Goal: Communication & Community: Answer question/provide support

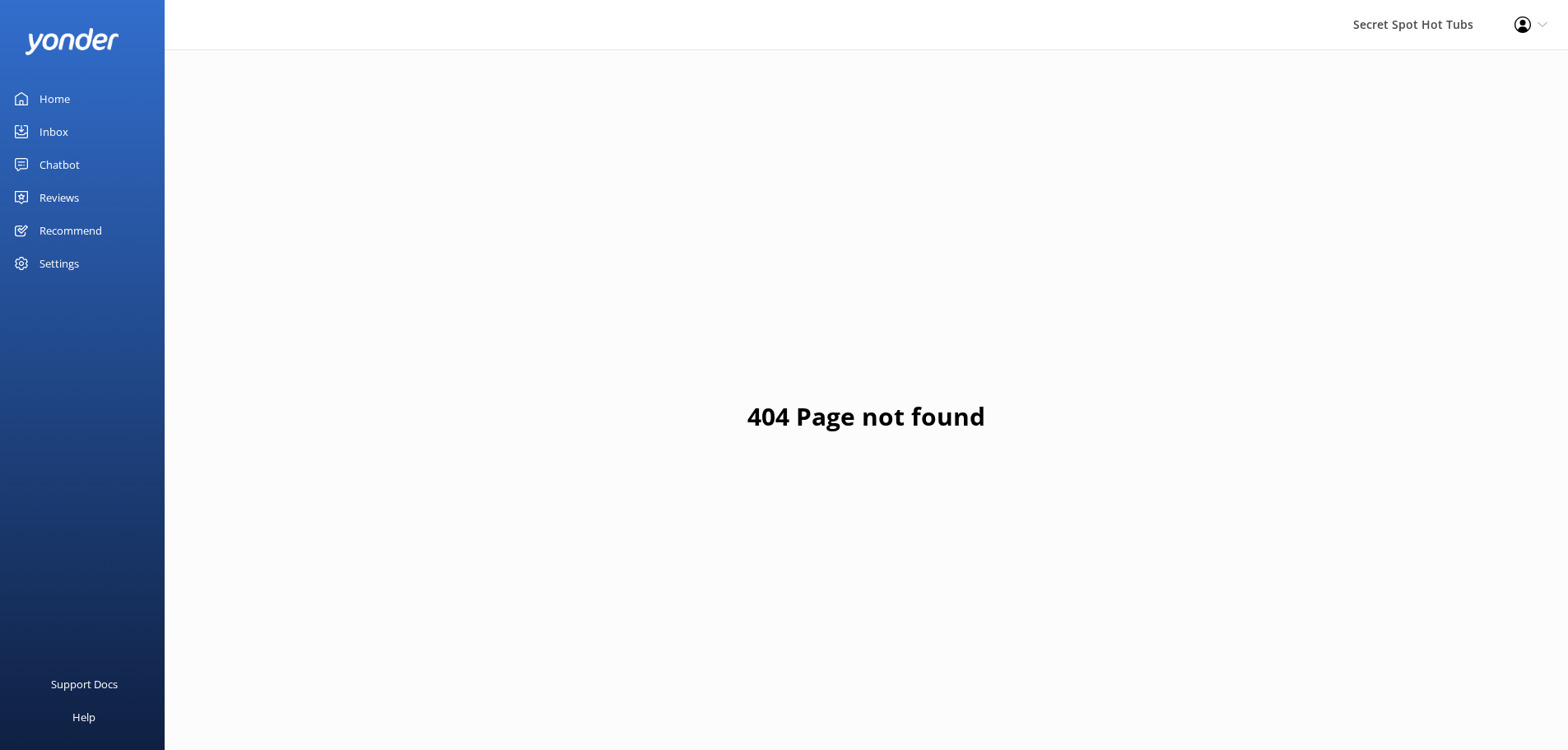
click at [67, 196] on div "Reviews" at bounding box center [59, 197] width 39 height 33
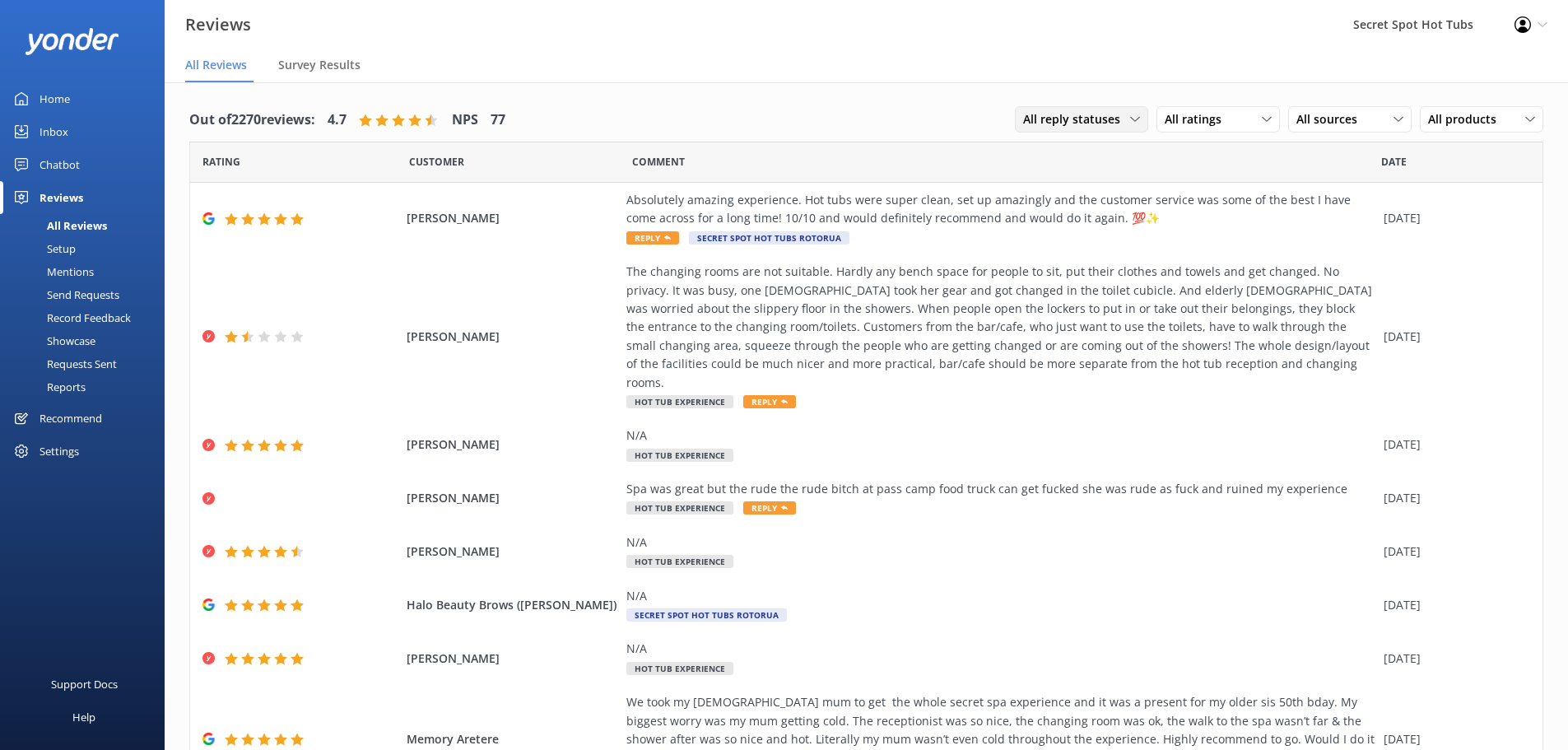
click at [1115, 120] on span "All reply statuses" at bounding box center [1076, 119] width 107 height 18
click at [1085, 185] on link "Needs a reply" at bounding box center [1089, 187] width 147 height 33
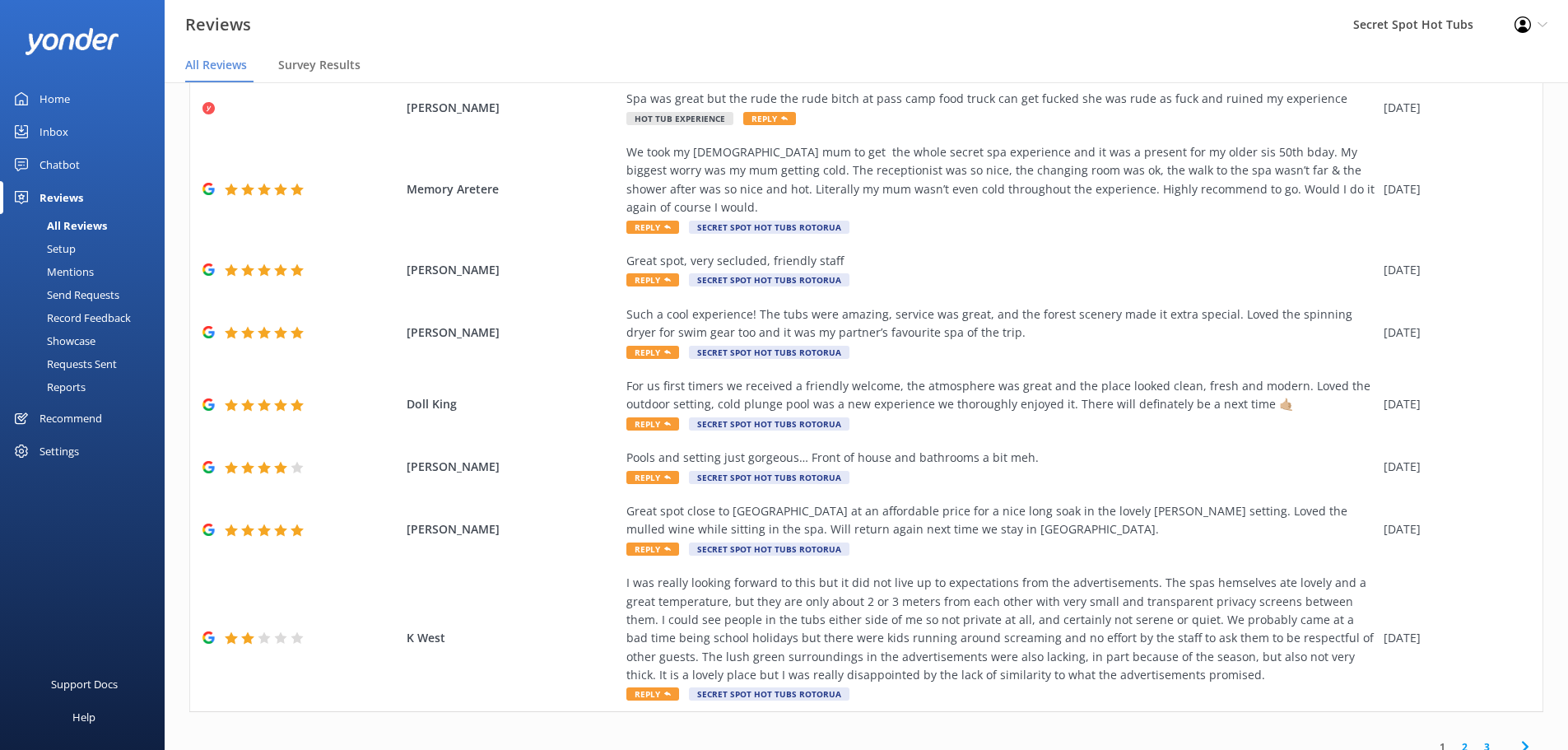
scroll to position [33, 0]
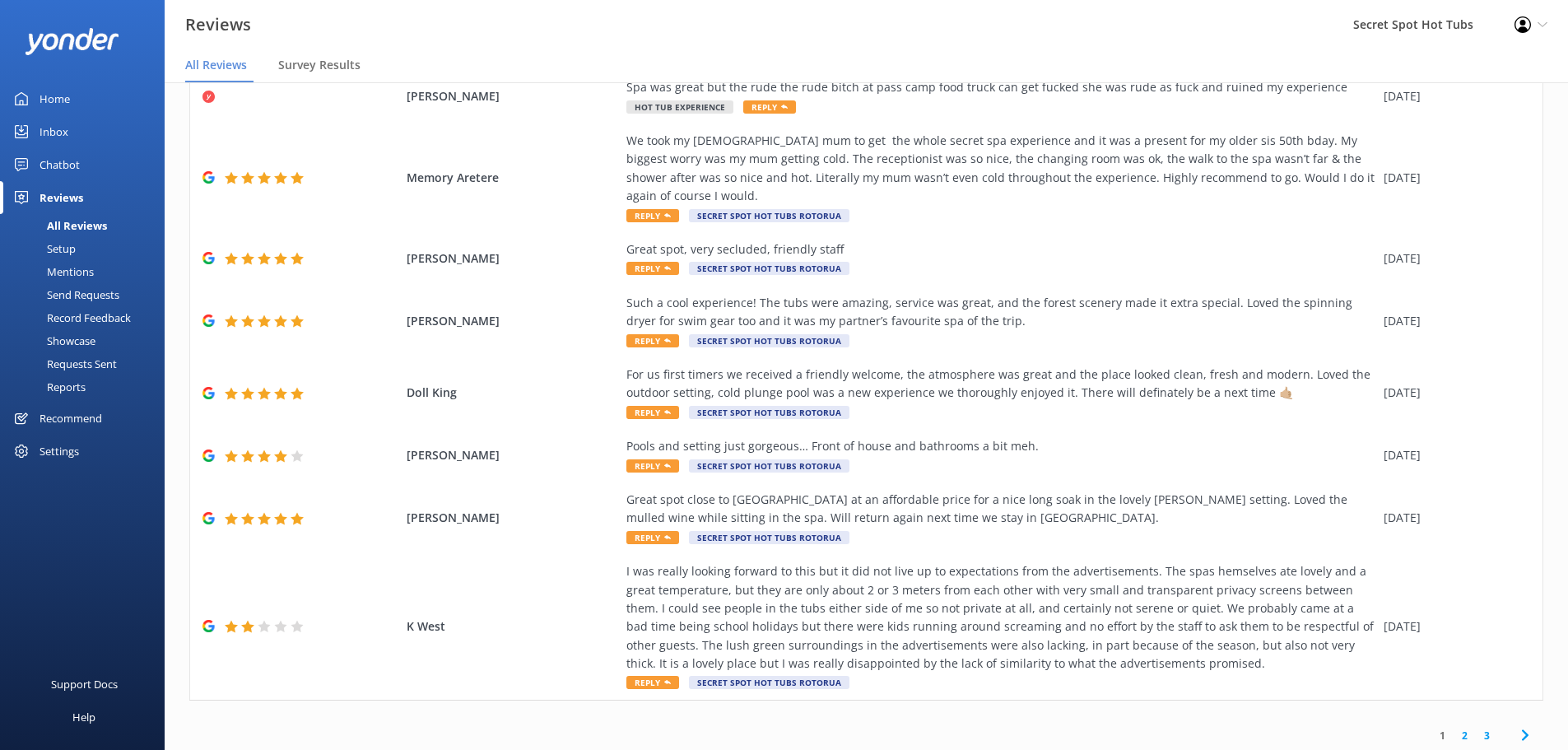
click at [1476, 728] on link "3" at bounding box center [1487, 735] width 22 height 15
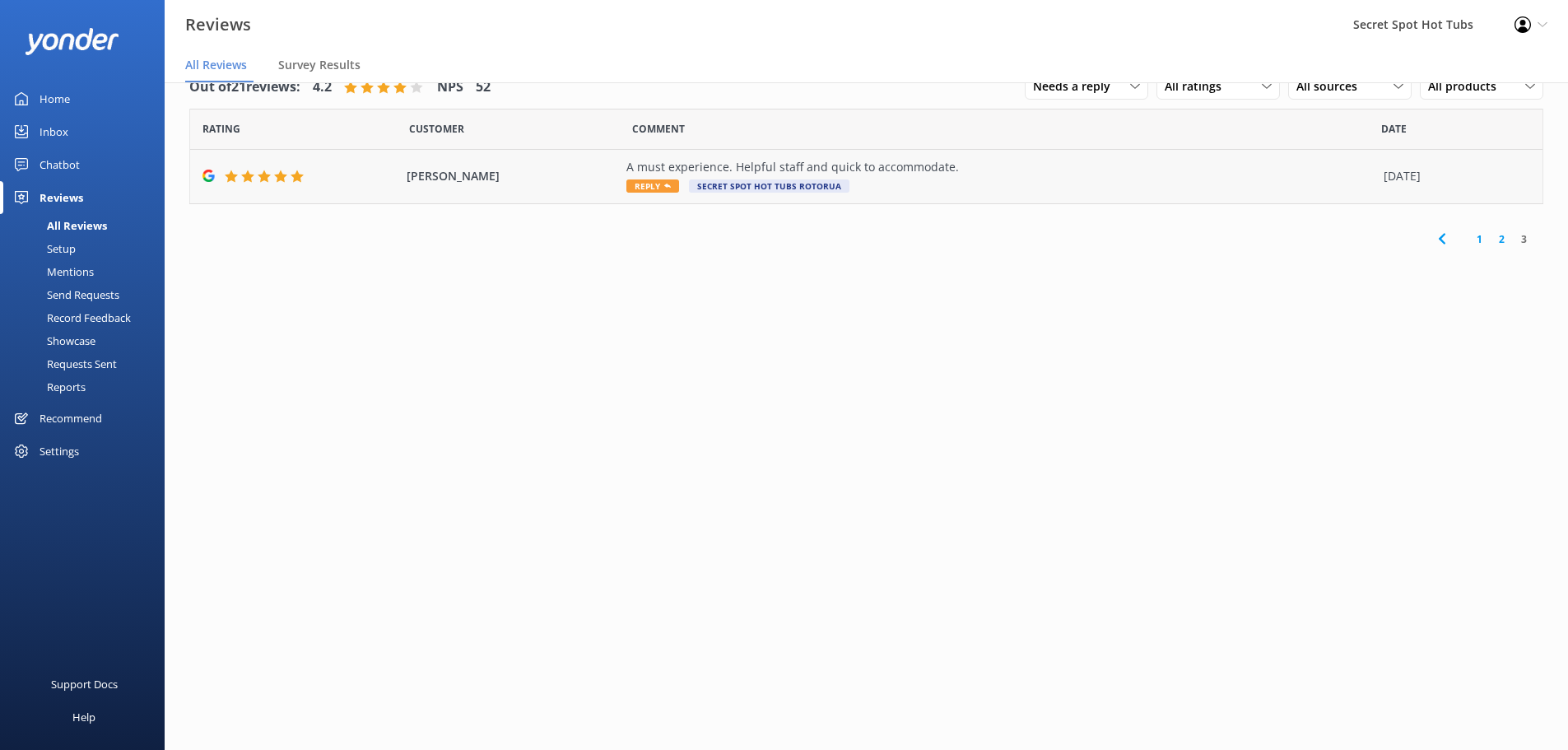
click at [647, 184] on span "Reply" at bounding box center [653, 185] width 53 height 13
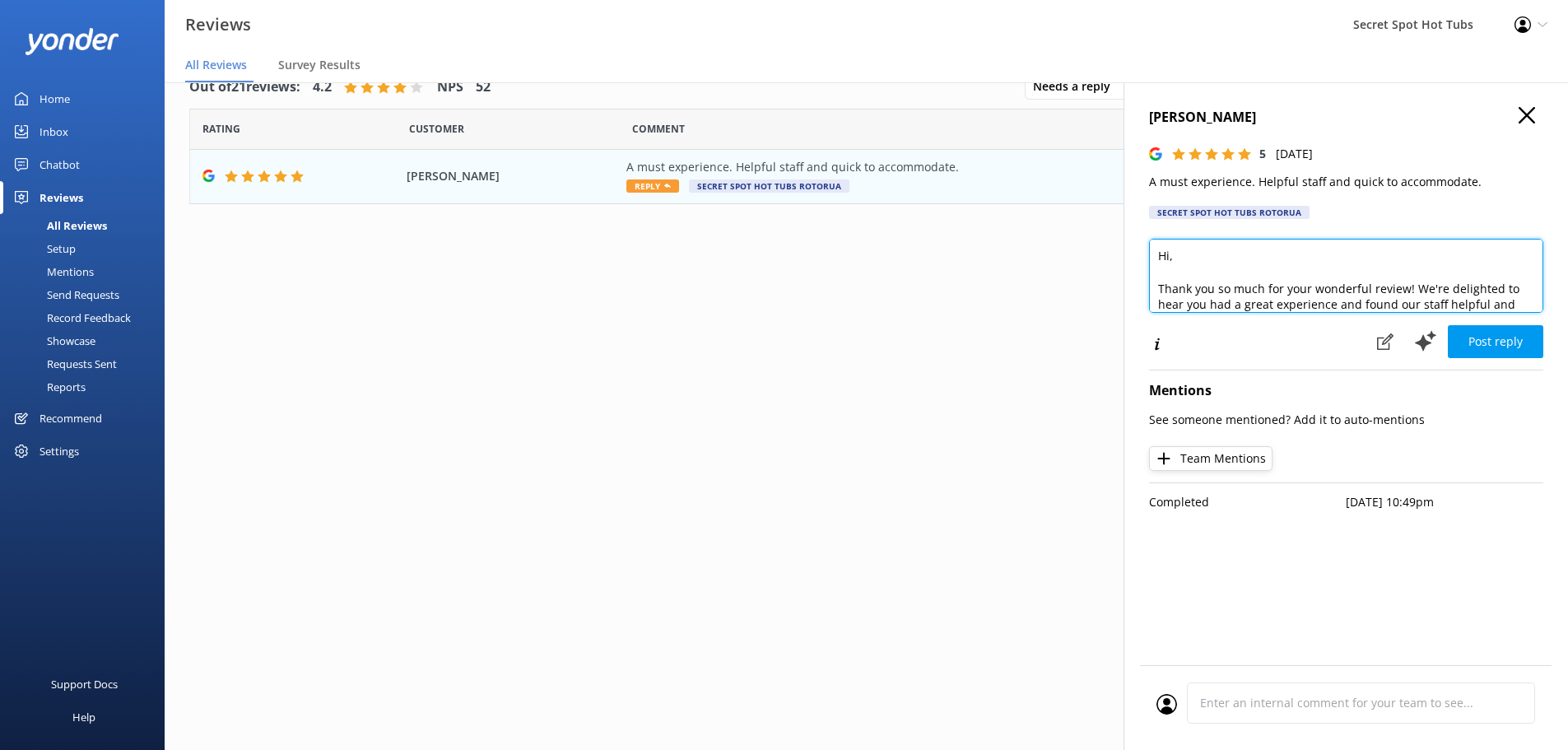
click at [1171, 261] on textarea "Hi, Thank you so much for your wonderful review! We're delighted to hear you ha…" at bounding box center [1347, 276] width 395 height 74
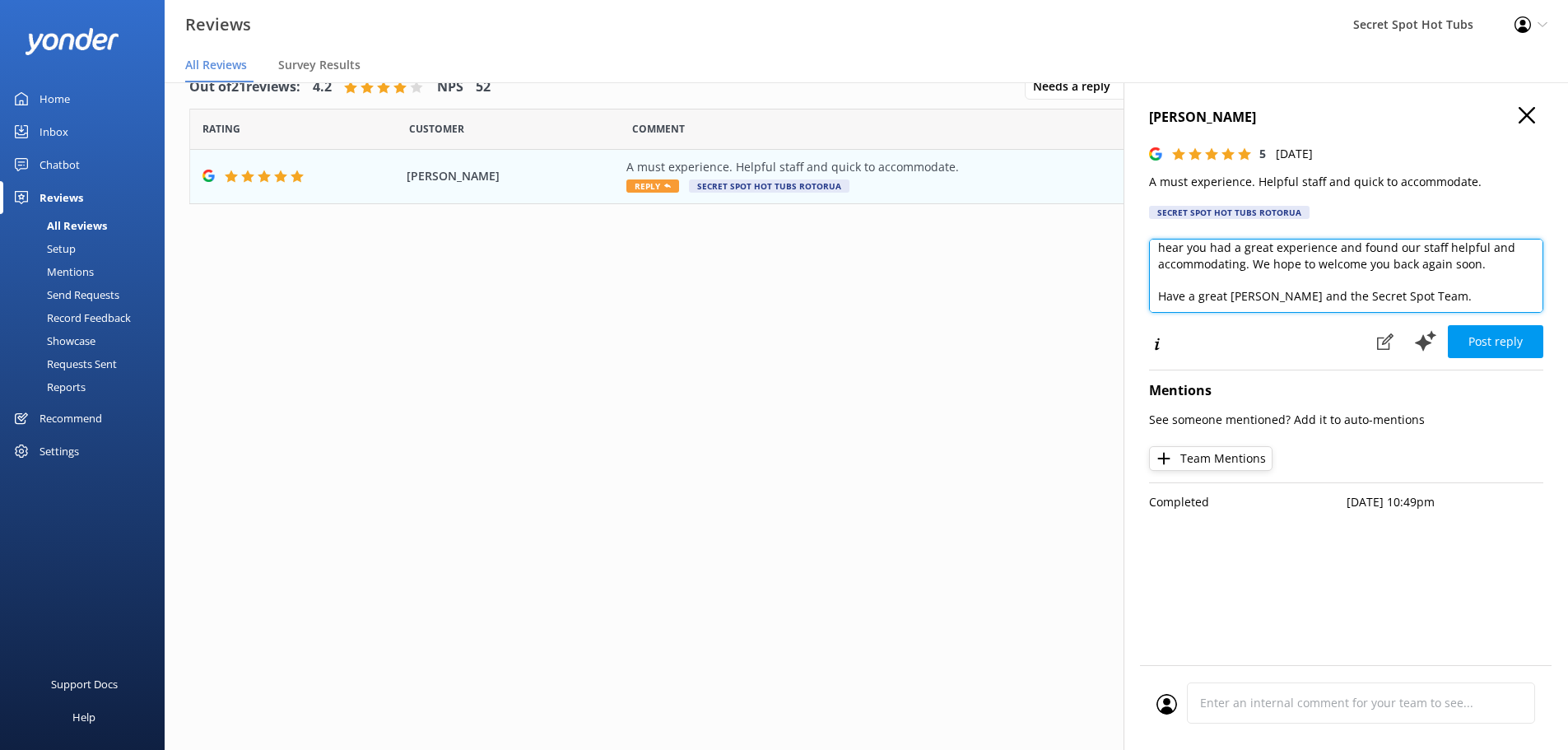
scroll to position [73, 0]
type textarea "Hi [PERSON_NAME], Thank you so much for your wonderful review! We're delighted …"
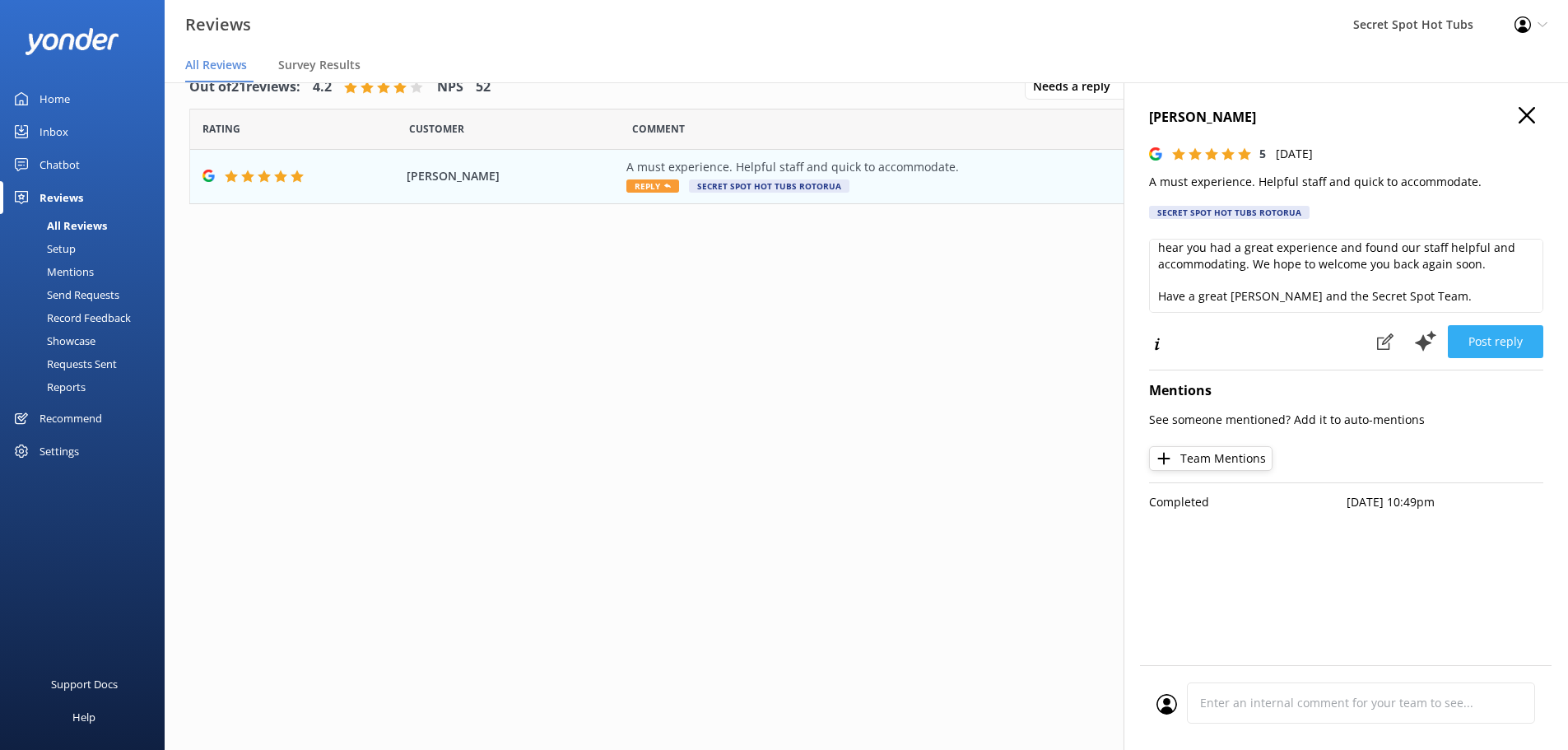
click at [1505, 342] on button "Post reply" at bounding box center [1496, 342] width 96 height 33
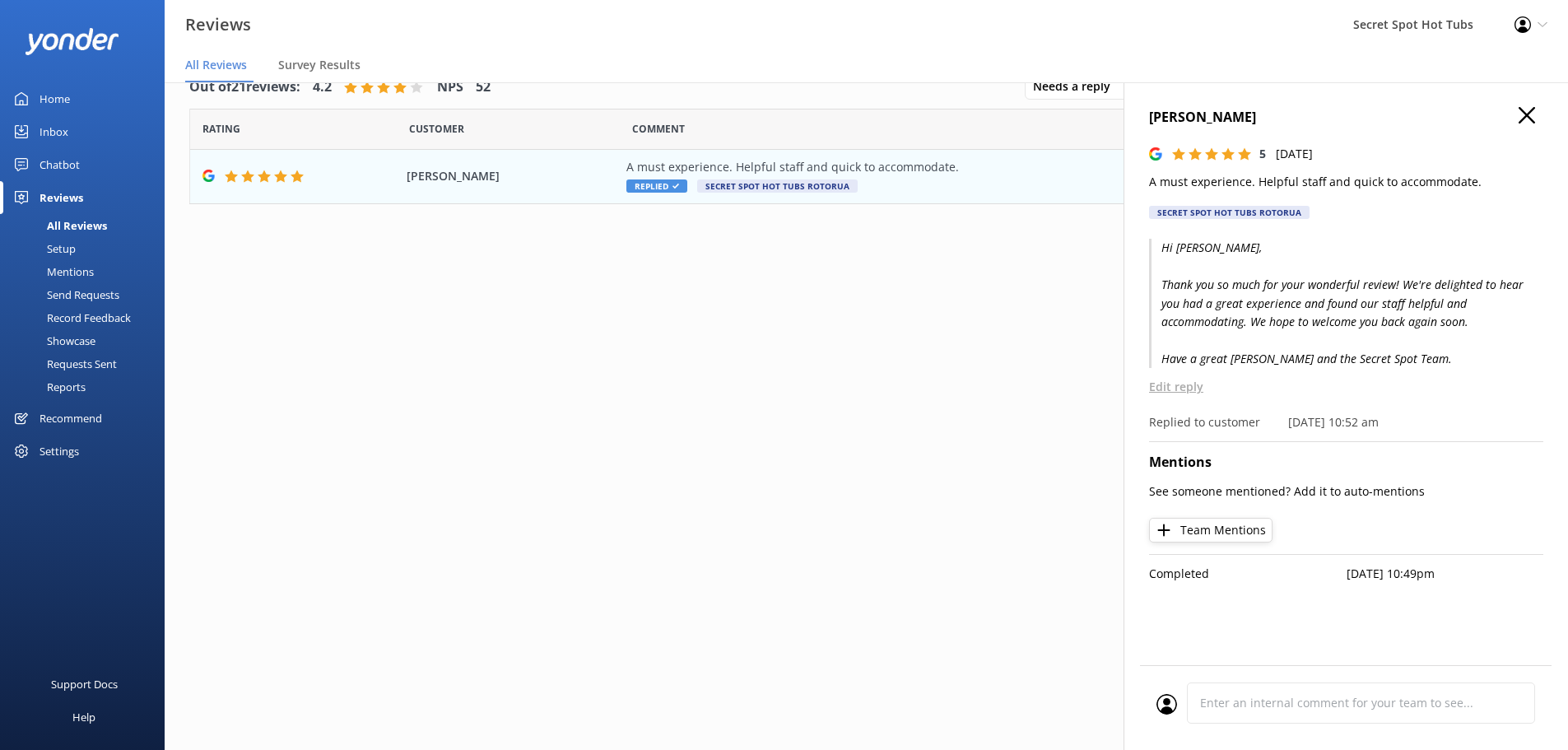
click at [1532, 110] on use "button" at bounding box center [1526, 114] width 16 height 16
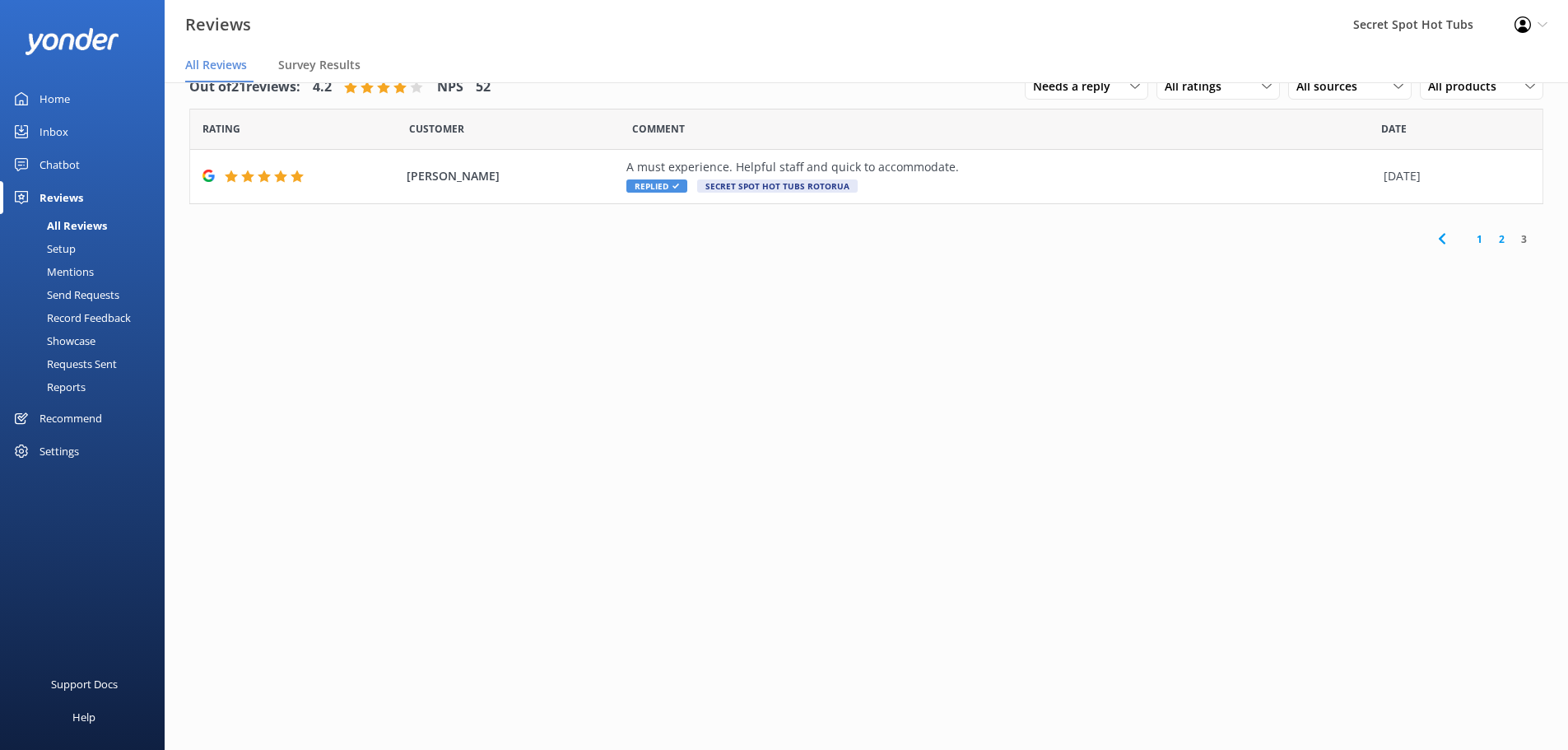
click at [1504, 237] on link "2" at bounding box center [1502, 239] width 22 height 15
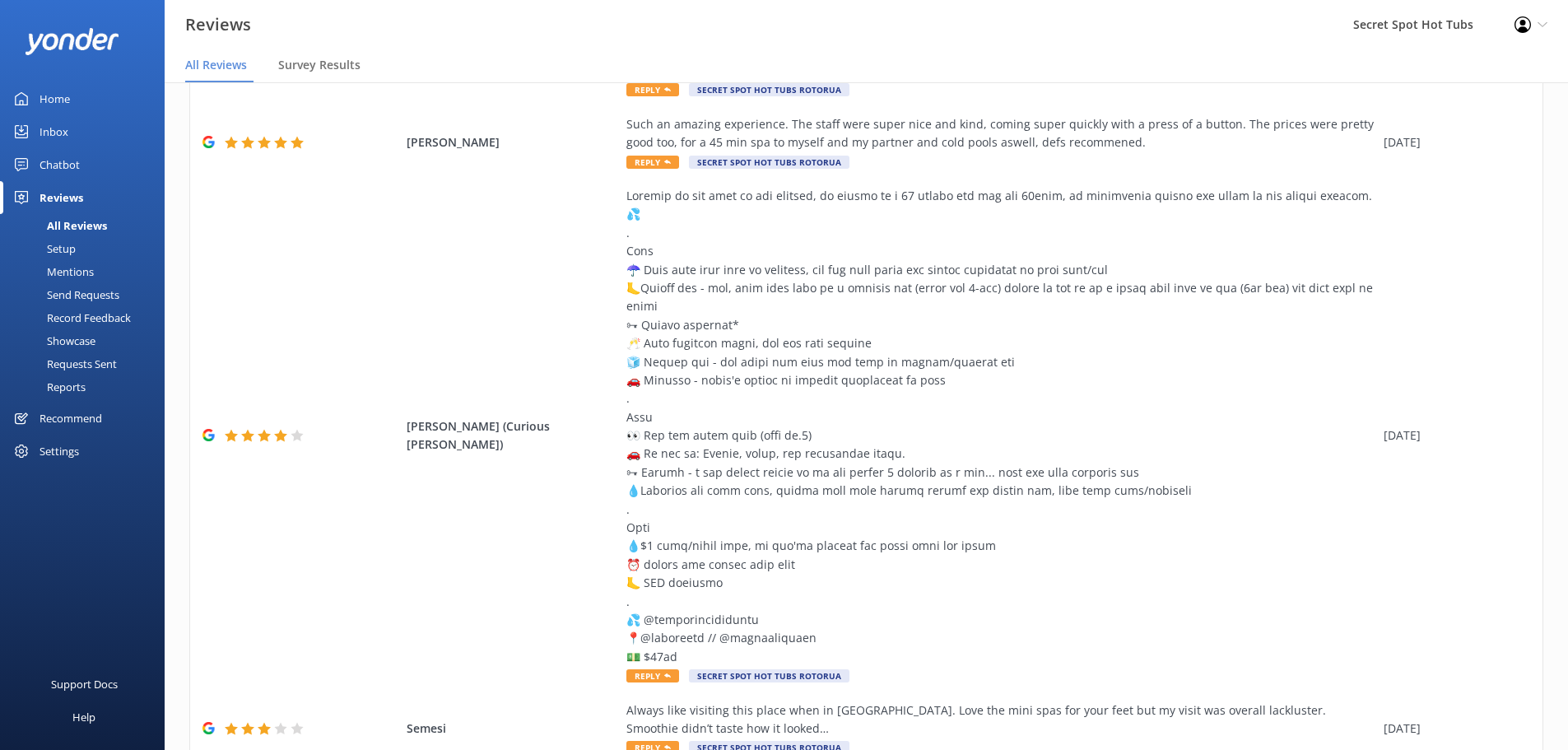
scroll to position [702, 0]
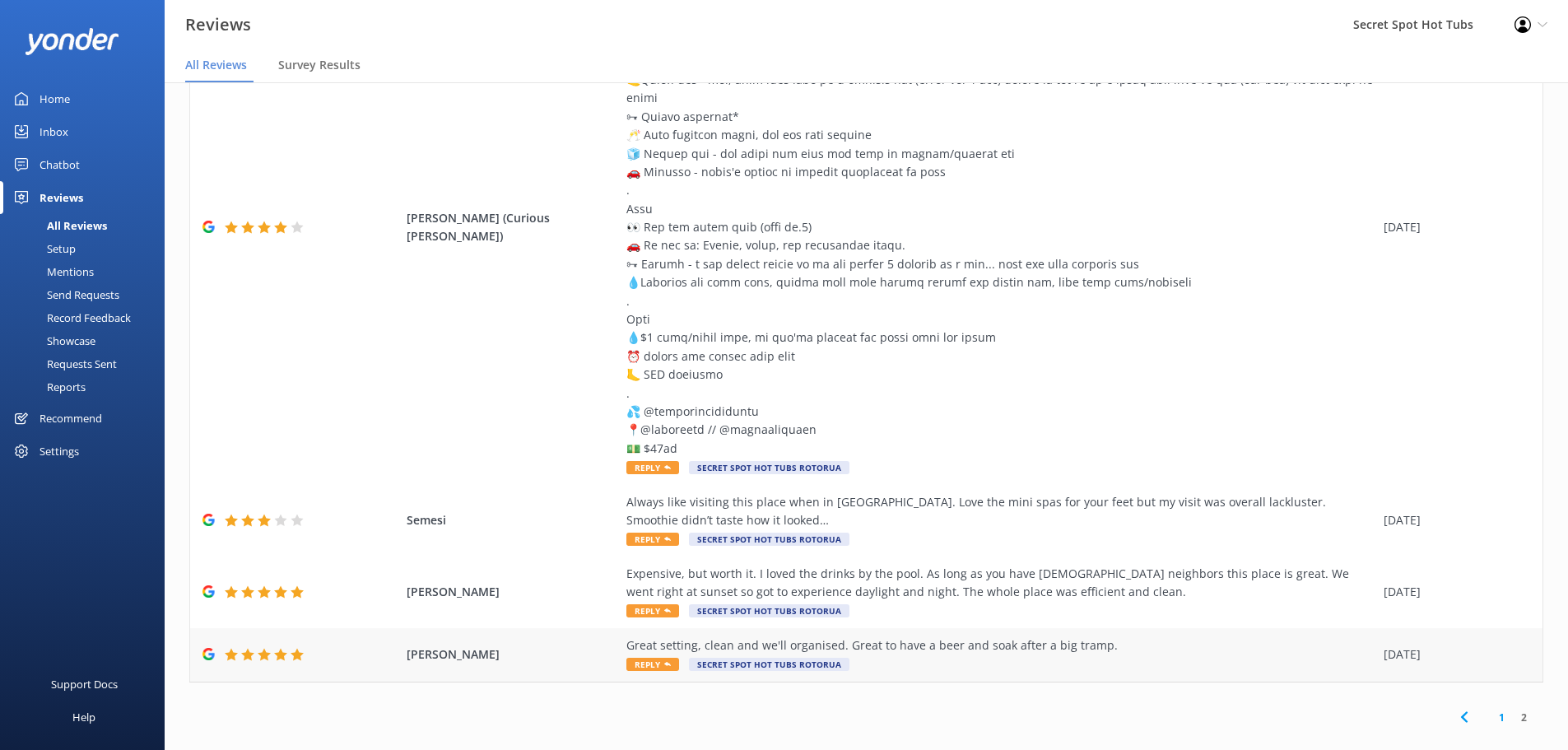
click at [641, 658] on span "Reply" at bounding box center [653, 664] width 53 height 13
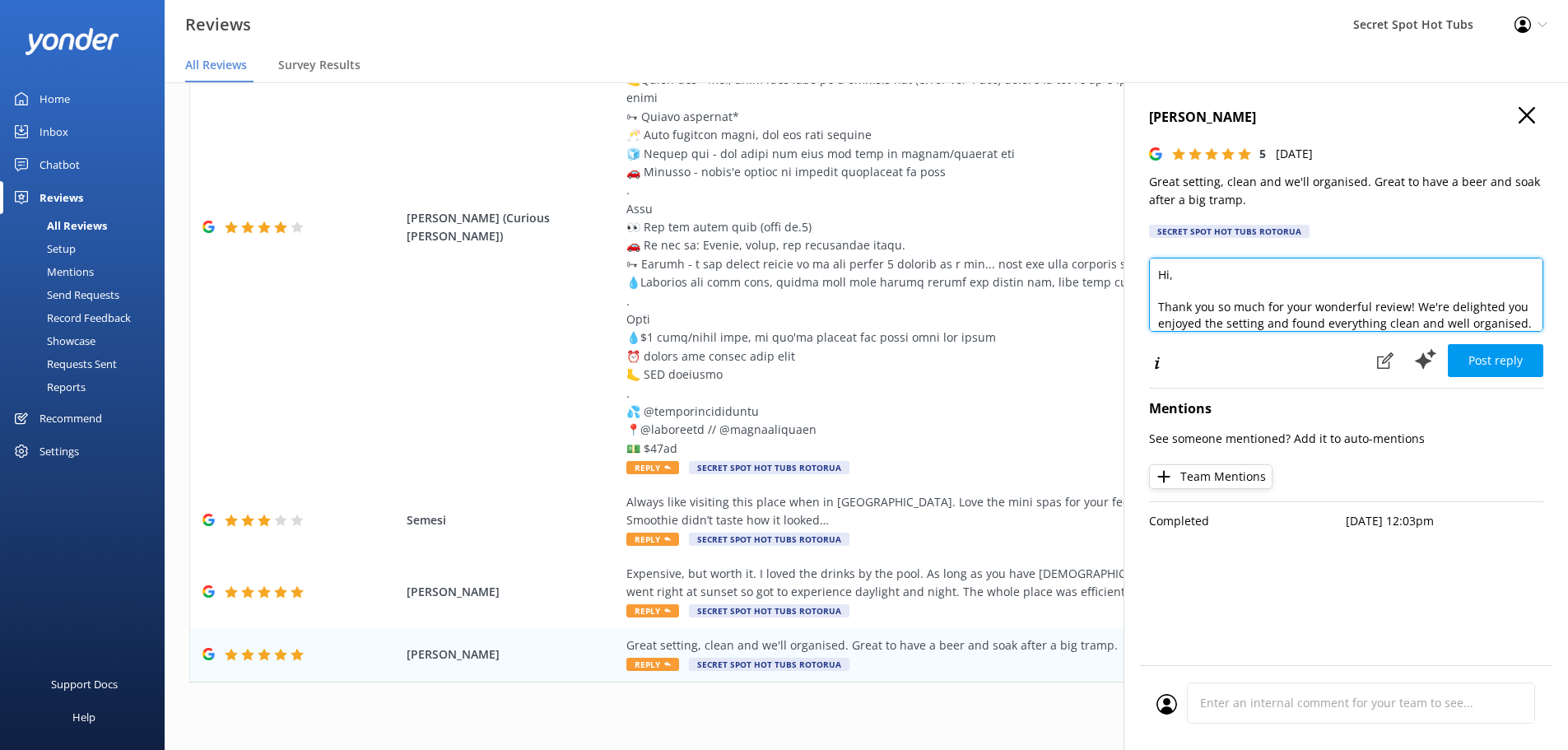
click at [1171, 271] on textarea "Hi, Thank you so much for your wonderful review! We're delighted you enjoyed th…" at bounding box center [1347, 295] width 395 height 74
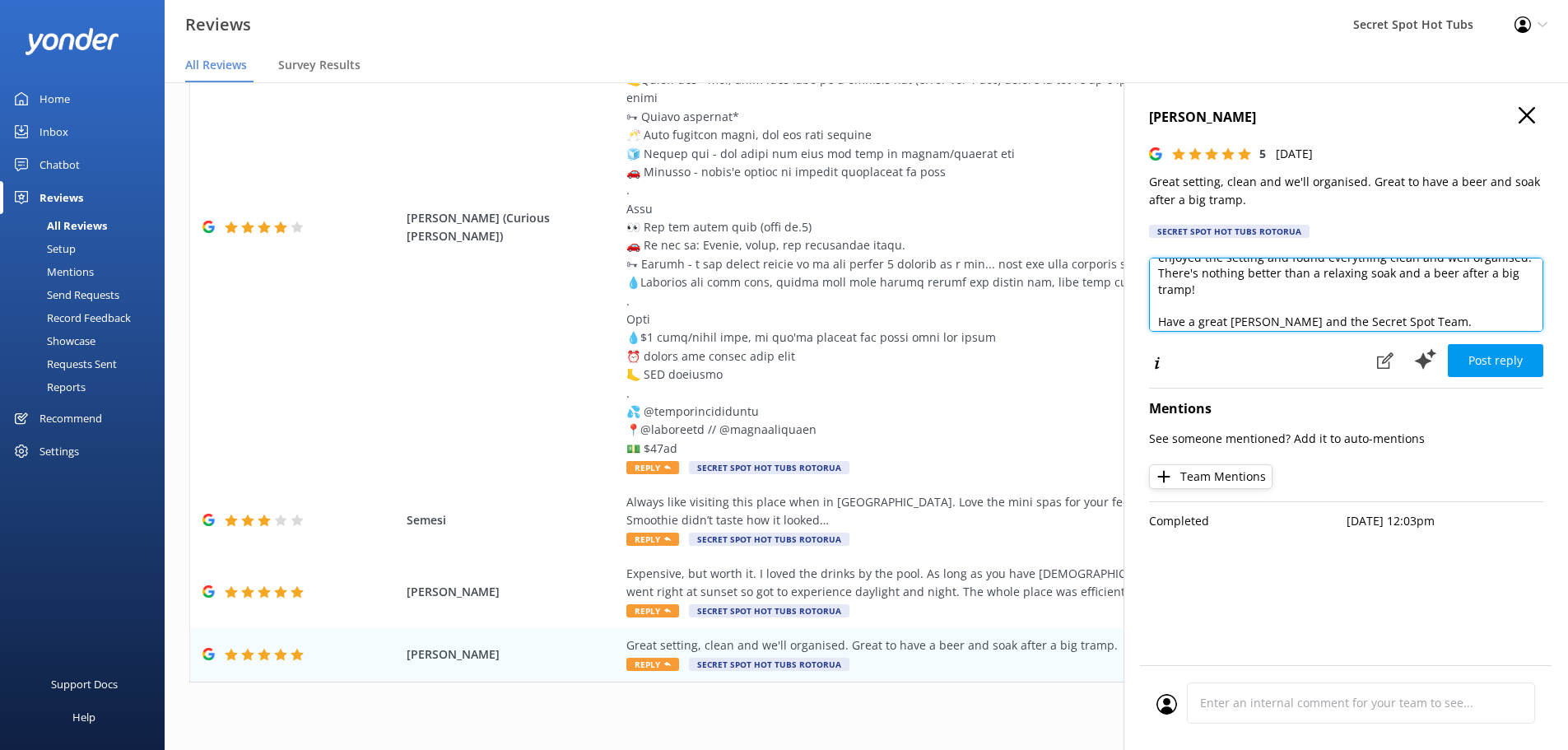
scroll to position [89, 0]
type textarea "Hi [PERSON_NAME], Thank you so much for your wonderful review! We're delighted …"
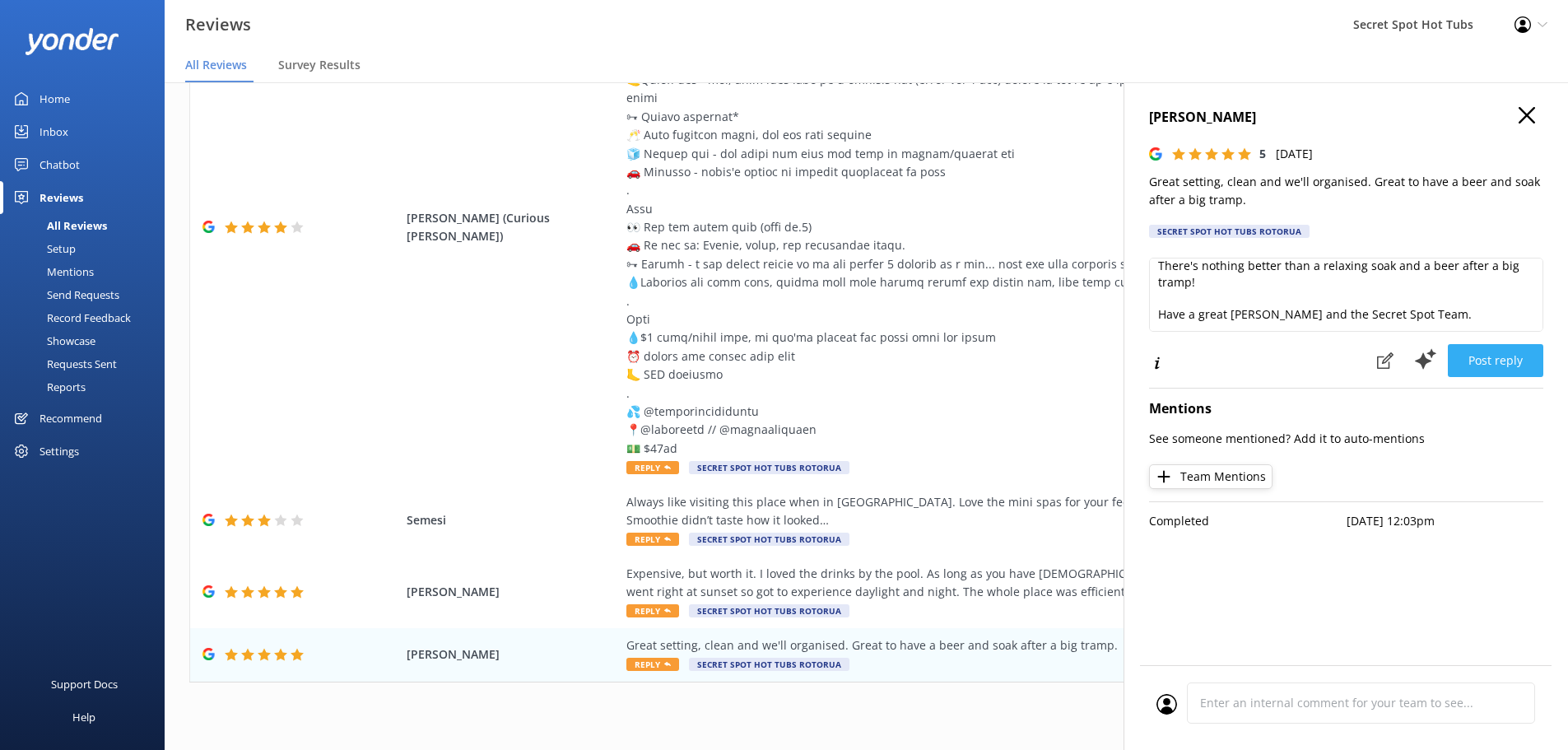
click at [1513, 359] on button "Post reply" at bounding box center [1496, 360] width 96 height 33
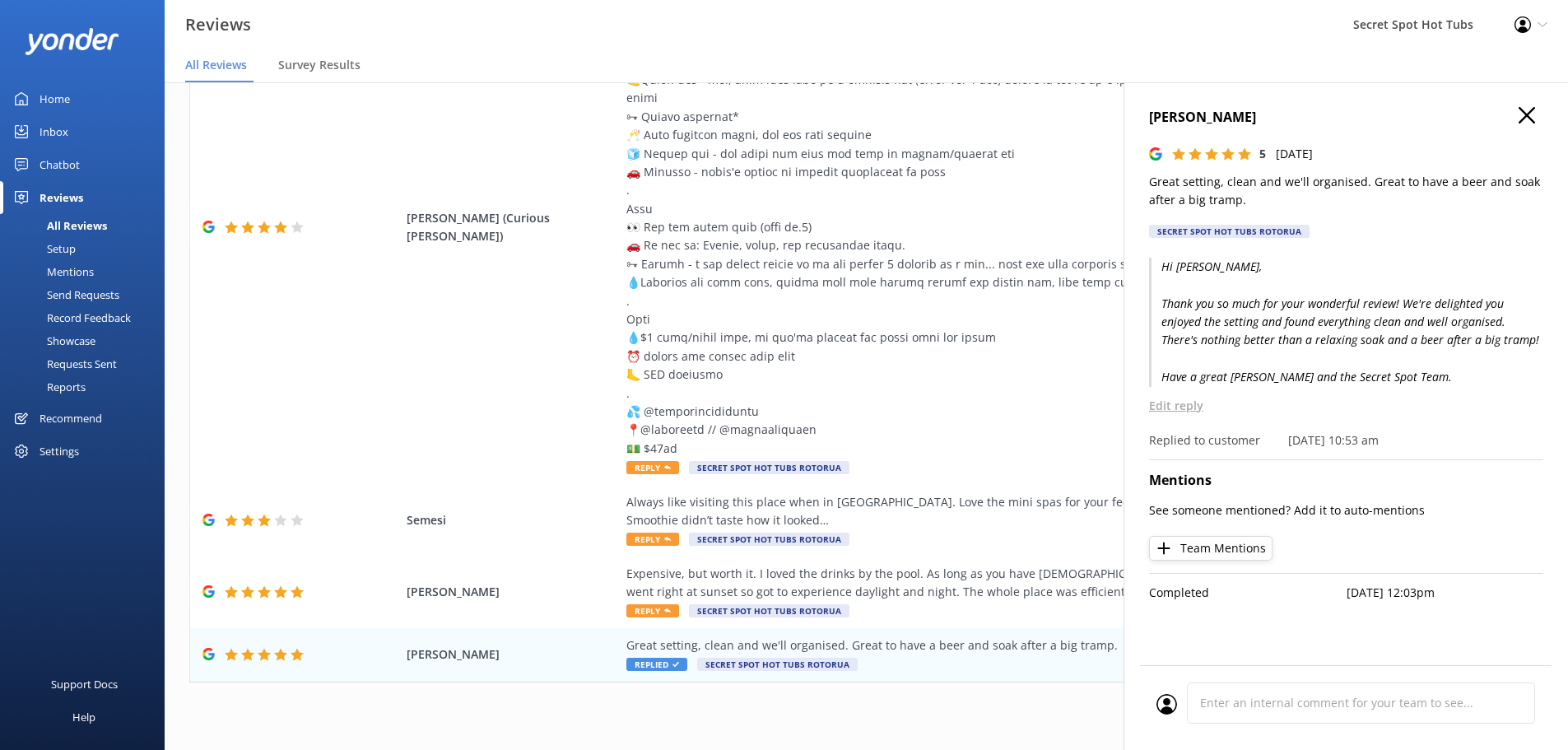
click at [1528, 110] on icon "button" at bounding box center [1526, 114] width 16 height 16
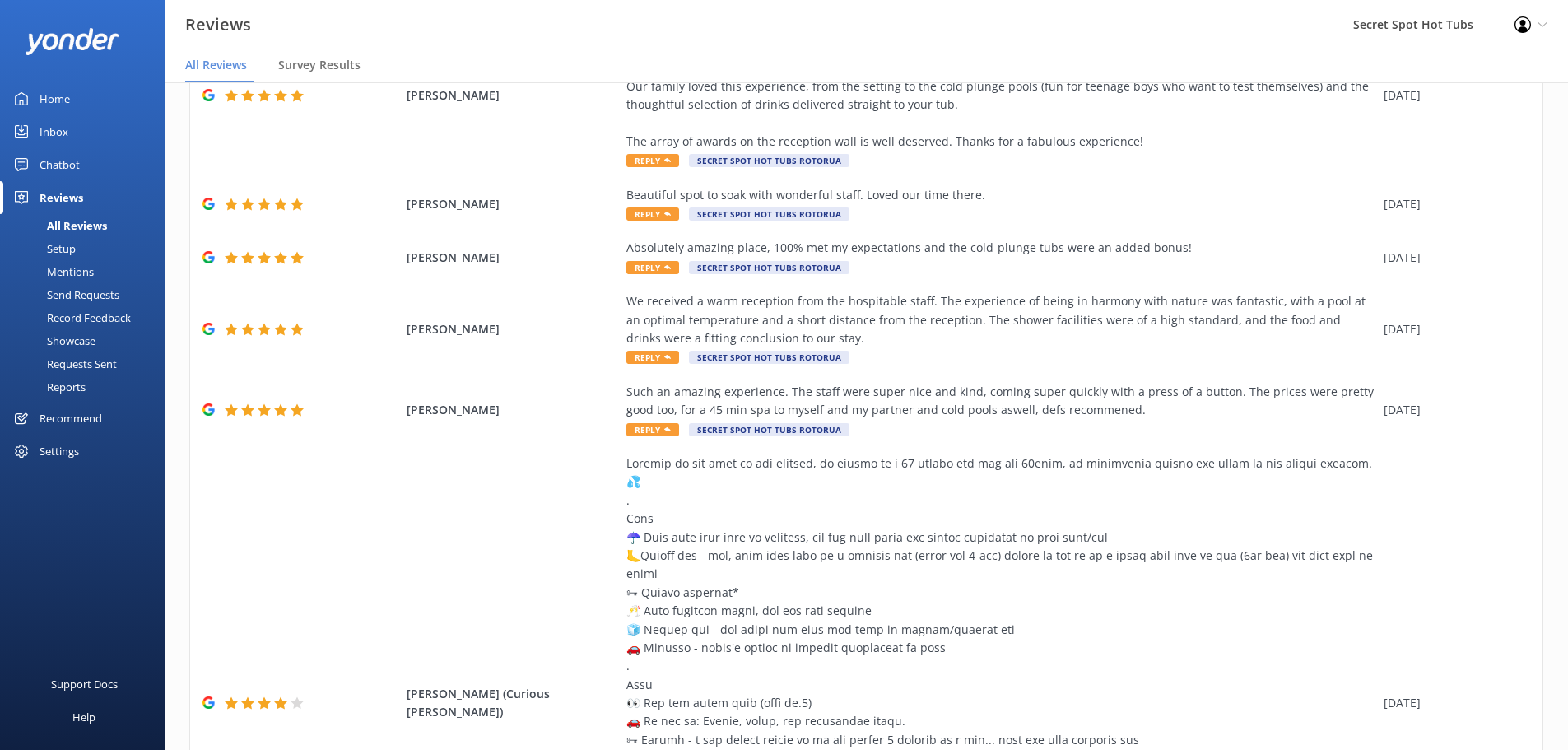
scroll to position [208, 0]
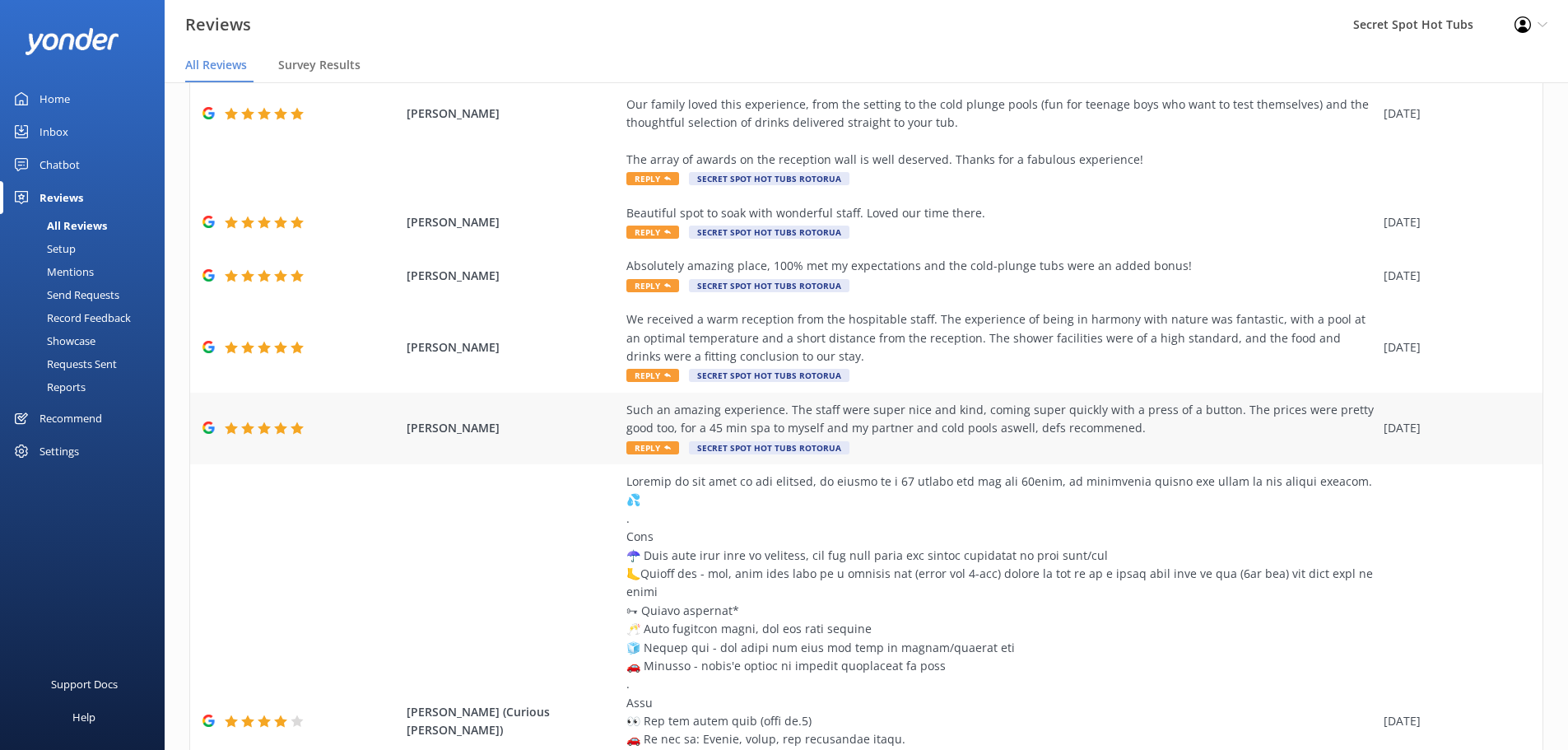
click at [654, 451] on span "Reply" at bounding box center [653, 448] width 53 height 13
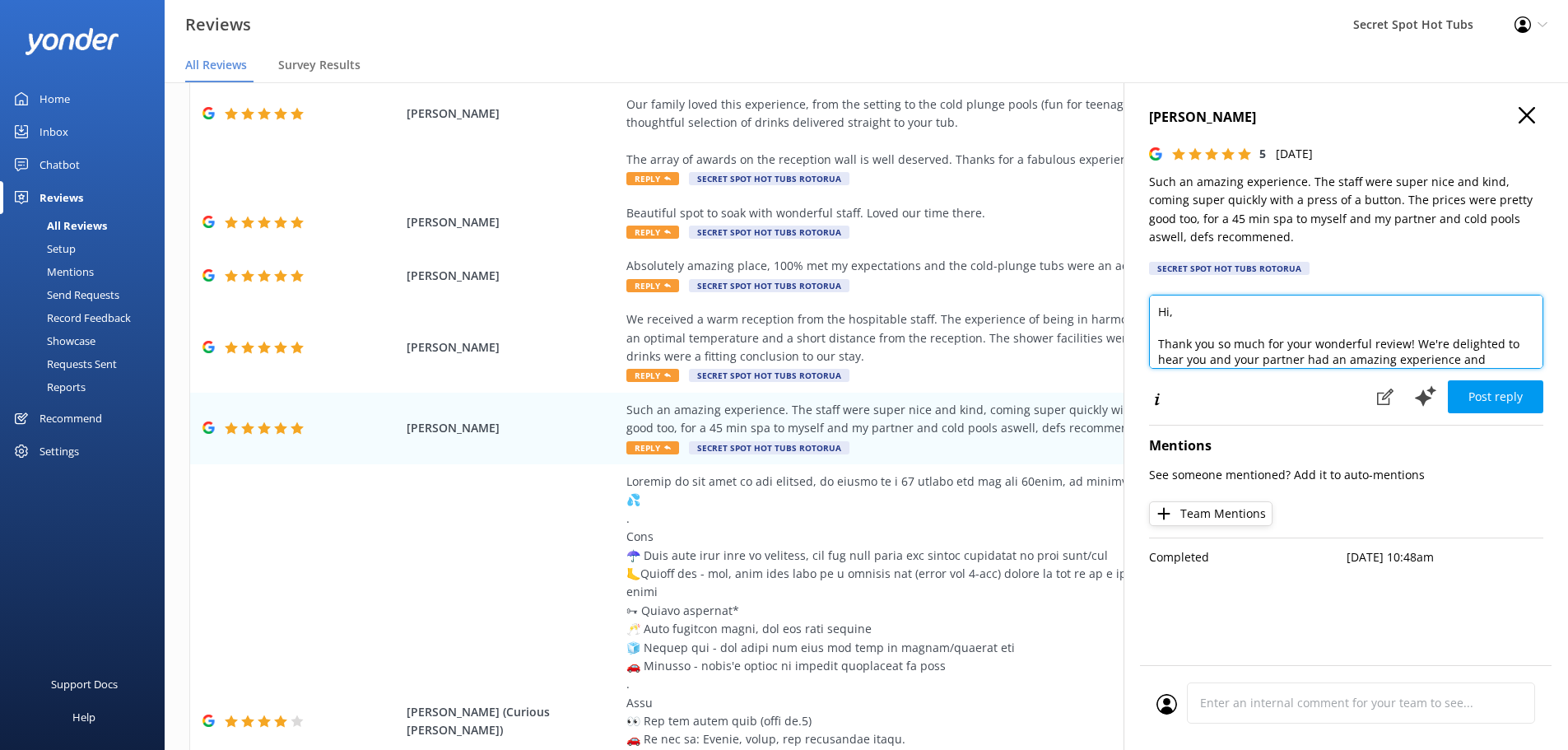
drag, startPoint x: 1170, startPoint y: 312, endPoint x: 1185, endPoint y: 297, distance: 21.2
click at [1171, 308] on textarea "Hi, Thank you so much for your wonderful review! We're delighted to hear you an…" at bounding box center [1347, 331] width 395 height 74
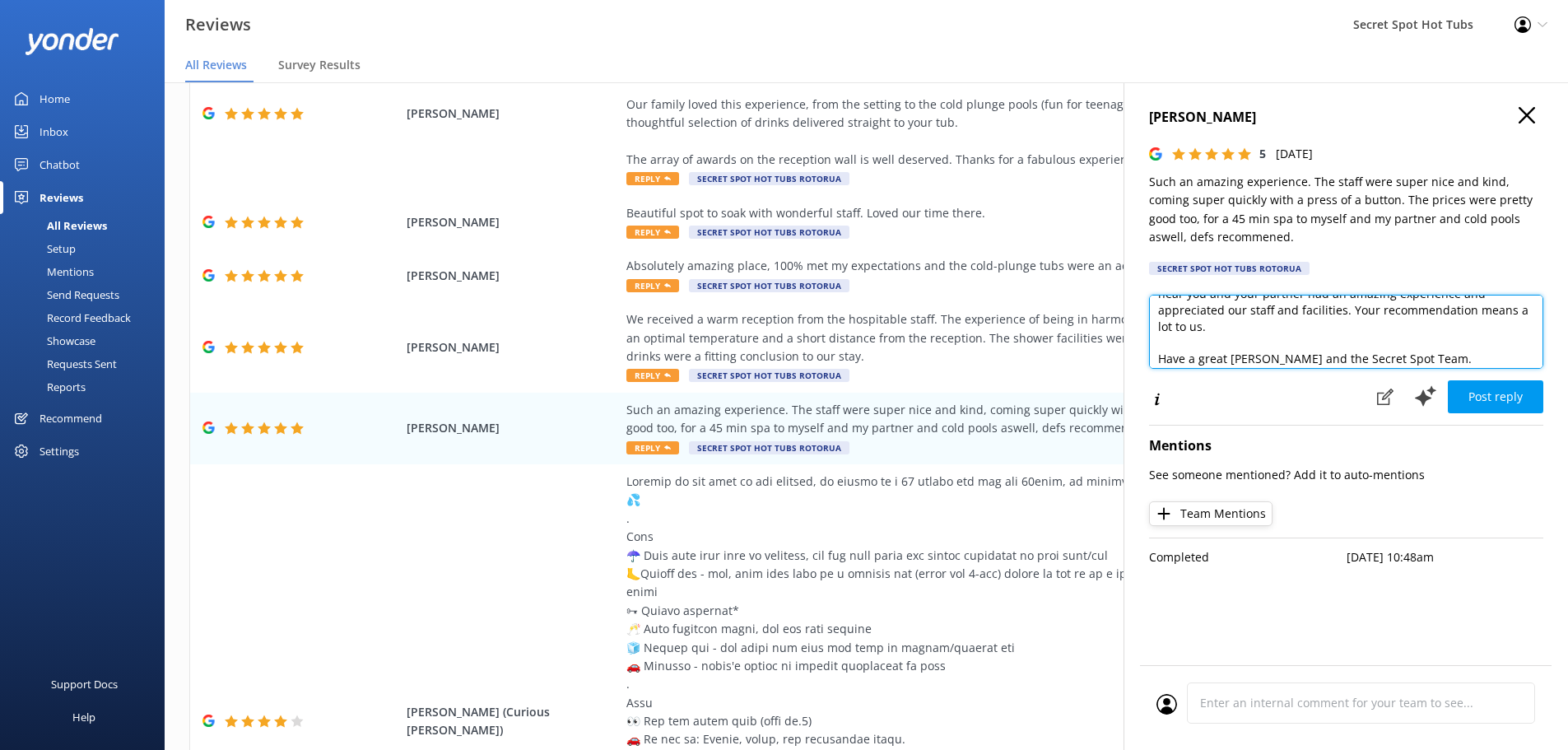
scroll to position [89, 0]
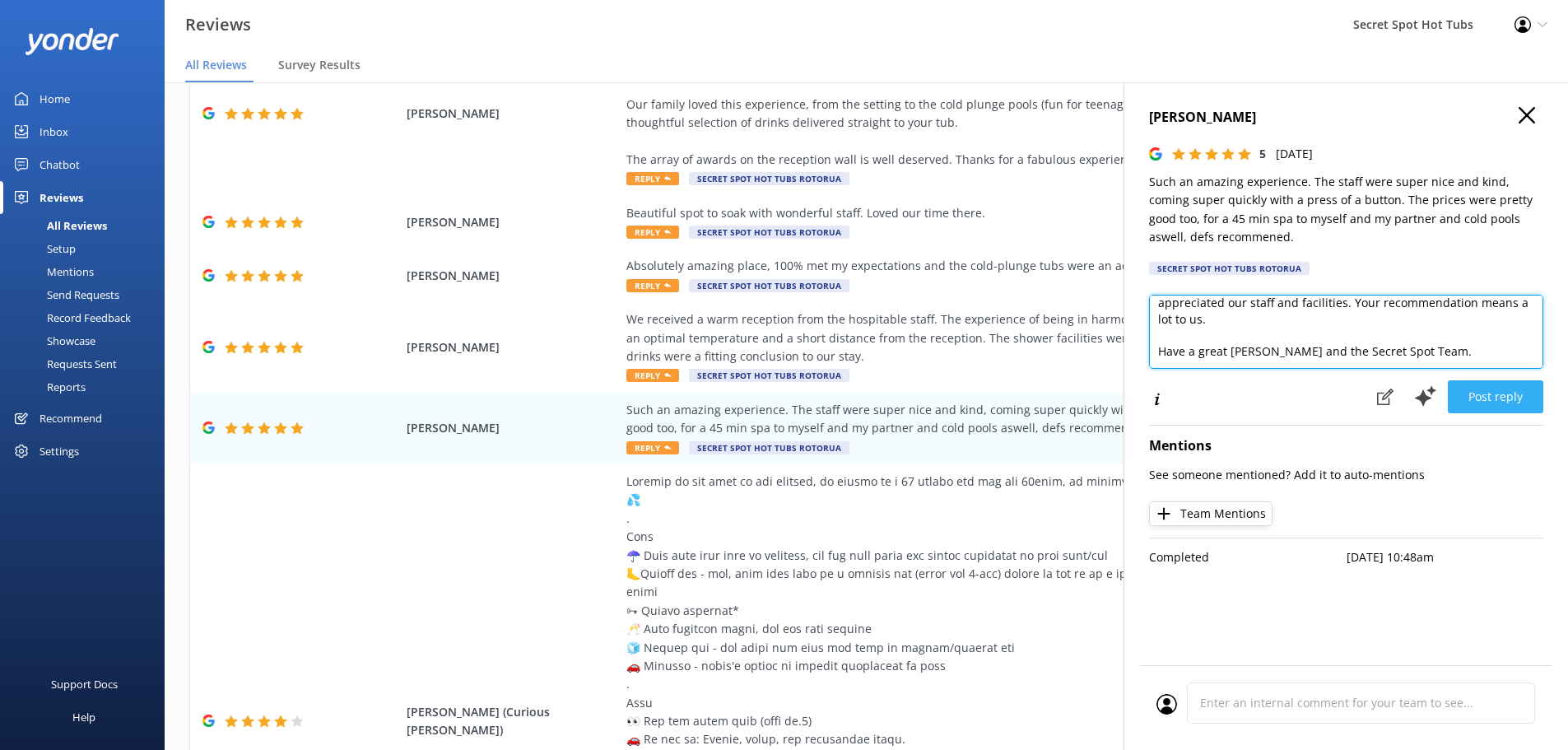
type textarea "Hi [PERSON_NAME], Thank you so much for your wonderful review! We're delighted …"
click at [1503, 401] on button "Post reply" at bounding box center [1496, 396] width 96 height 33
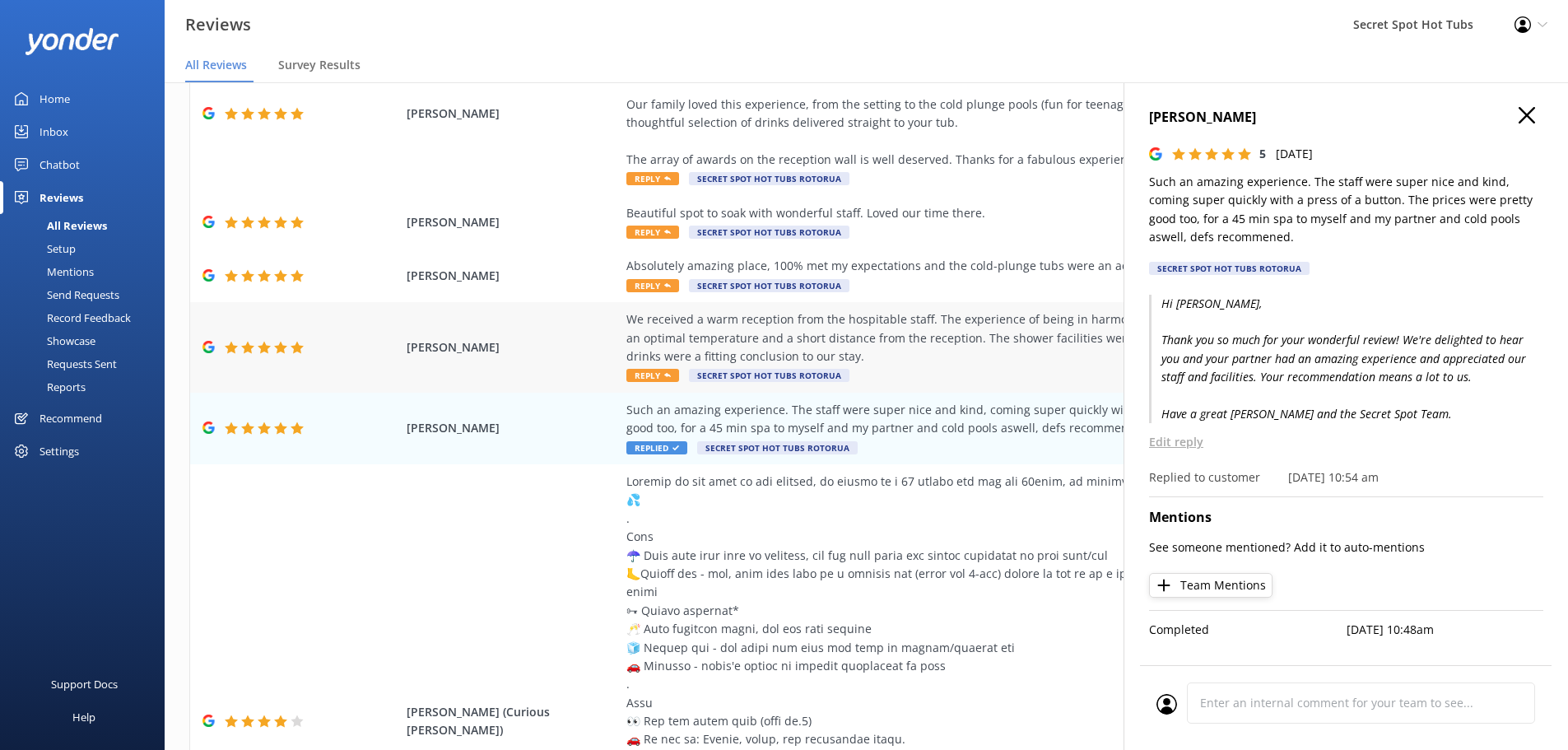
click at [705, 340] on div "We received a warm reception from the hospitable staff. The experience of being…" at bounding box center [1001, 337] width 749 height 56
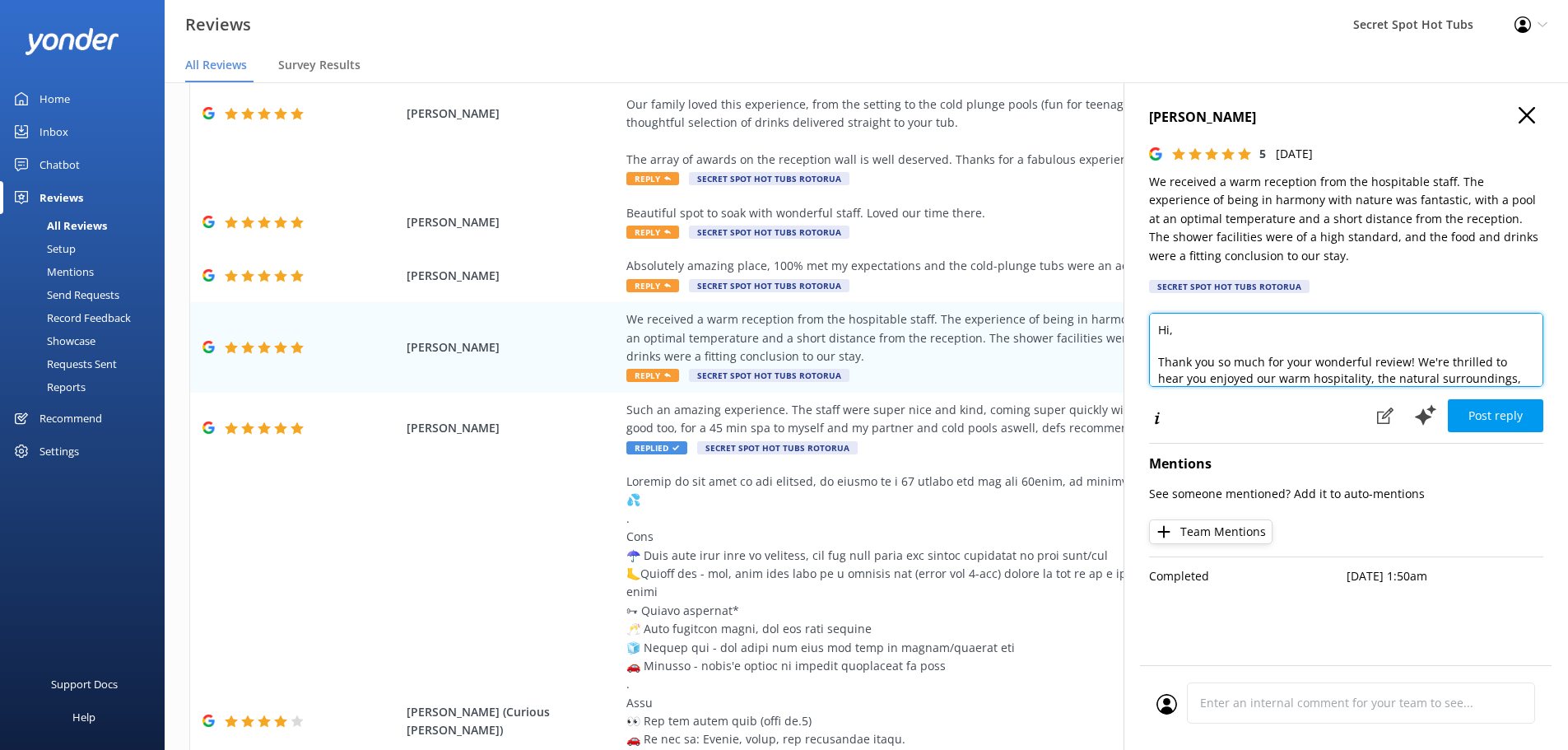
click at [1169, 328] on textarea "Hi, Thank you so much for your wonderful review! We're thrilled to hear you enj…" at bounding box center [1347, 349] width 395 height 74
drag, startPoint x: 1279, startPoint y: 380, endPoint x: 1267, endPoint y: 366, distance: 18.4
click at [1267, 366] on textarea "Hi [PERSON_NAME], Thank you so much for your wonderful review! We're thrilled t…" at bounding box center [1347, 349] width 395 height 74
click at [1268, 370] on textarea "Hi [PERSON_NAME], Thank you so much for your wonderful review! We're thrilled t…" at bounding box center [1347, 349] width 395 height 74
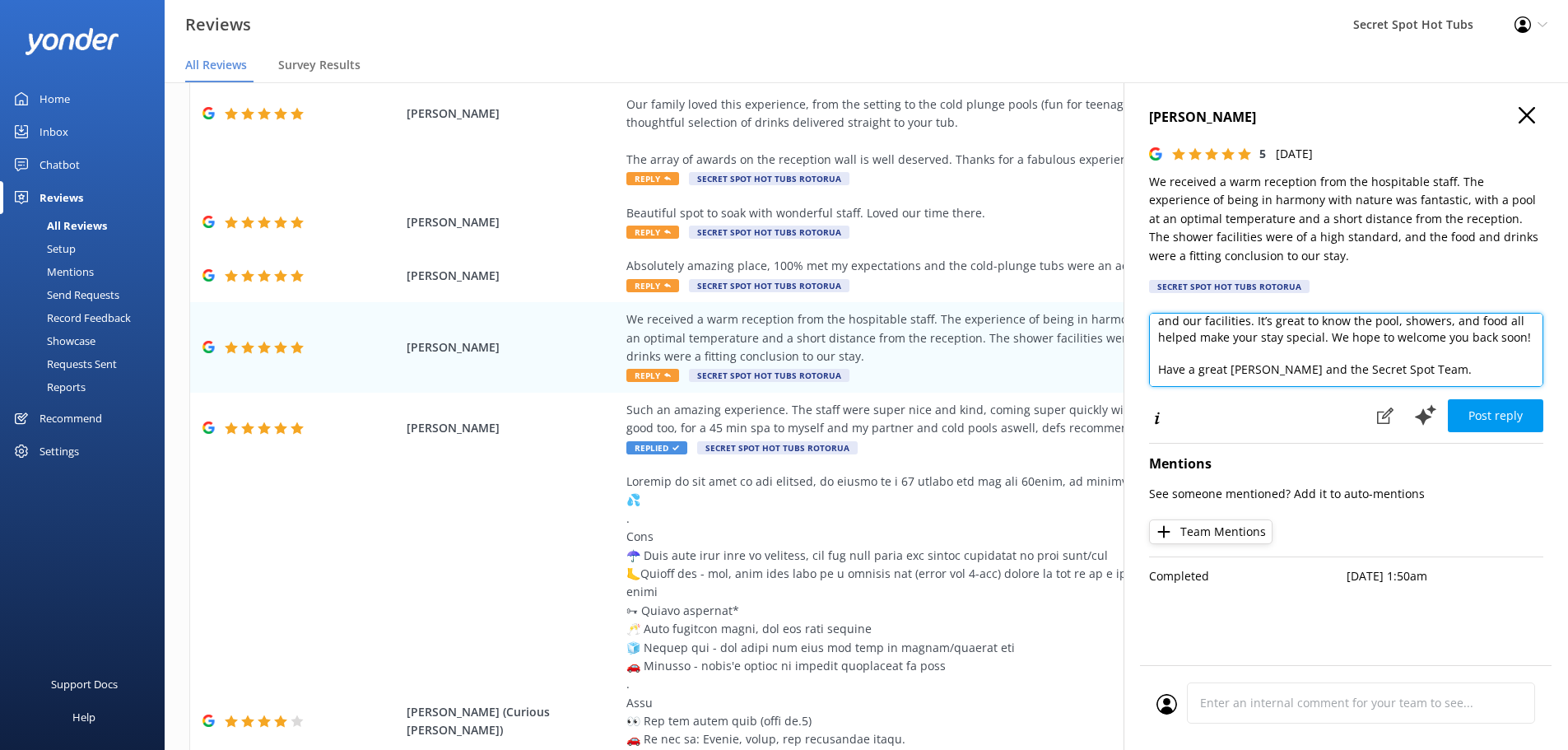
scroll to position [89, 0]
click at [1278, 325] on textarea "Hi [PERSON_NAME], Thank you so much for your wonderful review! We're thrilled t…" at bounding box center [1347, 349] width 395 height 74
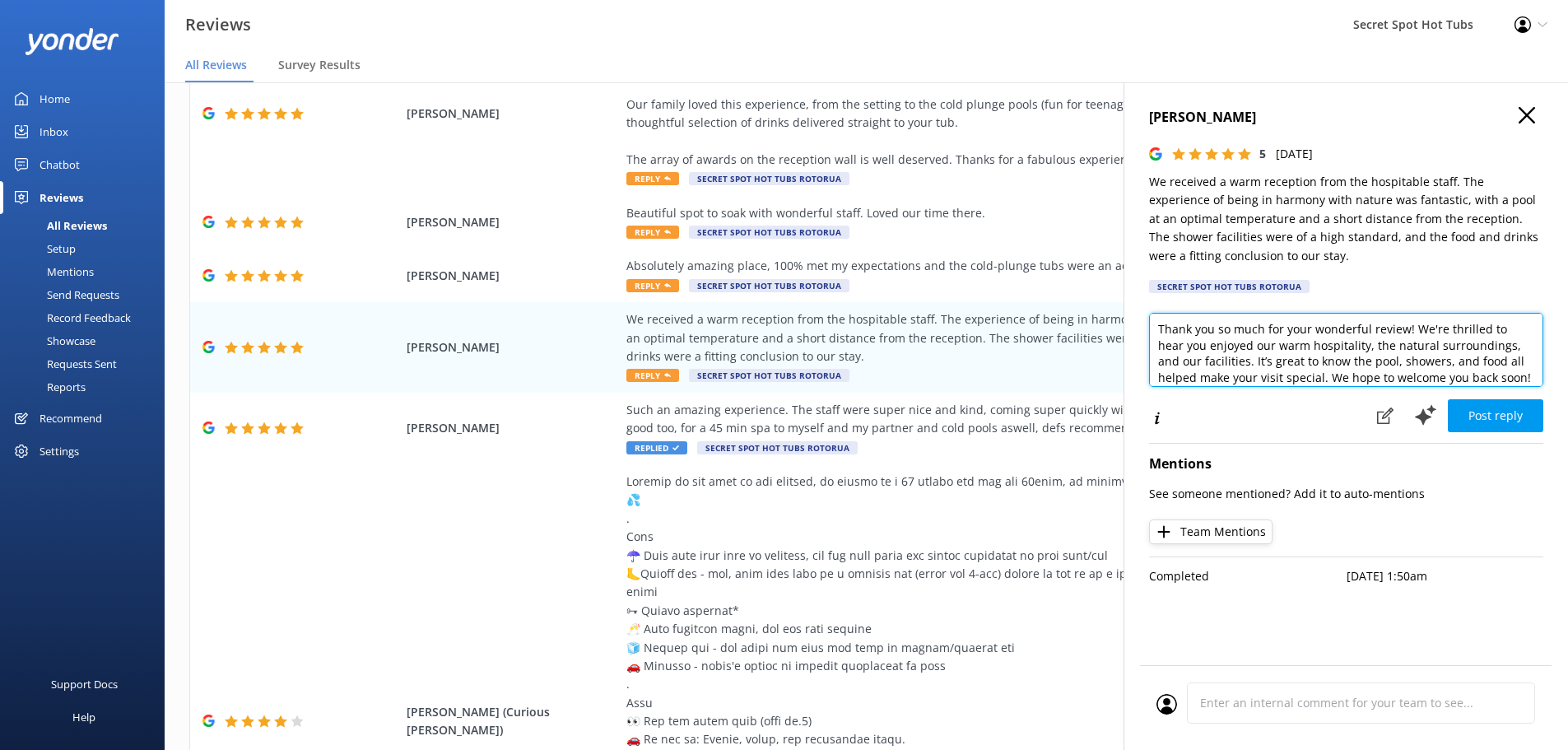
scroll to position [36, 0]
click at [1335, 349] on textarea "Hi [PERSON_NAME], Thank you so much for your wonderful review! We're thrilled t…" at bounding box center [1347, 349] width 395 height 74
drag, startPoint x: 1393, startPoint y: 359, endPoint x: 1367, endPoint y: 356, distance: 26.2
click at [1367, 356] on textarea "Hi [PERSON_NAME], Thank you so much for your wonderful review! We're thrilled t…" at bounding box center [1347, 349] width 395 height 74
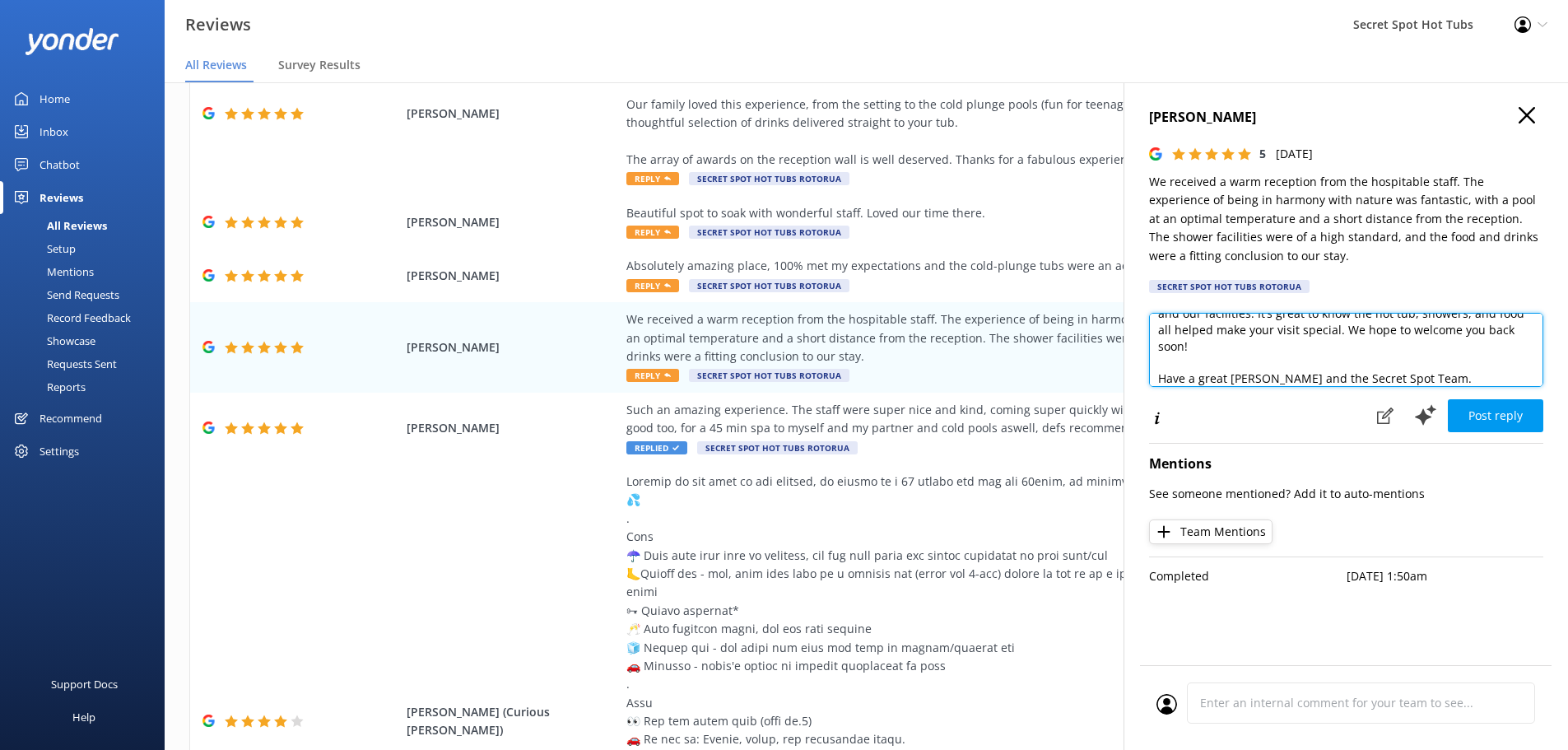
scroll to position [105, 0]
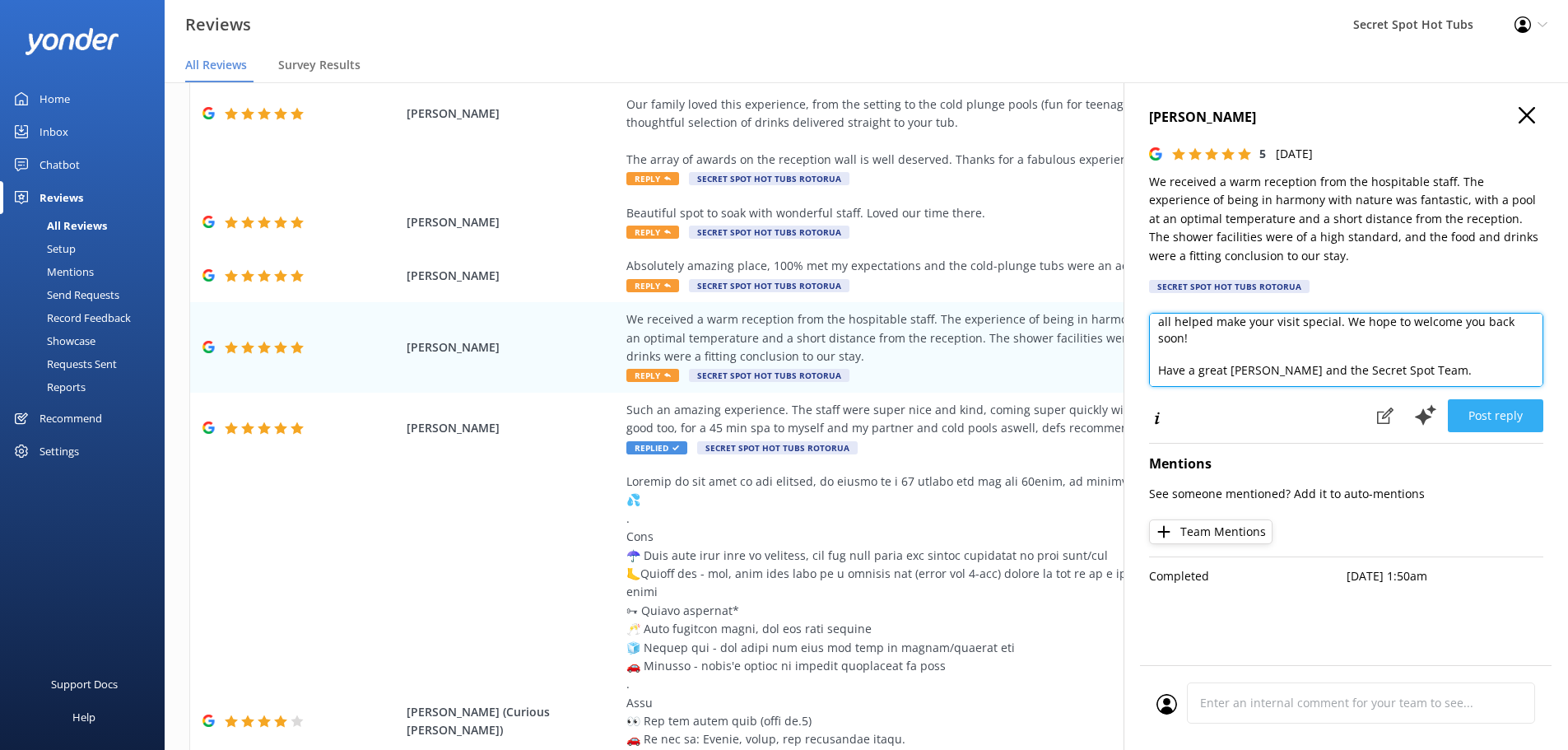
type textarea "Hi [PERSON_NAME], Thank you so much for your wonderful review! We're thrilled t…"
click at [1466, 415] on button "Post reply" at bounding box center [1496, 415] width 96 height 33
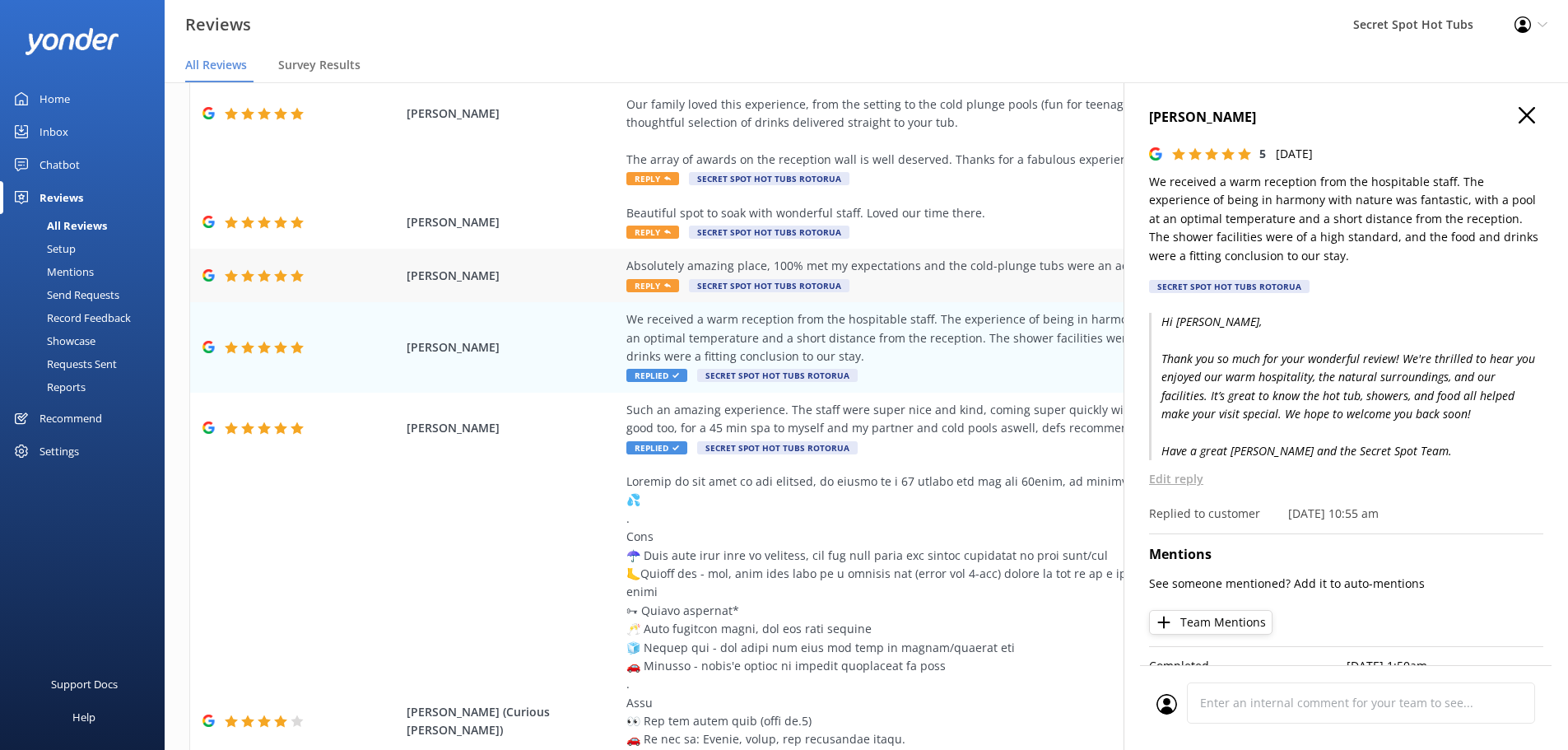
click at [637, 284] on span "Reply" at bounding box center [653, 285] width 53 height 13
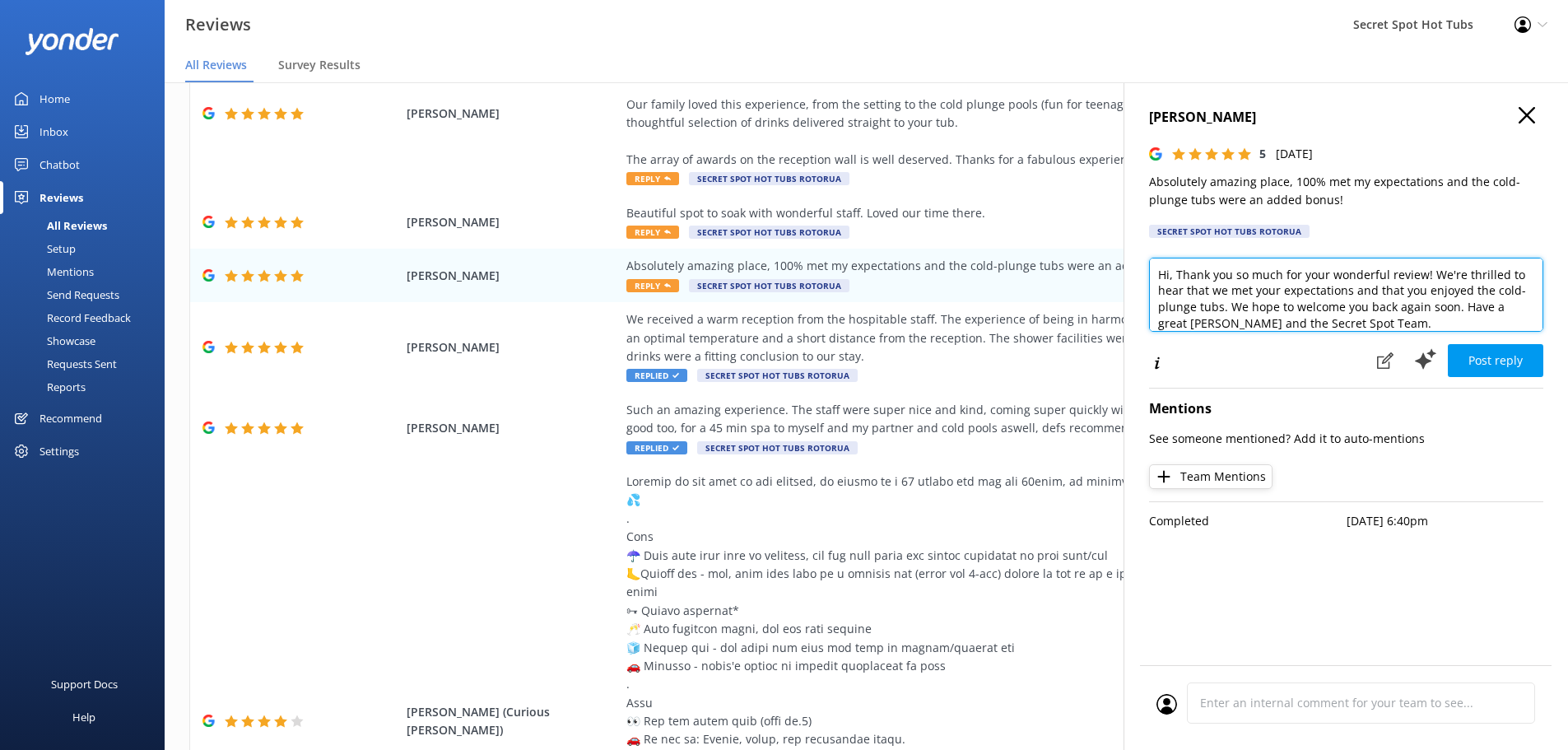
click at [1171, 274] on textarea "Hi, Thank you so much for your wonderful review! We're thrilled to hear that we…" at bounding box center [1347, 295] width 395 height 74
click at [1458, 302] on textarea "Hi [PERSON_NAME], Thank you so much for your wonderful review! We're thrilled t…" at bounding box center [1347, 295] width 395 height 74
click at [1239, 280] on textarea "Hi [PERSON_NAME], Thank you so much for your wonderful review! We're thrilled t…" at bounding box center [1347, 295] width 395 height 74
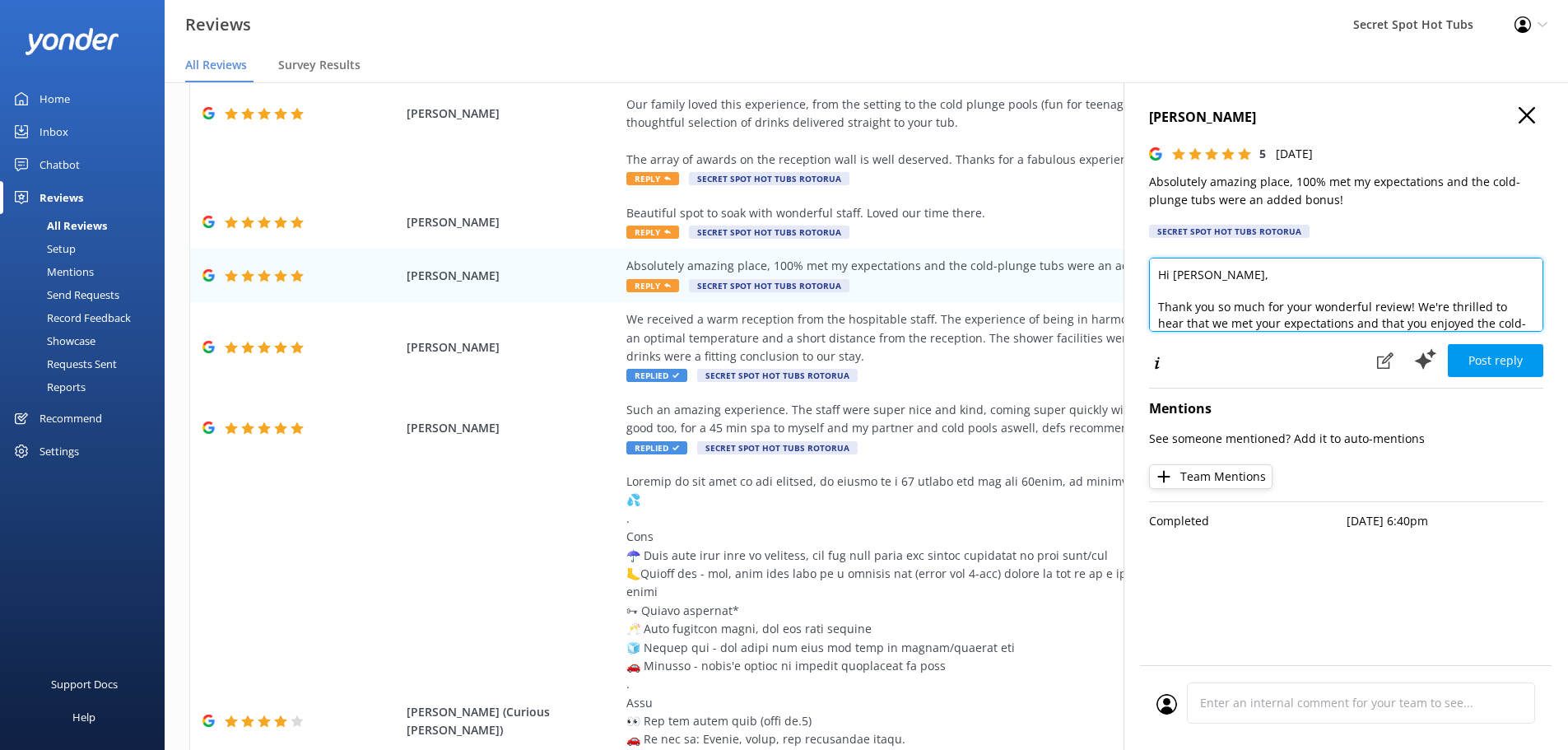
scroll to position [57, 0]
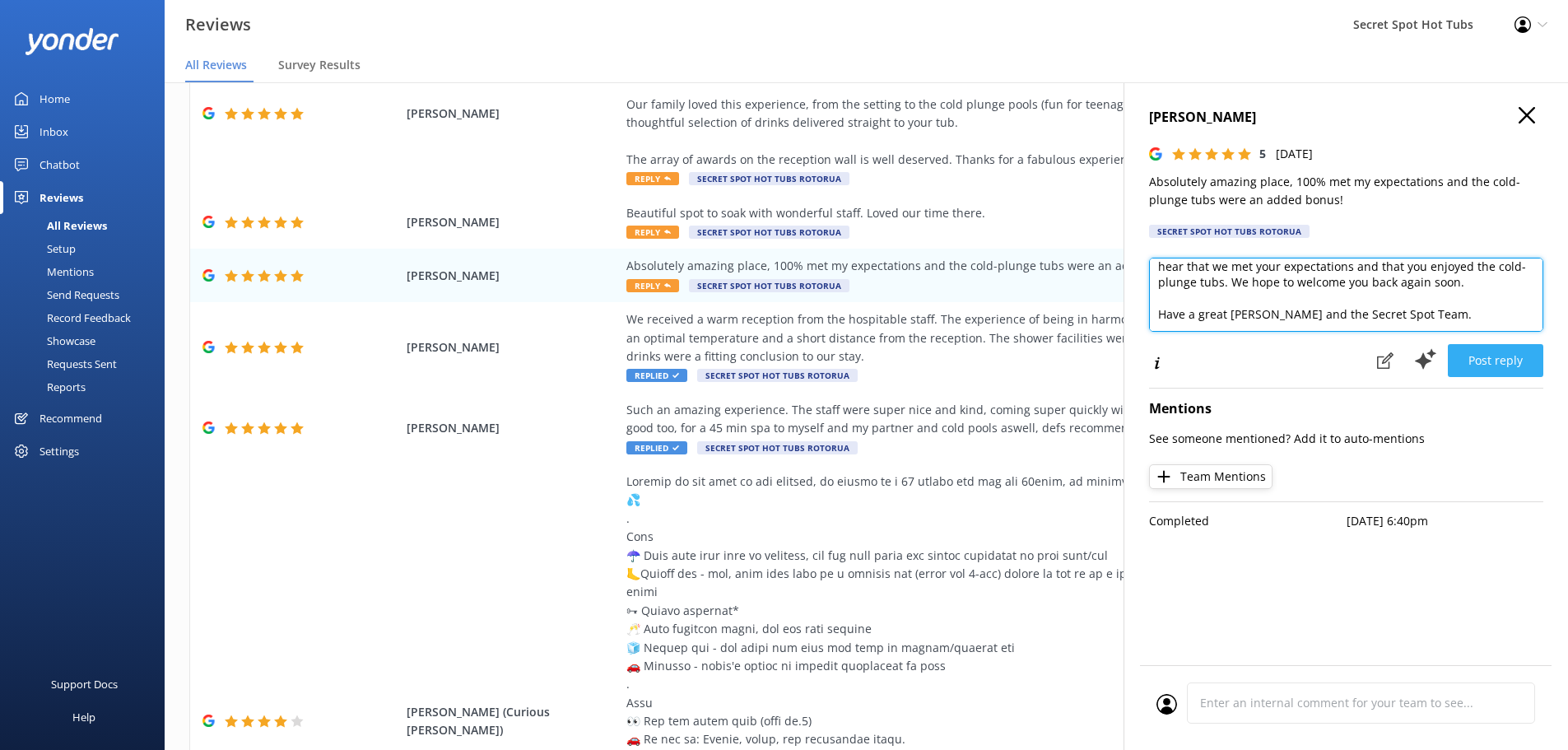
type textarea "Hi [PERSON_NAME], Thank you so much for your wonderful review! We're thrilled t…"
click at [1502, 360] on button "Post reply" at bounding box center [1496, 360] width 96 height 33
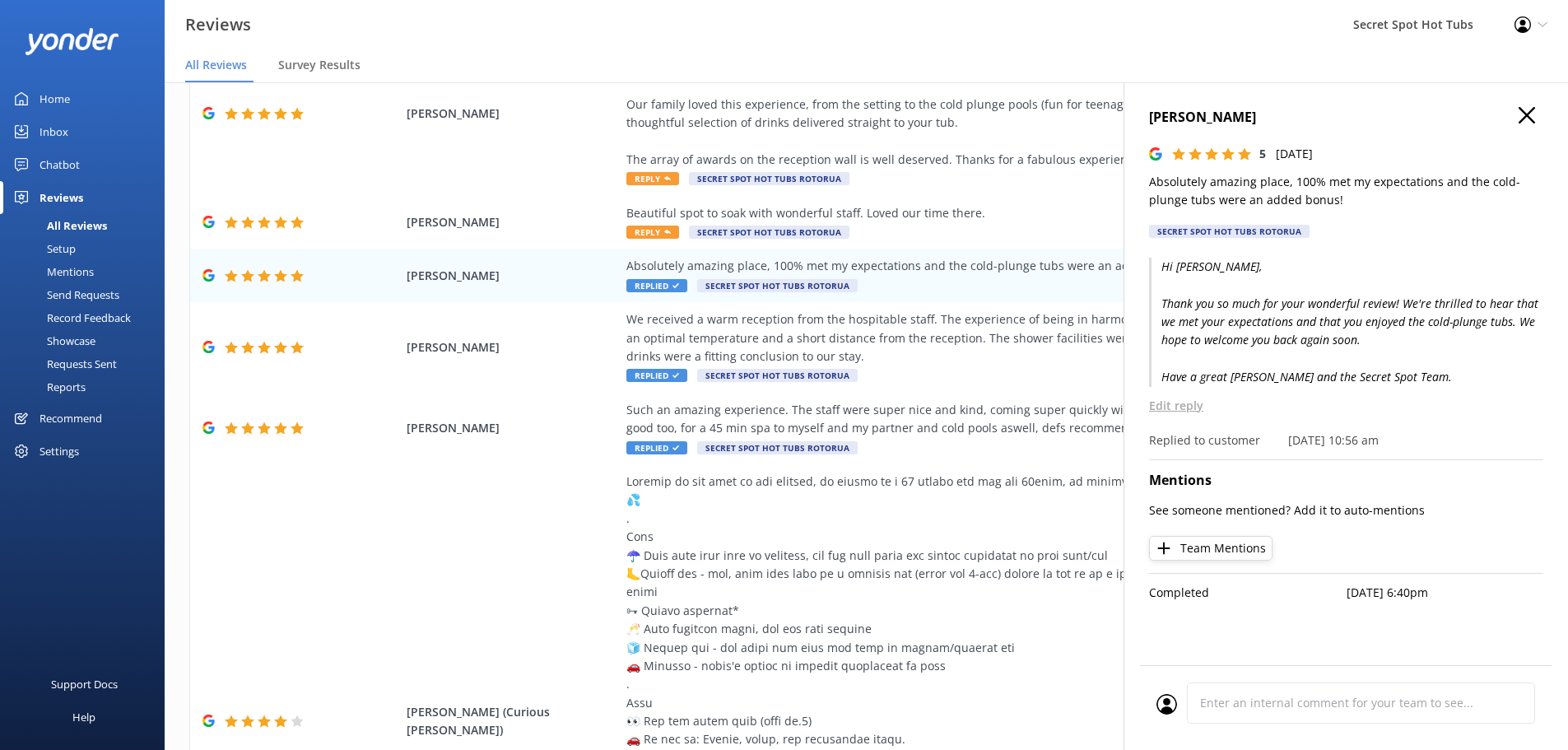
click at [1535, 112] on icon "button" at bounding box center [1526, 114] width 16 height 16
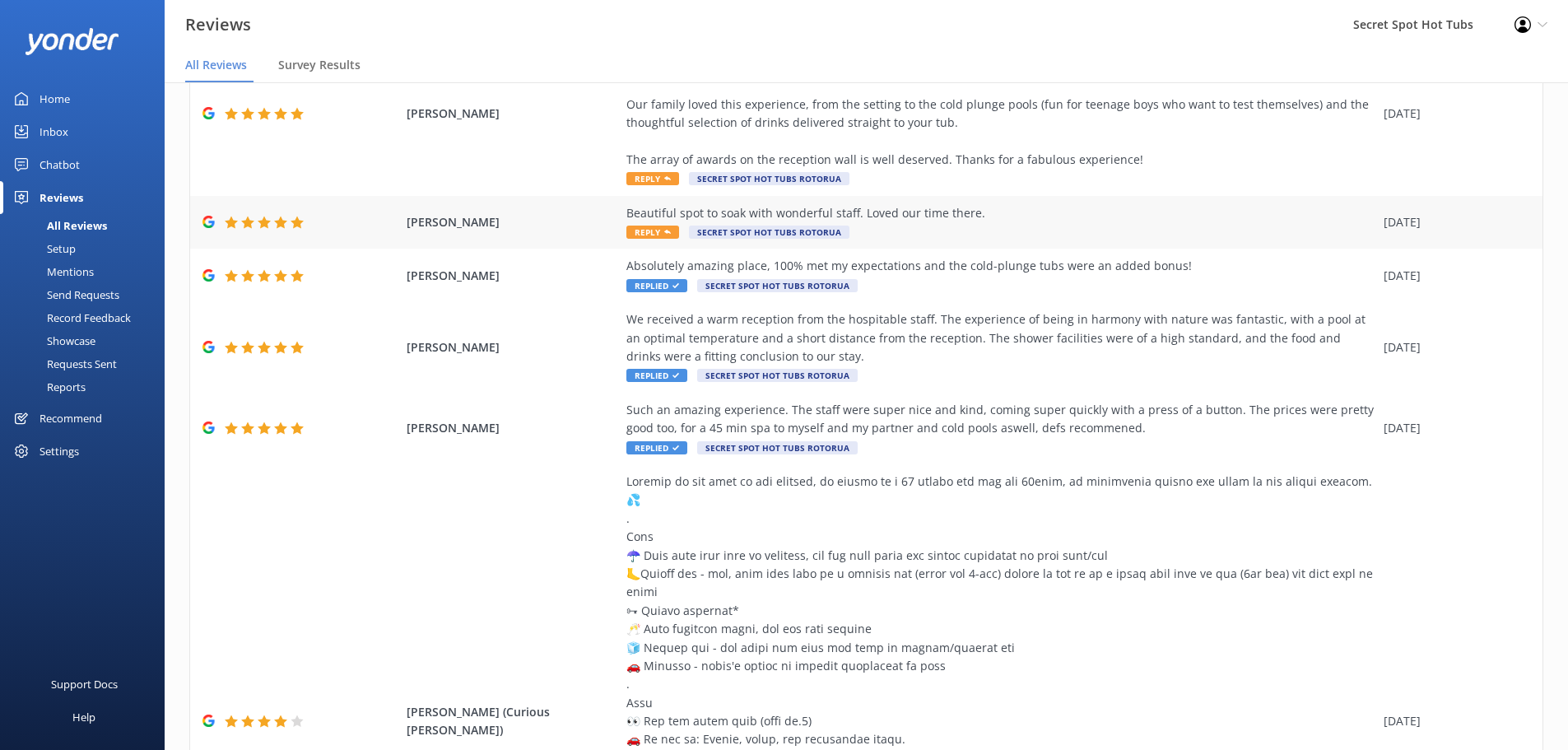
click at [631, 228] on span "Reply" at bounding box center [653, 231] width 53 height 13
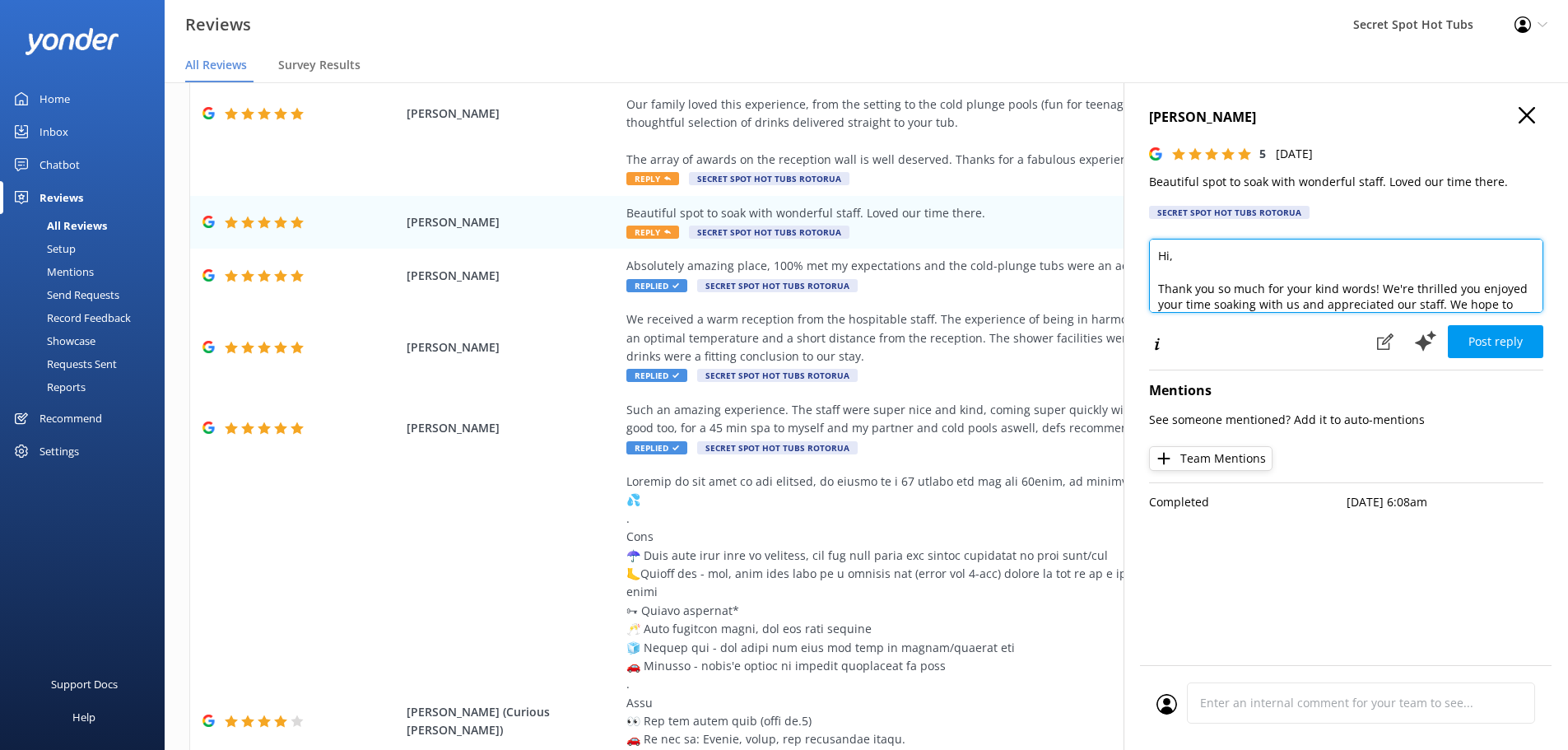
click at [1170, 262] on textarea "Hi, Thank you so much for your kind words! We're thrilled you enjoyed your time…" at bounding box center [1347, 276] width 395 height 74
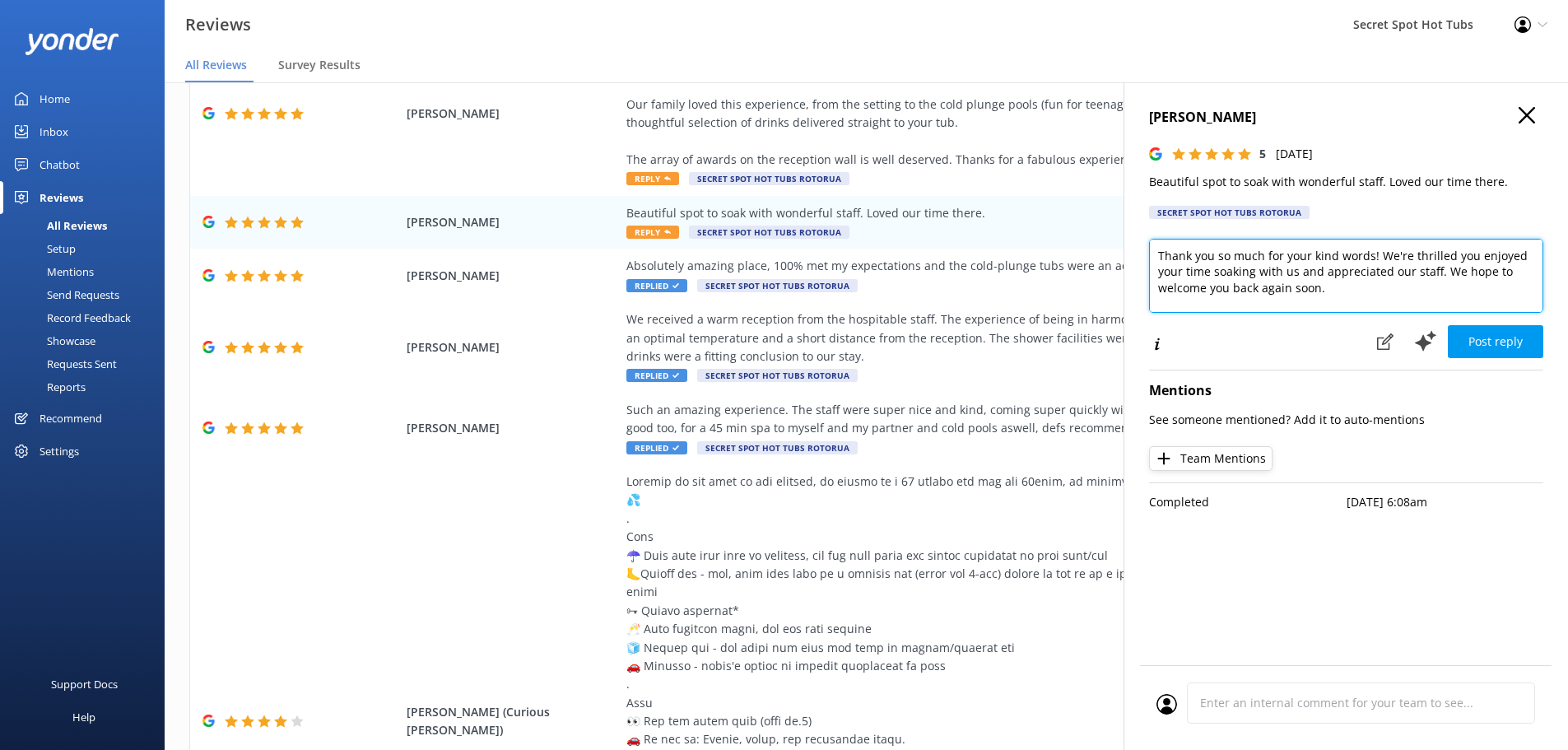
click at [1413, 274] on textarea "Hi [PERSON_NAME], Thank you so much for your kind words! We're thrilled you enj…" at bounding box center [1347, 276] width 395 height 74
click at [1392, 289] on textarea "Hi [PERSON_NAME], Thank you so much for your kind words! We're thrilled you enj…" at bounding box center [1347, 276] width 395 height 74
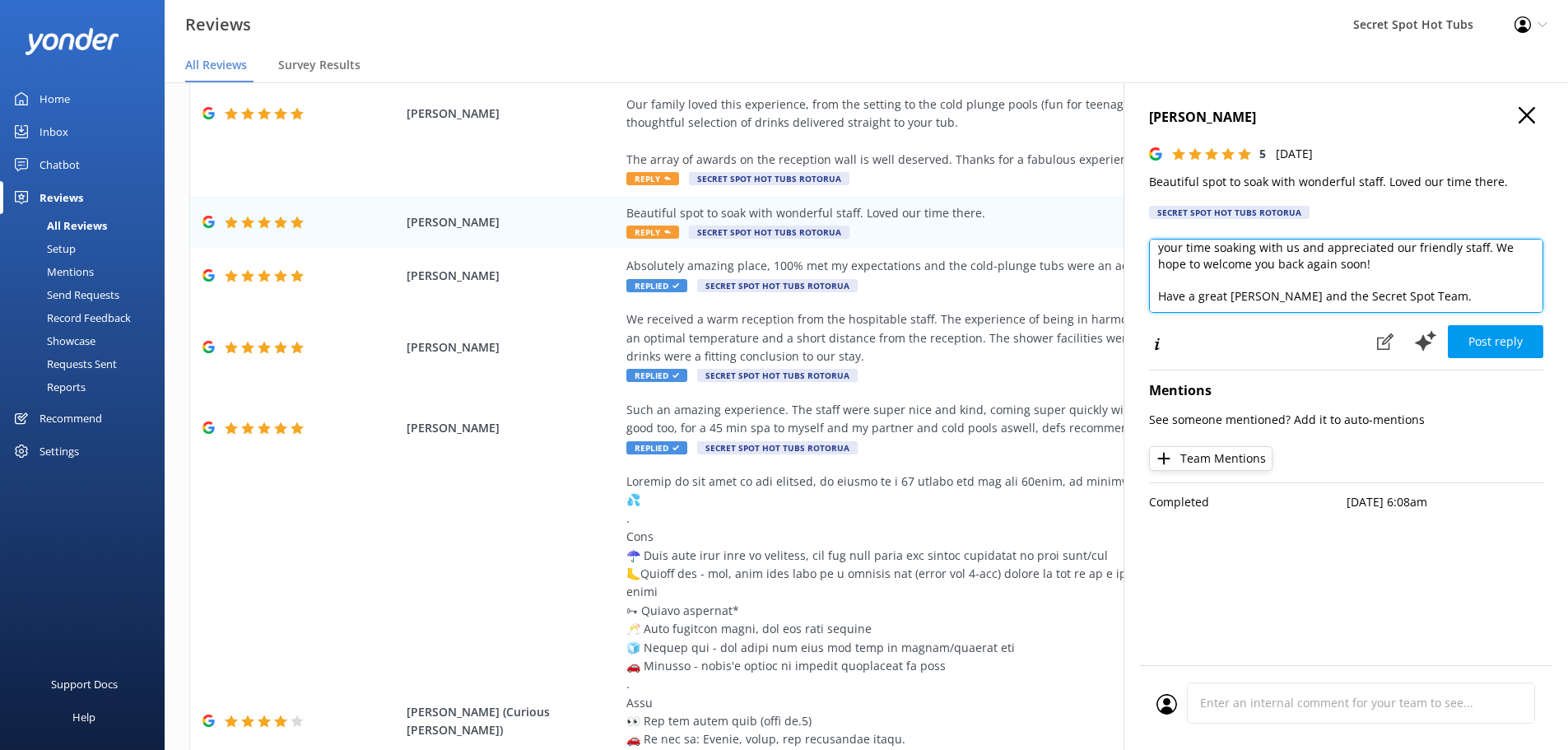
click at [1255, 299] on textarea "Hi [PERSON_NAME], Thank you so much for your kind words! We're thrilled you enj…" at bounding box center [1347, 276] width 395 height 74
click at [1255, 299] on textarea "Hi [PERSON_NAME], Thank you so much for your kind words! We're thrilled you enj…" at bounding box center [1347, 276] width 395 height 74
type textarea "Hi [PERSON_NAME], Thank you so much for your kind words! We're thrilled you enj…"
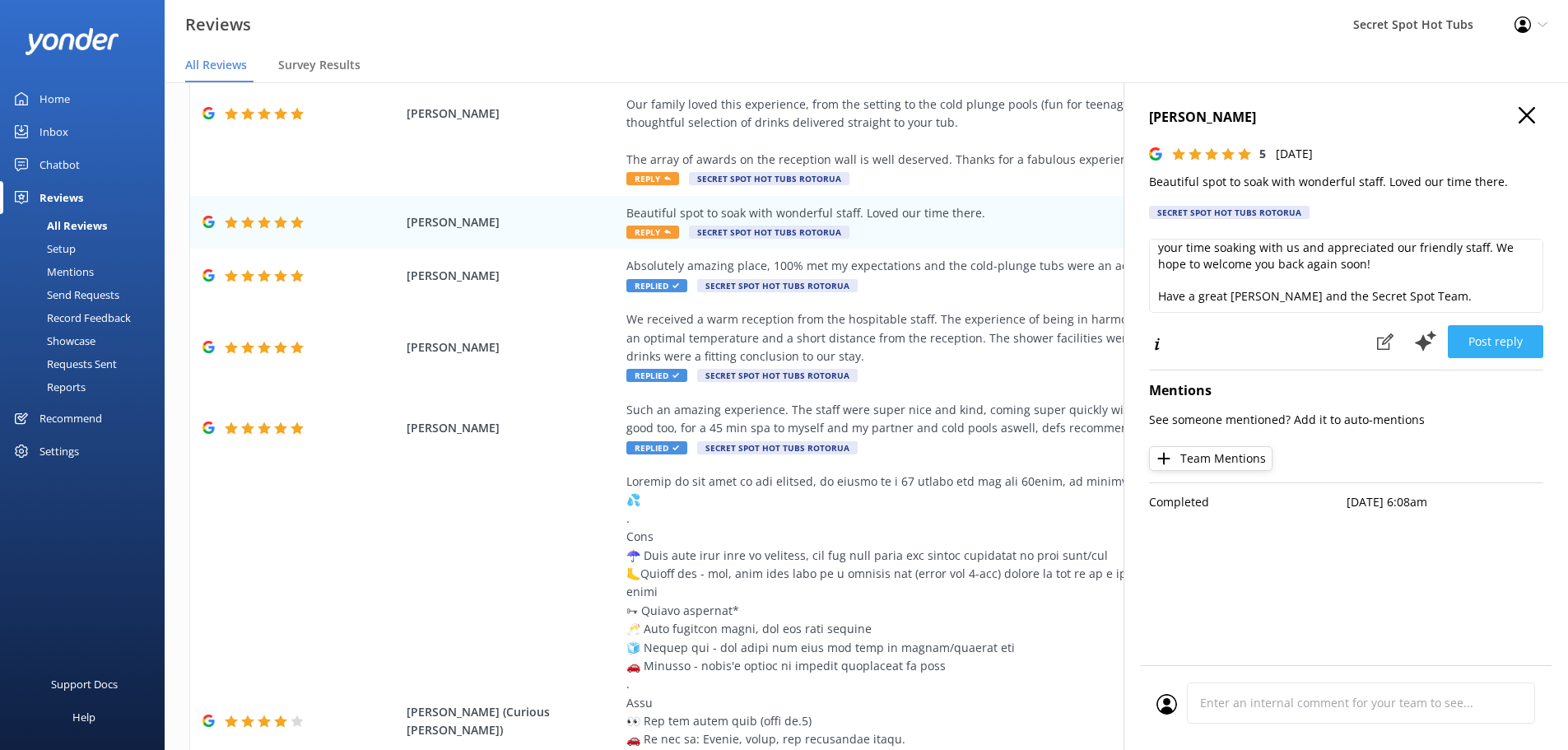
click at [1501, 337] on button "Post reply" at bounding box center [1496, 342] width 96 height 33
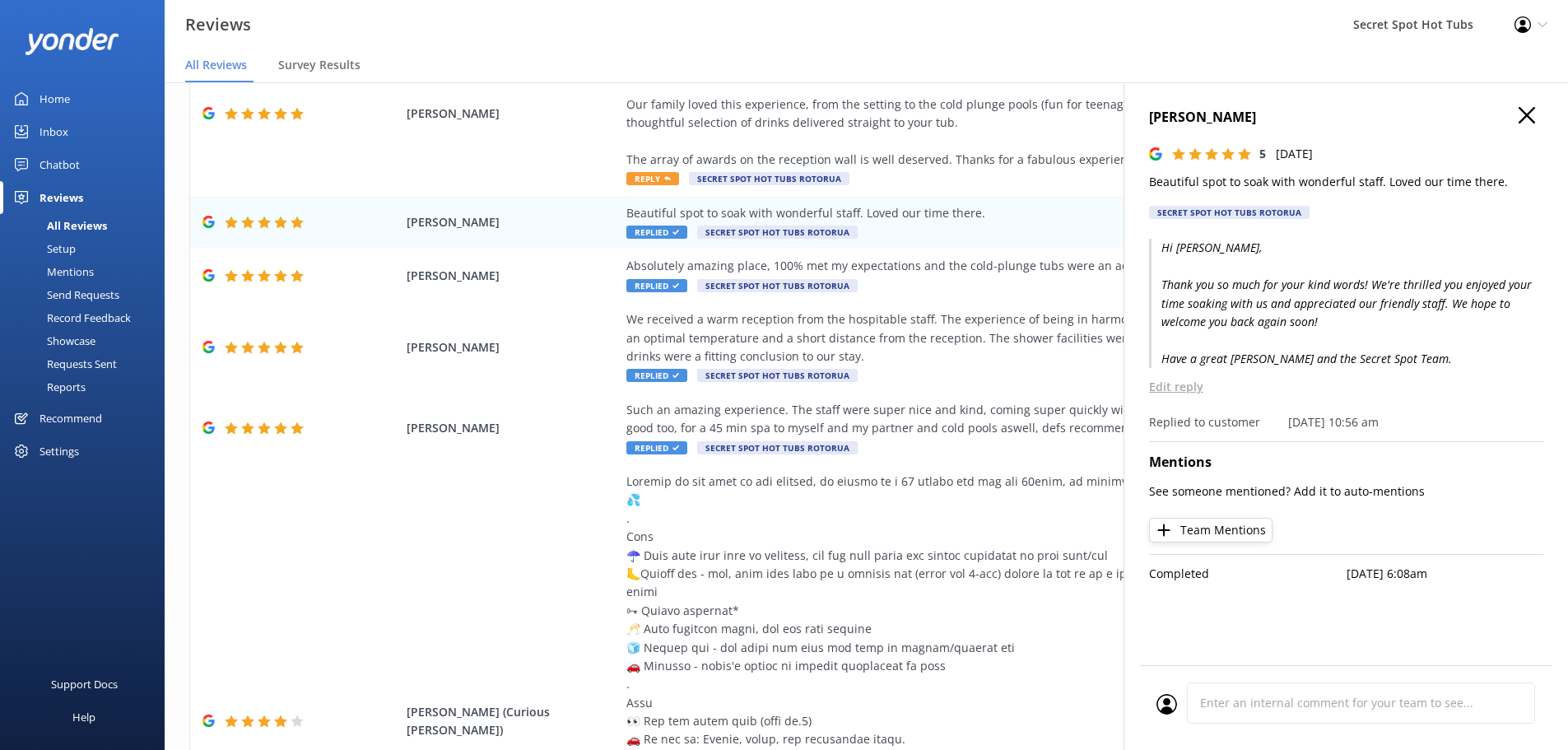
click at [1535, 115] on icon "button" at bounding box center [1526, 114] width 16 height 16
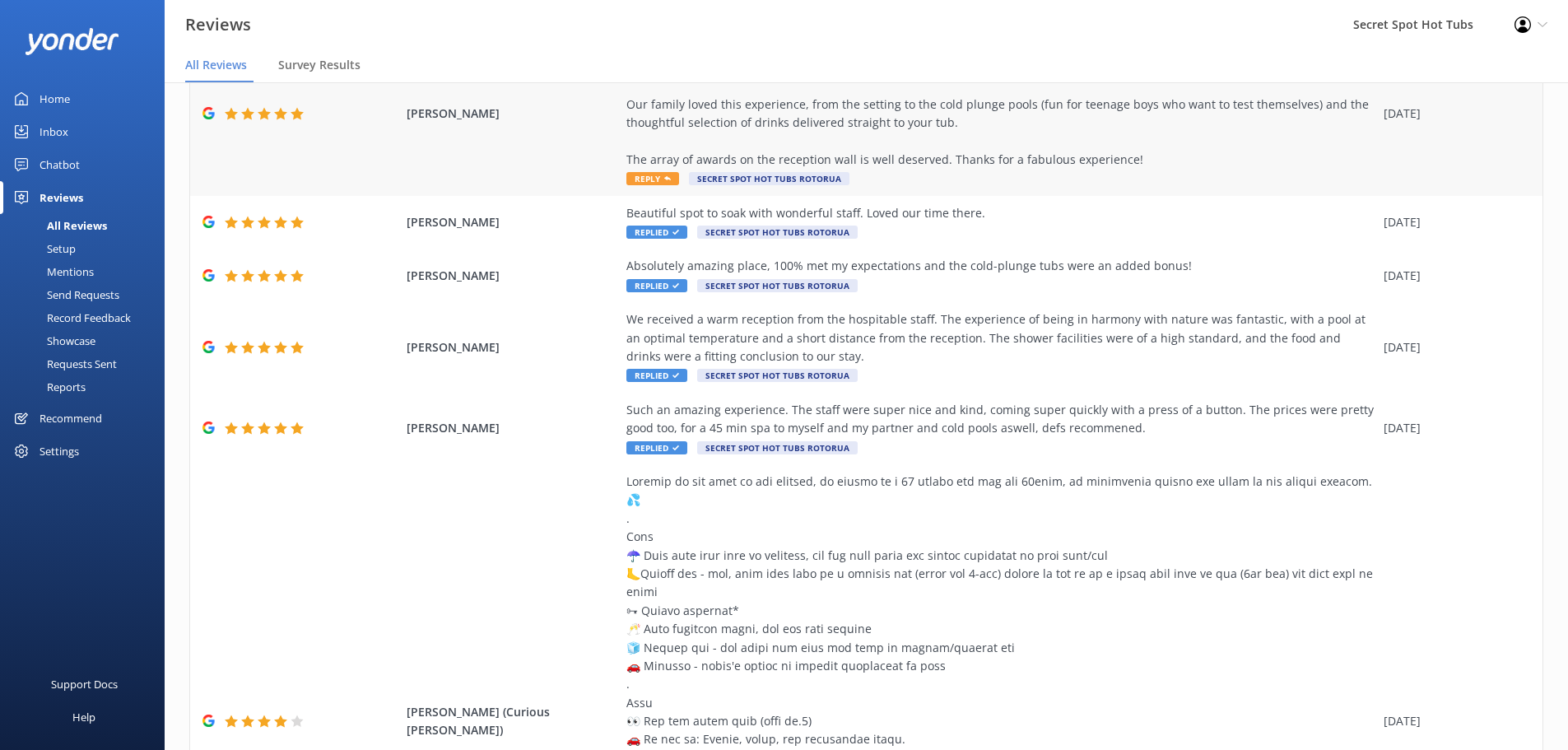
click at [633, 179] on span "Reply" at bounding box center [653, 178] width 53 height 13
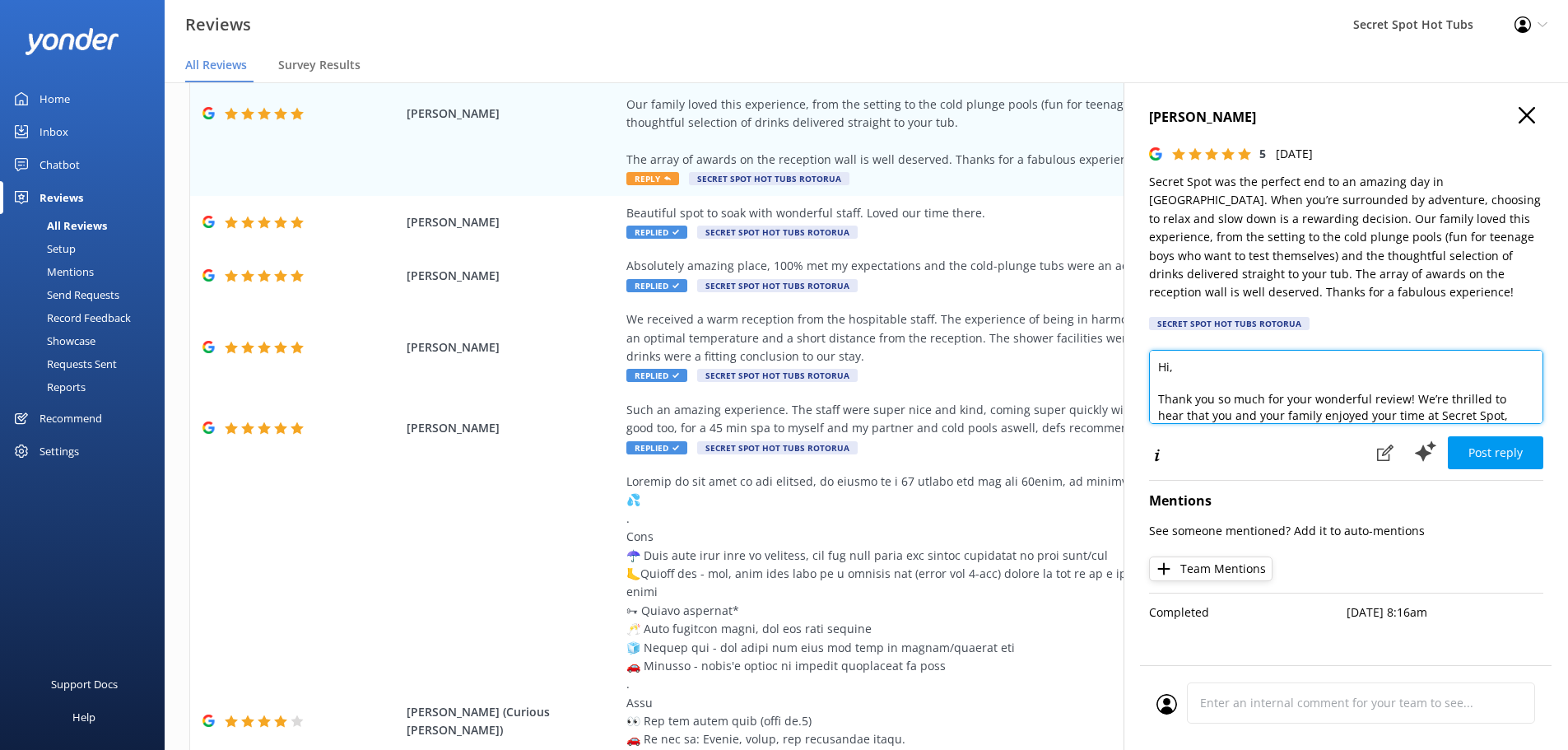
click at [1171, 368] on textarea "Hi, Thank you so much for your wonderful review! We’re thrilled to hear that yo…" at bounding box center [1347, 387] width 395 height 74
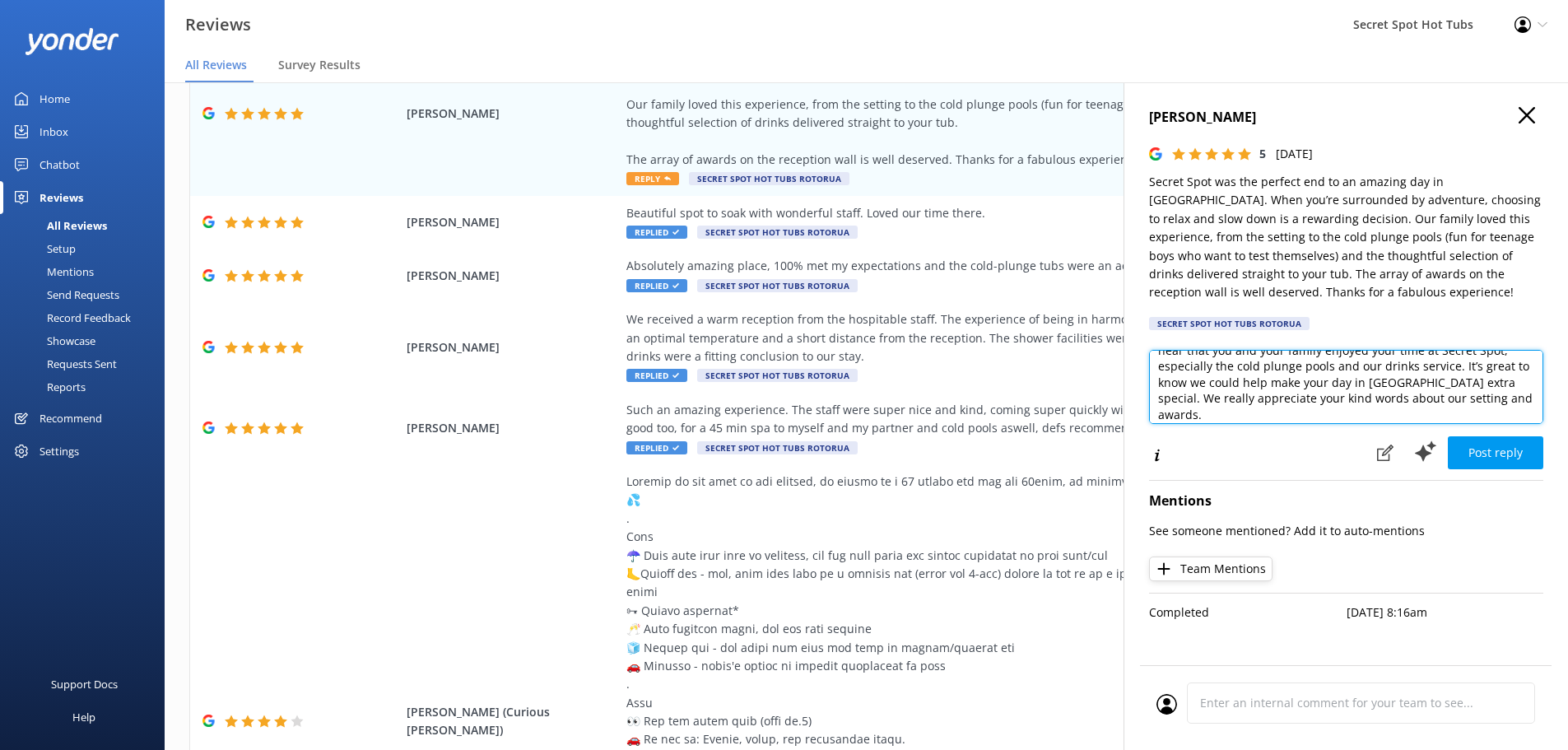
scroll to position [66, 0]
drag, startPoint x: 1516, startPoint y: 399, endPoint x: 1477, endPoint y: 380, distance: 43.4
click at [1477, 380] on textarea "Hi [PERSON_NAME], Thank you so much for your wonderful review! We’re thrilled t…" at bounding box center [1347, 387] width 395 height 74
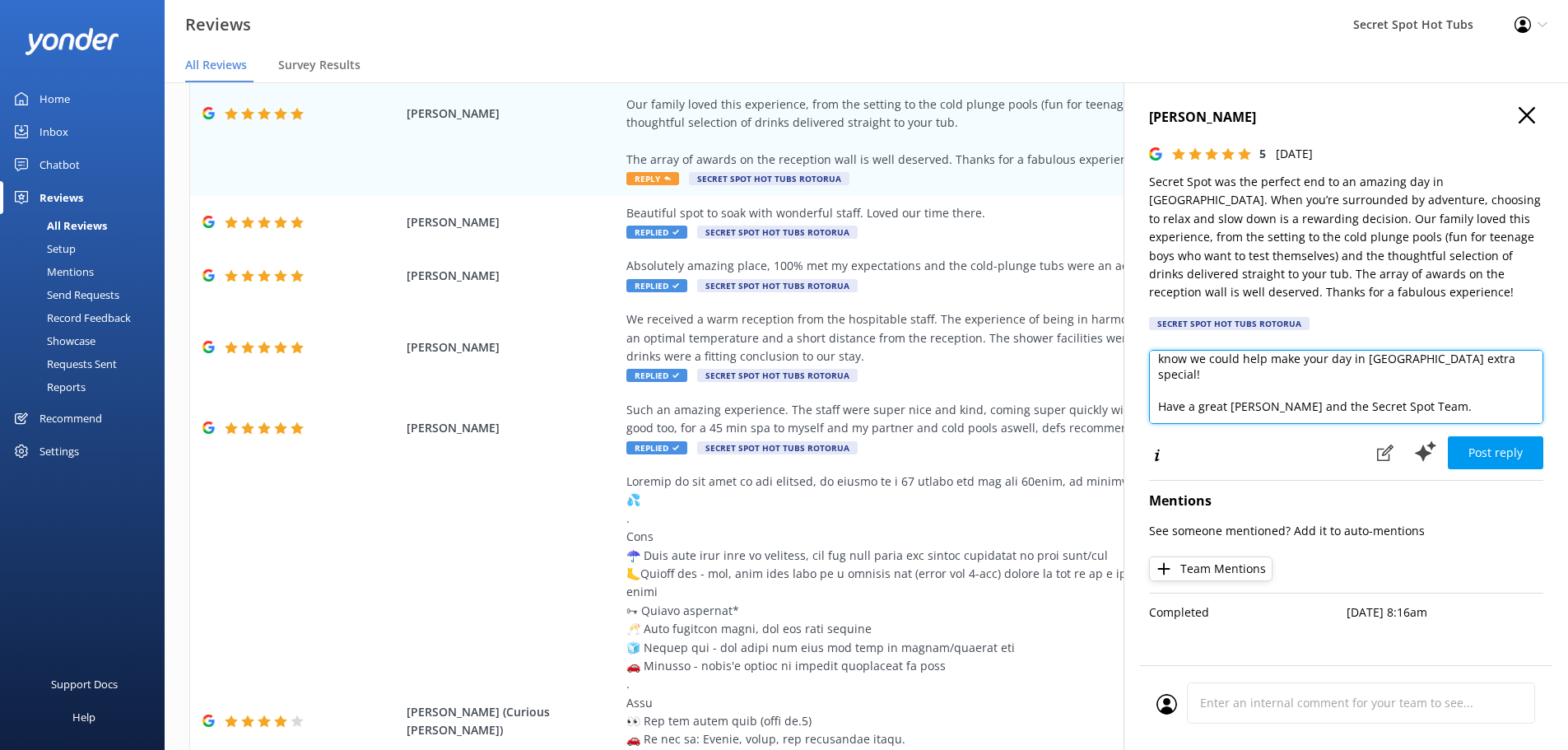
scroll to position [0, 0]
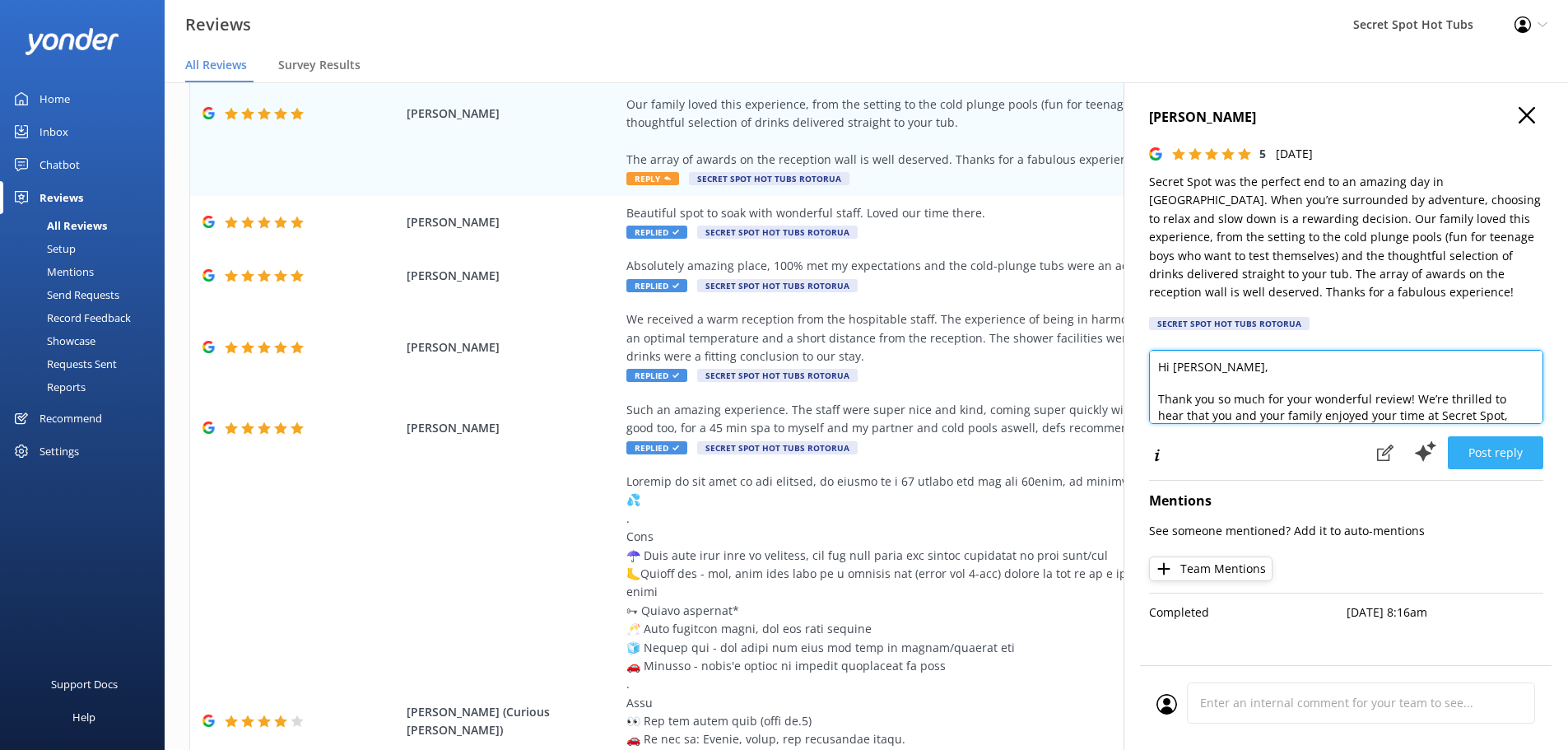
type textarea "Hi [PERSON_NAME], Thank you so much for your wonderful review! We’re thrilled t…"
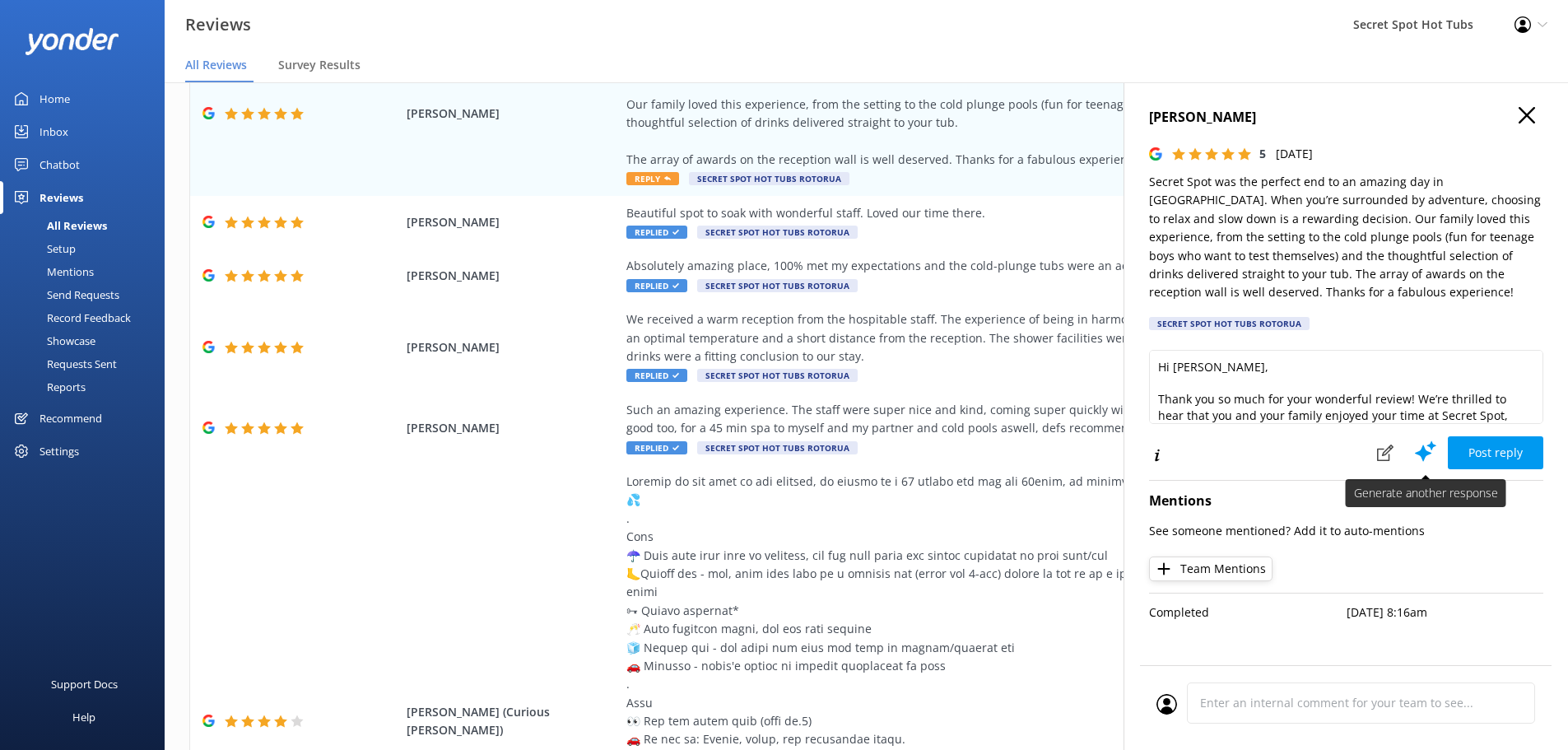
click at [1477, 458] on button "Post reply" at bounding box center [1496, 453] width 96 height 33
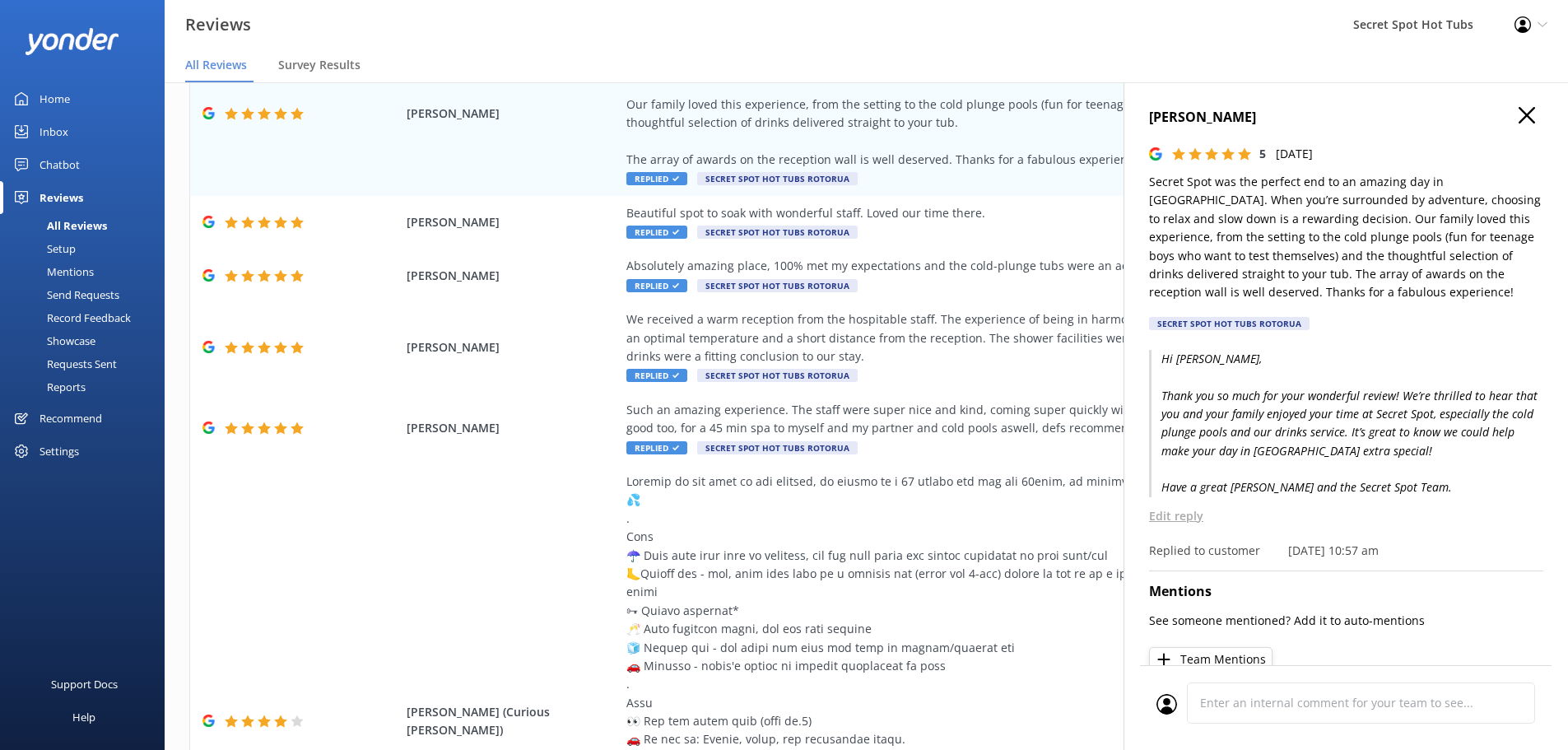
click at [1519, 114] on icon "button" at bounding box center [1526, 114] width 16 height 16
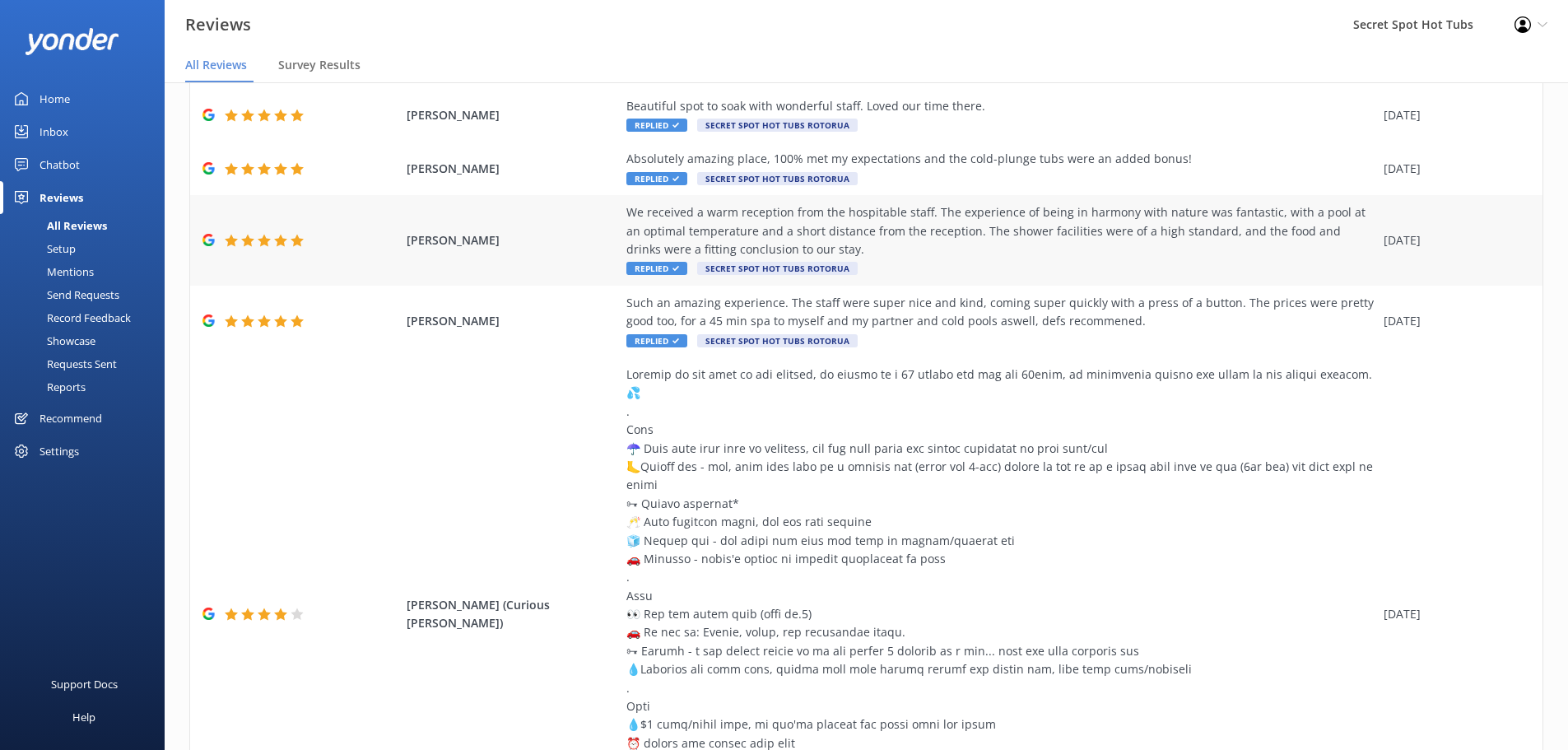
scroll to position [702, 0]
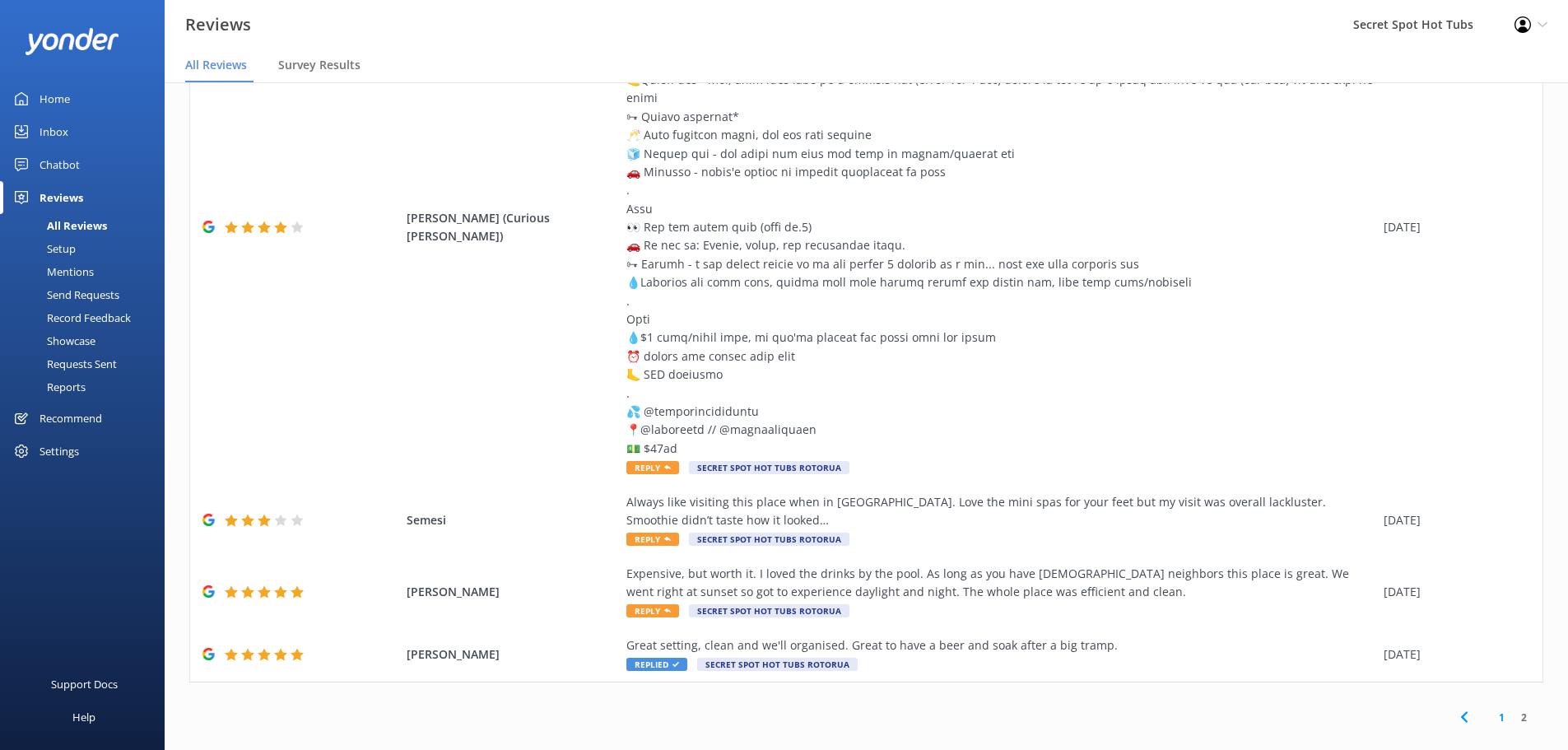
click at [1491, 710] on link "1" at bounding box center [1502, 718] width 22 height 15
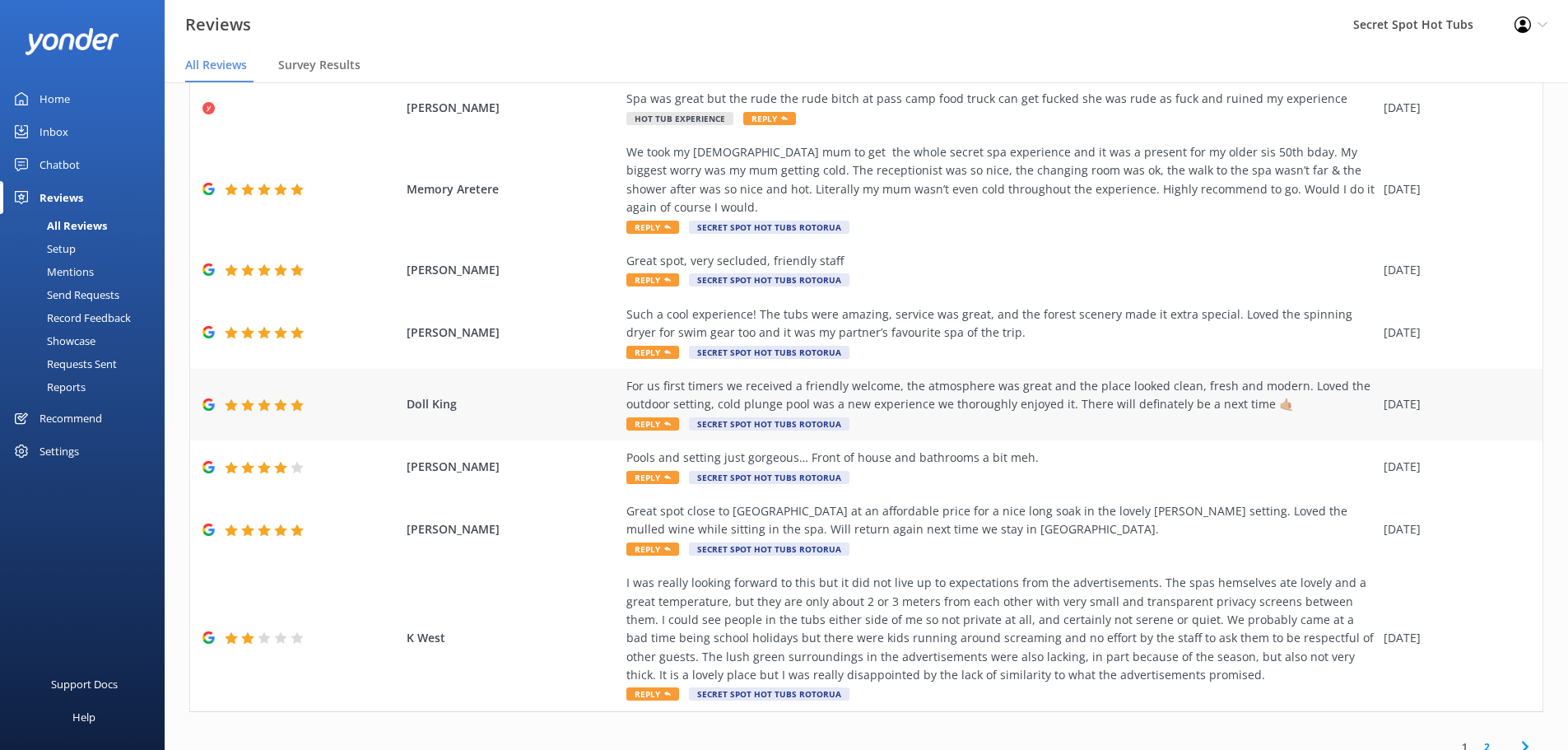
scroll to position [315, 0]
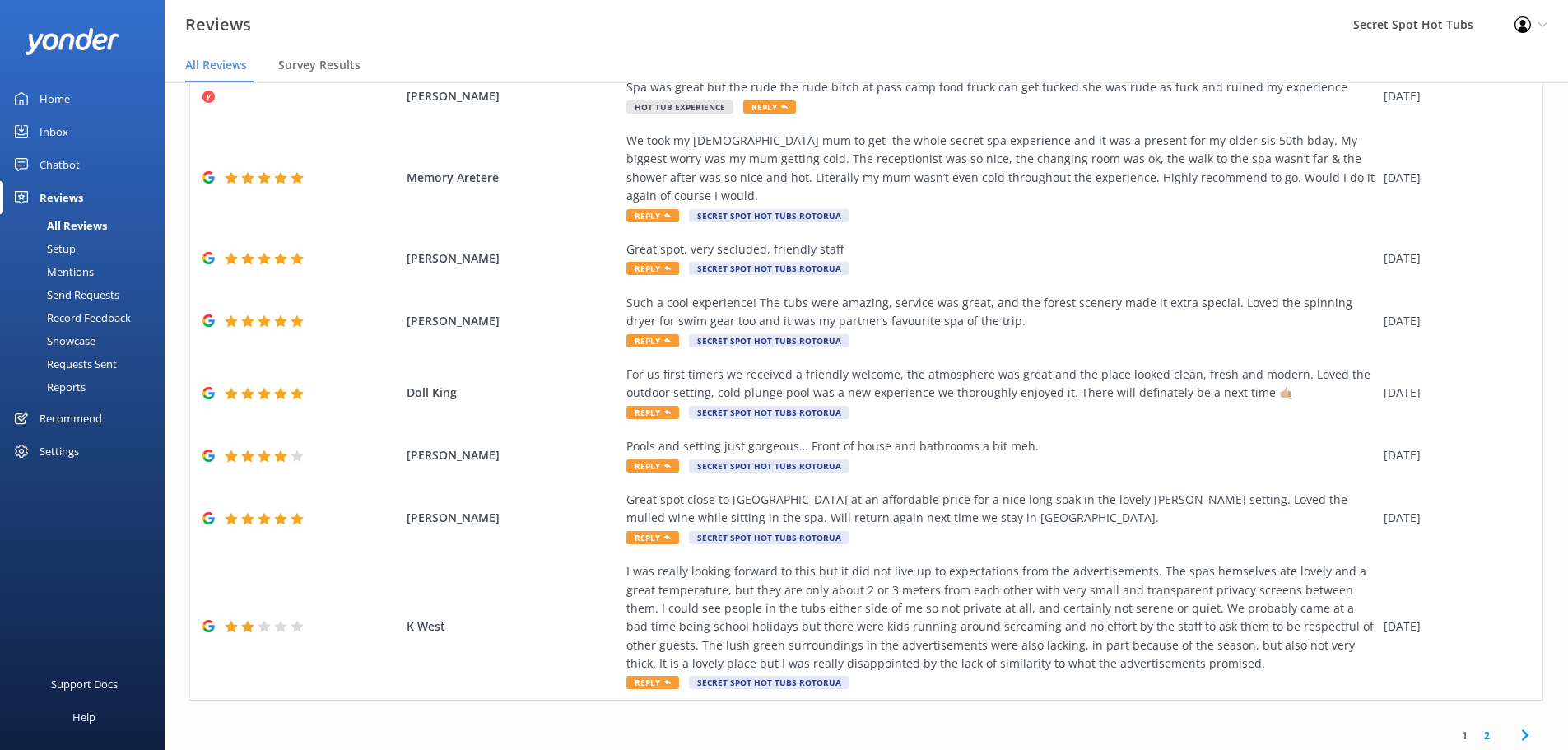
click at [1477, 728] on link "2" at bounding box center [1487, 735] width 22 height 15
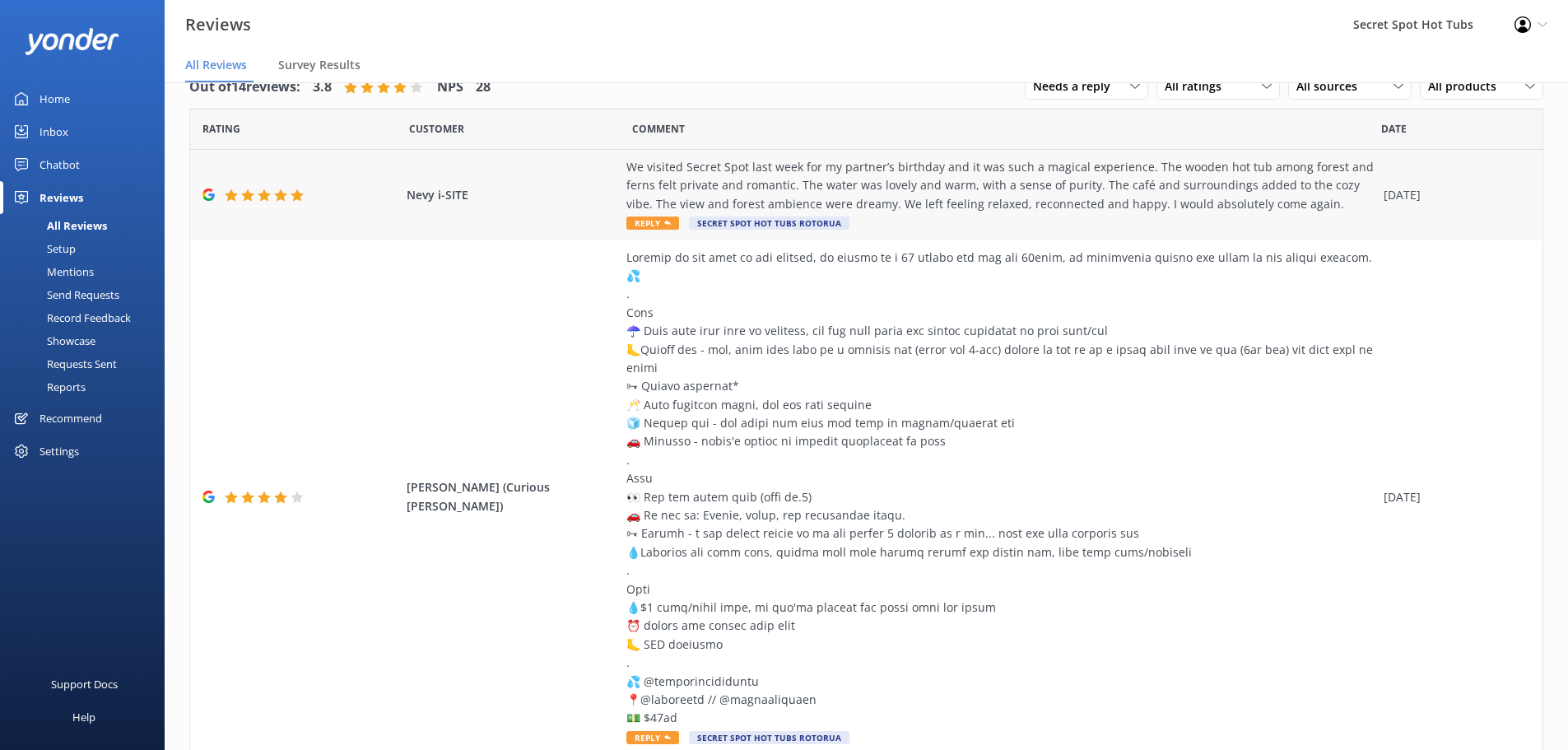
click at [642, 221] on span "Reply" at bounding box center [653, 223] width 53 height 13
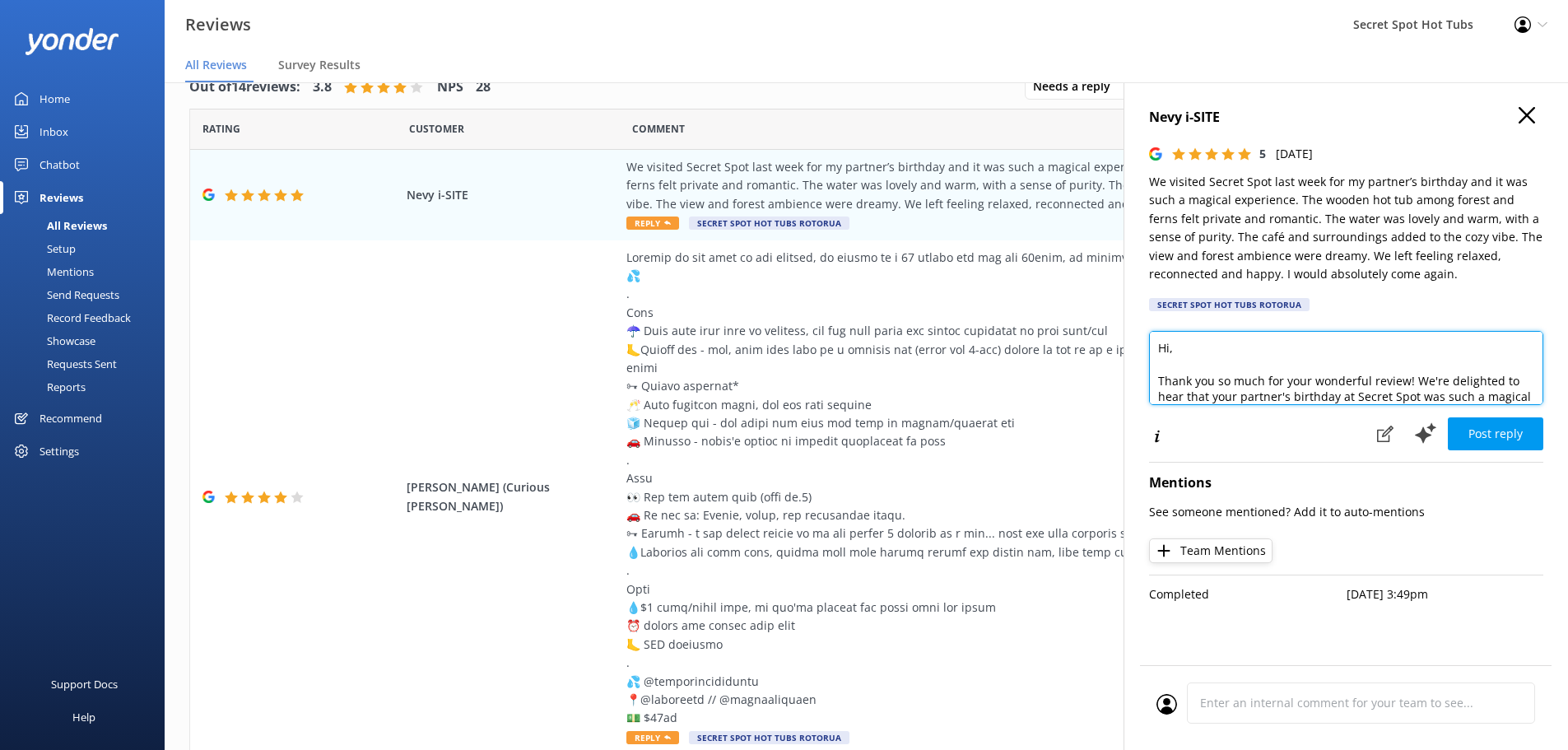
click at [1171, 349] on textarea "Hi, Thank you so much for your wonderful review! We're delighted to hear that y…" at bounding box center [1347, 367] width 395 height 74
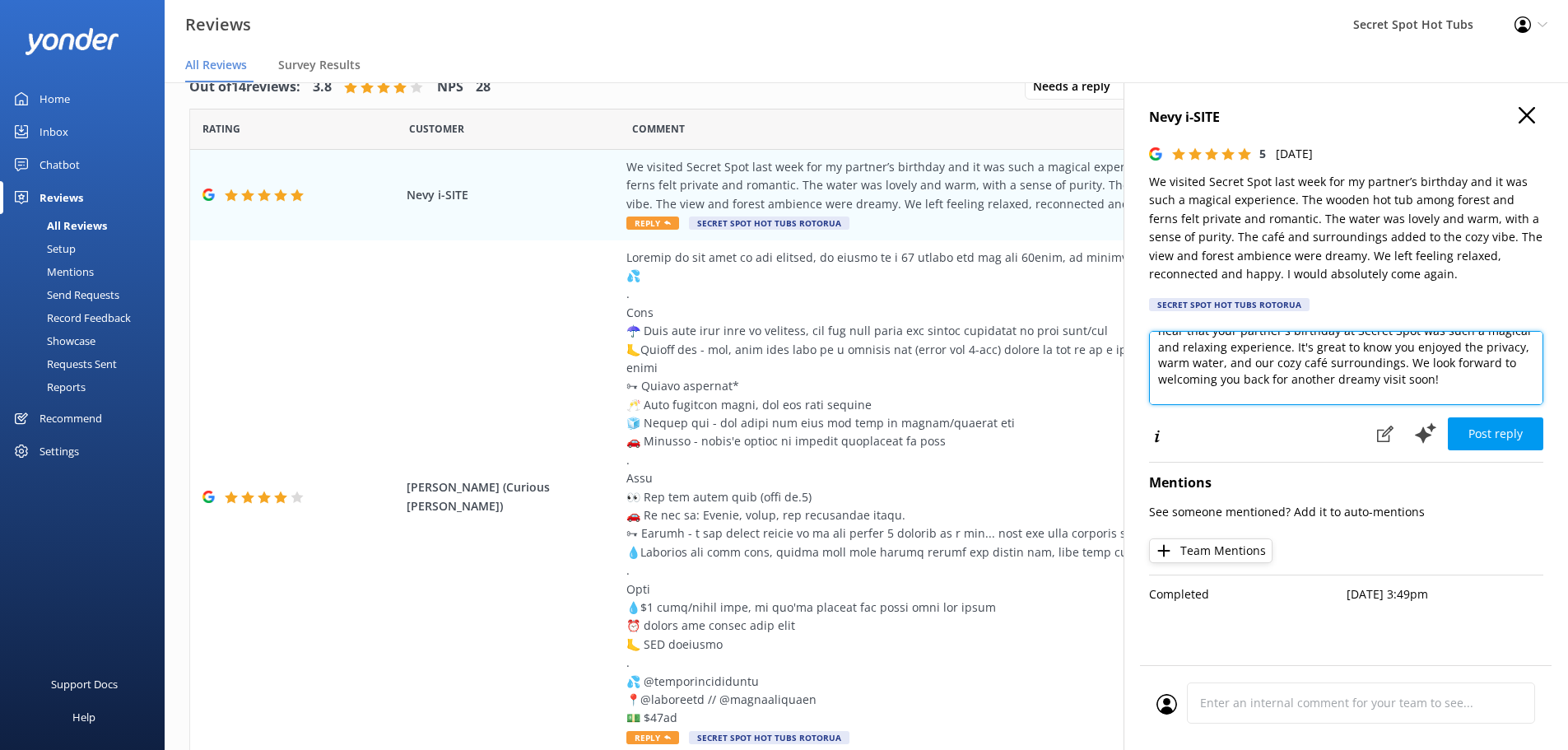
drag, startPoint x: 1377, startPoint y: 377, endPoint x: 1336, endPoint y: 377, distance: 41.0
click at [1336, 377] on textarea "Hi Nevy, Thank you so much for your wonderful review! We're delighted to hear t…" at bounding box center [1347, 367] width 395 height 74
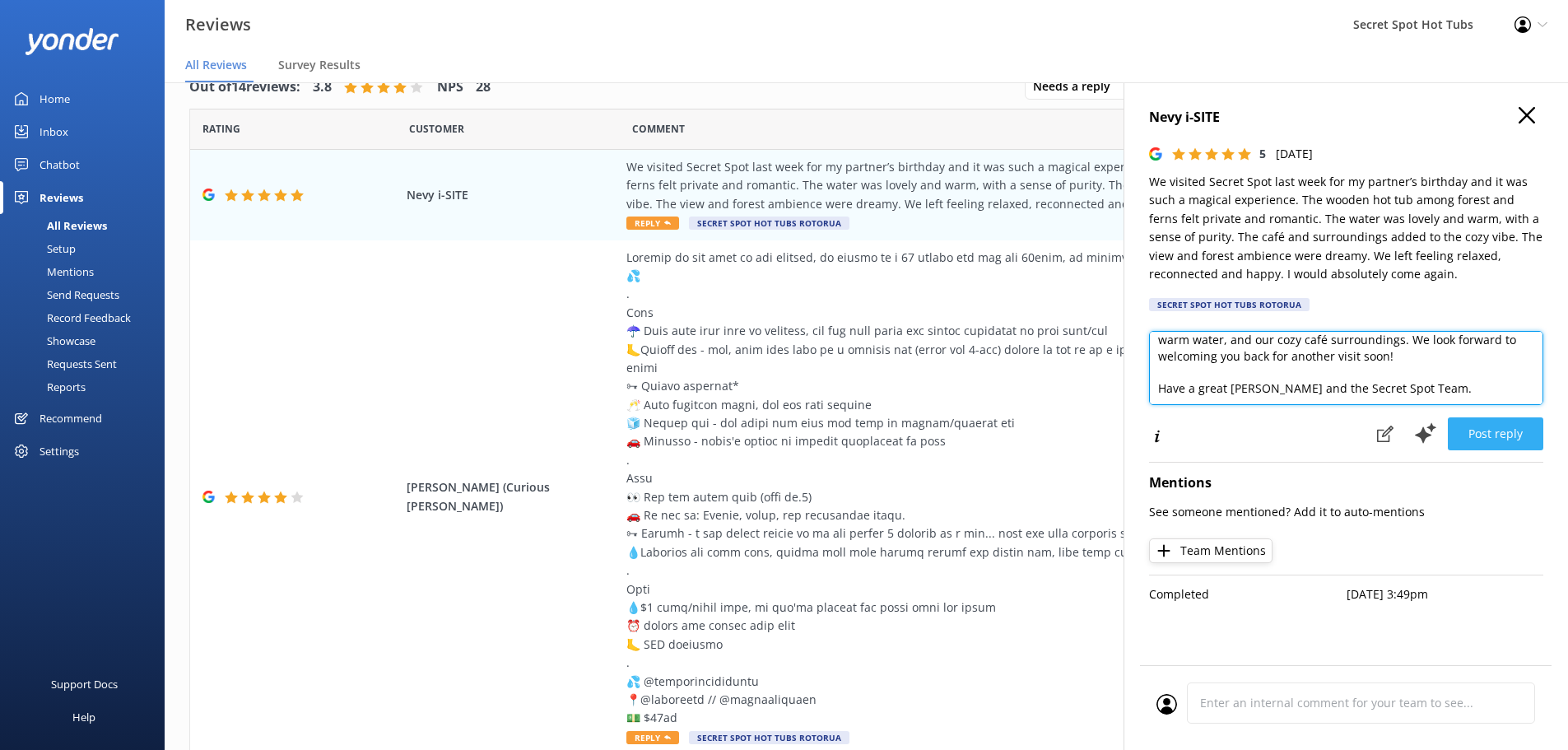
type textarea "Hi Nevy, Thank you so much for your wonderful review! We're delighted to hear t…"
click at [1491, 437] on button "Post reply" at bounding box center [1496, 434] width 96 height 33
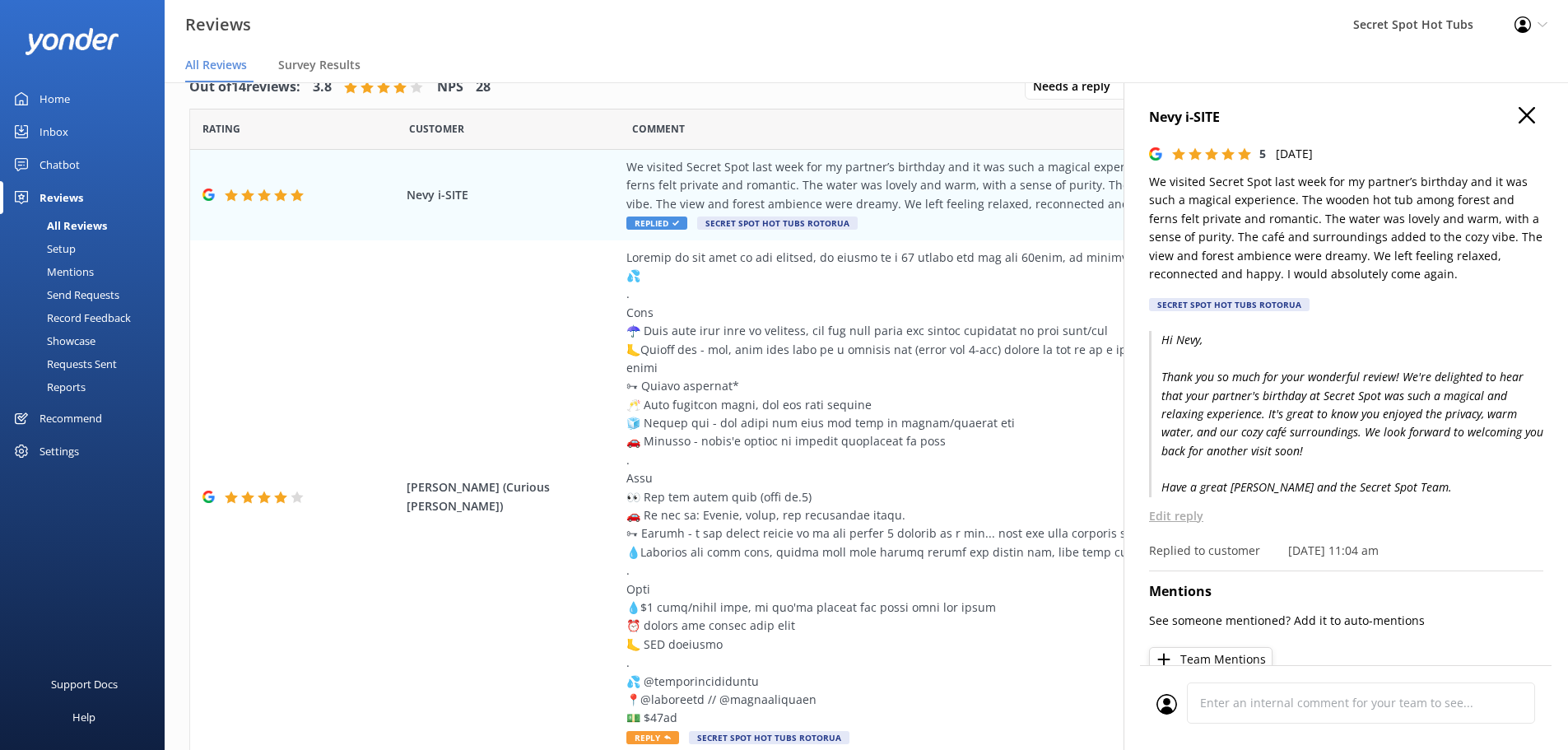
click at [1518, 121] on icon "button" at bounding box center [1526, 114] width 16 height 16
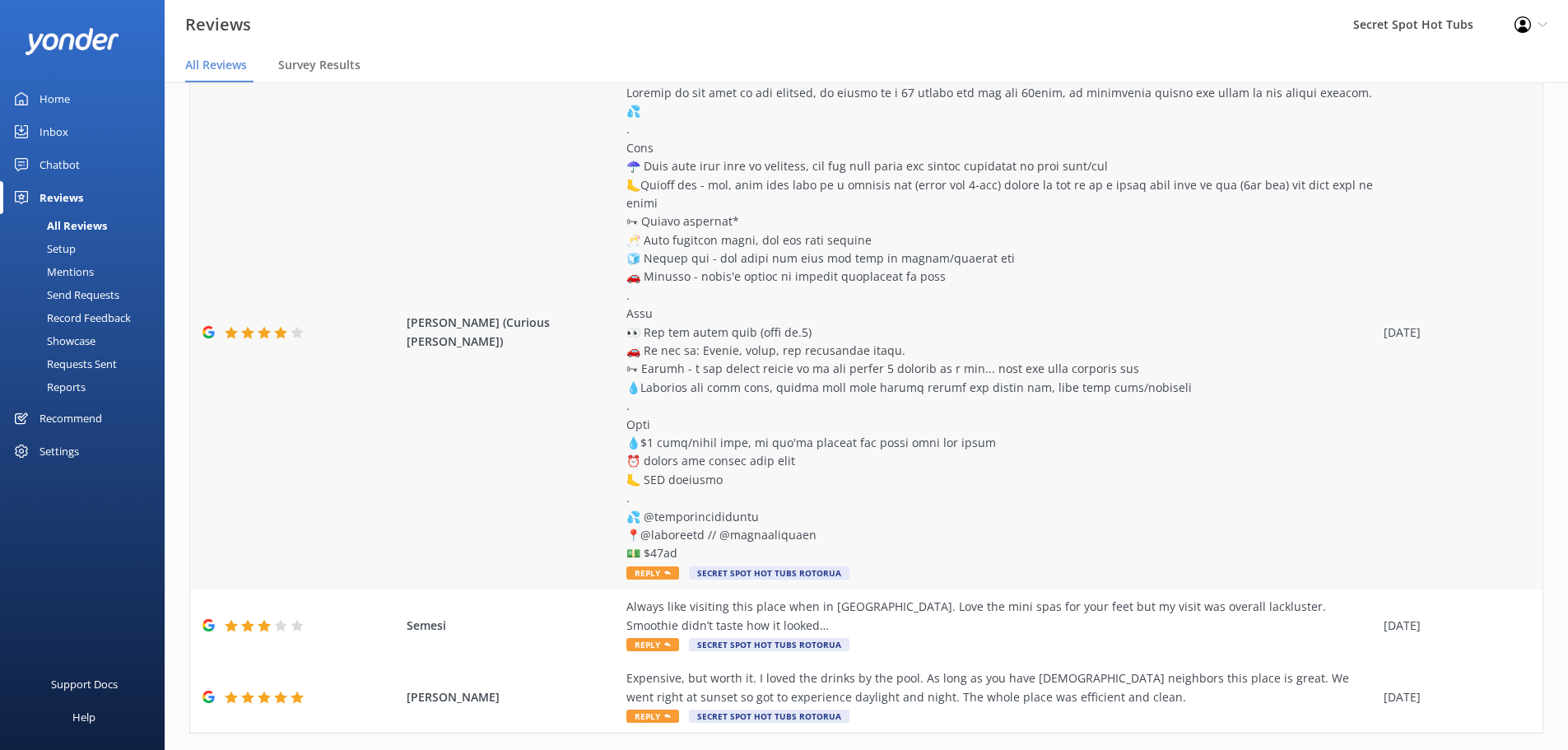
scroll to position [217, 0]
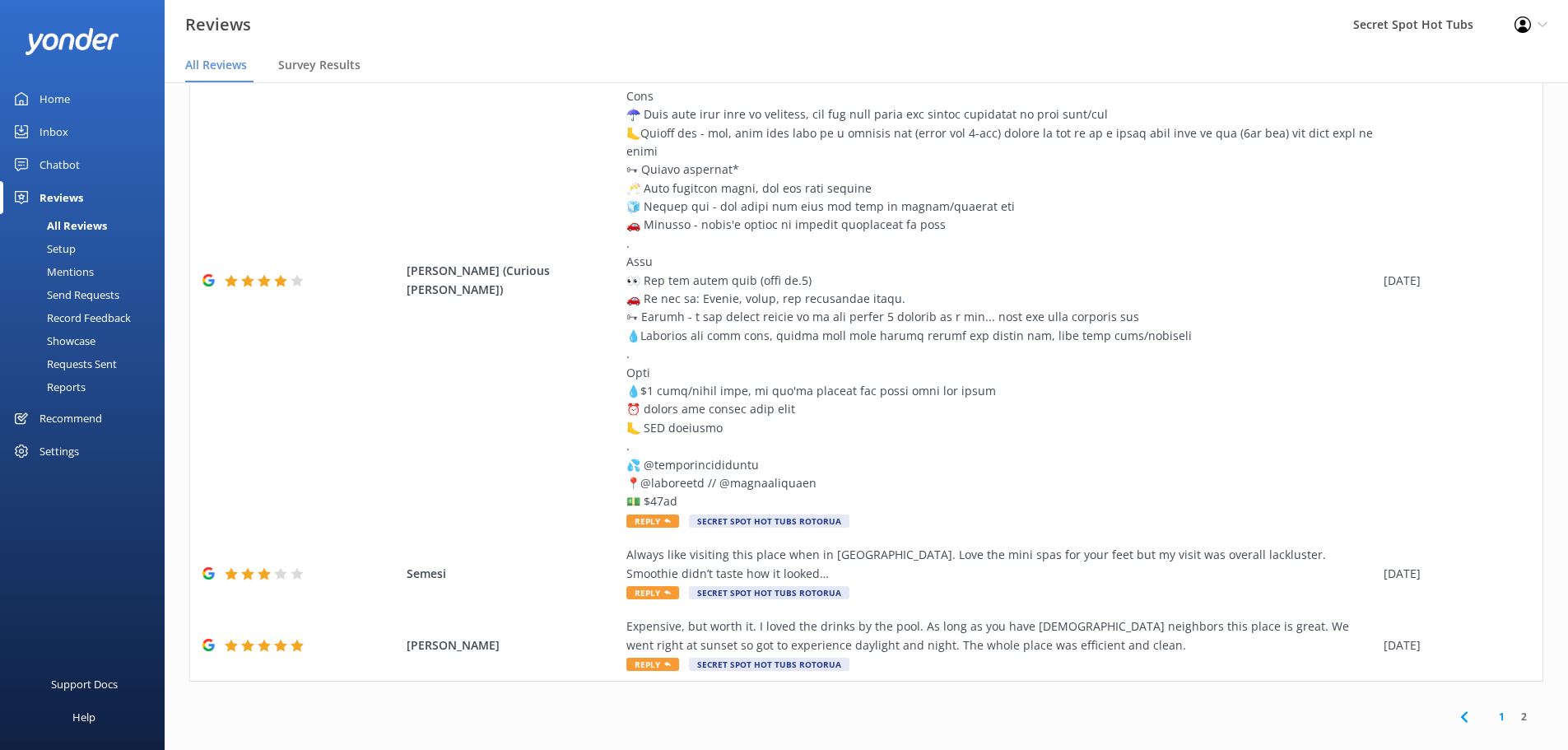
click at [1491, 709] on link "1" at bounding box center [1502, 717] width 22 height 15
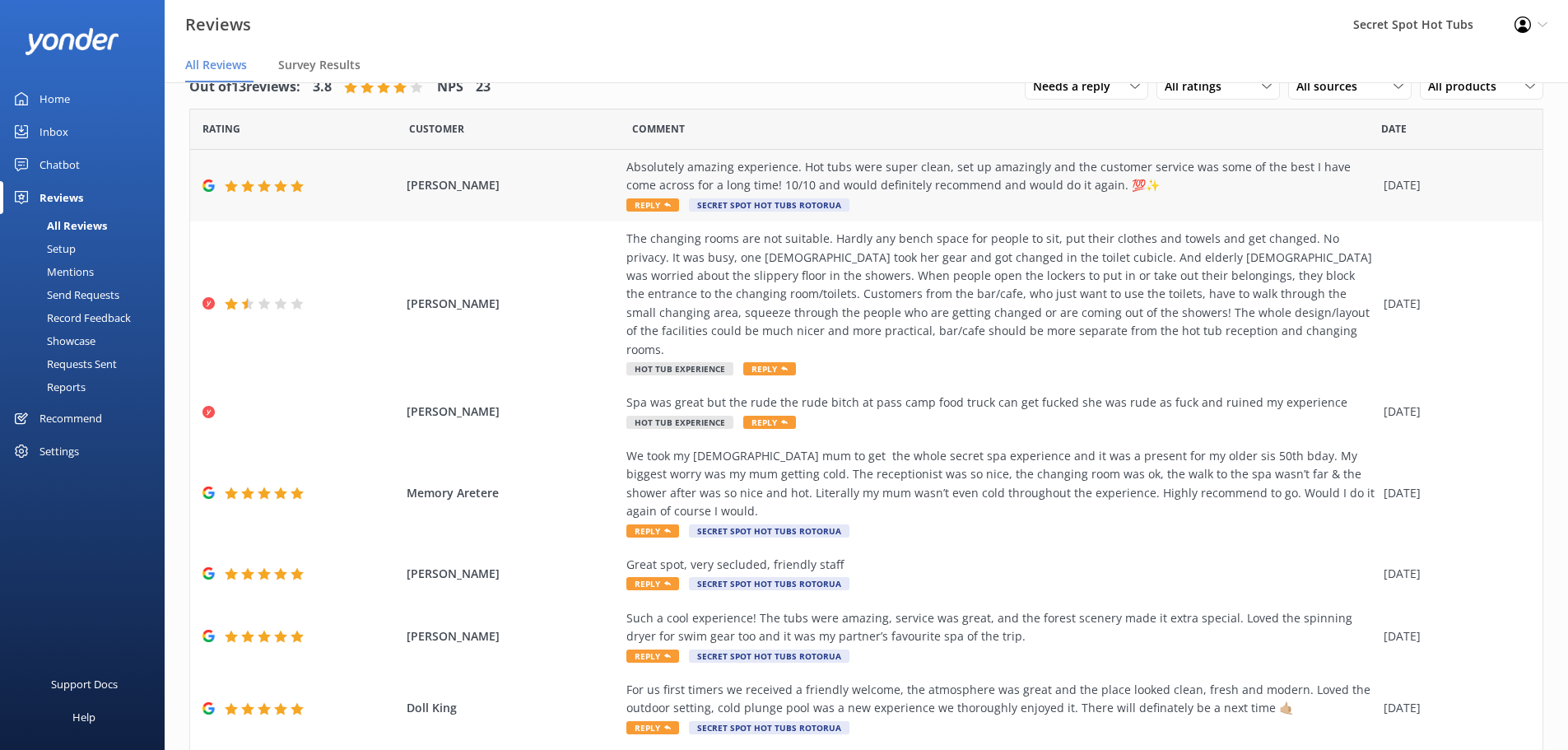
click at [642, 206] on span "Reply" at bounding box center [653, 204] width 53 height 13
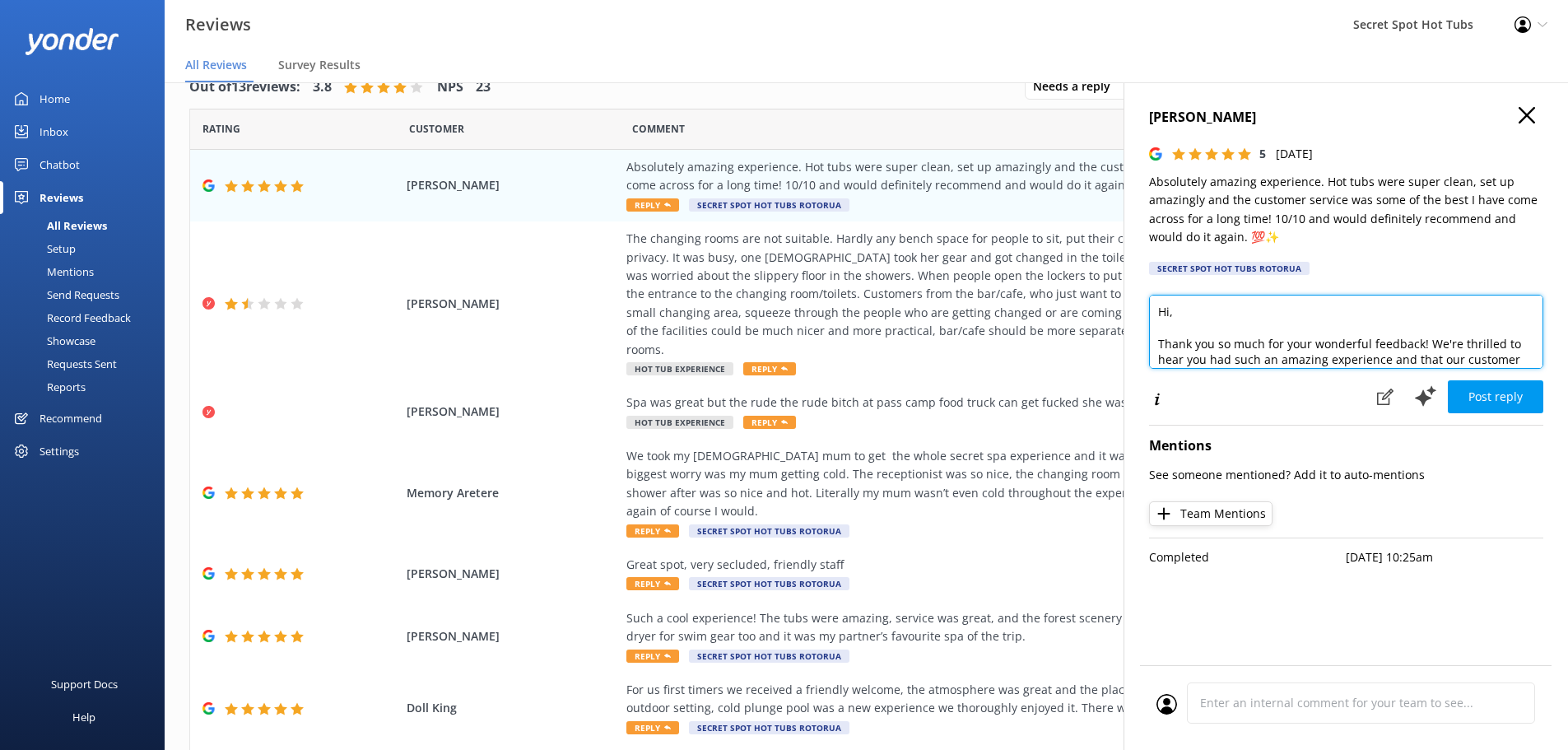
click at [1173, 315] on textarea "Hi, Thank you so much for your wonderful feedback! We're thrilled to hear you h…" at bounding box center [1347, 331] width 395 height 74
drag, startPoint x: 1495, startPoint y: 313, endPoint x: 1460, endPoint y: 350, distance: 50.9
click at [1460, 350] on textarea "Hi [PERSON_NAME], Thank you so much for your wonderful feedback! We're thrilled…" at bounding box center [1347, 331] width 395 height 74
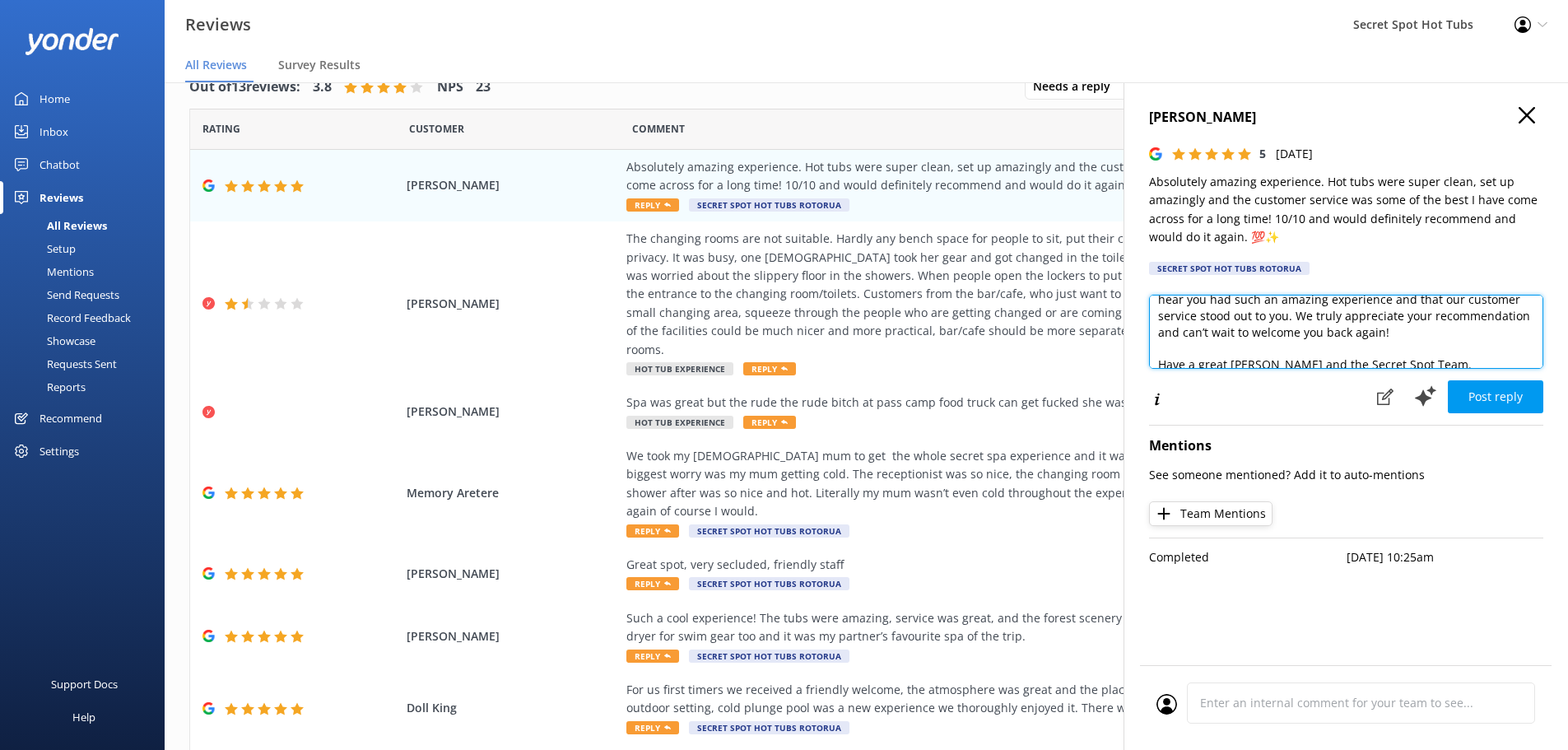
scroll to position [50, 0]
drag, startPoint x: 1331, startPoint y: 325, endPoint x: 1314, endPoint y: 325, distance: 17.0
click at [1314, 325] on textarea "Hi [PERSON_NAME], Thank you so much for your wonderful feedback! We're so happy…" at bounding box center [1347, 331] width 395 height 74
click at [1179, 343] on textarea "Hi [PERSON_NAME], Thank you so much for your wonderful feedback! We're so happy…" at bounding box center [1347, 331] width 395 height 74
drag, startPoint x: 1313, startPoint y: 328, endPoint x: 1520, endPoint y: 327, distance: 207.0
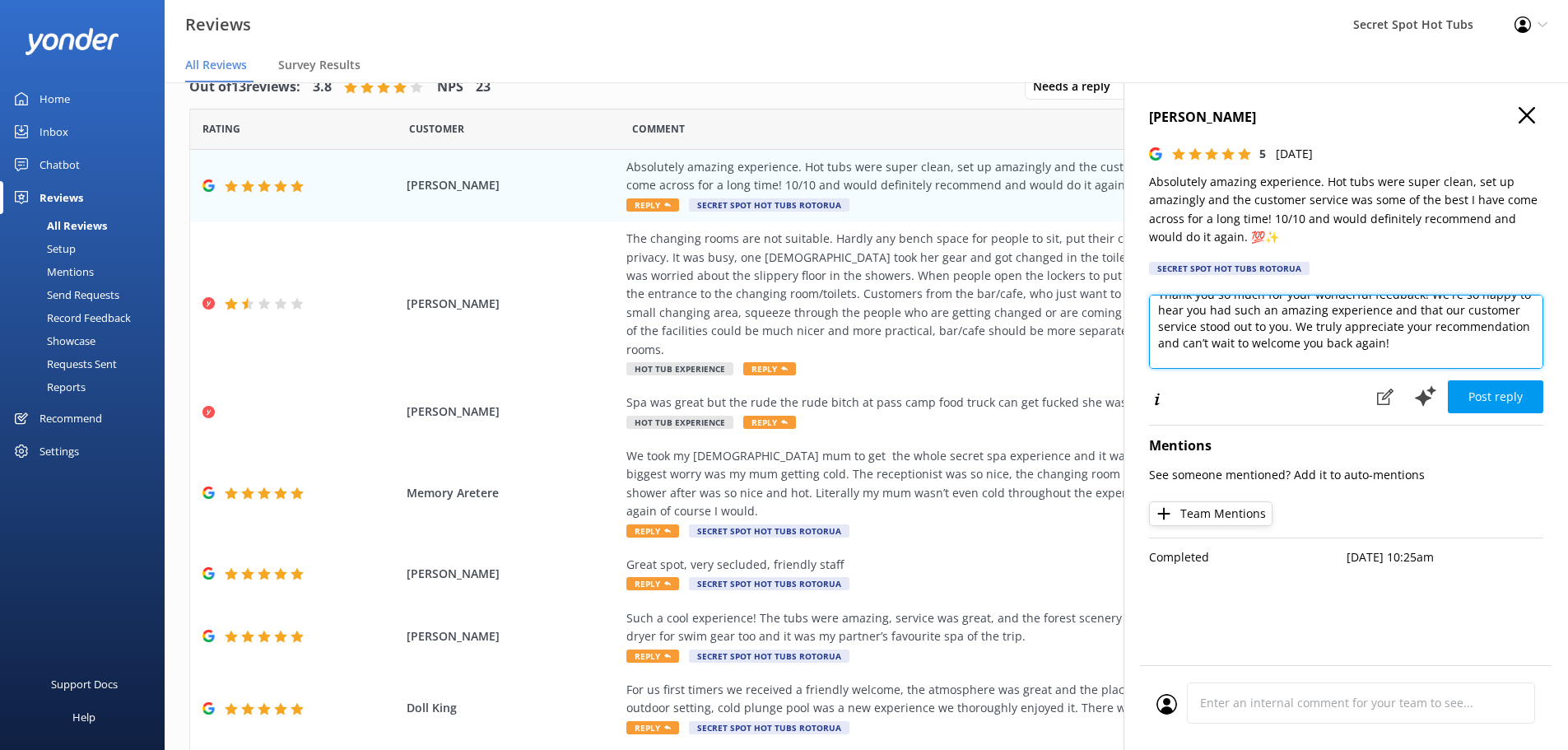
click at [1520, 328] on textarea "Hi [PERSON_NAME], Thank you so much for your wonderful feedback! We're so happy…" at bounding box center [1347, 331] width 395 height 74
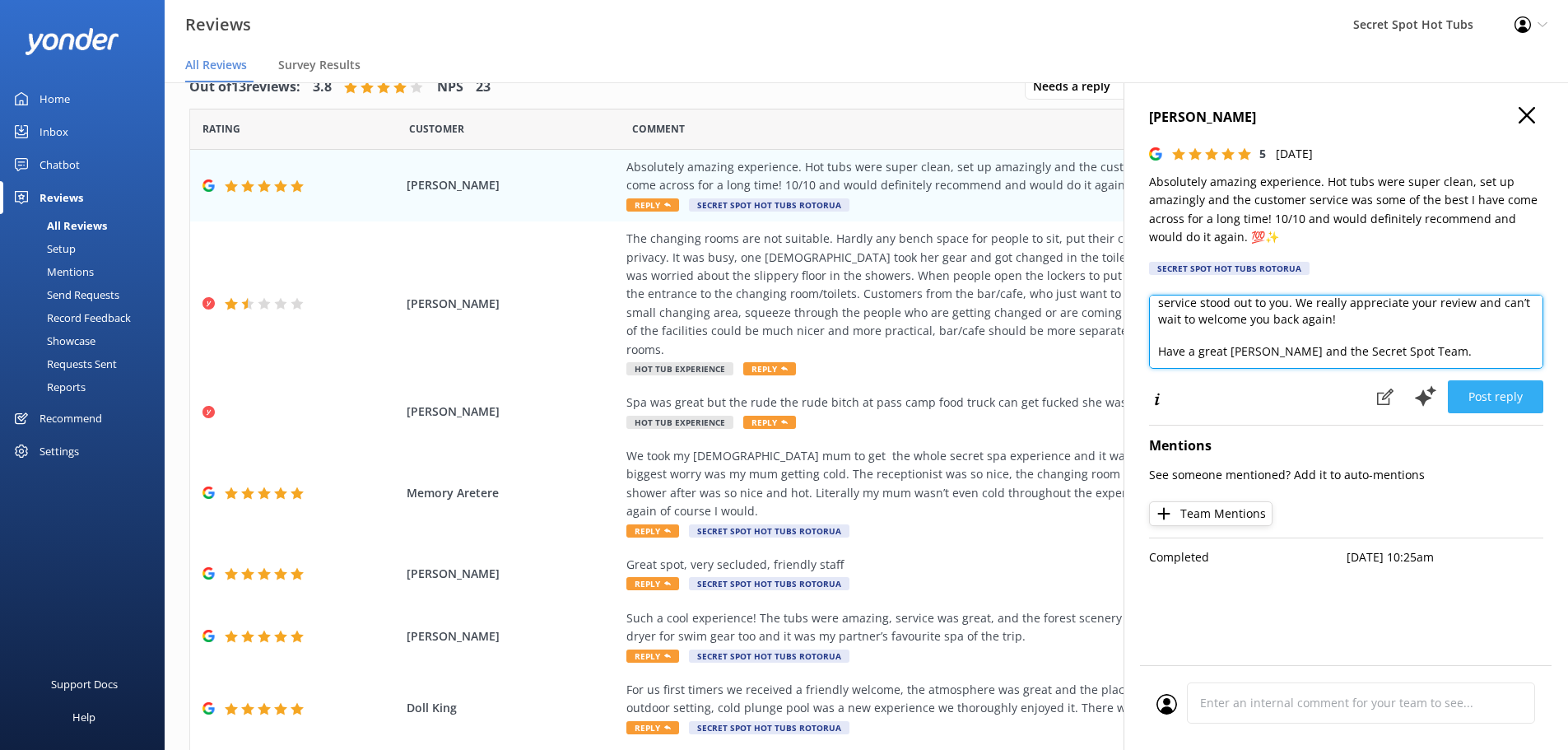
type textarea "Hi [PERSON_NAME], Thank you so much for your wonderful feedback! We're so happy…"
click at [1513, 402] on button "Post reply" at bounding box center [1496, 396] width 96 height 33
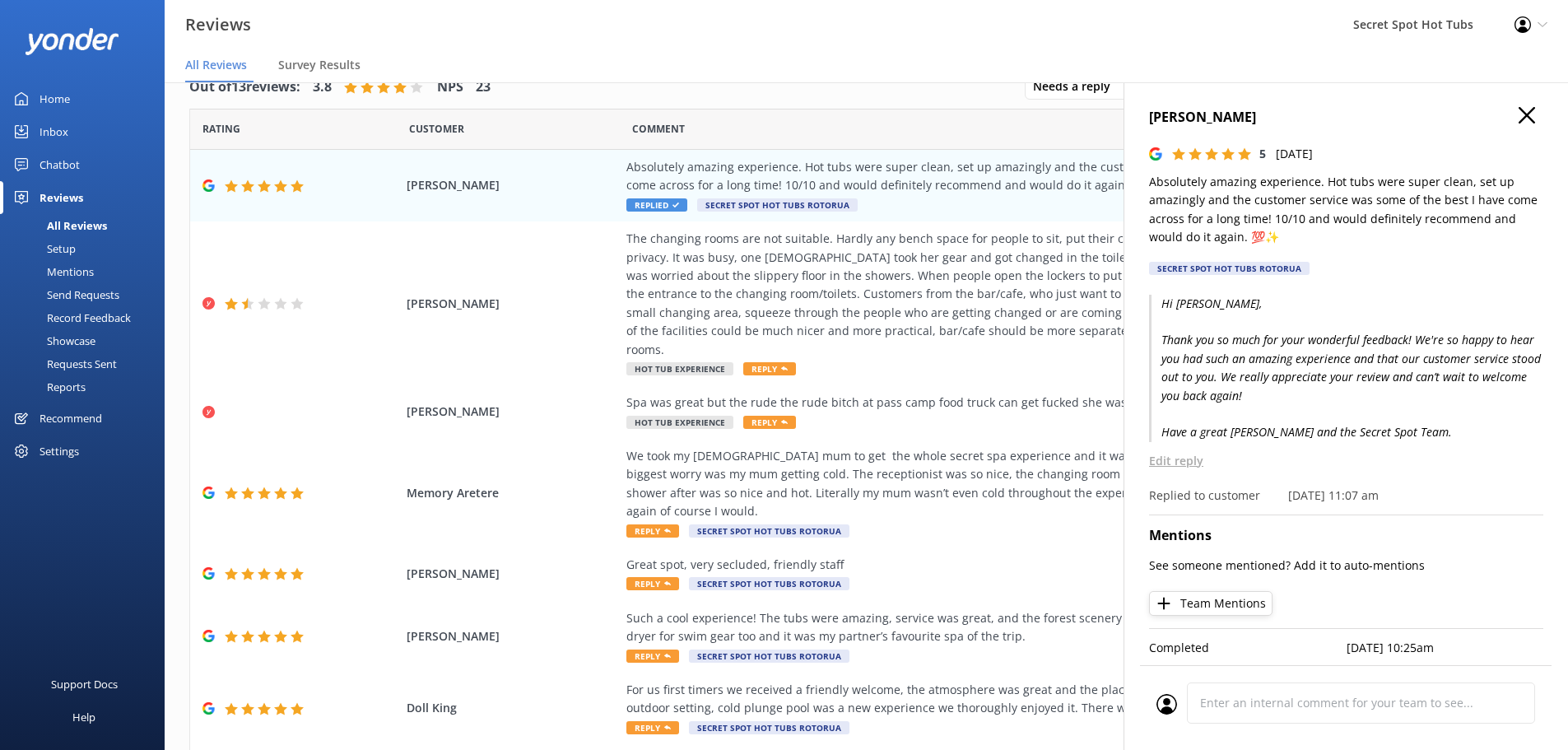
click at [1519, 109] on use "button" at bounding box center [1526, 114] width 16 height 16
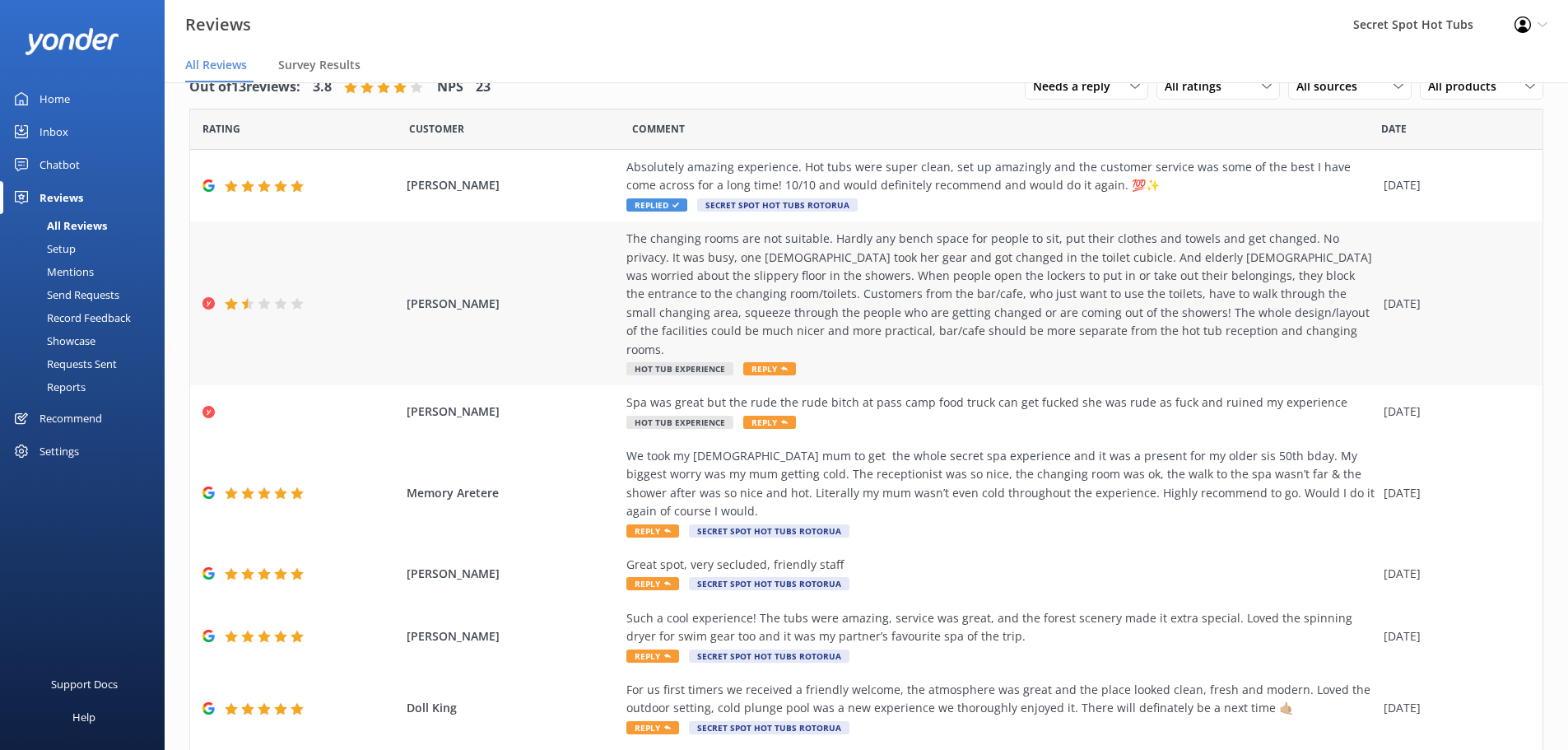
click at [764, 362] on span "Reply" at bounding box center [769, 368] width 53 height 13
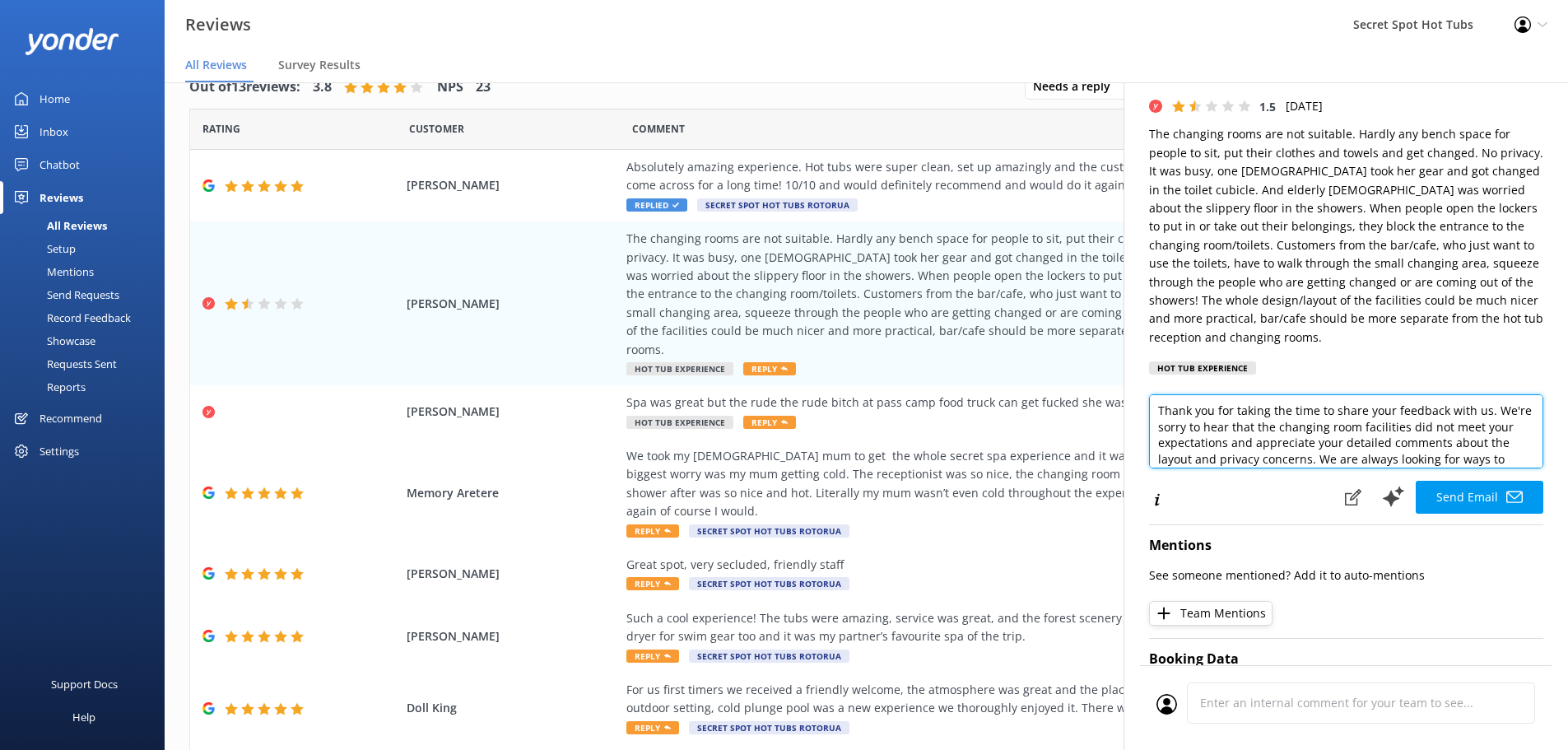
scroll to position [66, 0]
click at [1351, 426] on textarea "Hi Silke, Thank you for taking the time to share your feedback with us. We're s…" at bounding box center [1347, 431] width 395 height 74
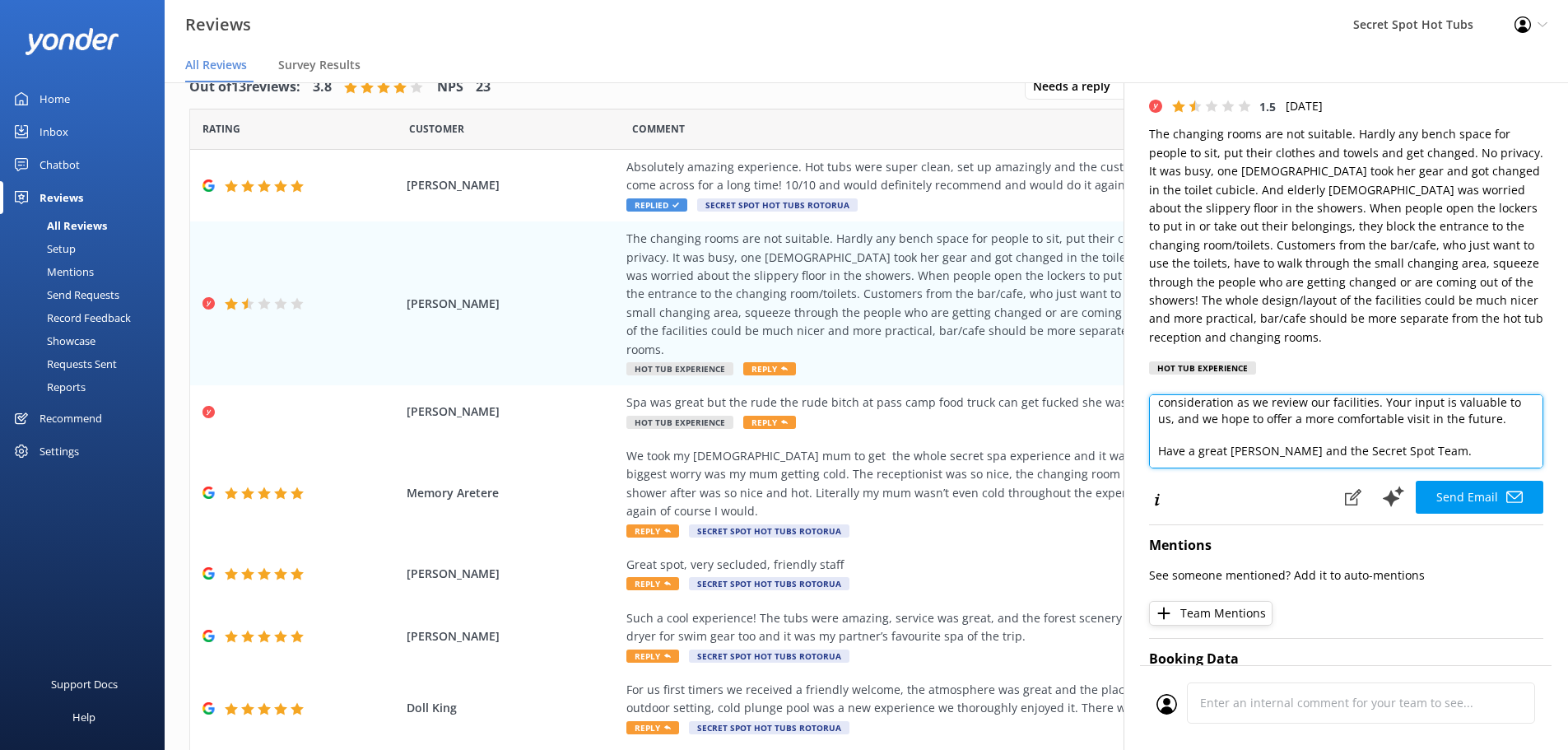
scroll to position [0, 0]
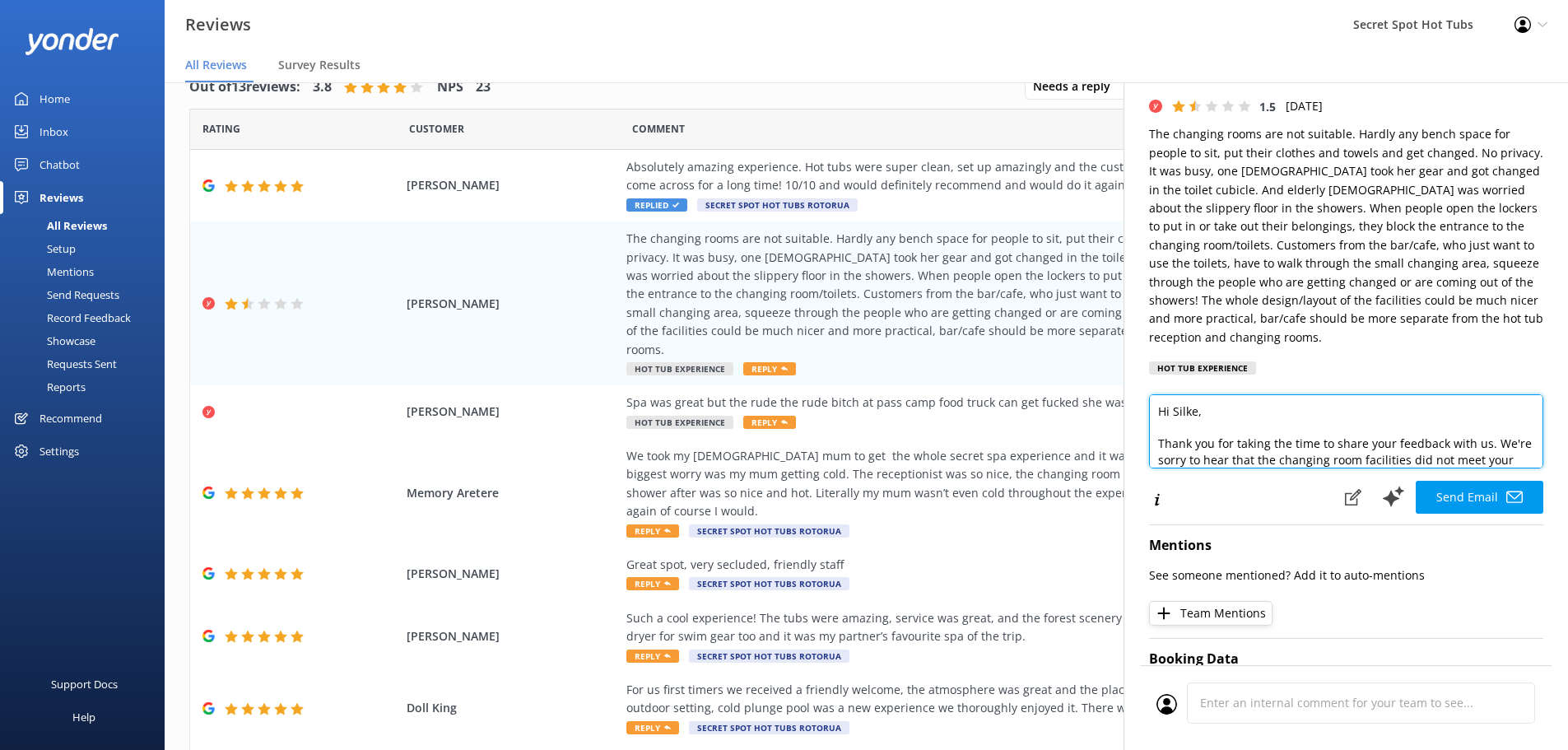
drag, startPoint x: 1340, startPoint y: 426, endPoint x: 1401, endPoint y: 394, distance: 68.9
click at [1401, 394] on div "[PERSON_NAME] [EMAIL_ADDRESS][DOMAIN_NAME] 1.5 [DATE] The changing rooms are no…" at bounding box center [1346, 457] width 445 height 750
click at [1402, 448] on textarea "Hi Silke, Thank you for taking the time to share your feedback with us. We're s…" at bounding box center [1347, 431] width 395 height 74
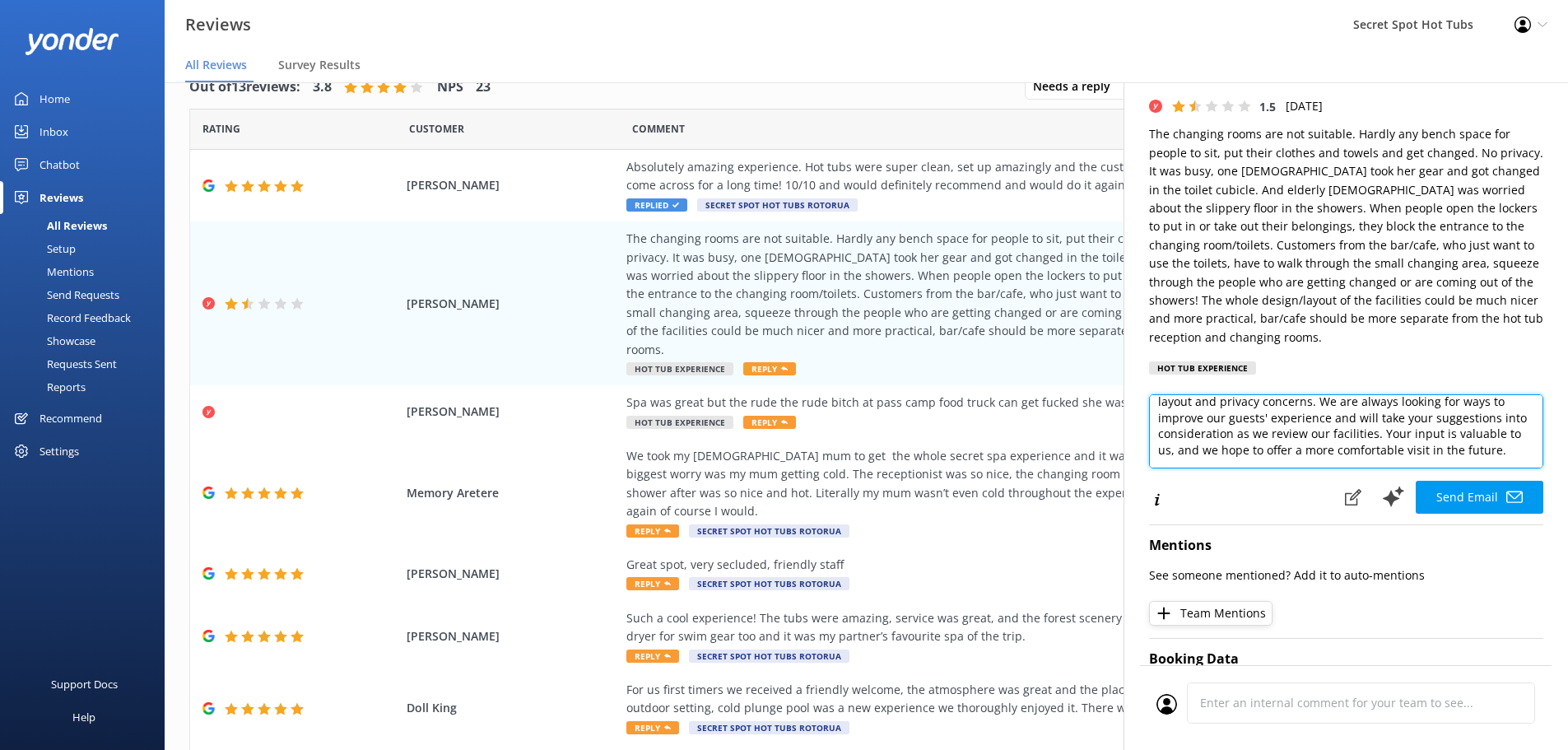
scroll to position [115, 0]
click at [1287, 446] on textarea "Hi Silke, Thank you for taking the time to share your feedback with us. We're s…" at bounding box center [1347, 431] width 395 height 74
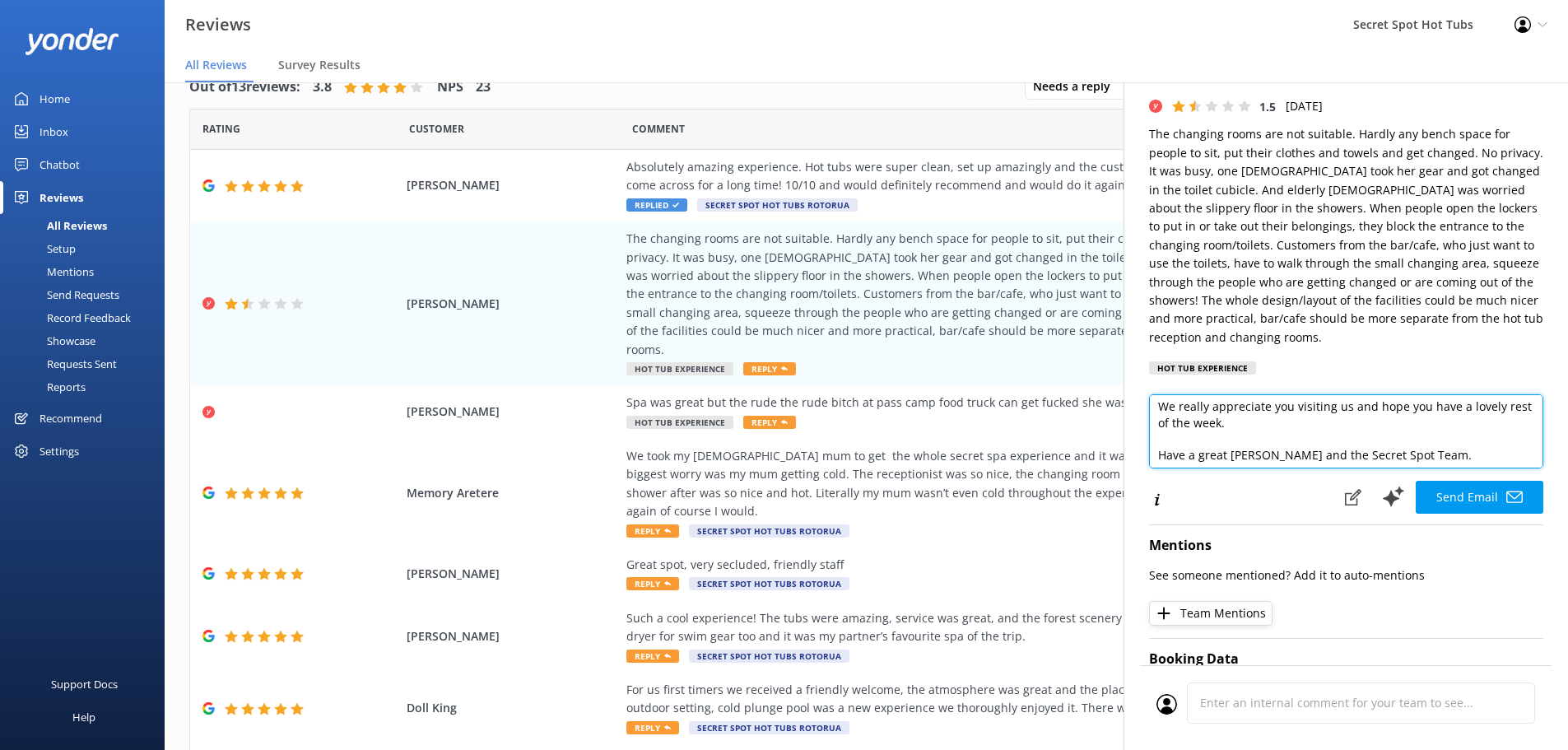
scroll to position [250, 0]
drag, startPoint x: 1249, startPoint y: 441, endPoint x: 1144, endPoint y: 437, distance: 105.1
click at [1145, 441] on div "[PERSON_NAME] [EMAIL_ADDRESS][DOMAIN_NAME] 1.5 [DATE] The changing rooms are no…" at bounding box center [1346, 457] width 445 height 750
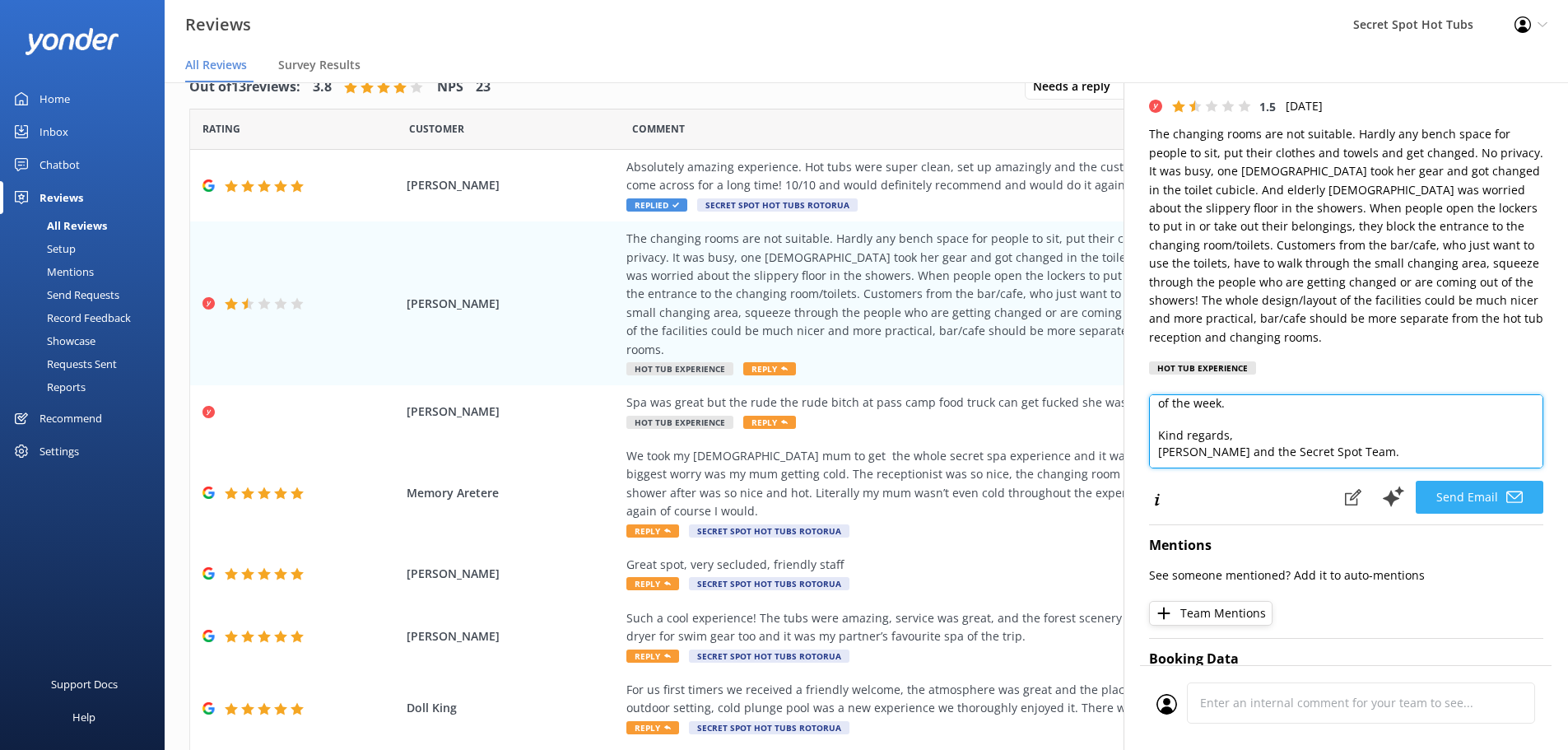
type textarea "Hi Silke, Thank you for taking the time to share your feedback with us. We're s…"
click at [1477, 491] on button "Send Email" at bounding box center [1479, 497] width 127 height 33
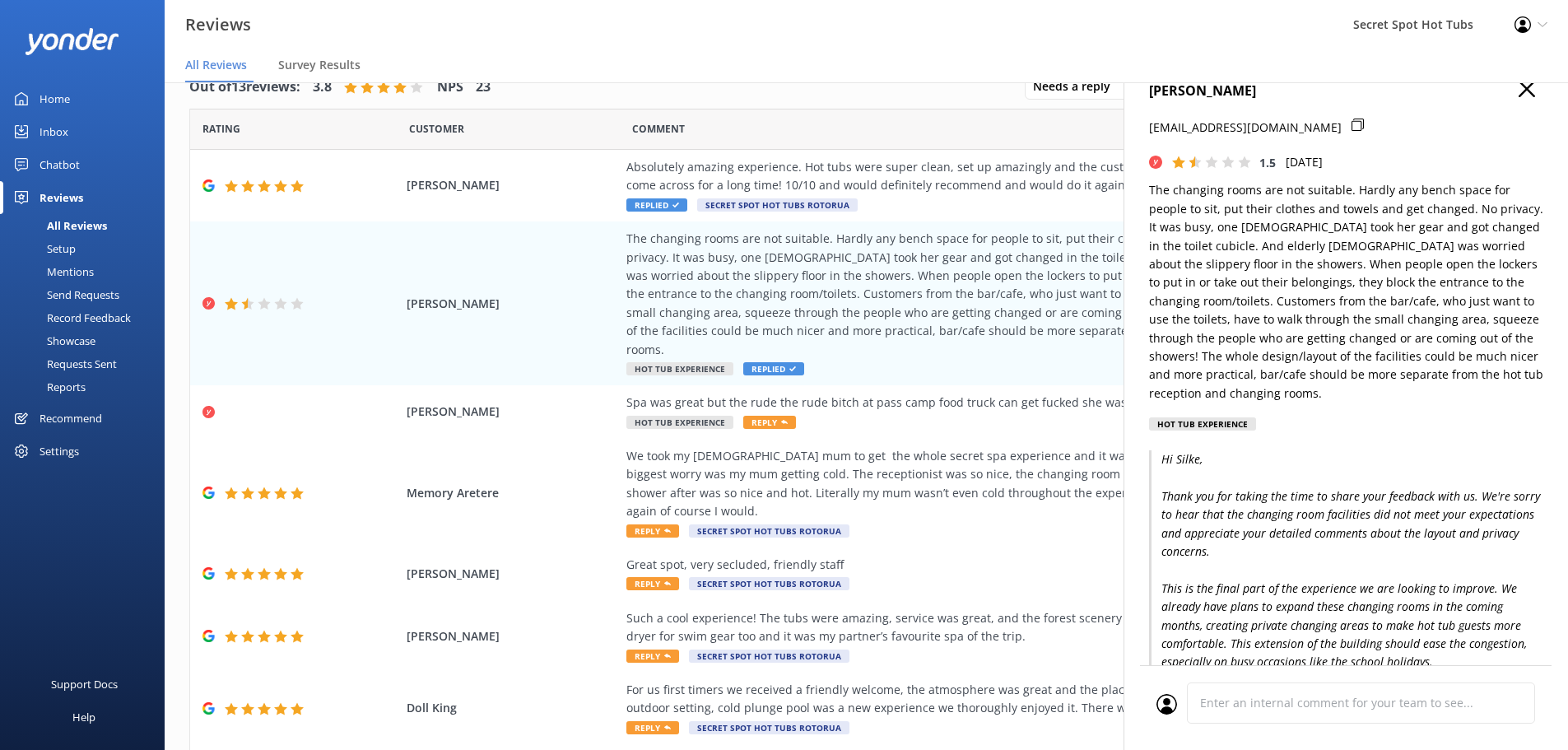
scroll to position [0, 0]
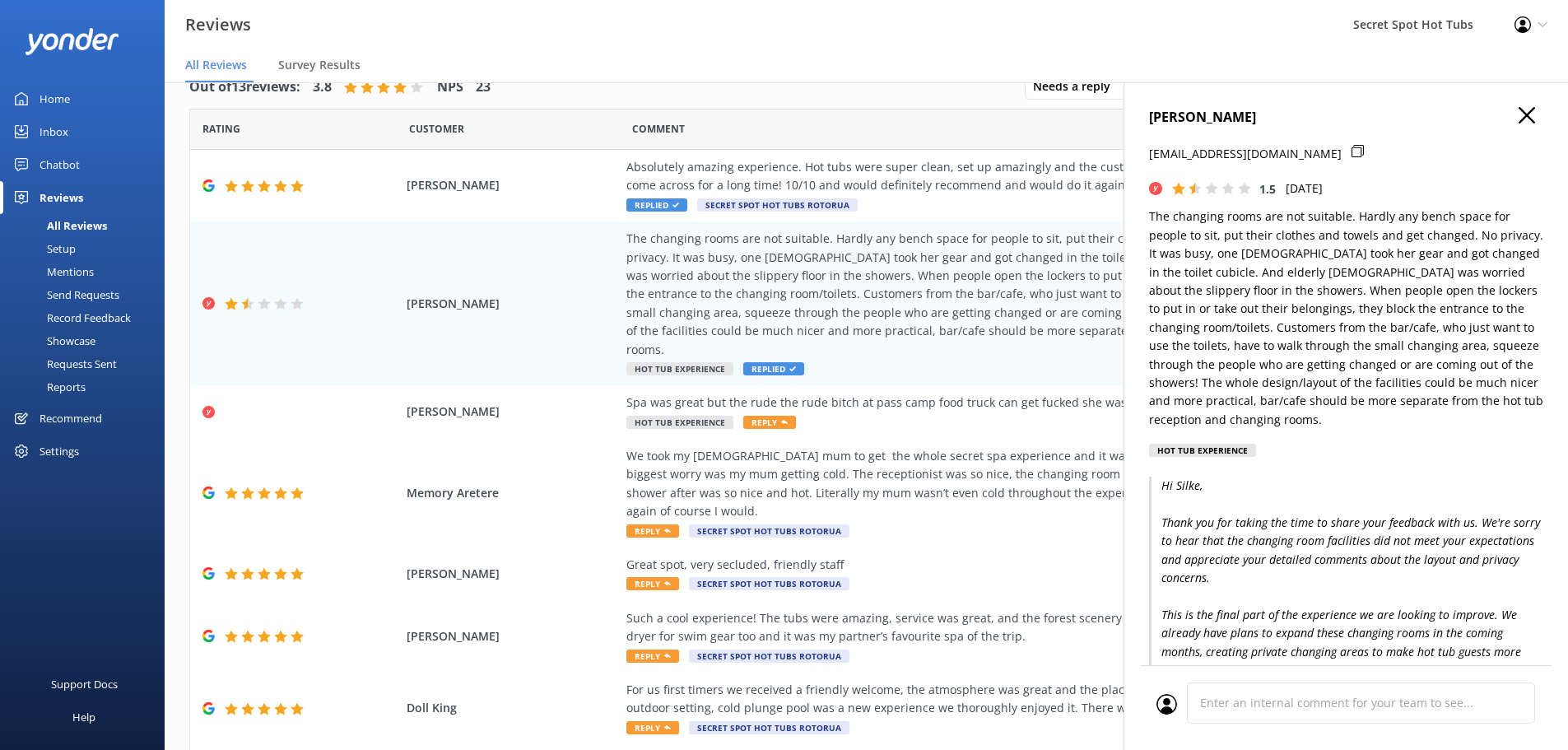
click at [1518, 118] on use "button" at bounding box center [1526, 114] width 16 height 16
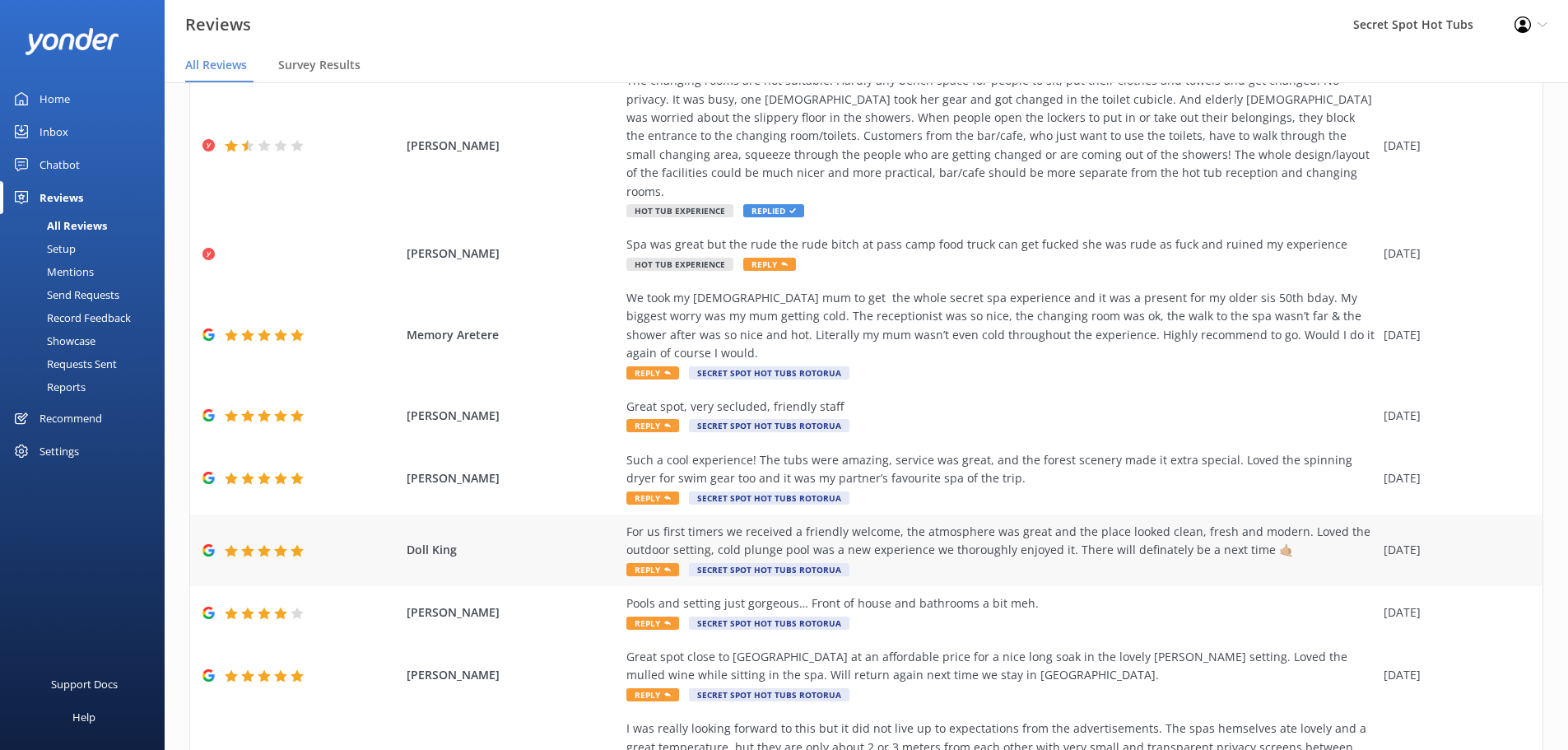
scroll to position [150, 0]
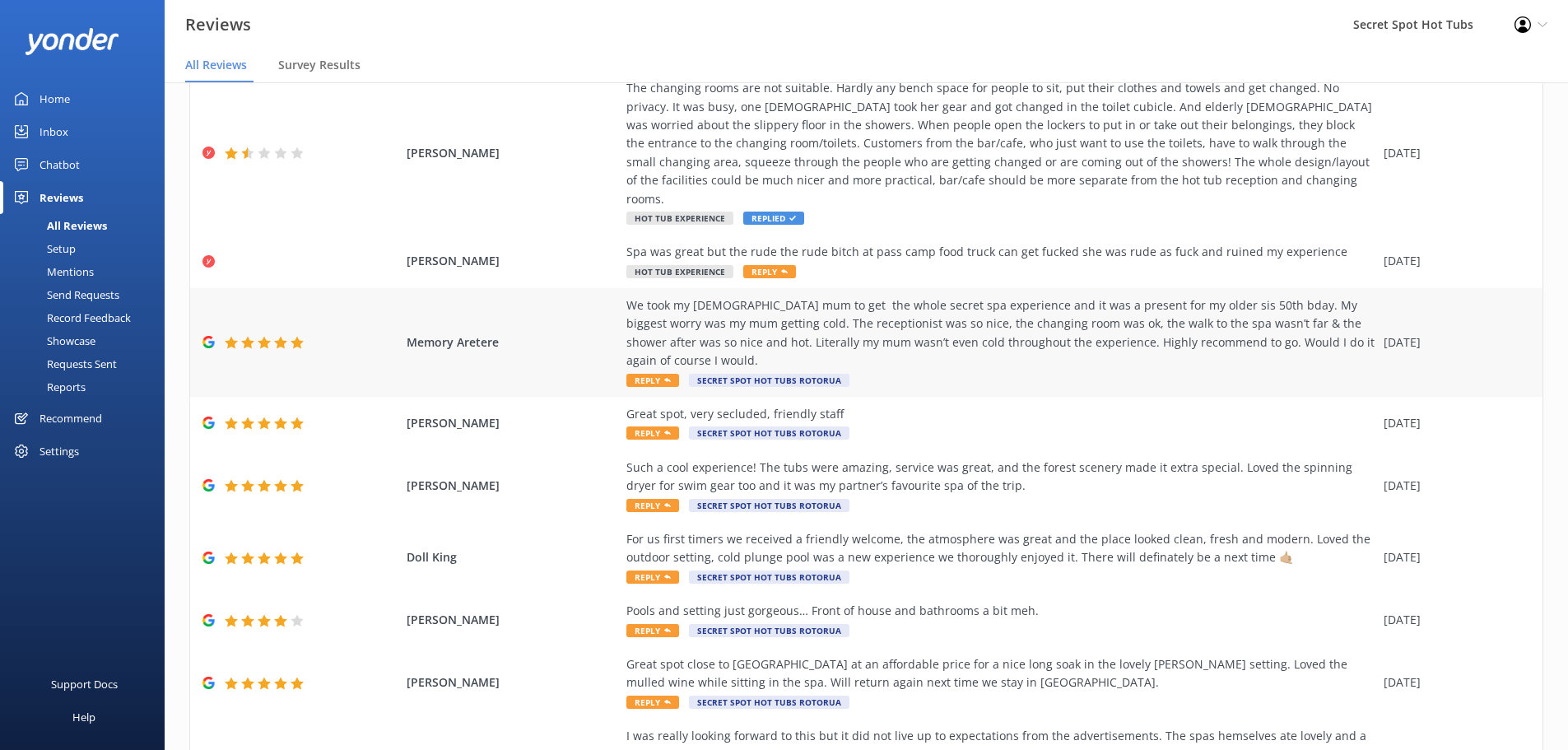
click at [901, 299] on div "We took my [DEMOGRAPHIC_DATA] mum to get the whole secret spa experience and it…" at bounding box center [1001, 333] width 749 height 74
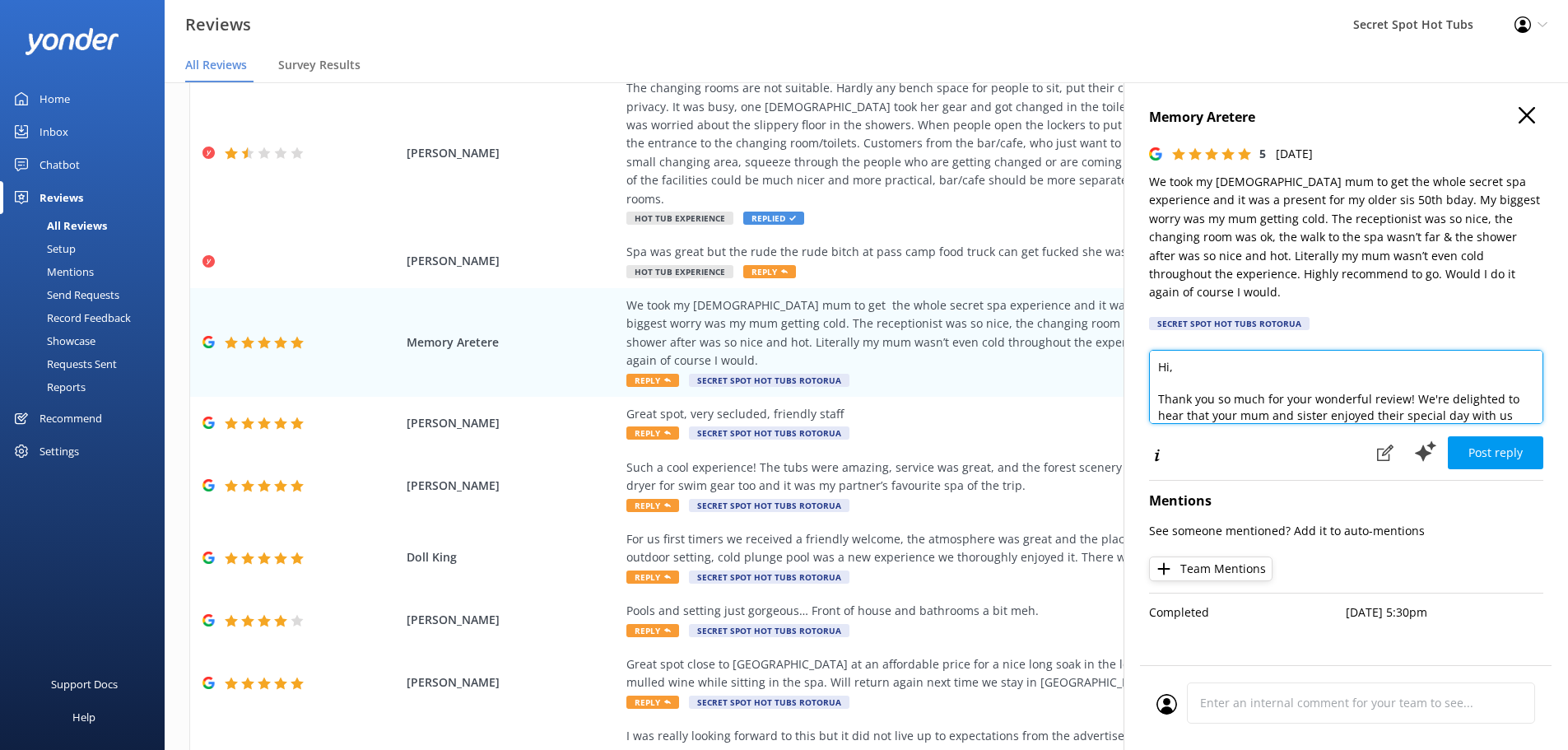
click at [1170, 350] on textarea "Hi, Thank you so much for your wonderful review! We're delighted to hear that y…" at bounding box center [1347, 387] width 395 height 74
drag, startPoint x: 1269, startPoint y: 363, endPoint x: 1325, endPoint y: 366, distance: 56.1
click at [1325, 366] on textarea "Hi Memory, Thank you so much for your wonderful review! We're delighted to hear…" at bounding box center [1347, 387] width 395 height 74
drag, startPoint x: 1340, startPoint y: 367, endPoint x: 1316, endPoint y: 366, distance: 24.0
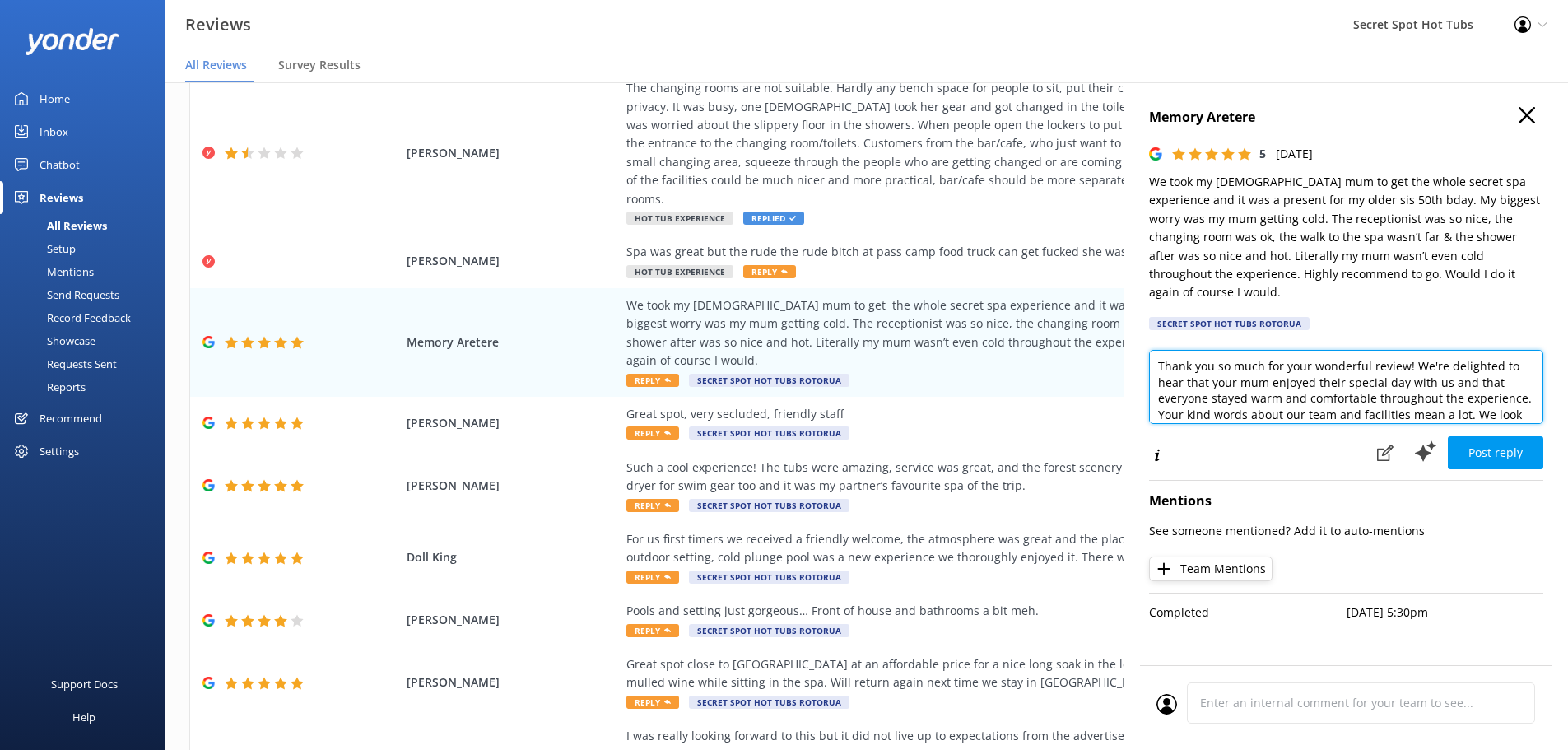
click at [1316, 366] on textarea "Hi Memory, Thank you so much for your wonderful review! We're delighted to hear…" at bounding box center [1347, 387] width 395 height 74
click at [1214, 363] on textarea "Hi Memory, Thank you so much for your wonderful review! We're delighted to hear…" at bounding box center [1347, 387] width 395 height 74
drag, startPoint x: 1390, startPoint y: 364, endPoint x: 1448, endPoint y: 366, distance: 58.0
click at [1448, 366] on textarea "Hi Memory, Thank you so much for your wonderful review! We're delighted to hear…" at bounding box center [1347, 387] width 395 height 74
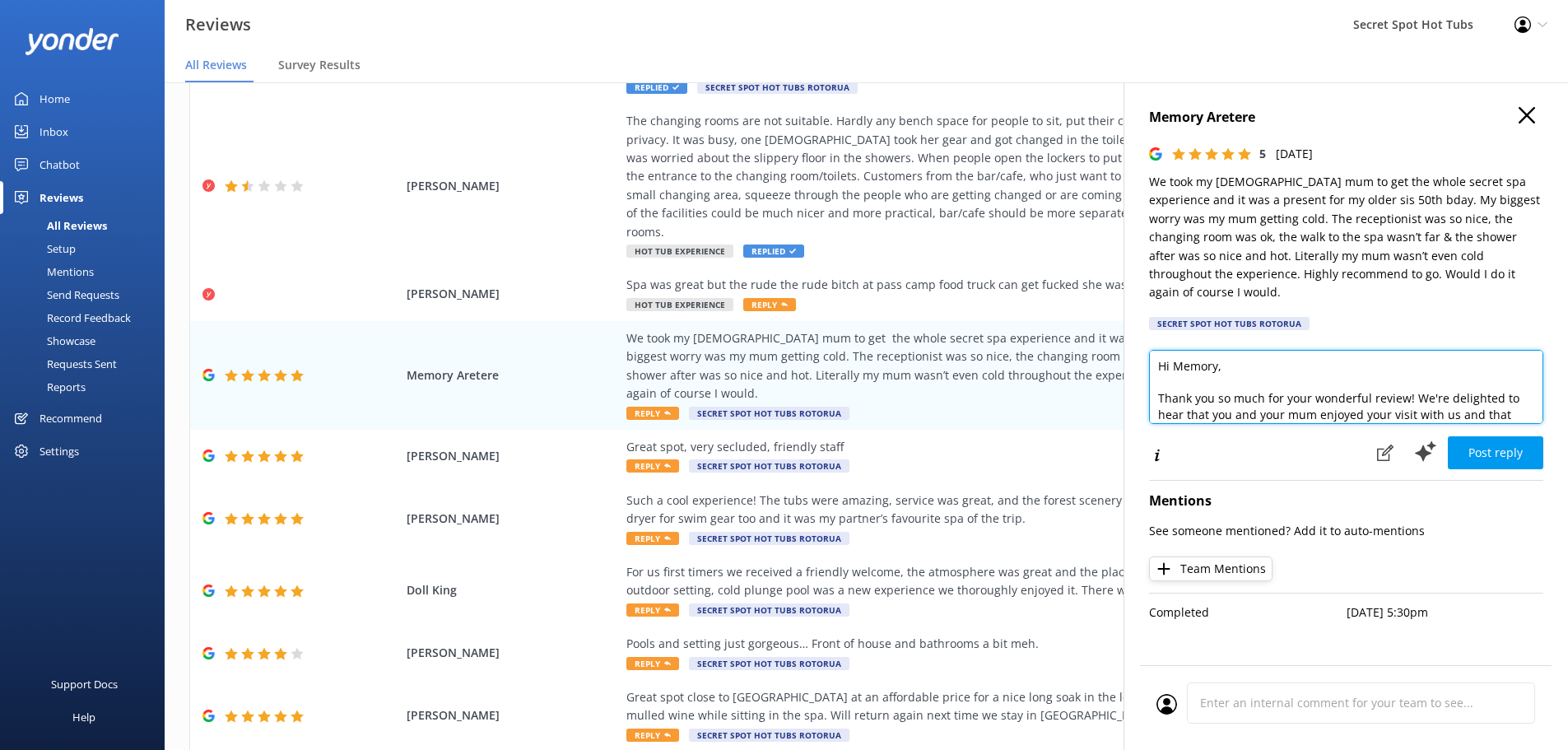
scroll to position [0, 0]
type textarea "Hi Memory, Thank you so much for your wonderful review! We're delighted to hear…"
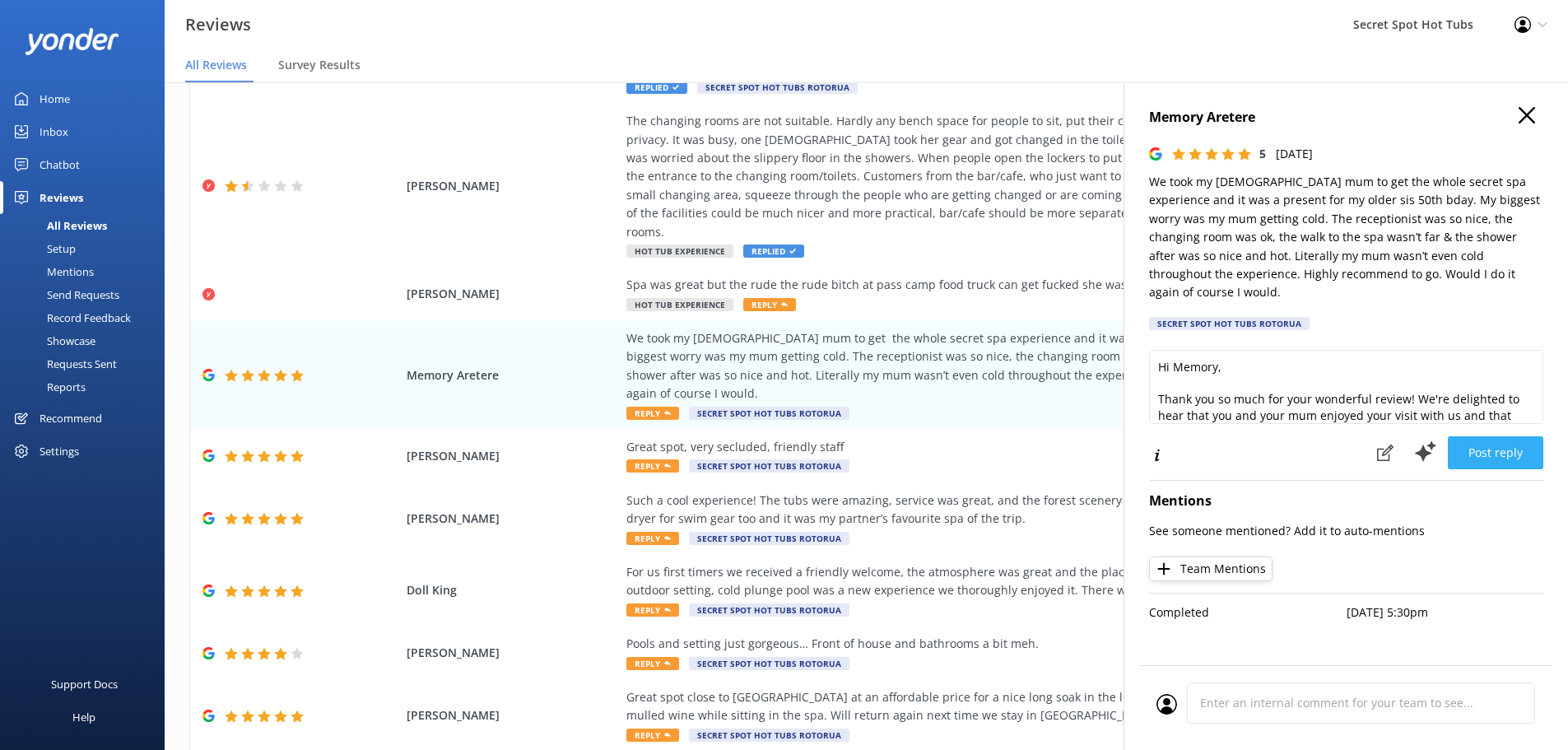
click at [1488, 441] on button "Post reply" at bounding box center [1496, 453] width 96 height 33
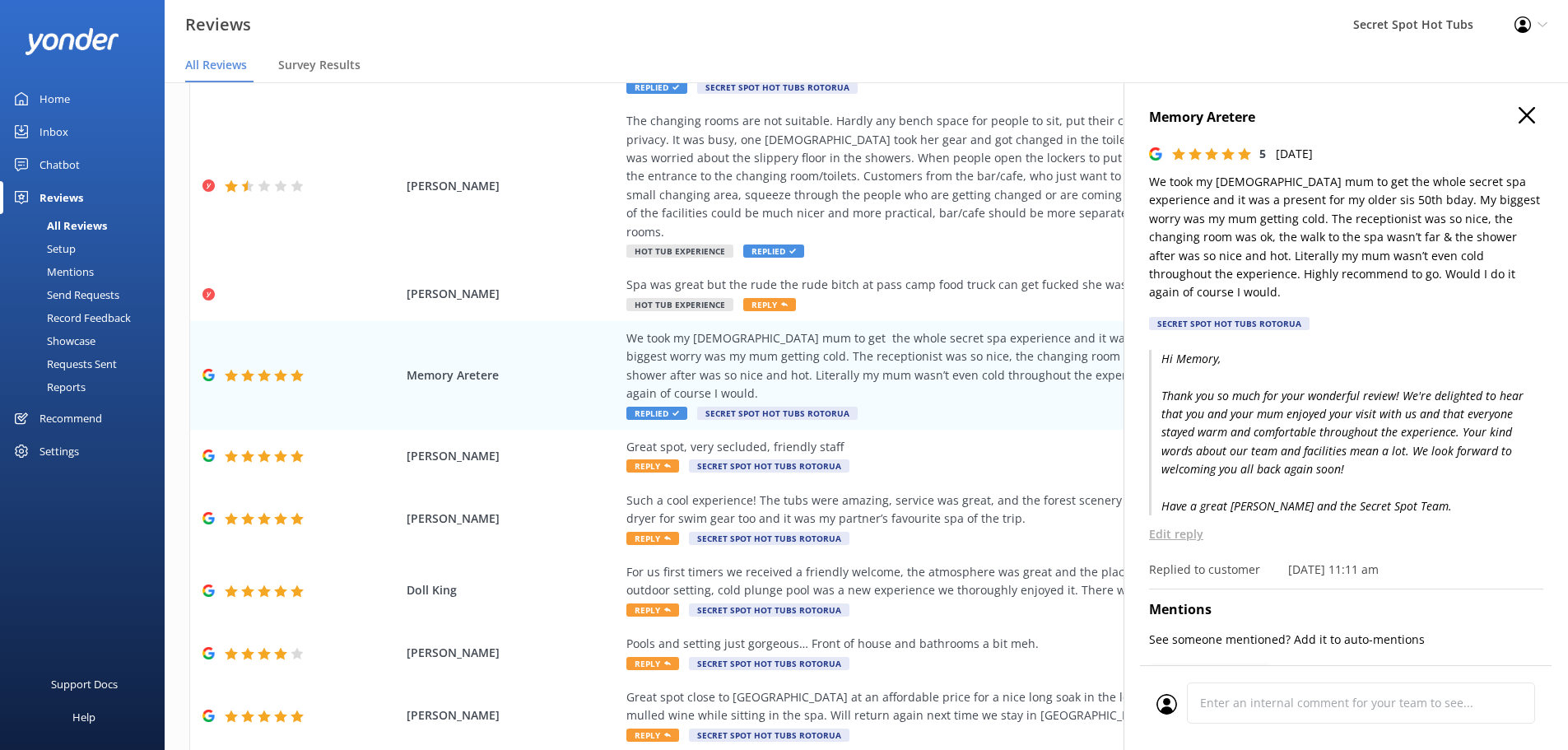
click at [1518, 113] on icon "button" at bounding box center [1526, 114] width 16 height 16
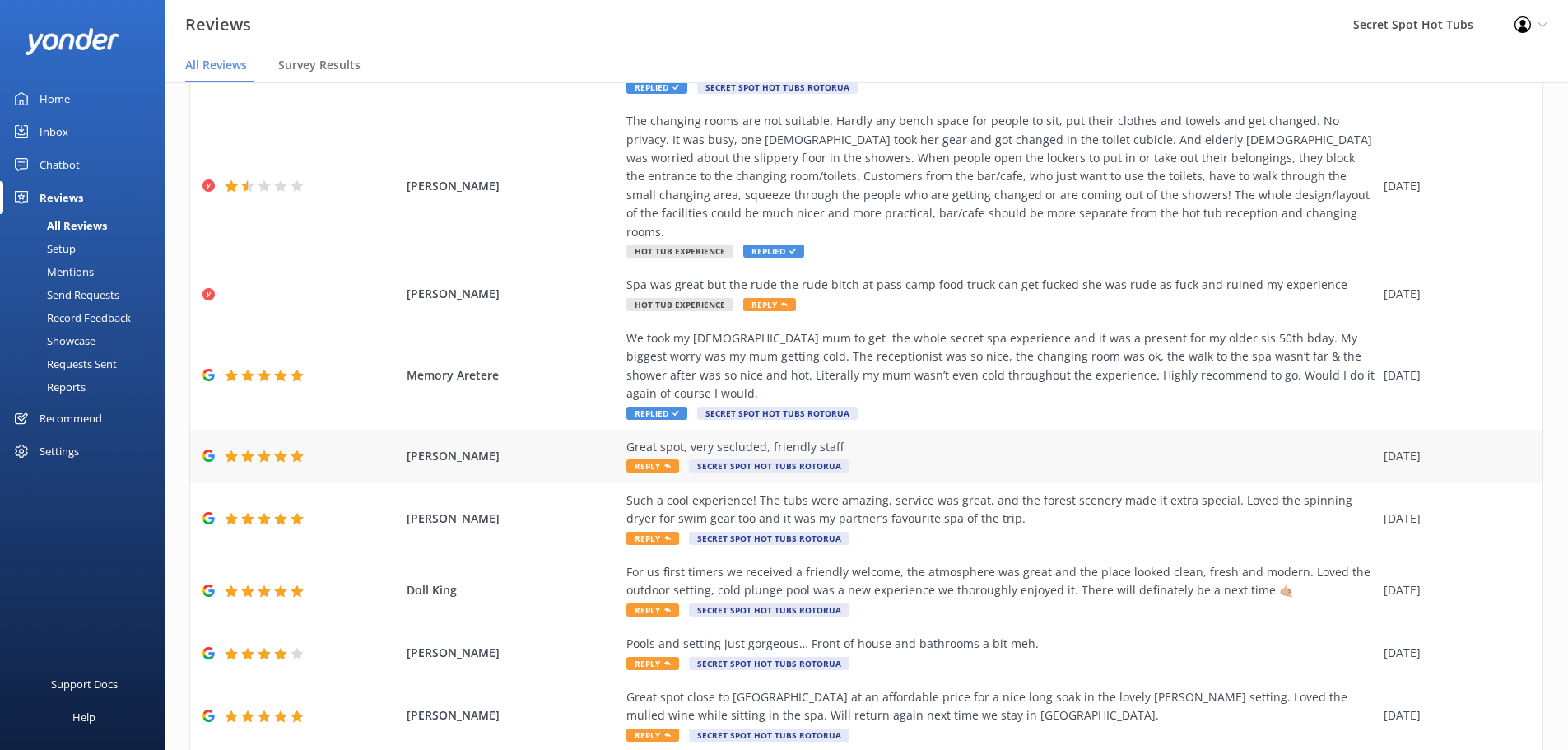
click at [654, 460] on span "Reply" at bounding box center [653, 466] width 53 height 13
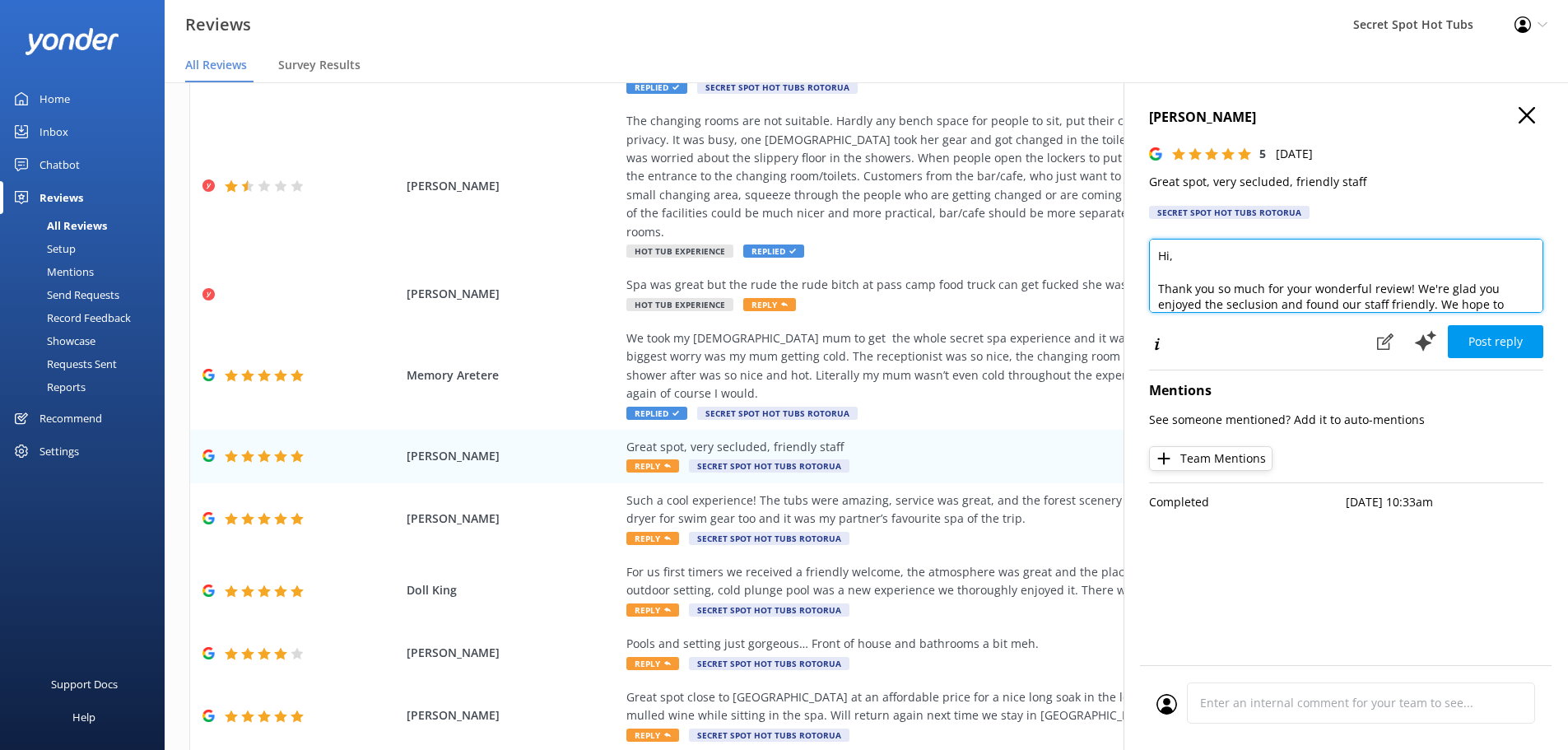
click at [1174, 255] on textarea "Hi, Thank you so much for your wonderful review! We're glad you enjoyed the sec…" at bounding box center [1347, 276] width 395 height 74
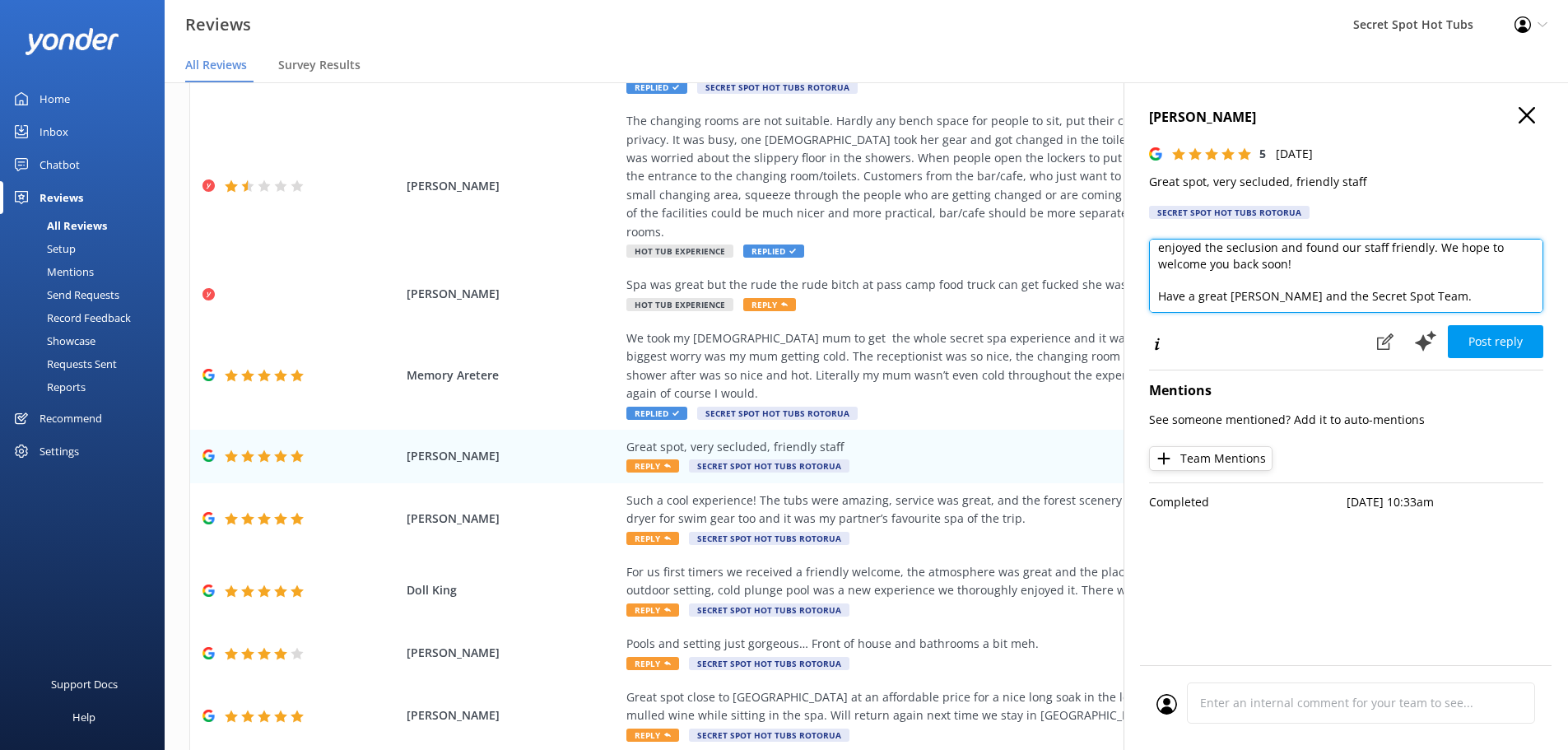
scroll to position [66, 0]
type textarea "Hi [PERSON_NAME], Thank you so much for your wonderful review! We're glad you e…"
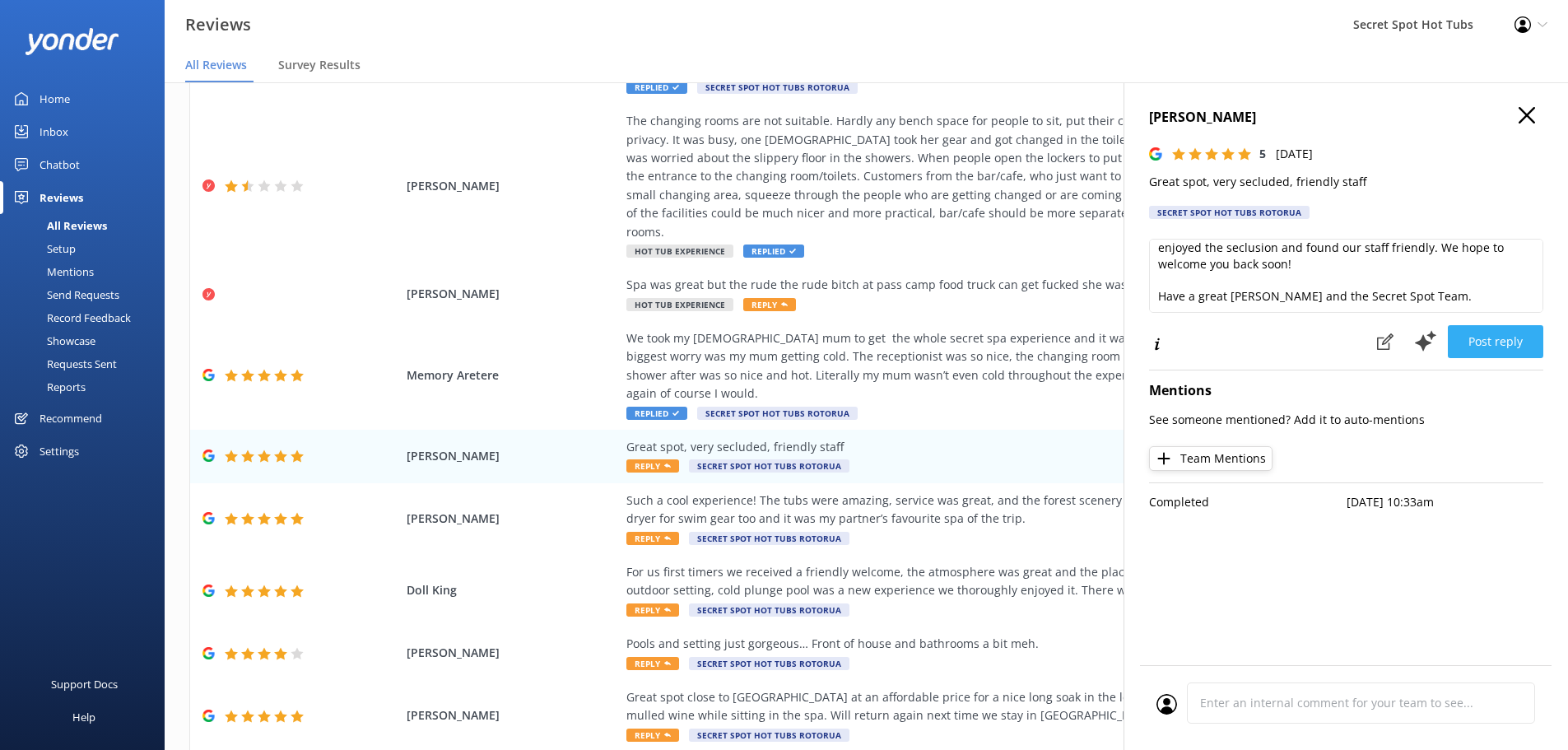
click at [1510, 340] on button "Post reply" at bounding box center [1496, 342] width 96 height 33
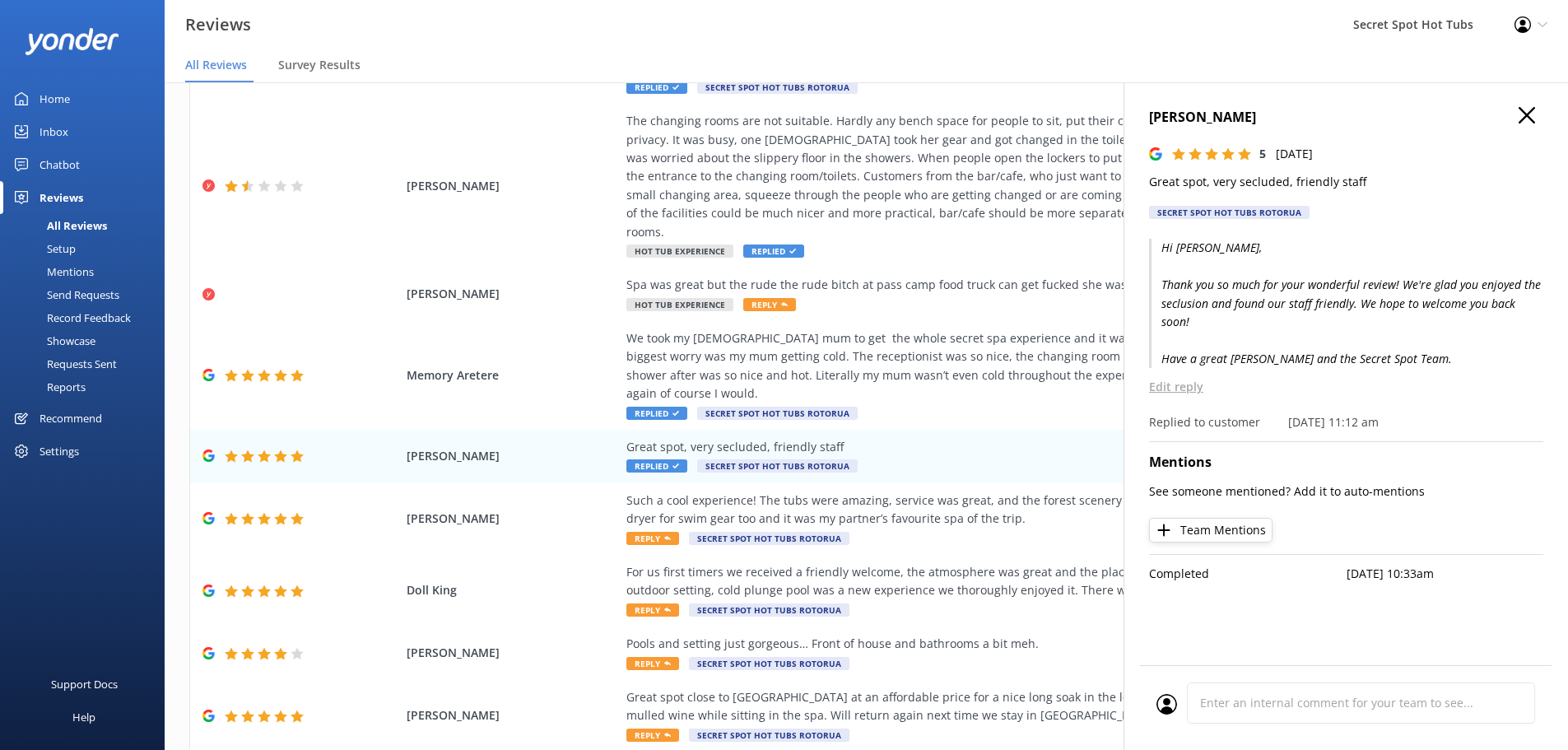
click at [1525, 113] on use "button" at bounding box center [1526, 114] width 16 height 16
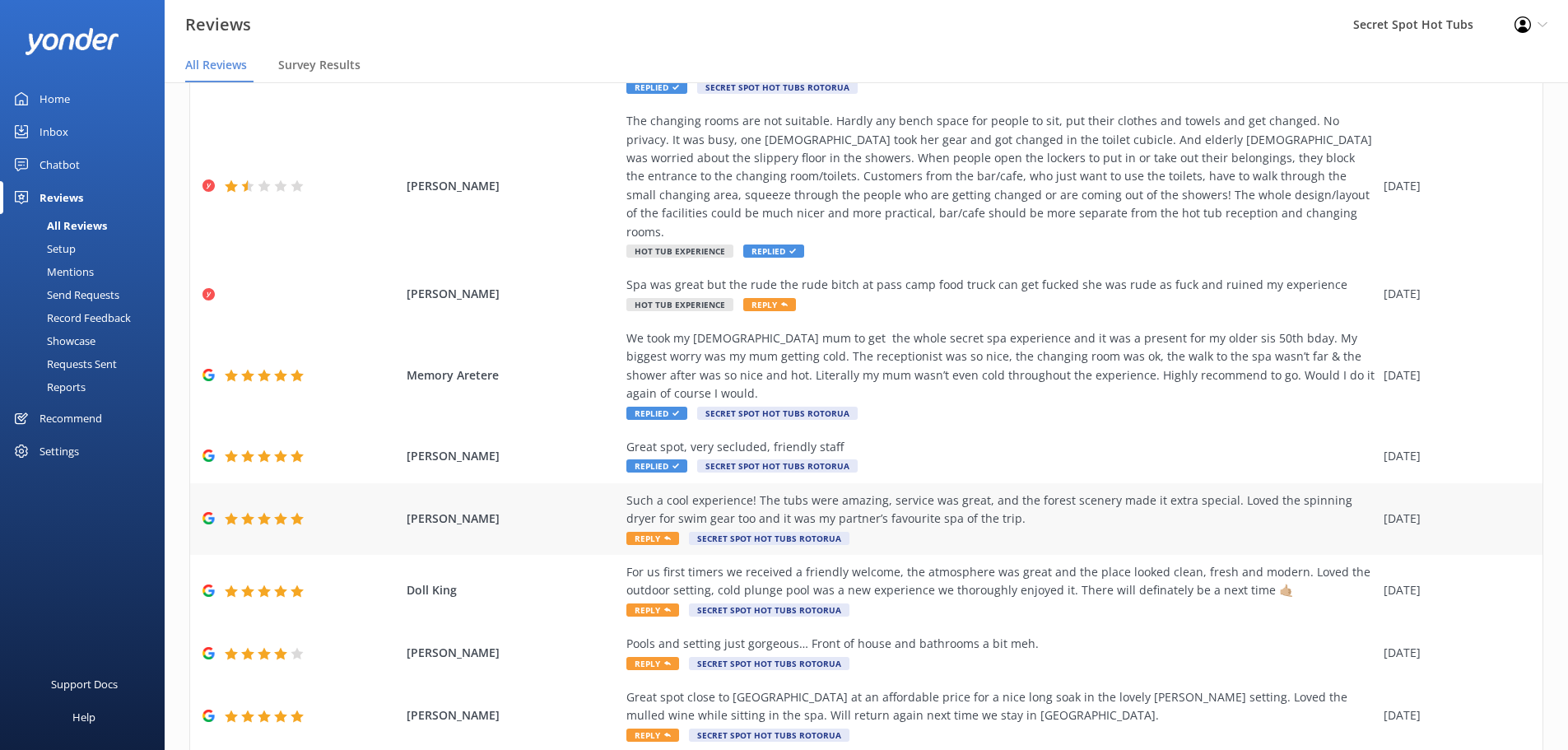
click at [658, 492] on div "Such a cool experience! The tubs were amazing, service was great, and the fores…" at bounding box center [1001, 519] width 749 height 56
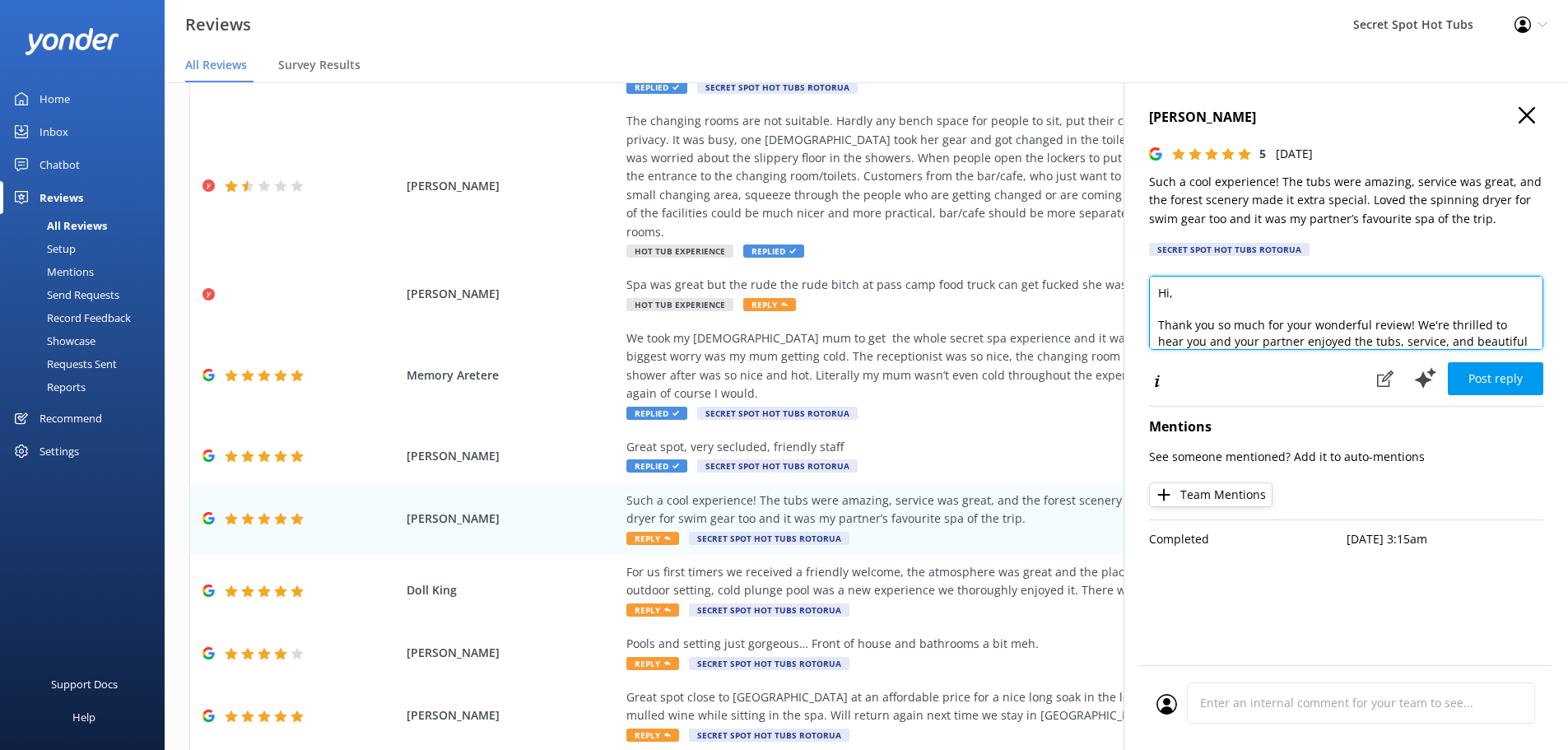
click at [1170, 291] on textarea "Hi, Thank you so much for your wonderful review! We're thrilled to hear you and…" at bounding box center [1347, 313] width 395 height 74
drag, startPoint x: 1483, startPoint y: 325, endPoint x: 1446, endPoint y: 325, distance: 37.0
click at [1446, 325] on textarea "Hi [PERSON_NAME], Thank you so much for your wonderful review! We're thrilled t…" at bounding box center [1347, 313] width 395 height 74
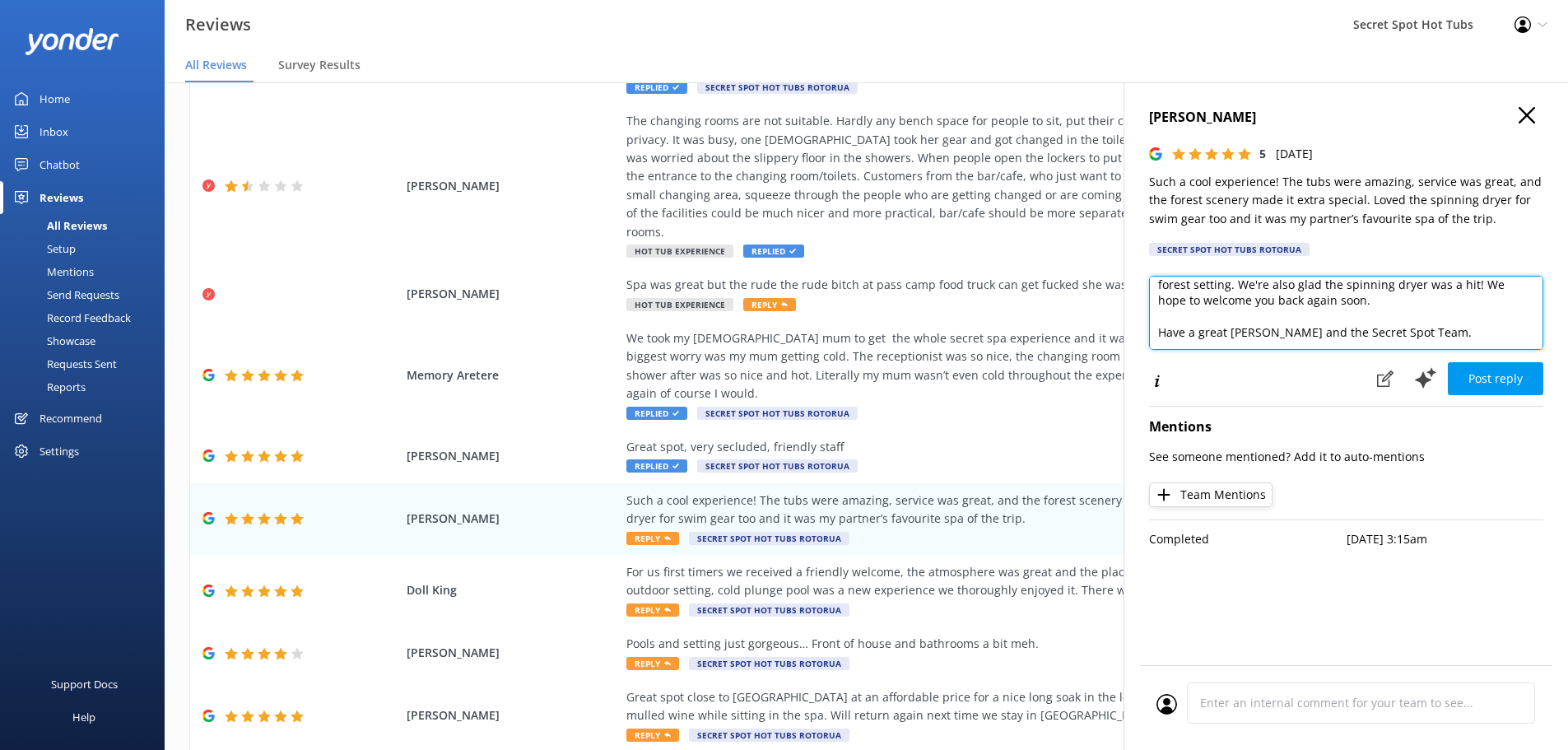
scroll to position [89, 0]
type textarea "Hi [PERSON_NAME], Thank you so much for your wonderful review! We're chuffed to…"
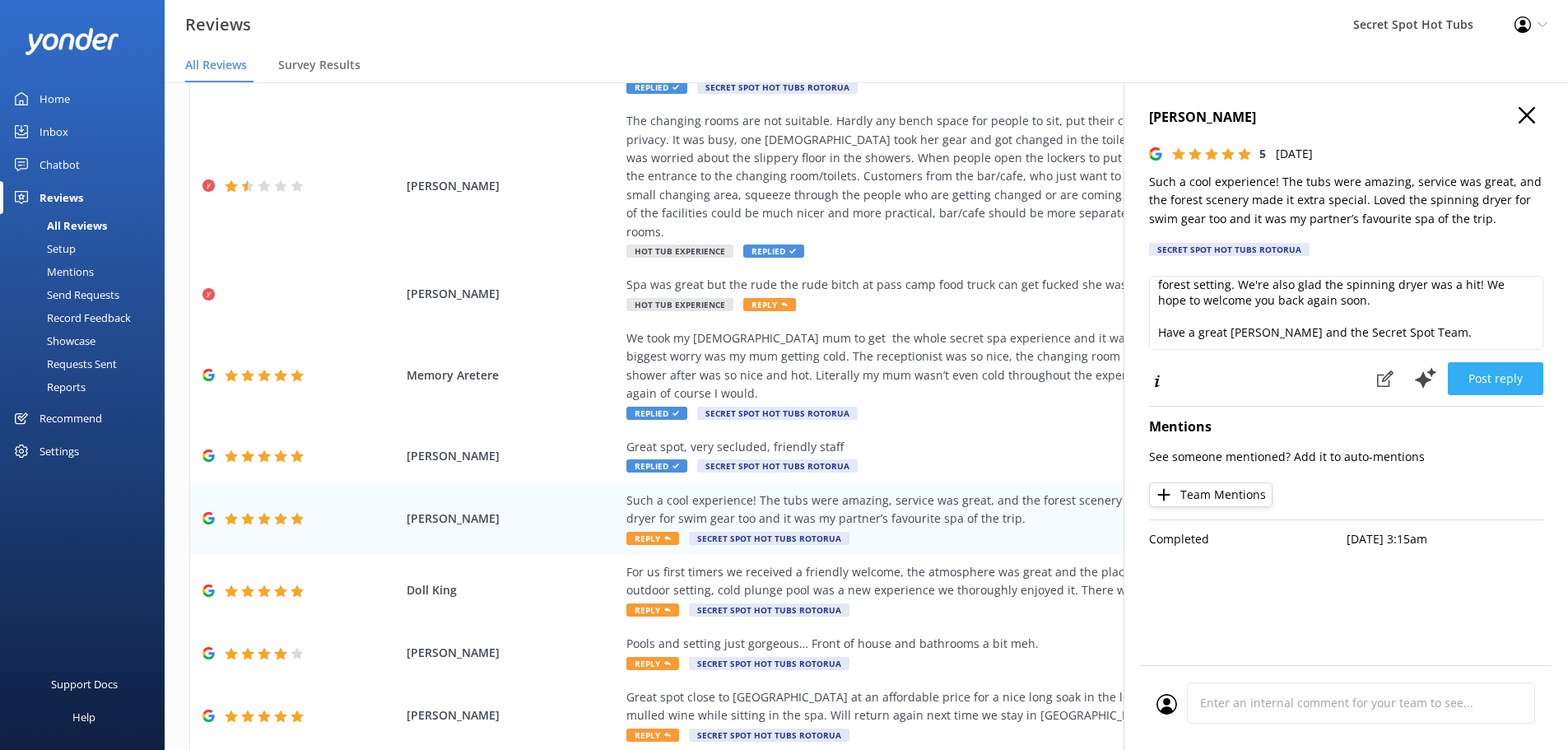
click at [1511, 379] on button "Post reply" at bounding box center [1496, 378] width 96 height 33
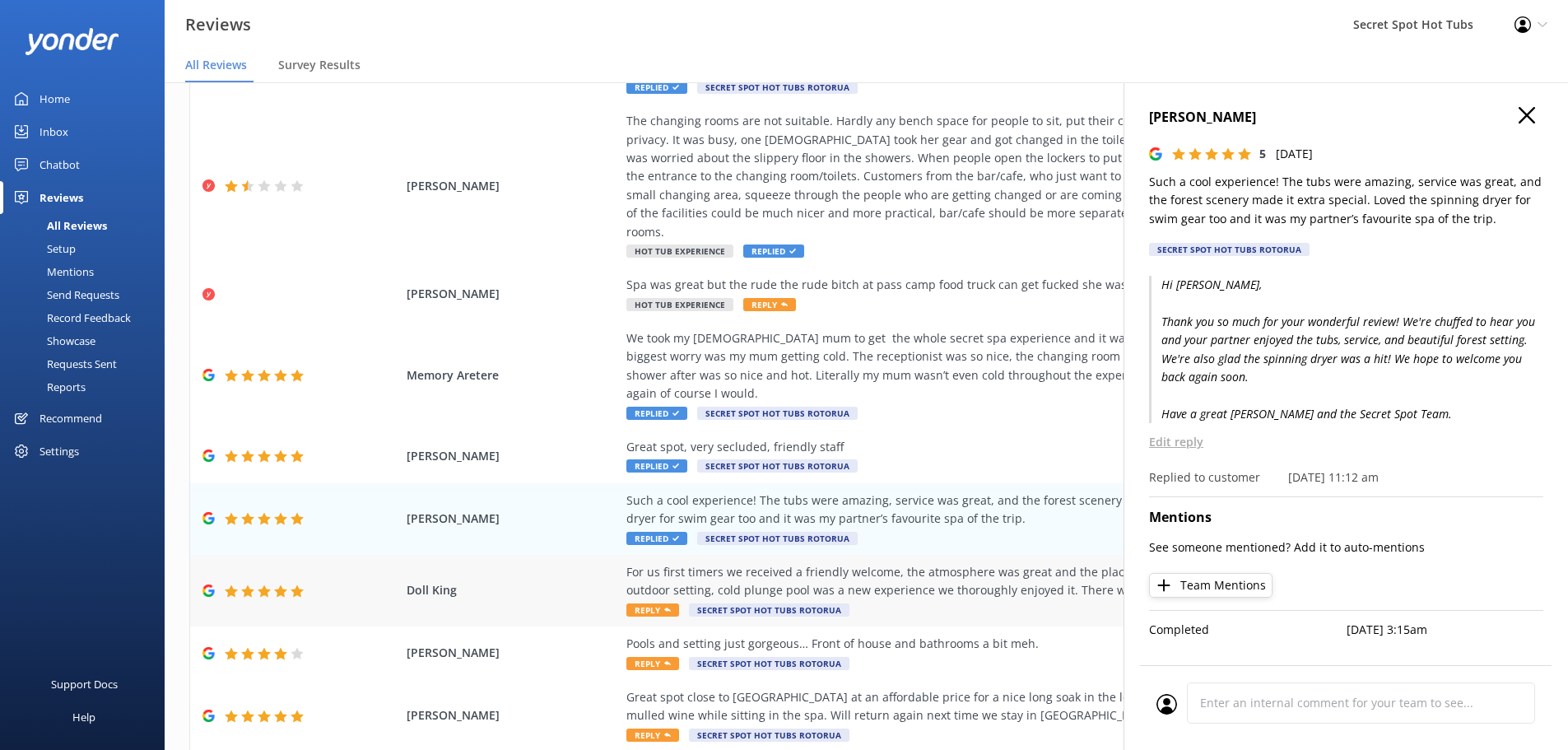
click at [652, 604] on span "Reply" at bounding box center [653, 610] width 53 height 13
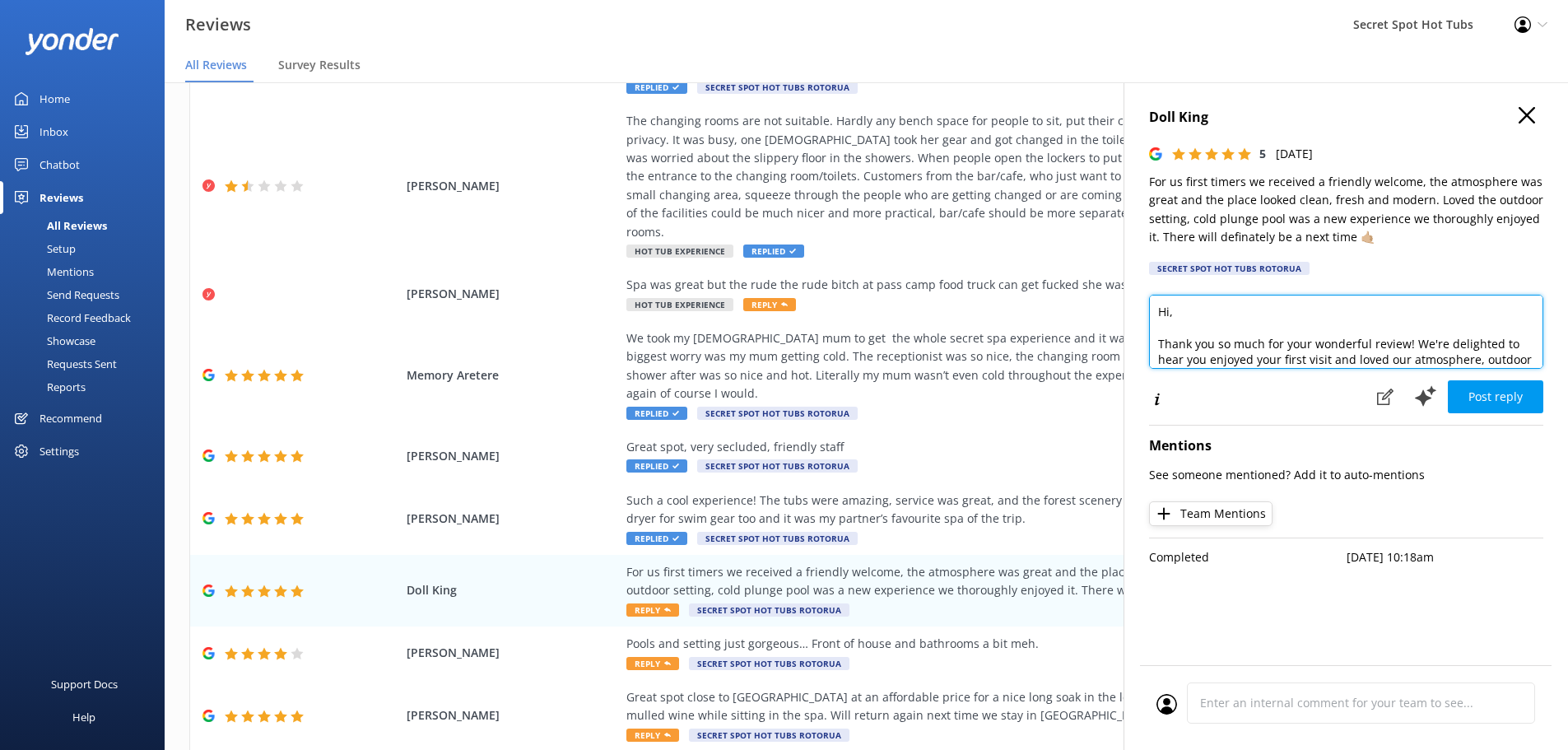
click at [1172, 313] on textarea "Hi, Thank you so much for your wonderful review! We're delighted to hear you en…" at bounding box center [1347, 331] width 395 height 74
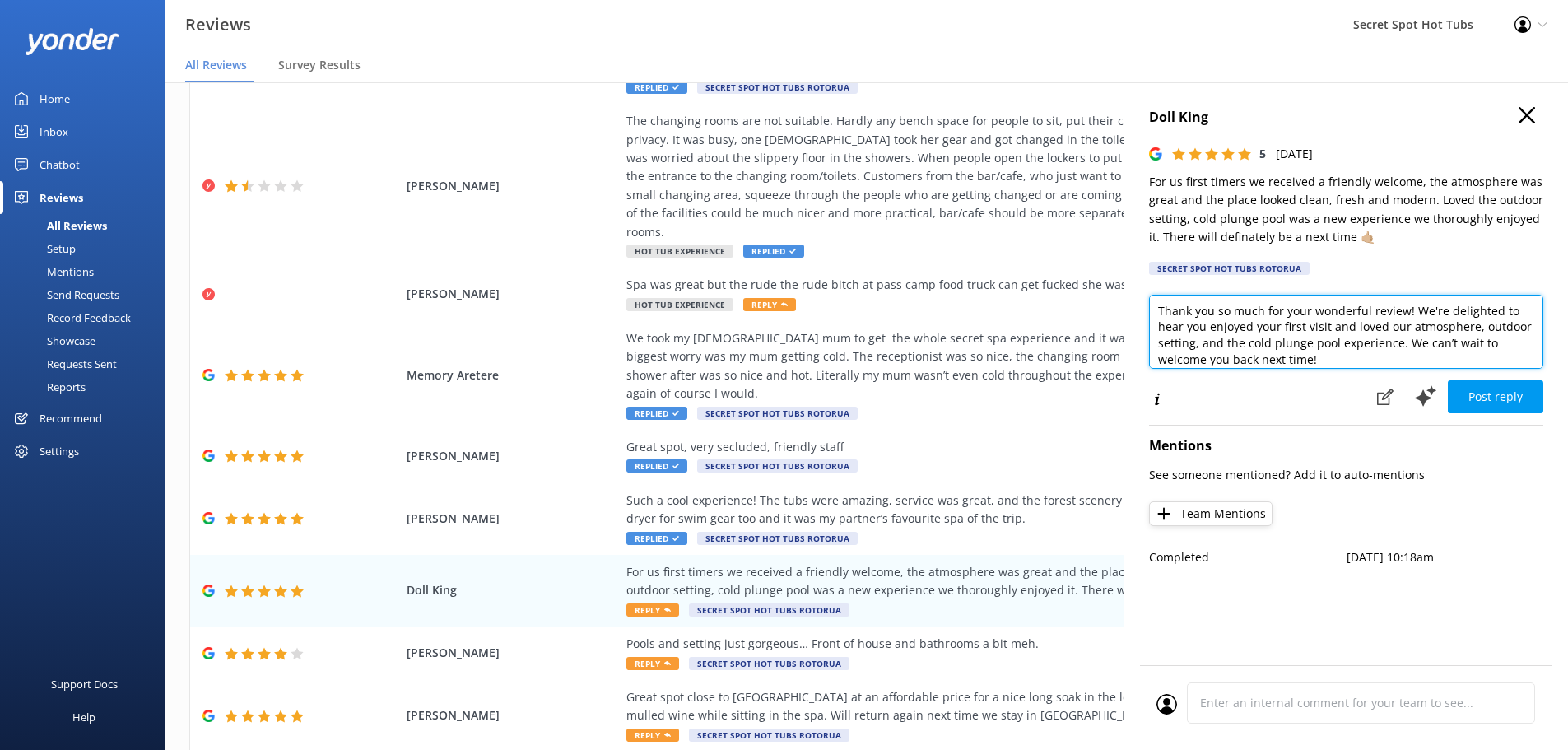
drag, startPoint x: 1384, startPoint y: 345, endPoint x: 1358, endPoint y: 343, distance: 26.1
click at [1358, 343] on textarea "Hi Doll, Thank you so much for your wonderful review! We're delighted to hear y…" at bounding box center [1347, 331] width 395 height 74
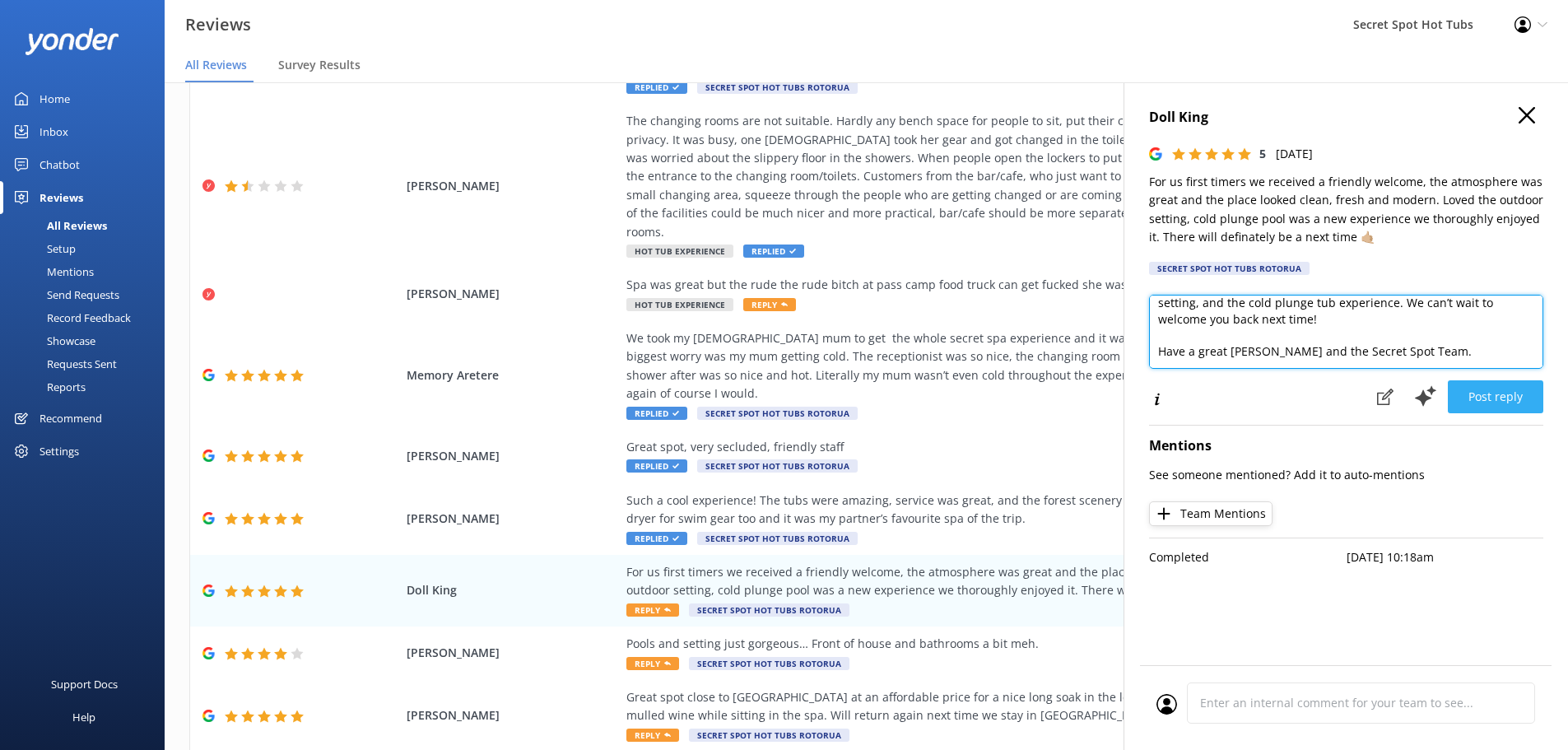
scroll to position [89, 0]
type textarea "Hi Doll, Thank you so much for your wonderful review! We're delighted to hear y…"
click at [1495, 394] on button "Post reply" at bounding box center [1496, 396] width 96 height 33
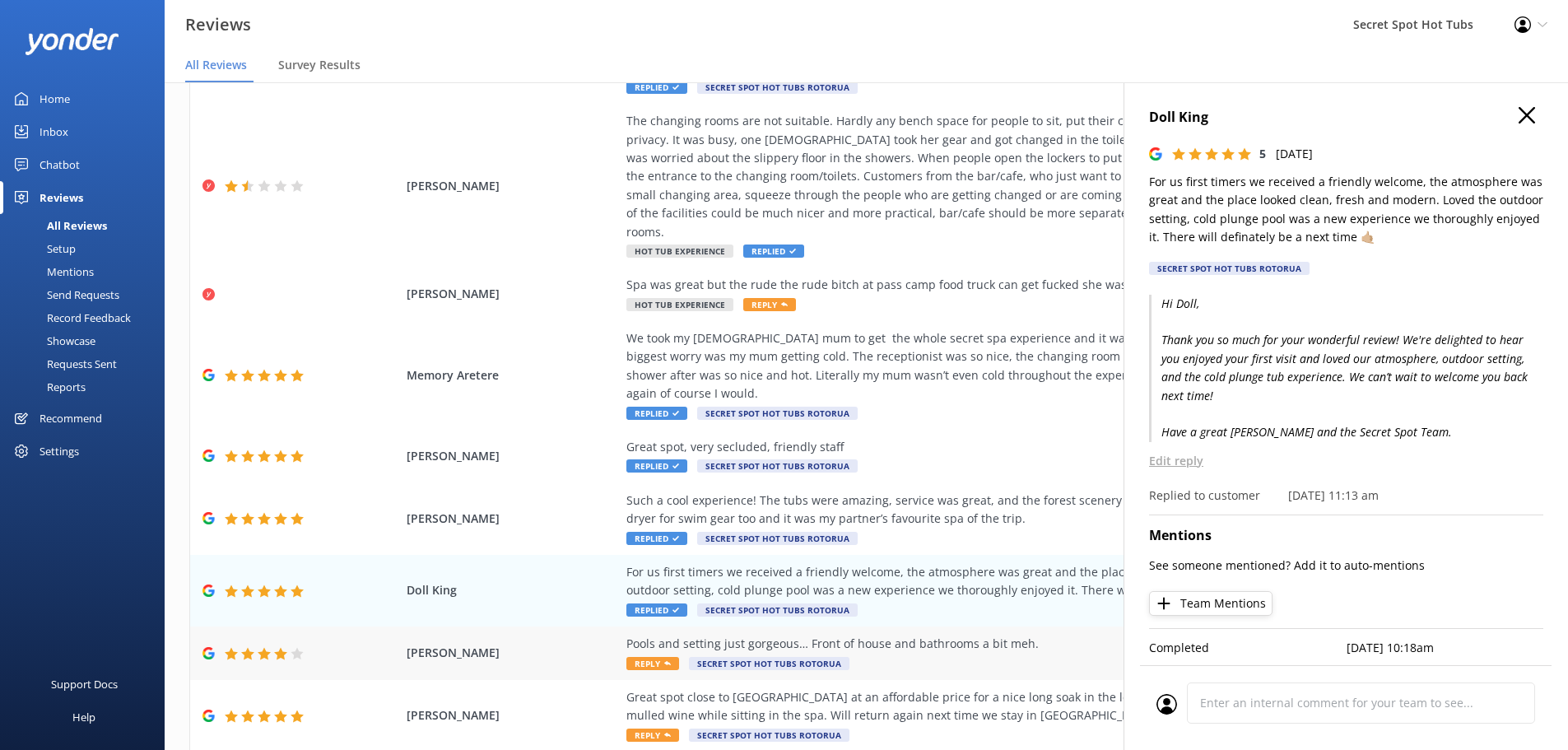
click at [632, 657] on span "Reply" at bounding box center [653, 663] width 53 height 13
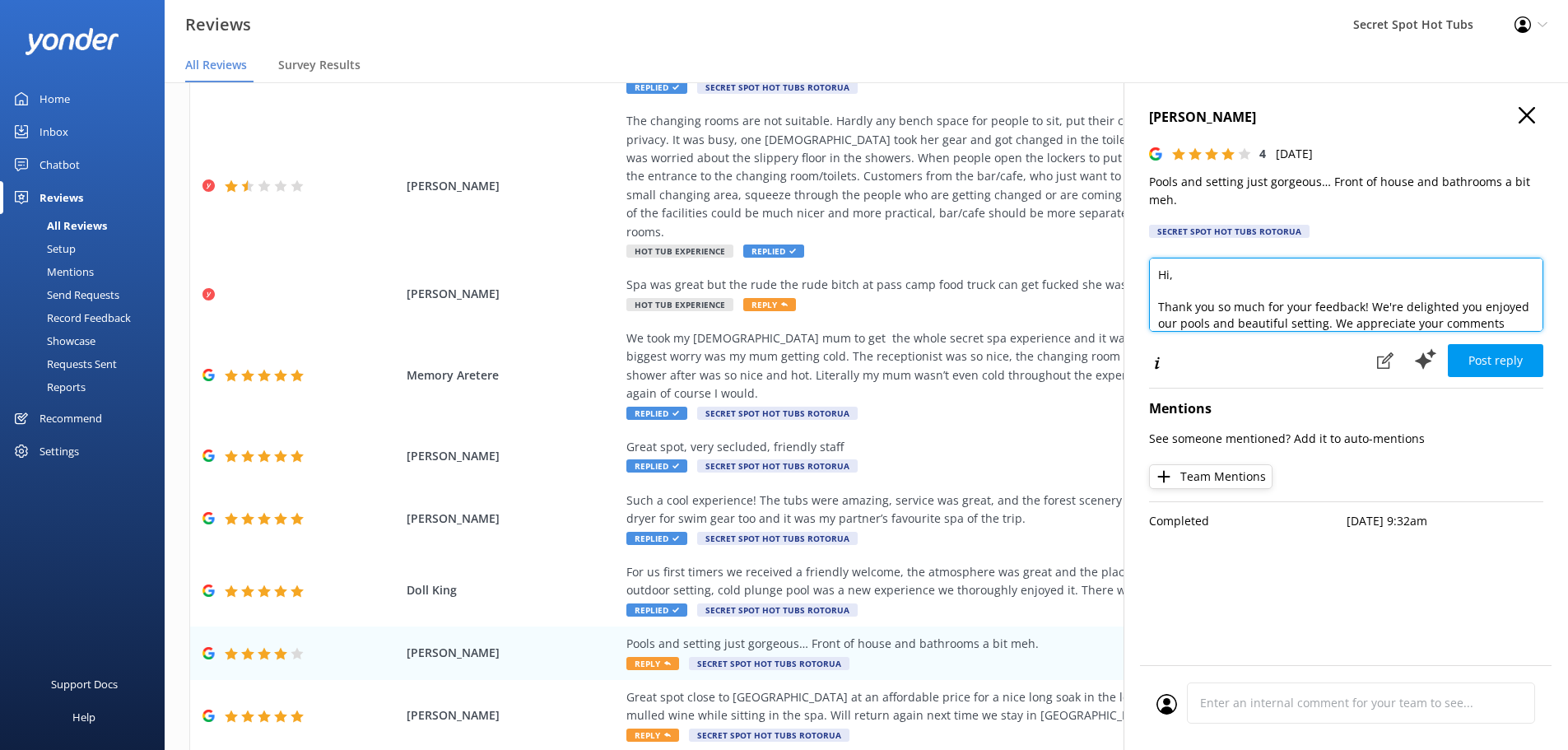
click at [1169, 276] on textarea "Hi, Thank you so much for your feedback! We're delighted you enjoyed our pools …" at bounding box center [1347, 295] width 395 height 74
drag, startPoint x: 1450, startPoint y: 308, endPoint x: 1402, endPoint y: 307, distance: 48.0
click at [1402, 307] on textarea "Hi [PERSON_NAME], Thank you so much for your feedback! We're delighted you enjo…" at bounding box center [1347, 295] width 395 height 74
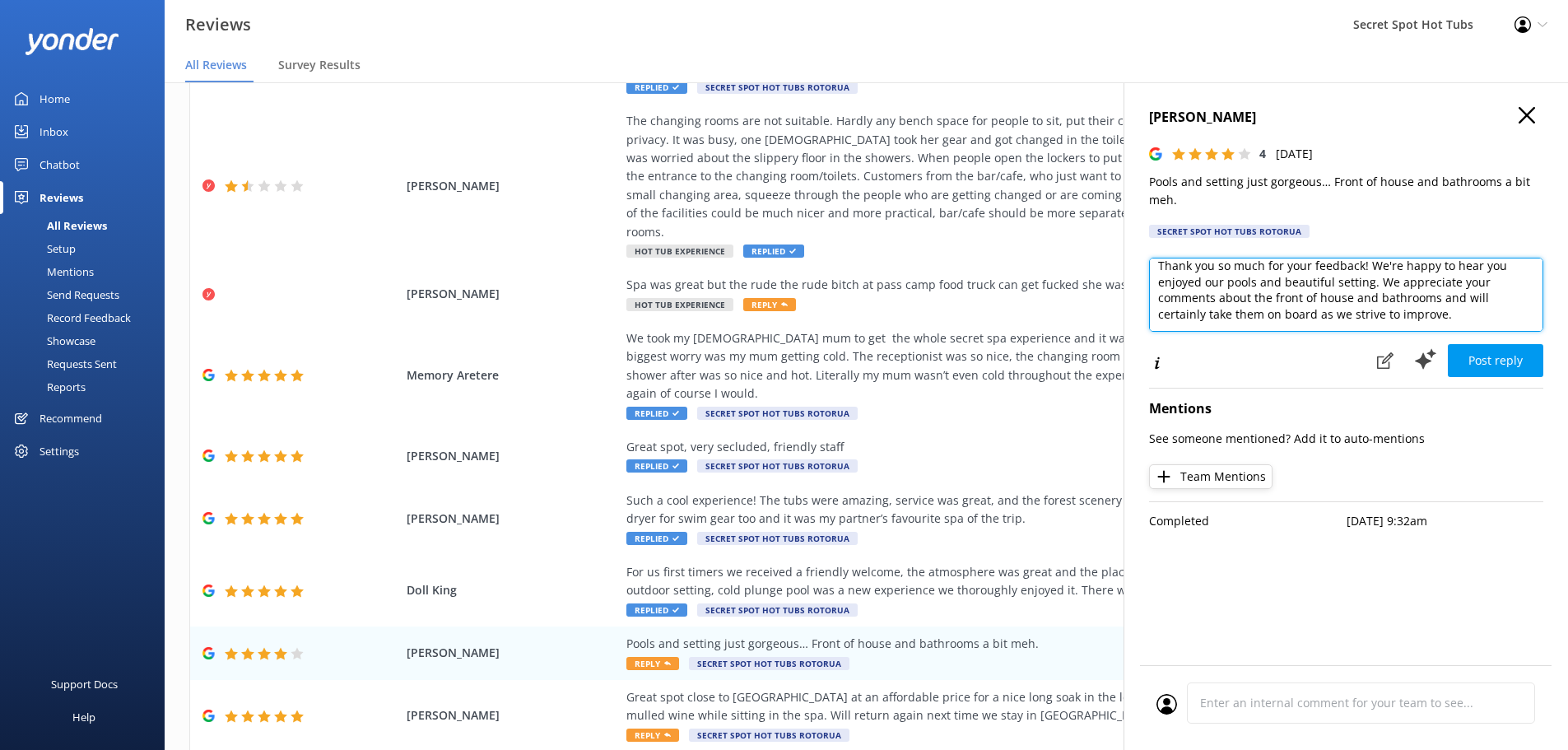
scroll to position [0, 0]
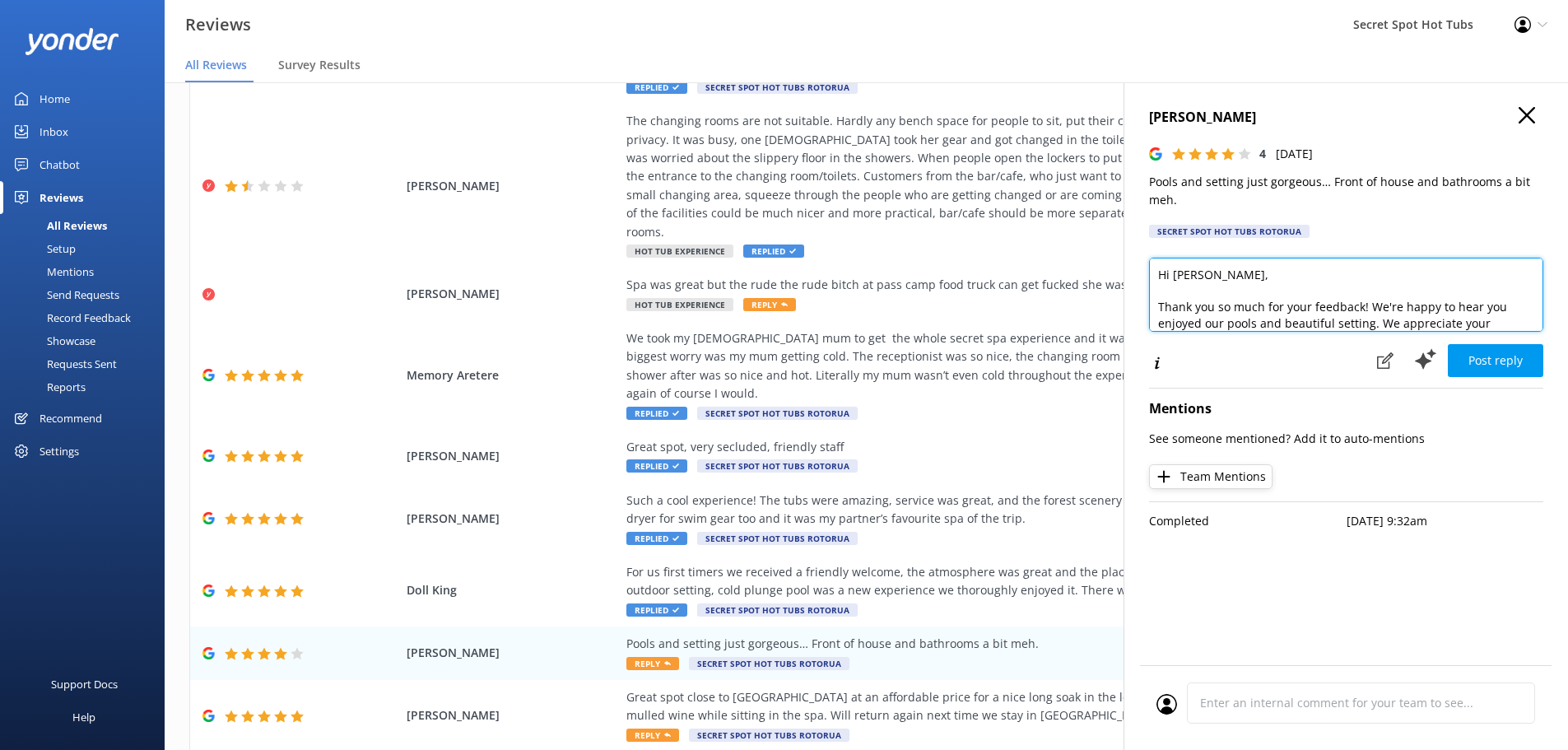
drag, startPoint x: 1253, startPoint y: 321, endPoint x: 1232, endPoint y: 267, distance: 57.9
click at [1232, 267] on textarea "Hi [PERSON_NAME], Thank you so much for your feedback! We're happy to hear you …" at bounding box center [1347, 295] width 395 height 74
click at [1243, 336] on div "Hi [PERSON_NAME], Thank you so much for your feedback! We're happy to hear you …" at bounding box center [1347, 298] width 395 height 80
click at [1254, 320] on textarea "Hi [PERSON_NAME], Thank you so much for your feedback! We're happy to hear you …" at bounding box center [1347, 295] width 395 height 74
click at [1346, 322] on textarea "Hi [PERSON_NAME], Thank you so much for your feedback! We're happy to hear you …" at bounding box center [1347, 295] width 395 height 74
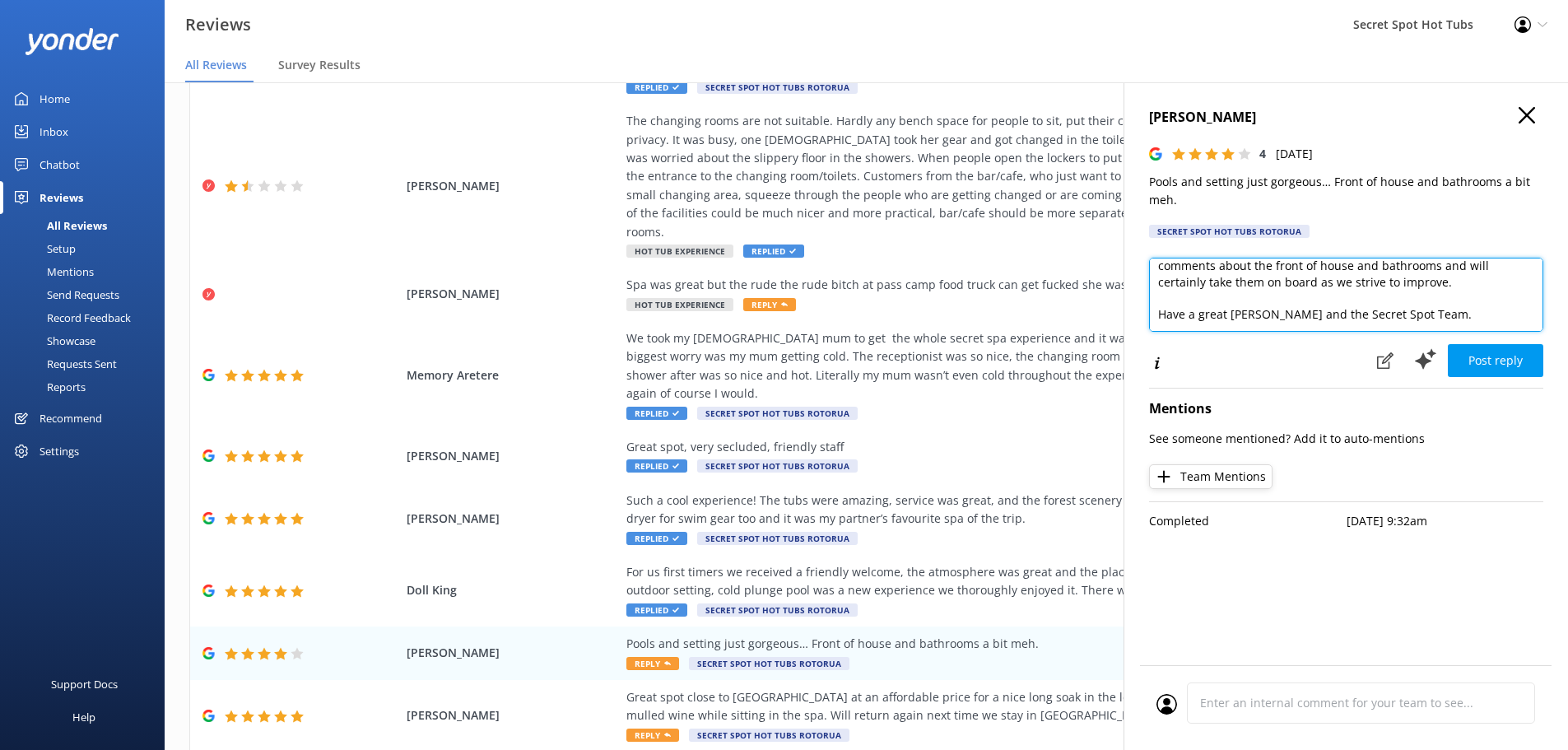
scroll to position [89, 0]
drag, startPoint x: 1448, startPoint y: 322, endPoint x: 1444, endPoint y: 292, distance: 30.3
click at [1444, 292] on textarea "Hi [PERSON_NAME], Thank you so much for your feedback! We're happy to hear you …" at bounding box center [1347, 295] width 395 height 74
click at [1442, 277] on textarea "Hi [PERSON_NAME], Thank you so much for your feedback! We're happy to hear you …" at bounding box center [1347, 295] width 395 height 74
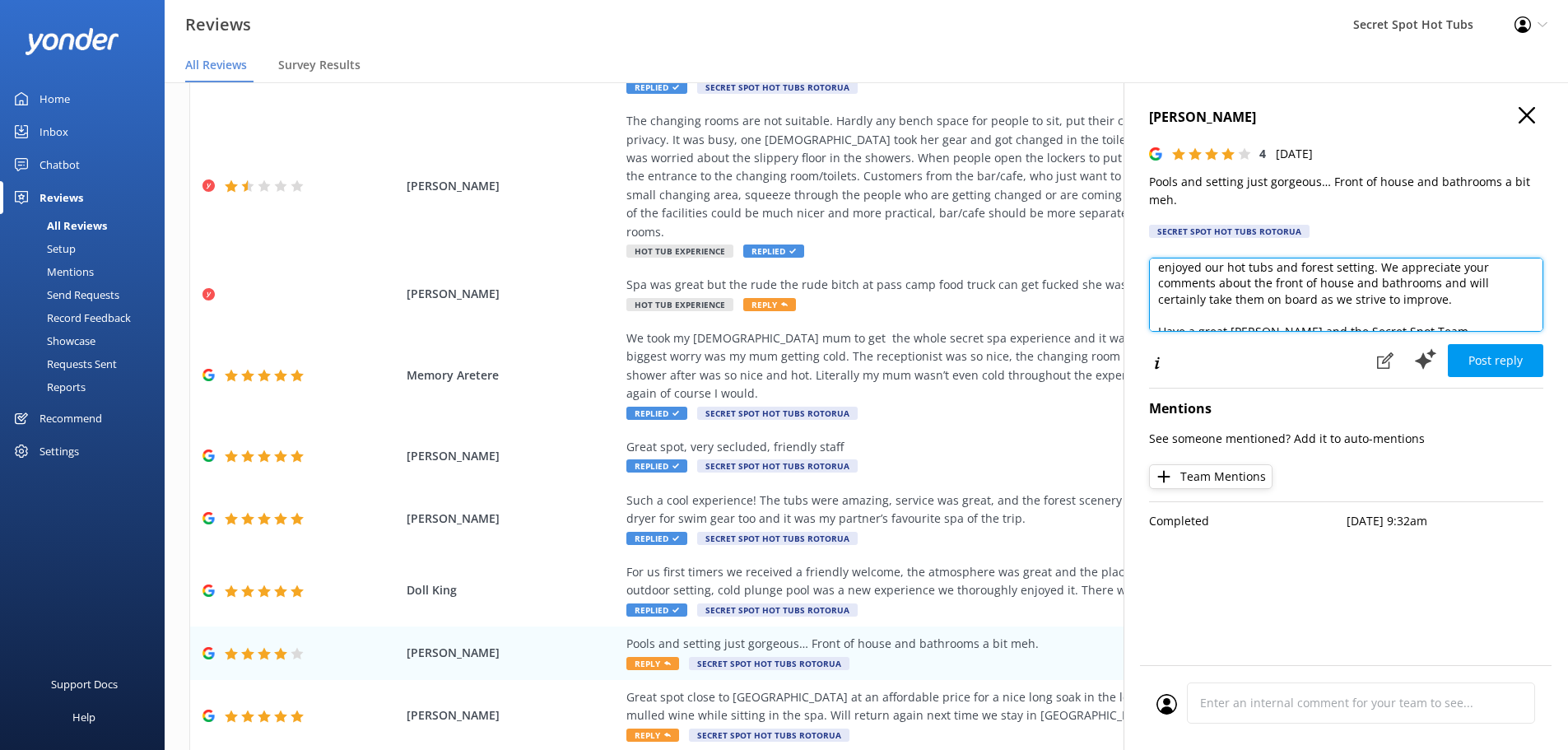
drag, startPoint x: 1447, startPoint y: 300, endPoint x: 1440, endPoint y: 285, distance: 16.6
click at [1440, 285] on textarea "Hi [PERSON_NAME], Thank you so much for your feedback! We're happy to hear you …" at bounding box center [1347, 295] width 395 height 74
click at [1249, 297] on textarea "Hi [PERSON_NAME], Thank you so much for your feedback! We're happy to hear you …" at bounding box center [1347, 295] width 395 height 74
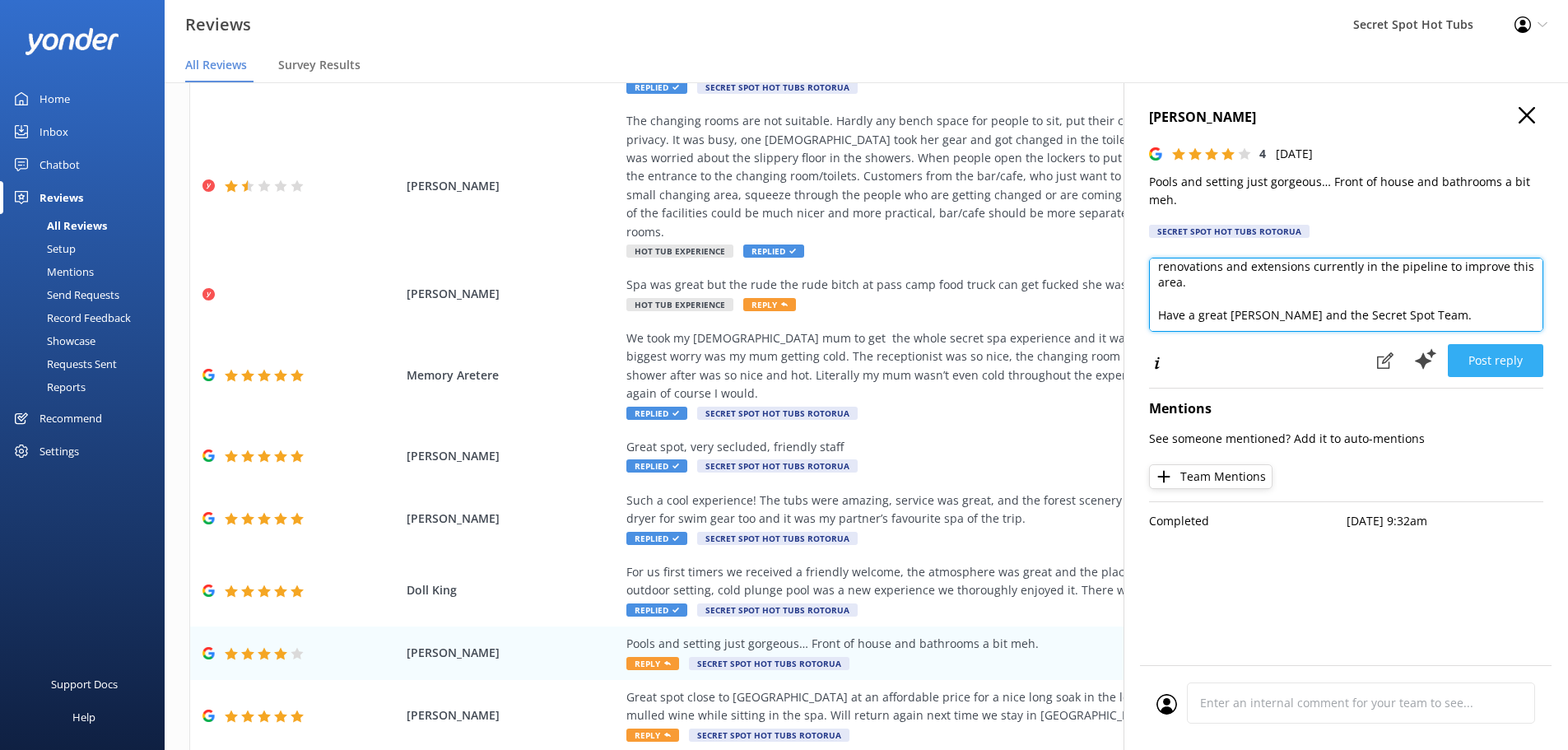
type textarea "Hi [PERSON_NAME], Thank you so much for your feedback! We're happy to hear you …"
click at [1473, 358] on button "Post reply" at bounding box center [1496, 360] width 96 height 33
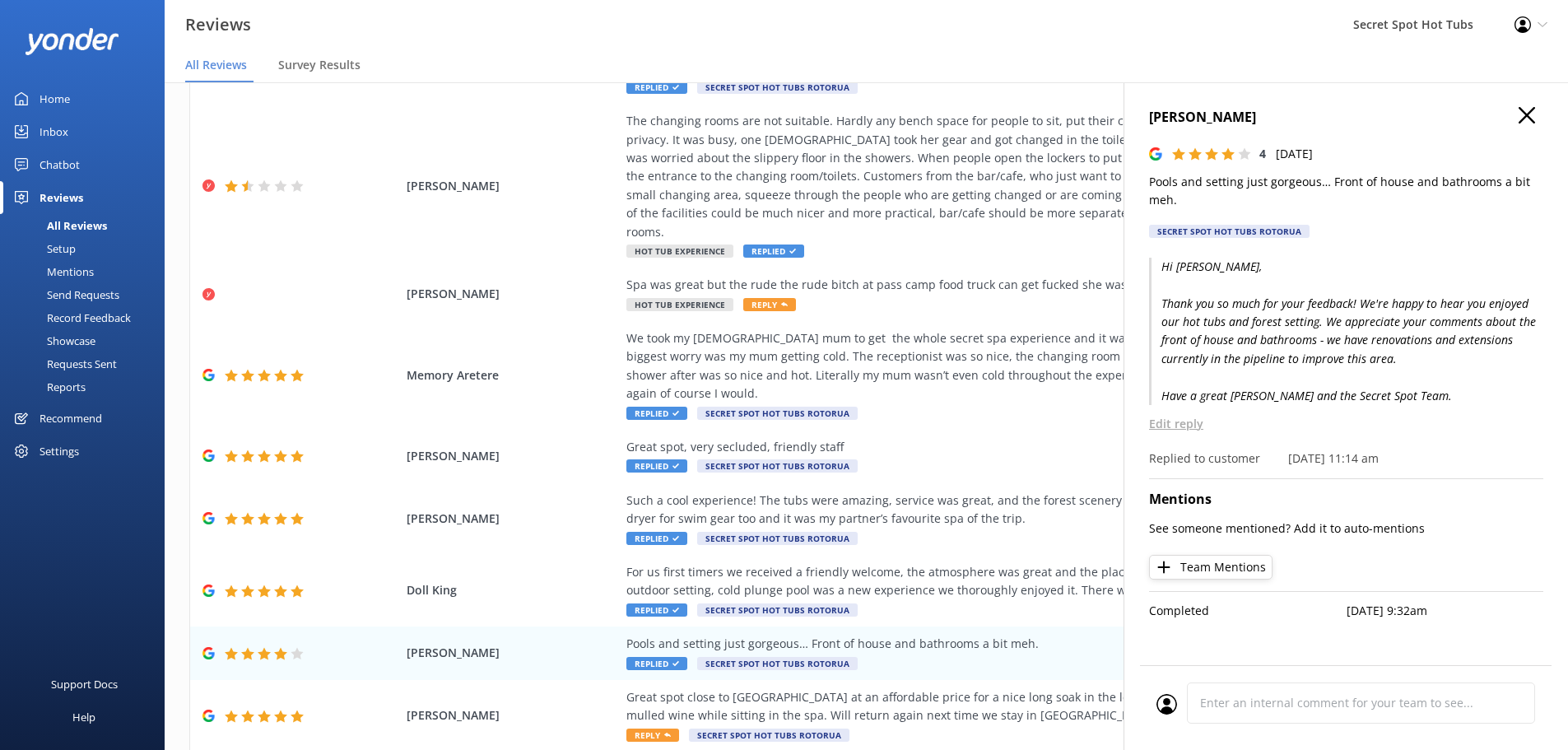
click at [1526, 115] on use "button" at bounding box center [1526, 114] width 16 height 16
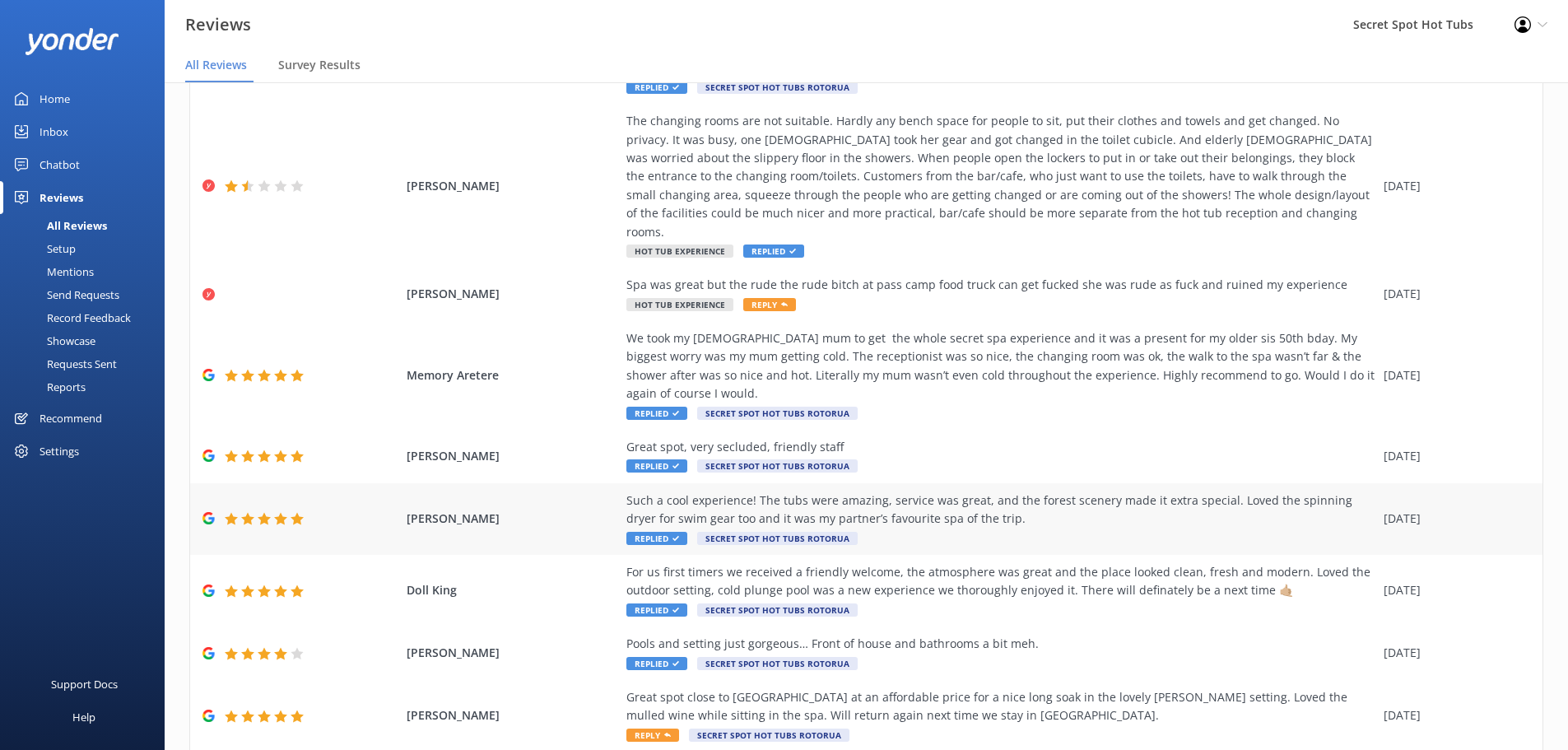
scroll to position [315, 0]
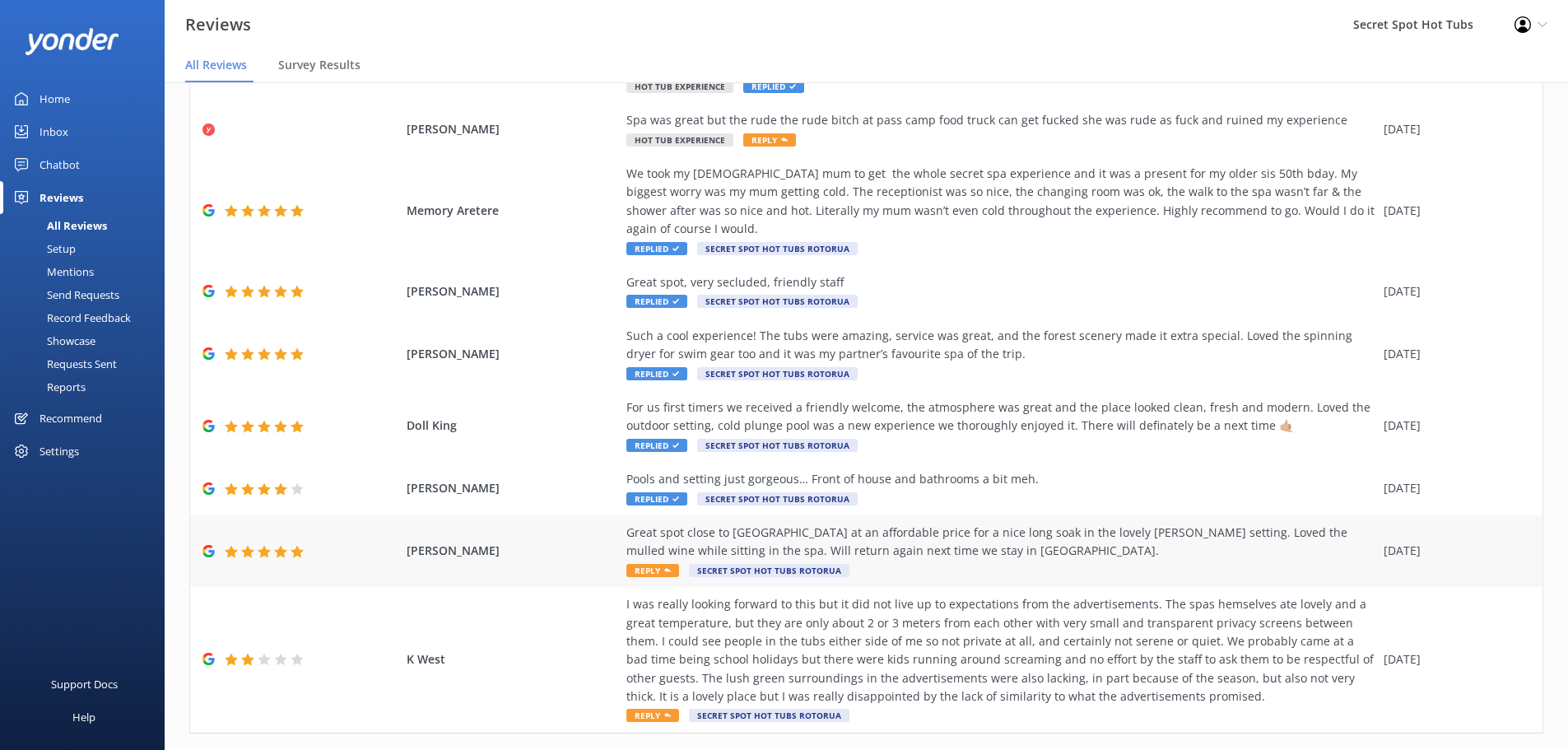
click at [632, 564] on span "Reply" at bounding box center [653, 570] width 53 height 13
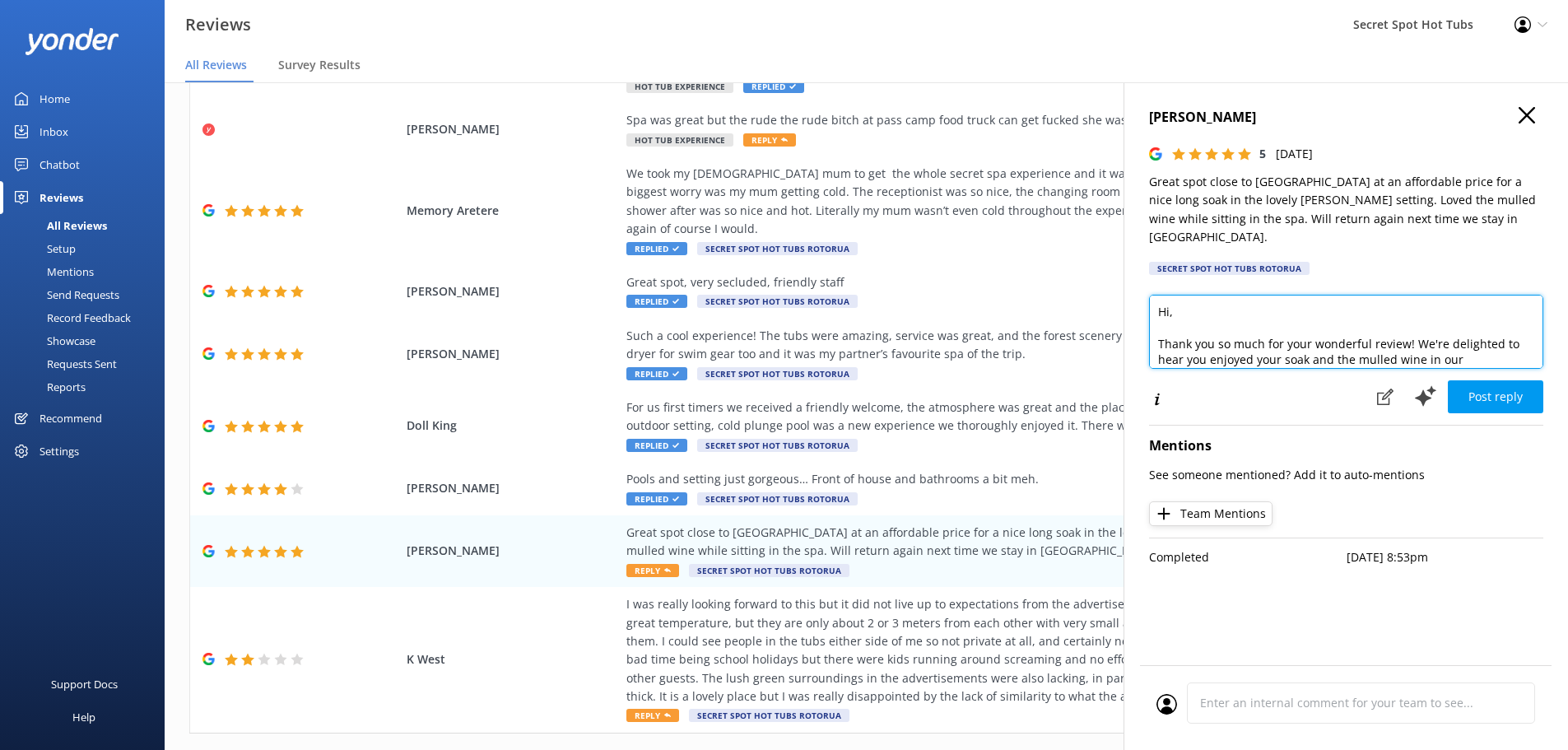
click at [1169, 295] on textarea "Hi, Thank you so much for your wonderful review! We're delighted to hear you en…" at bounding box center [1347, 331] width 395 height 74
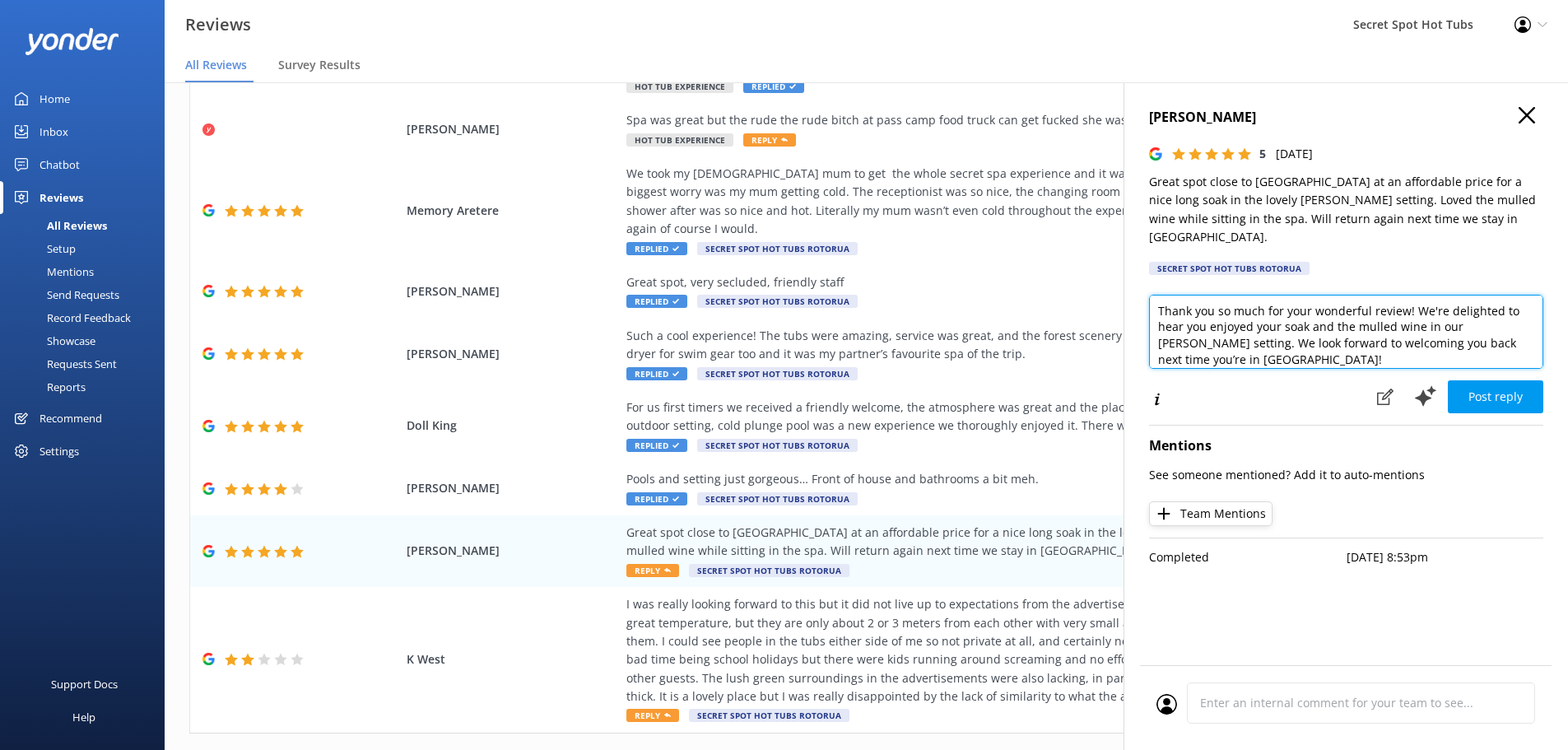
drag, startPoint x: 1485, startPoint y: 308, endPoint x: 1458, endPoint y: 308, distance: 27.0
click at [1458, 308] on textarea "Hi [PERSON_NAME], Thank you so much for your wonderful review! We're delighted …" at bounding box center [1347, 331] width 395 height 74
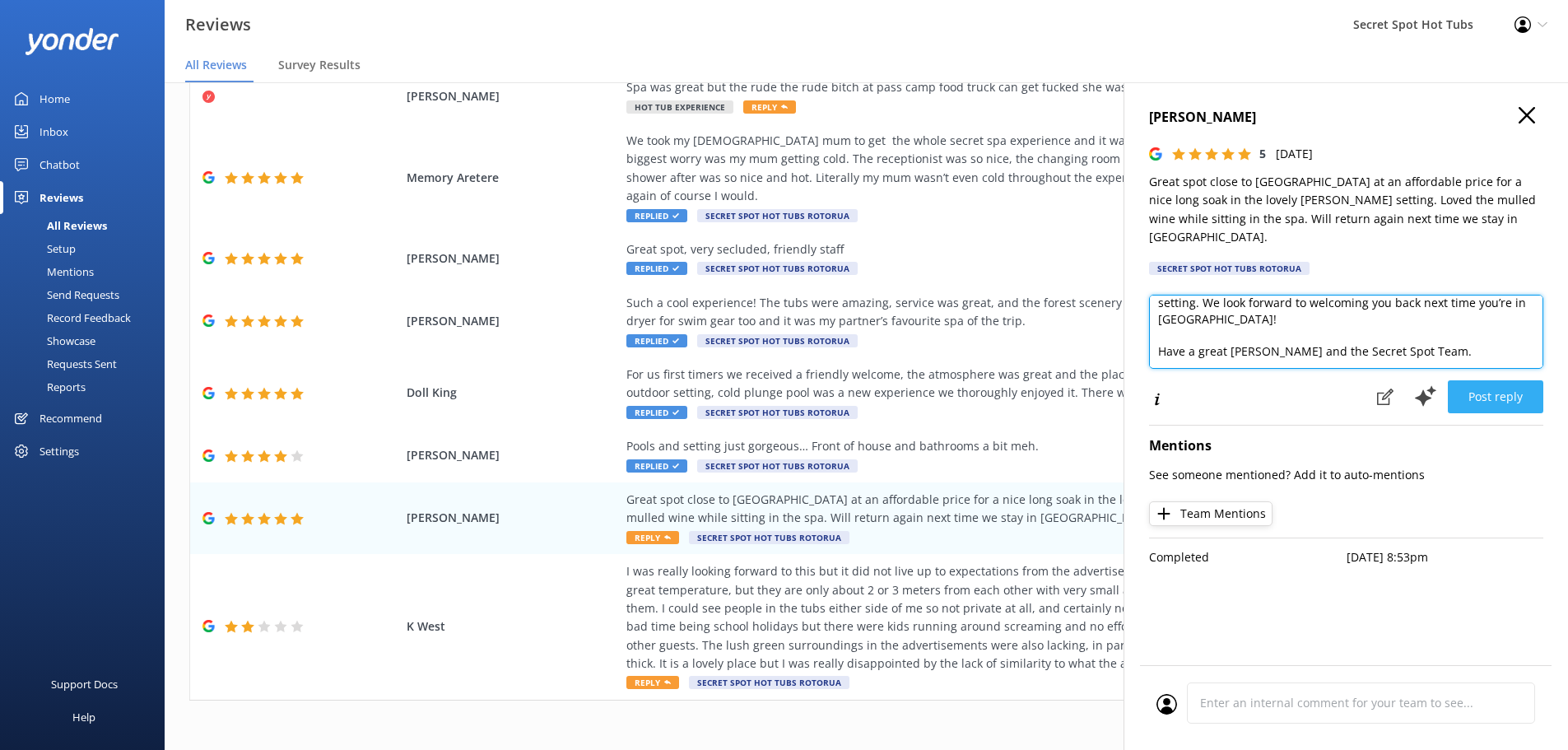
type textarea "Hi [PERSON_NAME], Thank you so much for your wonderful review! We're delighted …"
click at [1489, 385] on button "Post reply" at bounding box center [1496, 396] width 96 height 33
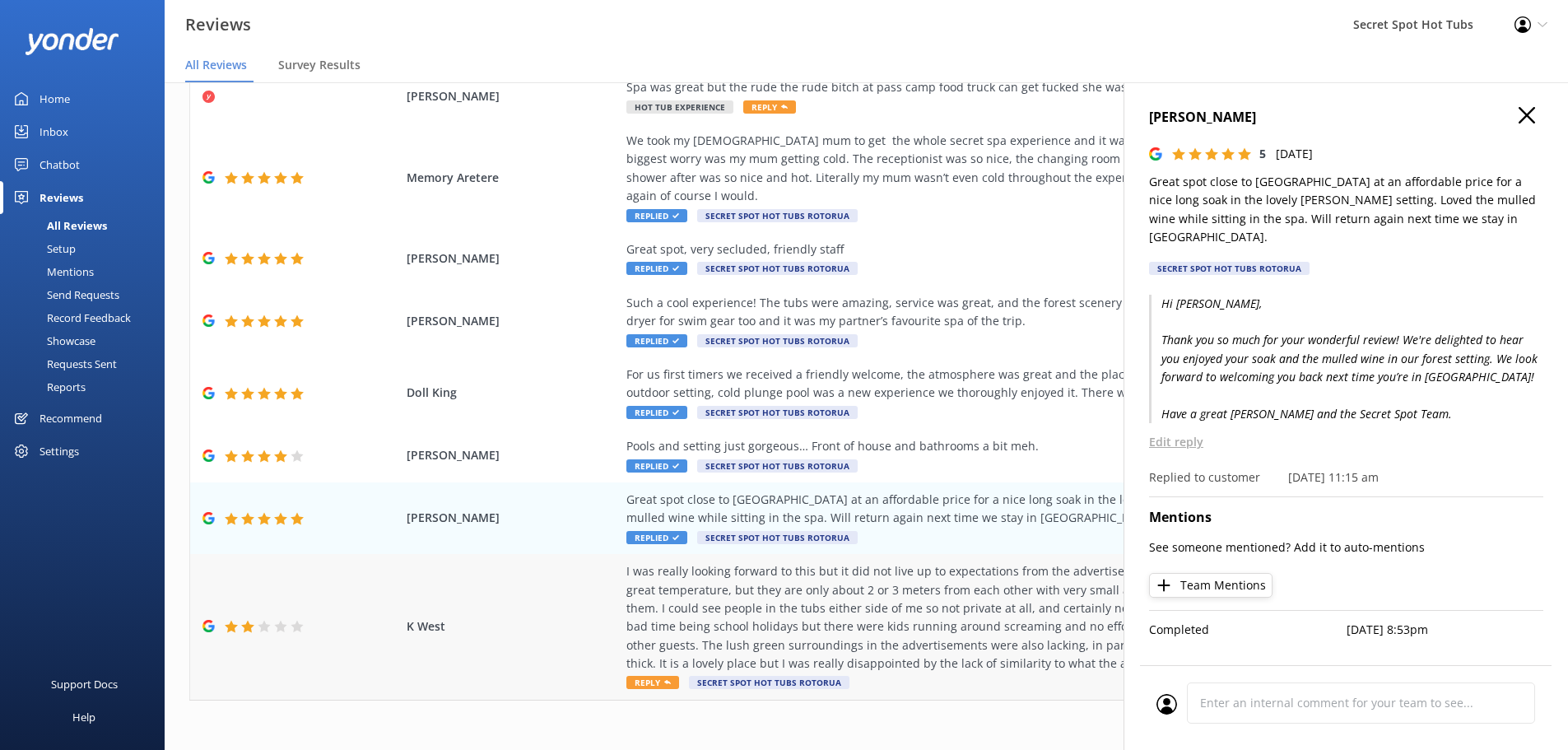
click at [778, 577] on div "I was really looking forward to this but it did not live up to expectations fro…" at bounding box center [1001, 617] width 749 height 110
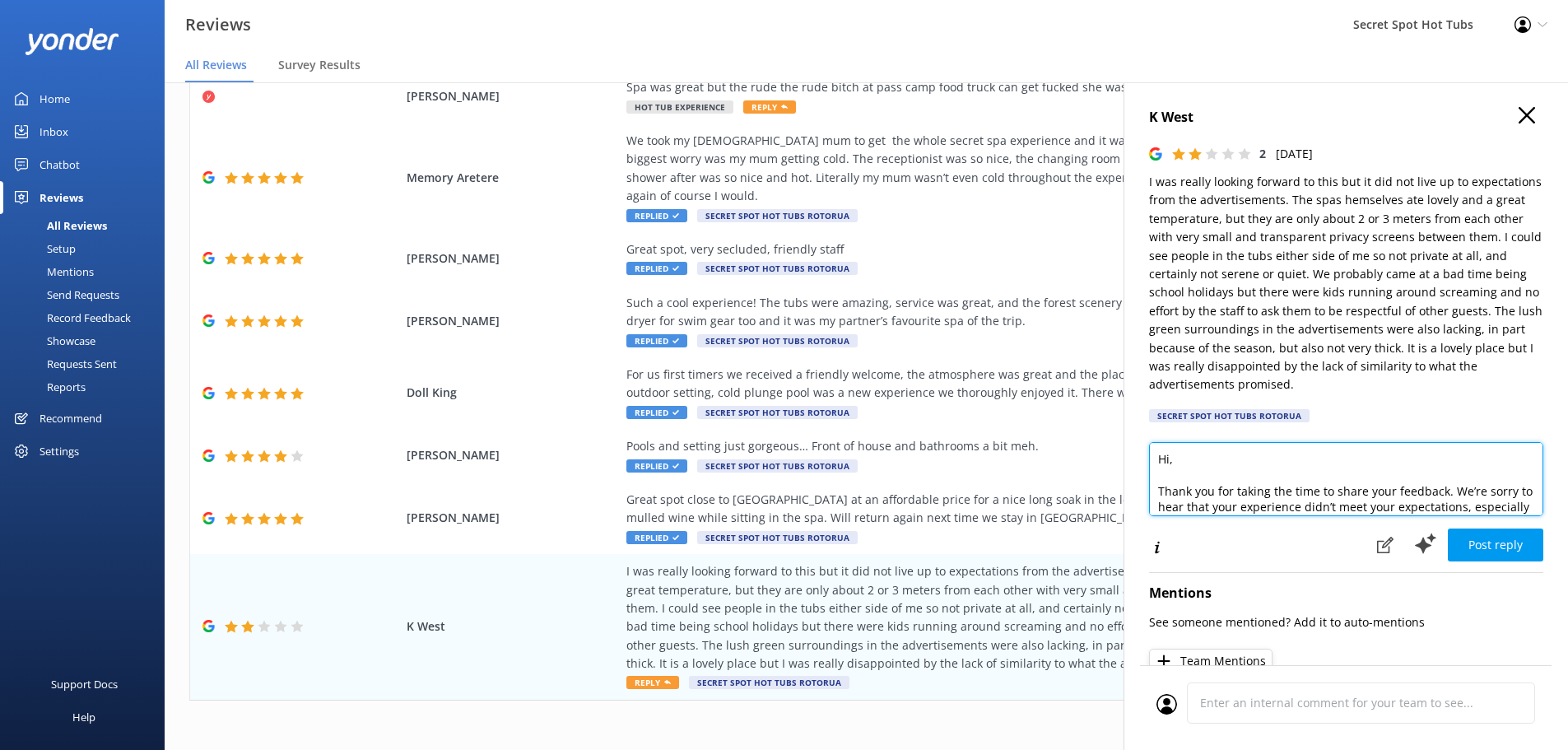
click at [1171, 463] on textarea "Hi, Thank you for taking the time to share your feedback. We’re sorry to hear t…" at bounding box center [1347, 479] width 395 height 74
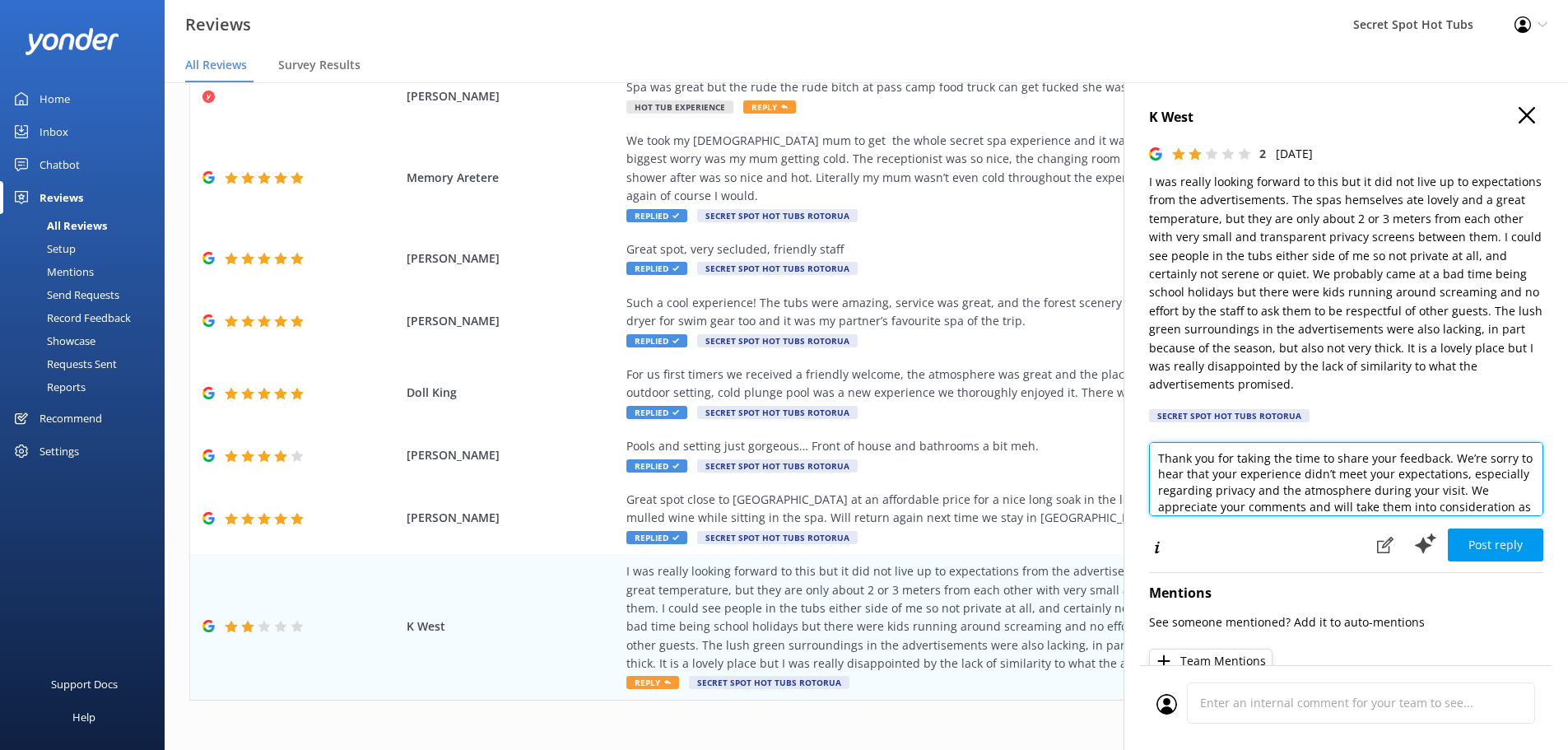
scroll to position [66, 0]
click at [1271, 488] on textarea "Hi K West, Thank you for taking the time to share your feedback. We’re sorry to…" at bounding box center [1347, 479] width 395 height 74
drag, startPoint x: 1190, startPoint y: 473, endPoint x: 1237, endPoint y: 454, distance: 50.7
click at [1237, 454] on textarea "Hi K West, Thank you for taking the time to share your feedback. We’re sorry to…" at bounding box center [1347, 479] width 395 height 74
click at [1420, 500] on textarea "Hi K West, Thank you for taking the time to share your feedback. We’re sorry to…" at bounding box center [1347, 479] width 395 height 74
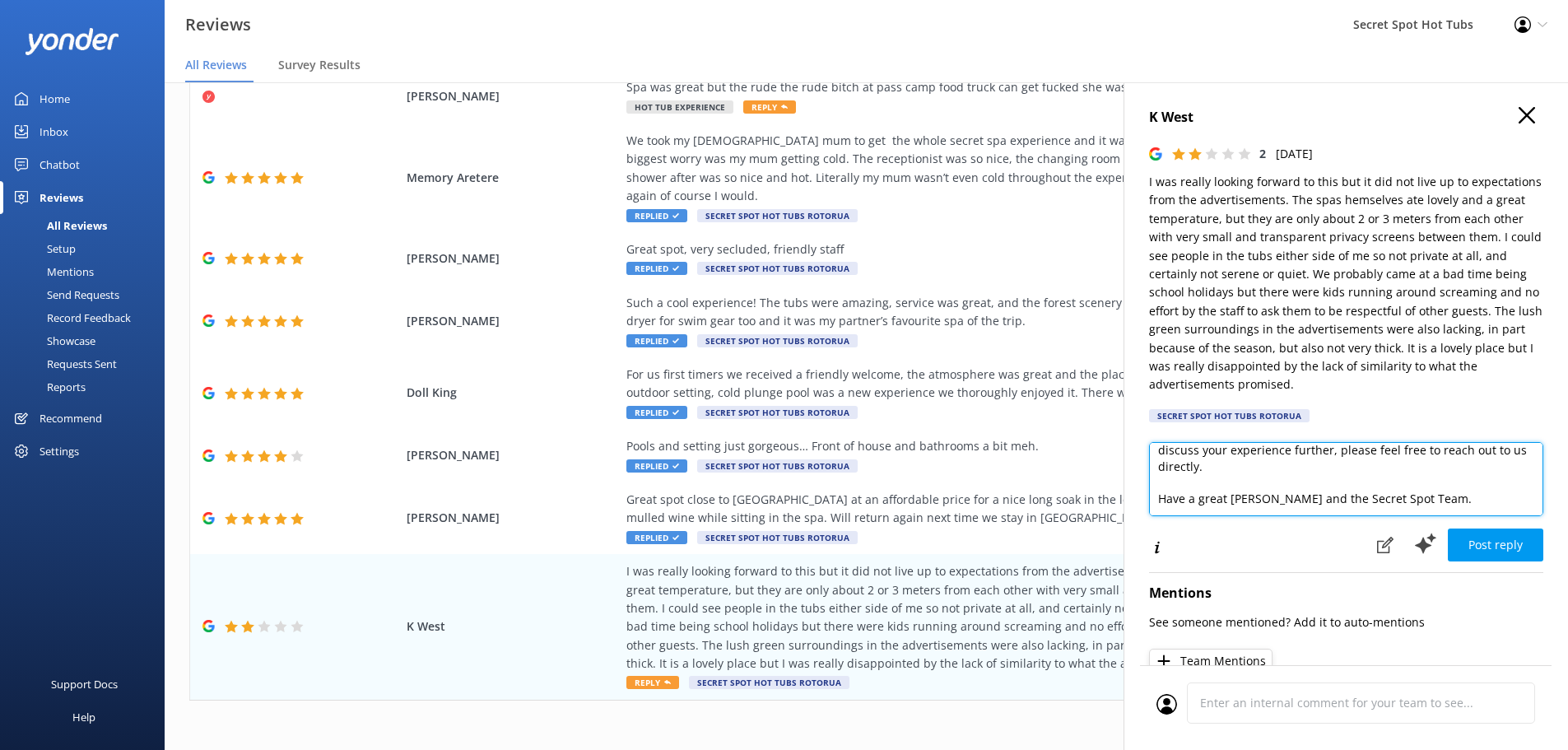
scroll to position [0, 0]
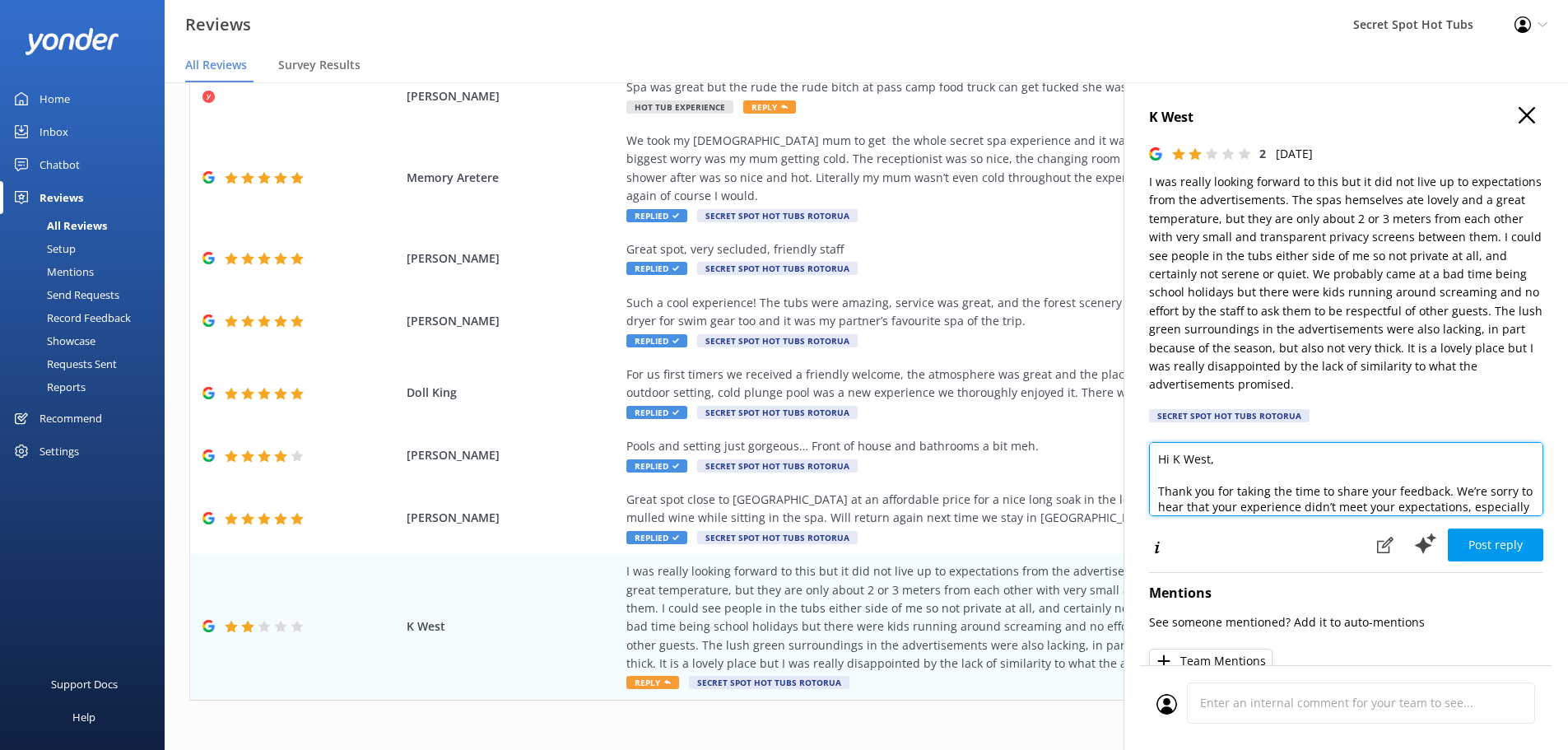
drag, startPoint x: 1345, startPoint y: 503, endPoint x: 1137, endPoint y: 400, distance: 232.1
click at [1137, 400] on div "K West 2 [DATE] I was really looking forward to this but it did not live up to …" at bounding box center [1346, 457] width 445 height 750
type textarea "Hi K West, Thank you for taking the time to share your feedback. We’re sorry to…"
drag, startPoint x: 1297, startPoint y: 501, endPoint x: 1103, endPoint y: 425, distance: 208.4
click at [1103, 425] on div "Out of 13 reviews: 3.8 NPS 23 Needs a reply All reply statuses Needs a reply Do…" at bounding box center [866, 400] width 1403 height 700
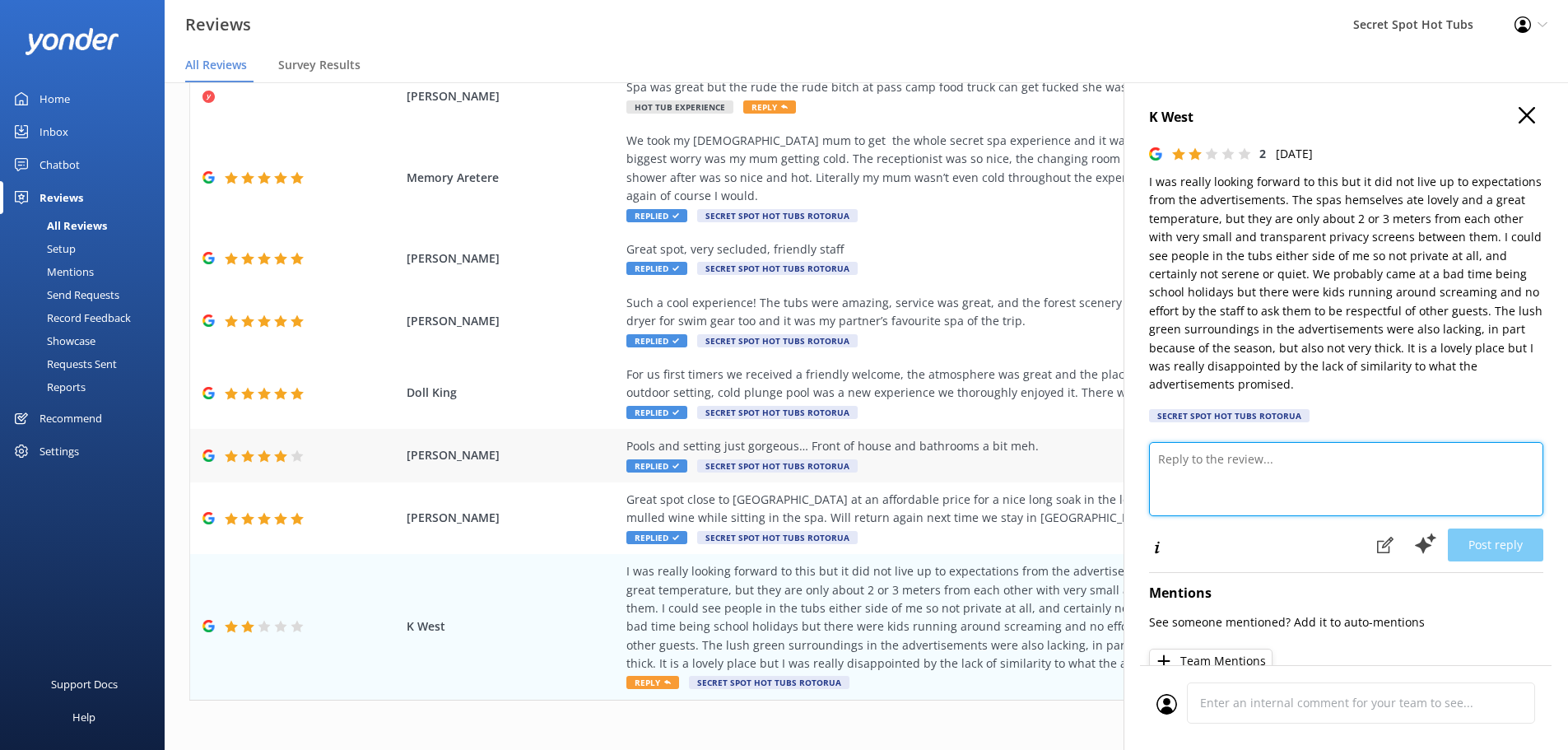
paste textarea "Hi K West, Thank you for taking the time to share your feedback. We’re sorry to…"
type textarea "Hi K West, Thank you for taking the time to share your feedback. We’re sorry to…"
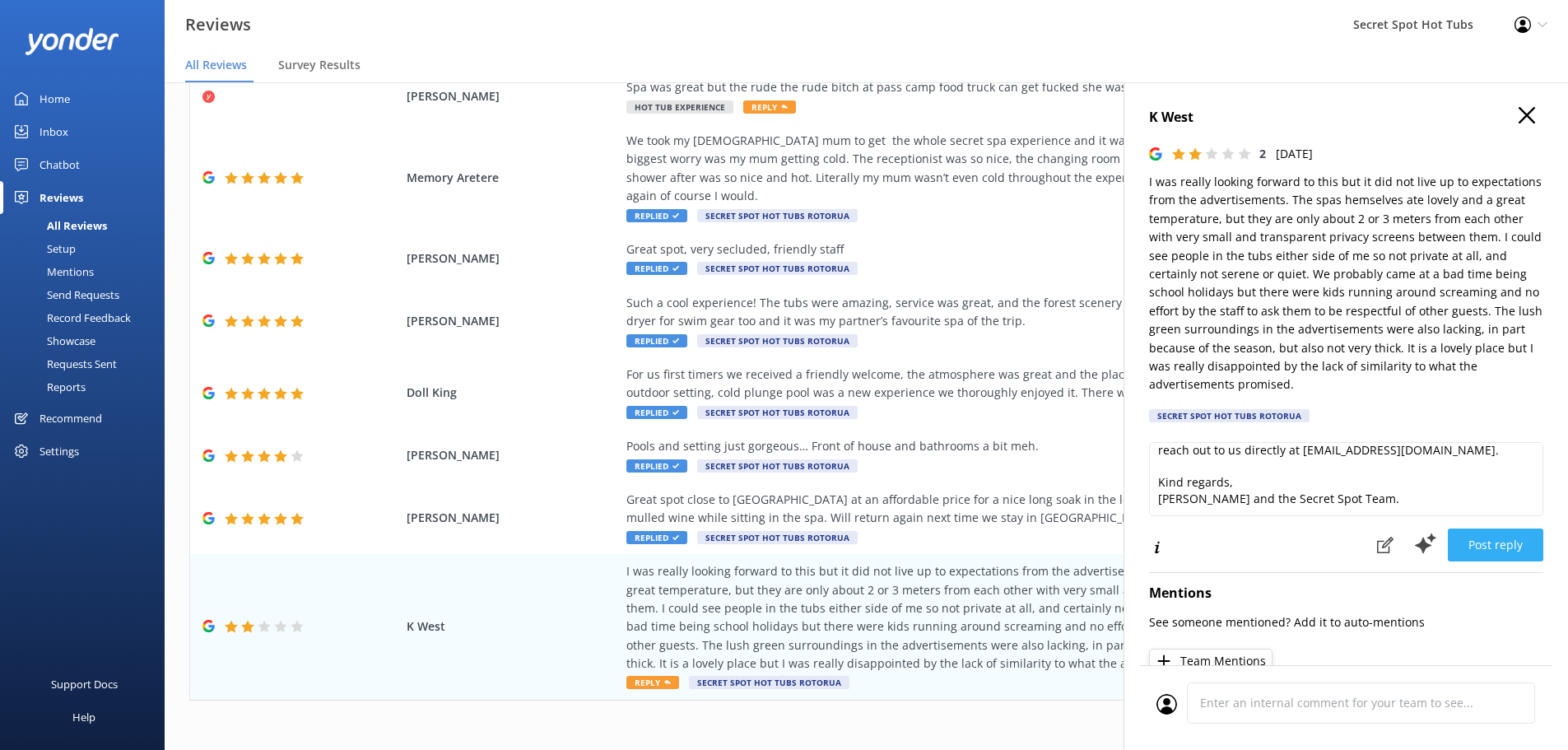
click at [1505, 547] on button "Post reply" at bounding box center [1496, 545] width 96 height 33
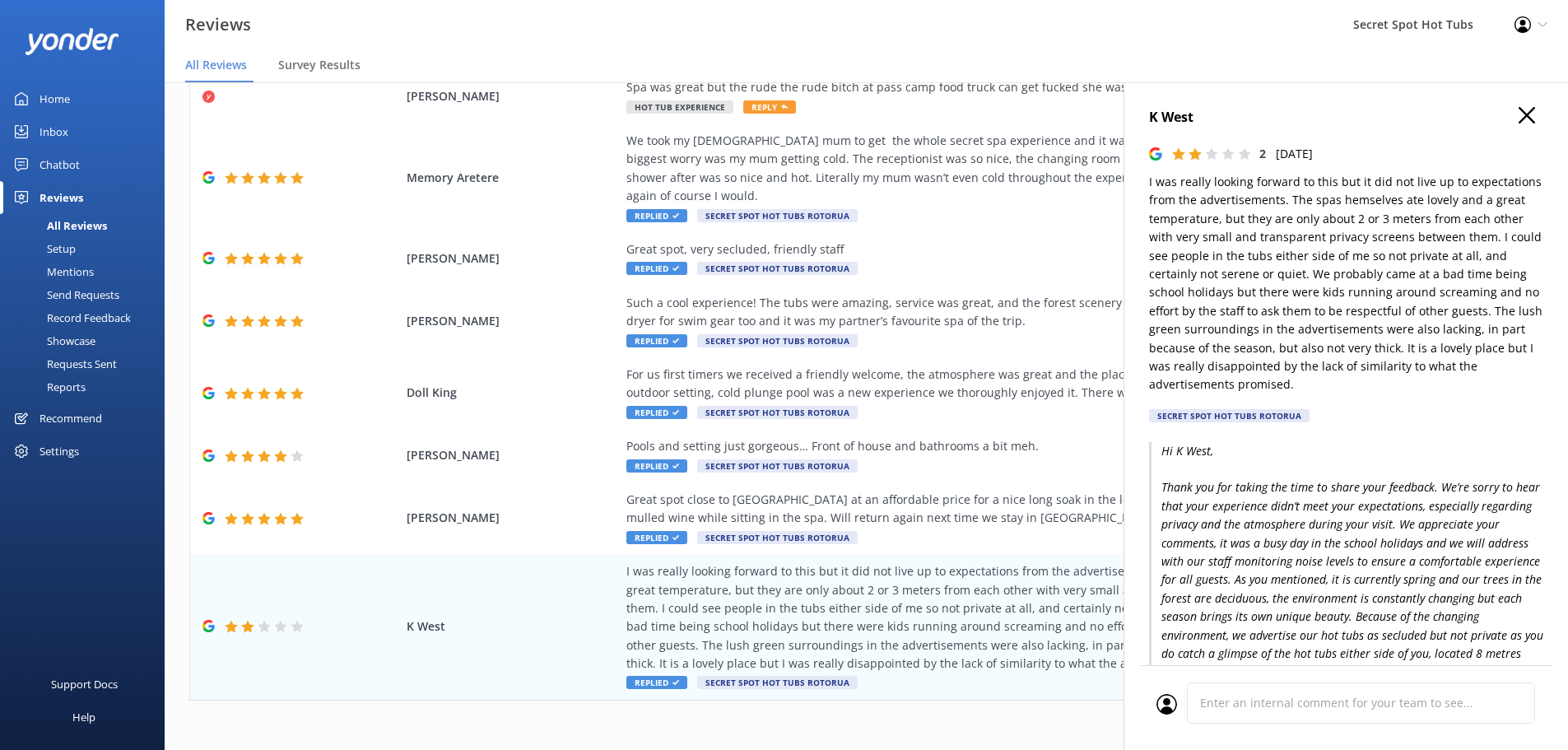
click at [1518, 116] on icon "button" at bounding box center [1526, 114] width 16 height 16
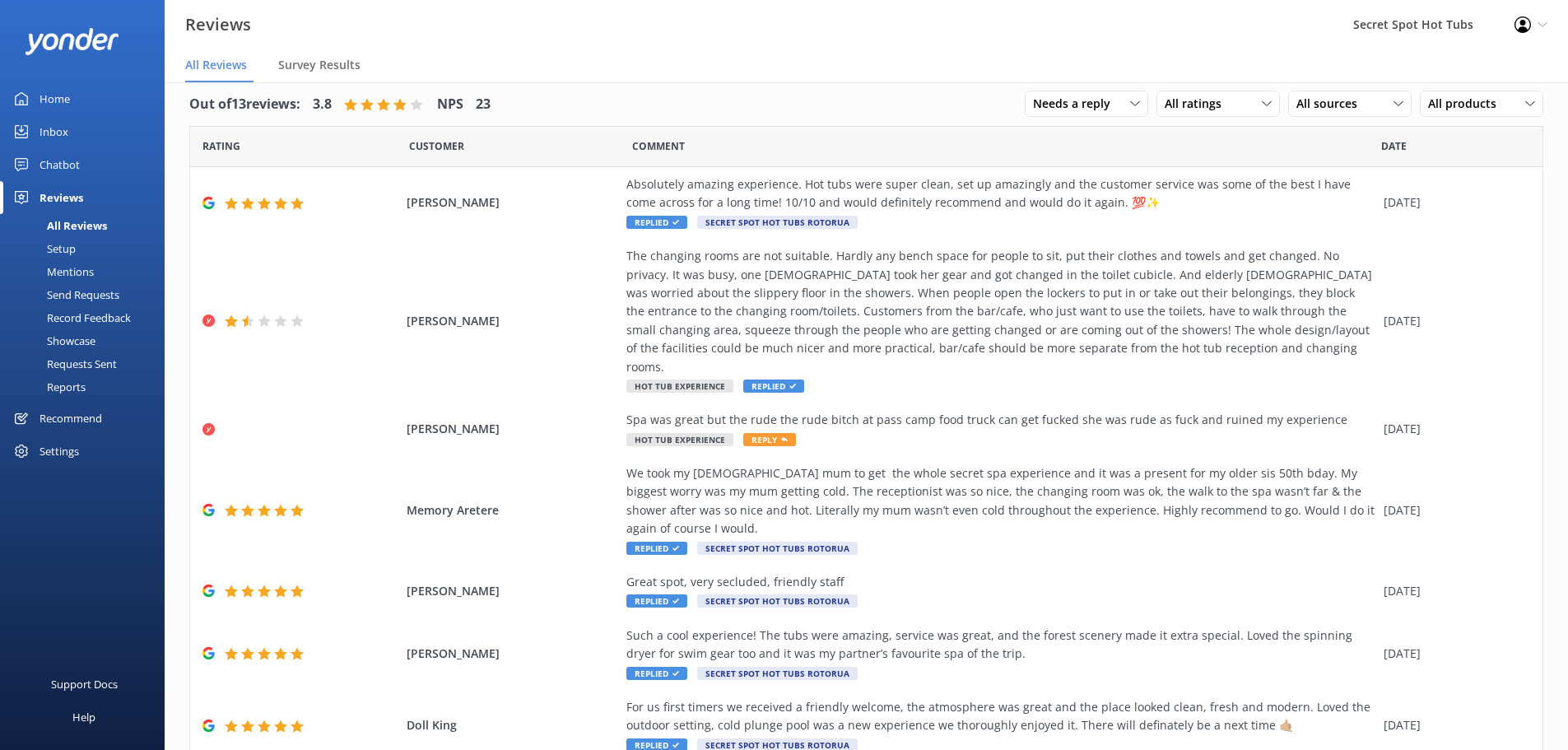
scroll to position [0, 0]
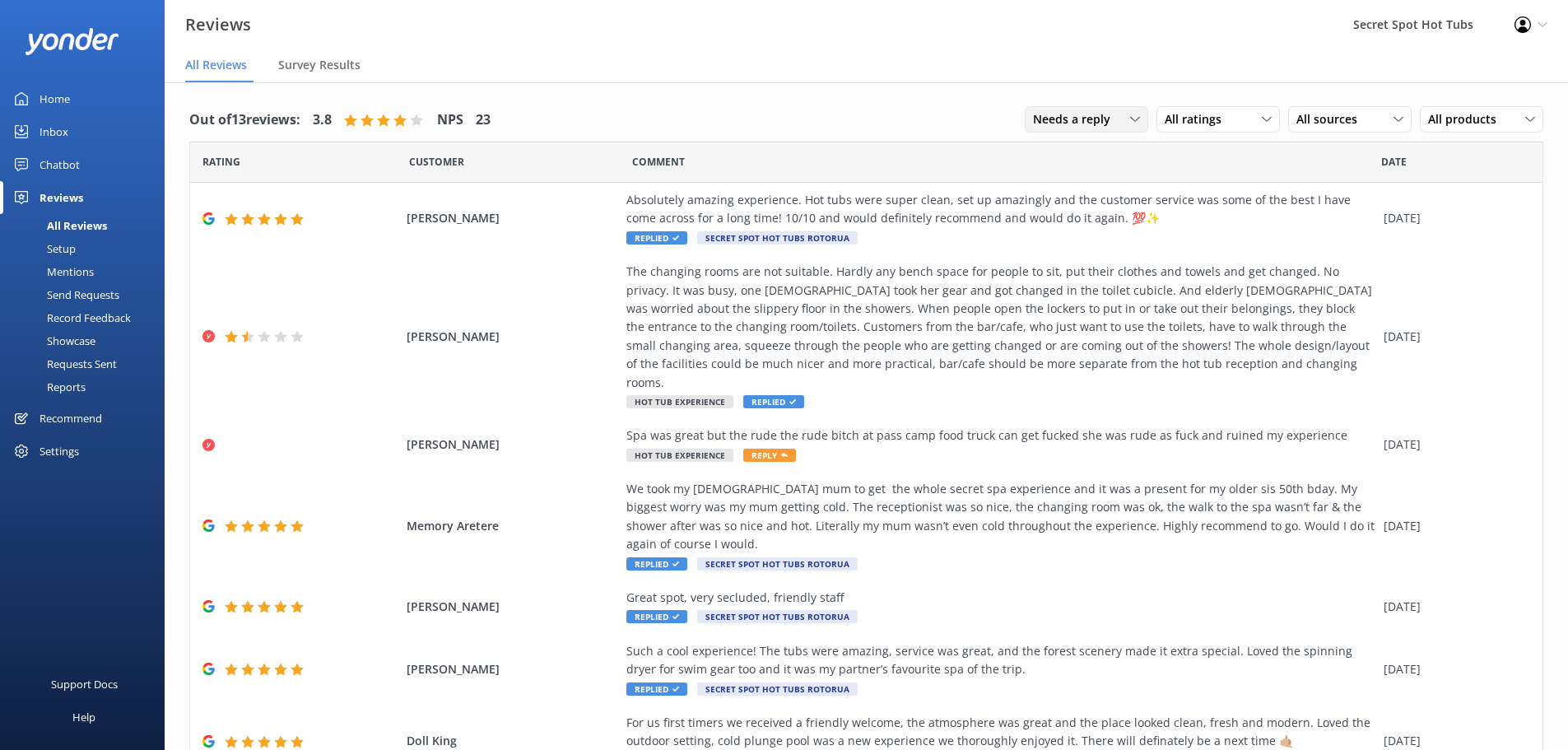
click at [1117, 117] on div "Needs a reply" at bounding box center [1086, 119] width 115 height 18
click at [1090, 187] on link "Needs a reply" at bounding box center [1099, 187] width 147 height 33
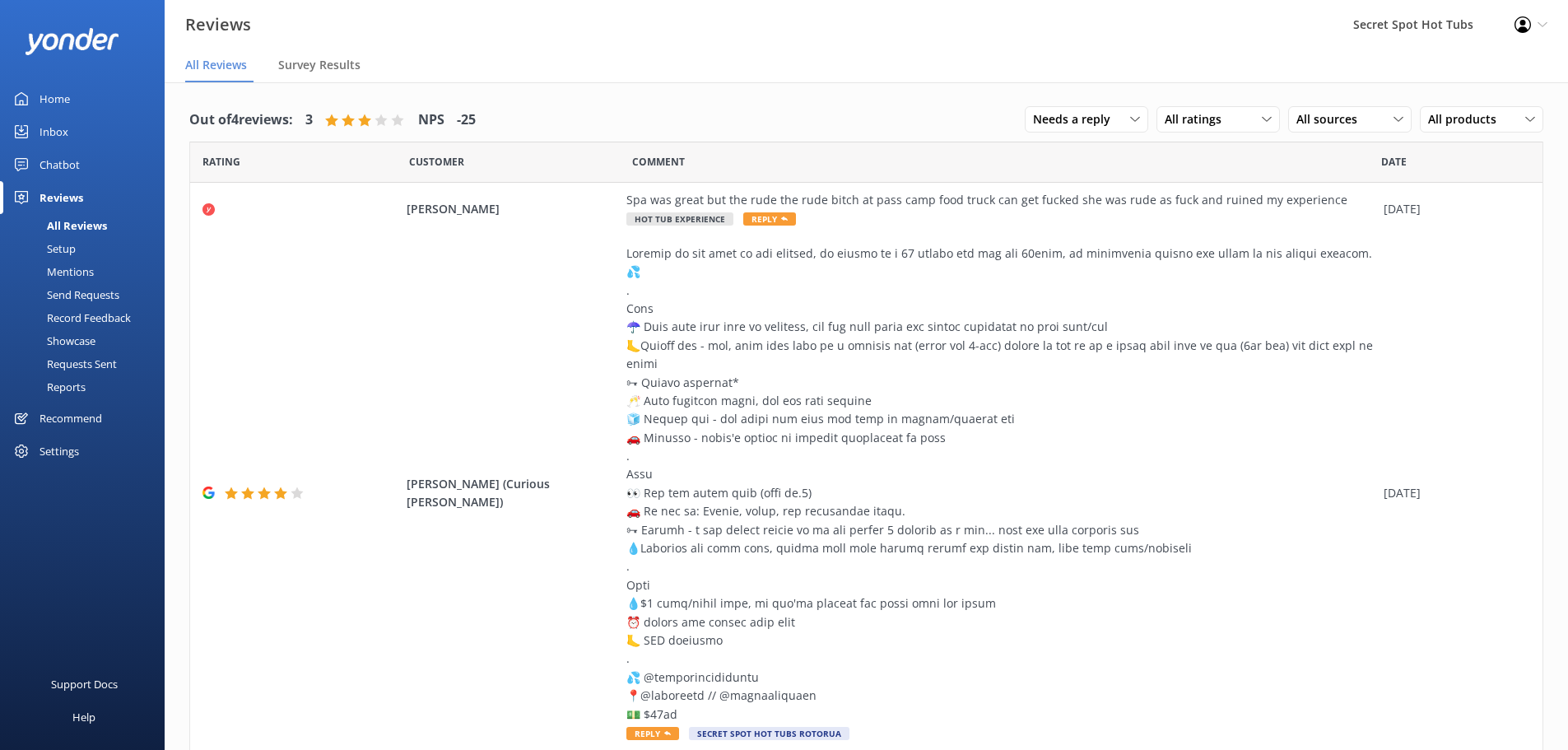
drag, startPoint x: 400, startPoint y: 282, endPoint x: 669, endPoint y: 55, distance: 352.0
click at [670, 54] on nav "All Reviews Survey Results" at bounding box center [866, 66] width 1403 height 33
click at [1074, 112] on span "Needs a reply" at bounding box center [1077, 119] width 87 height 18
click at [1061, 154] on div "All reply statuses" at bounding box center [1074, 153] width 80 height 16
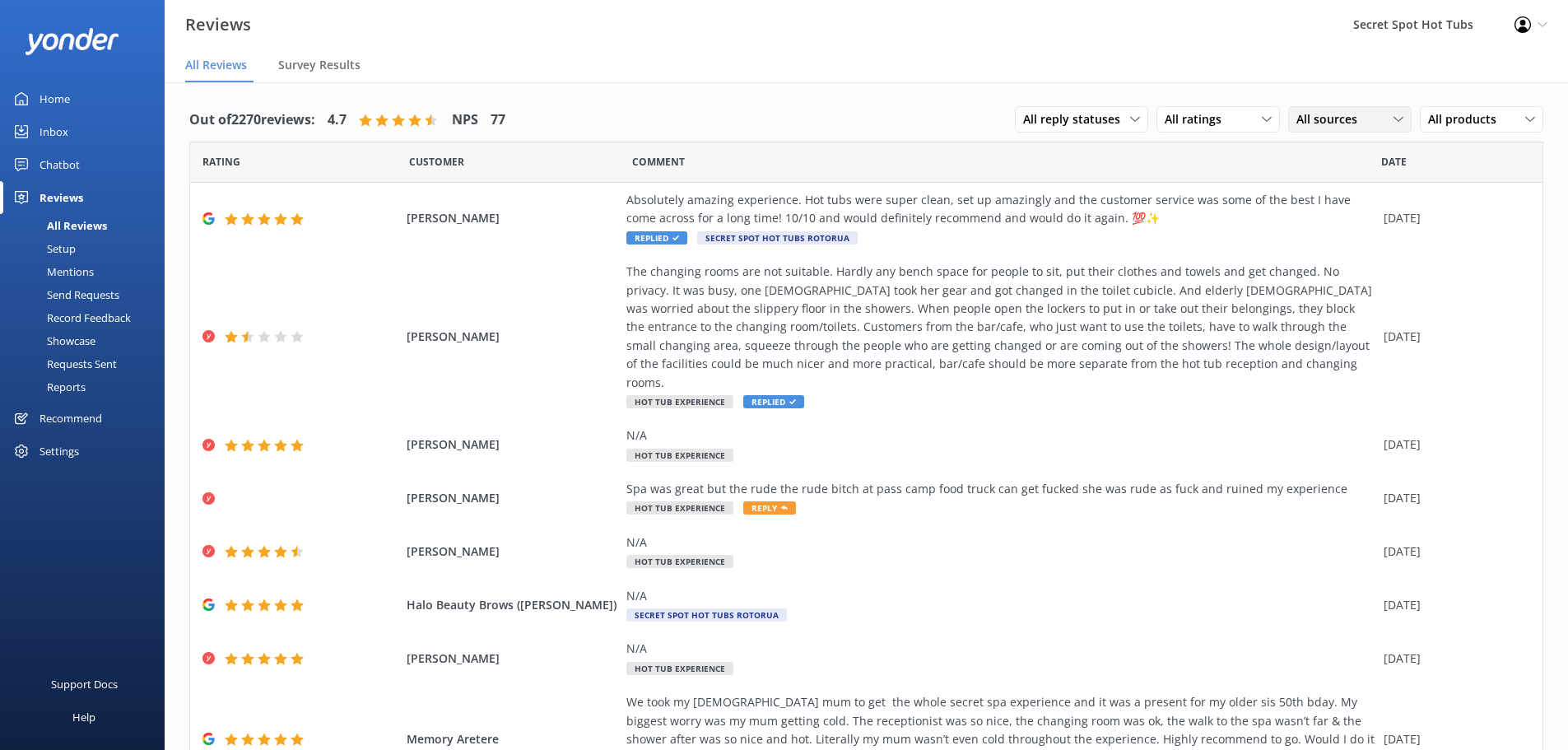
click at [1378, 114] on div "All sources" at bounding box center [1349, 119] width 115 height 18
click at [1334, 318] on div "Google reviews" at bounding box center [1360, 319] width 97 height 16
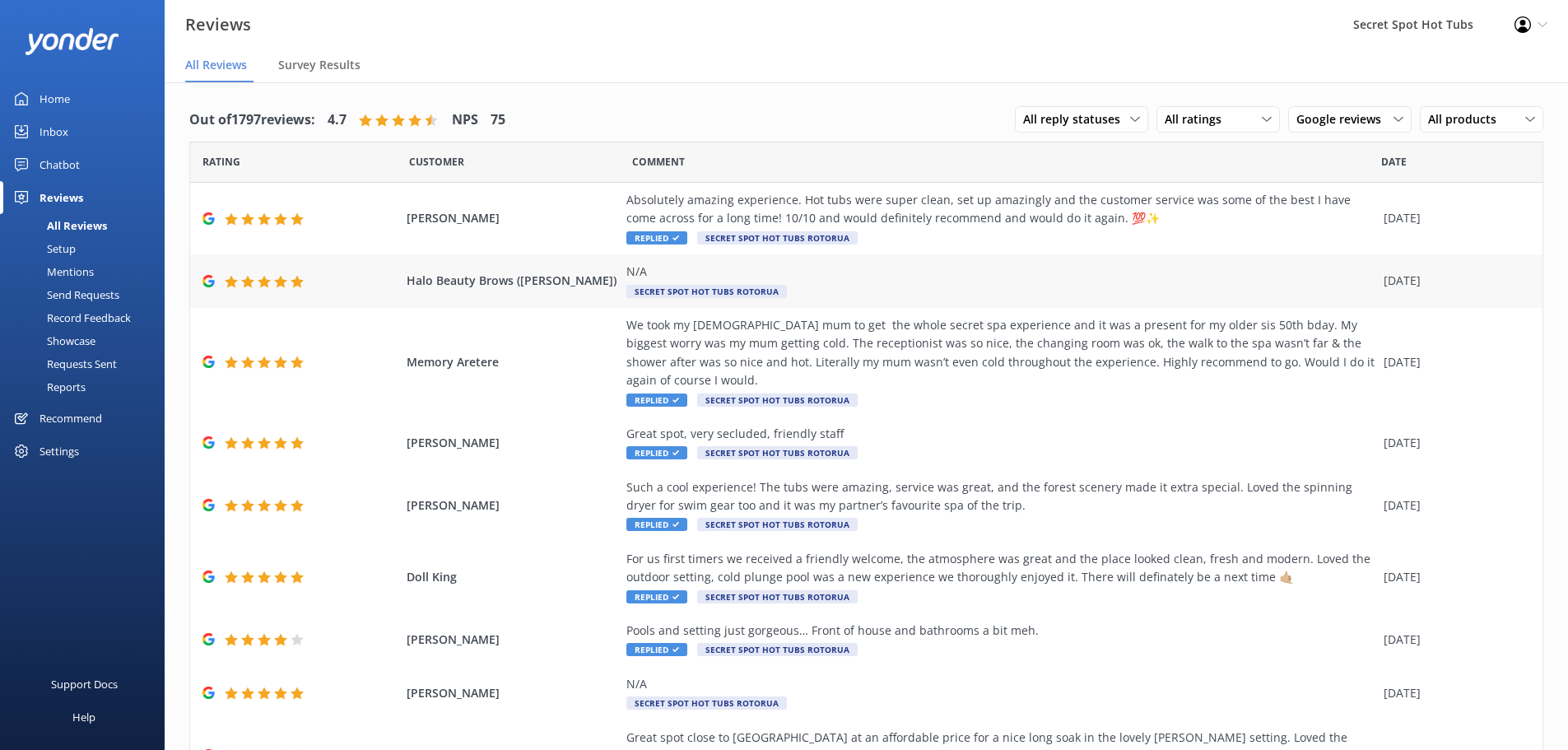
click at [575, 256] on div "Halo Beauty Brows ([PERSON_NAME]) N/A Secret Spot Hot Tubs Rotorua [DATE]" at bounding box center [867, 281] width 1353 height 54
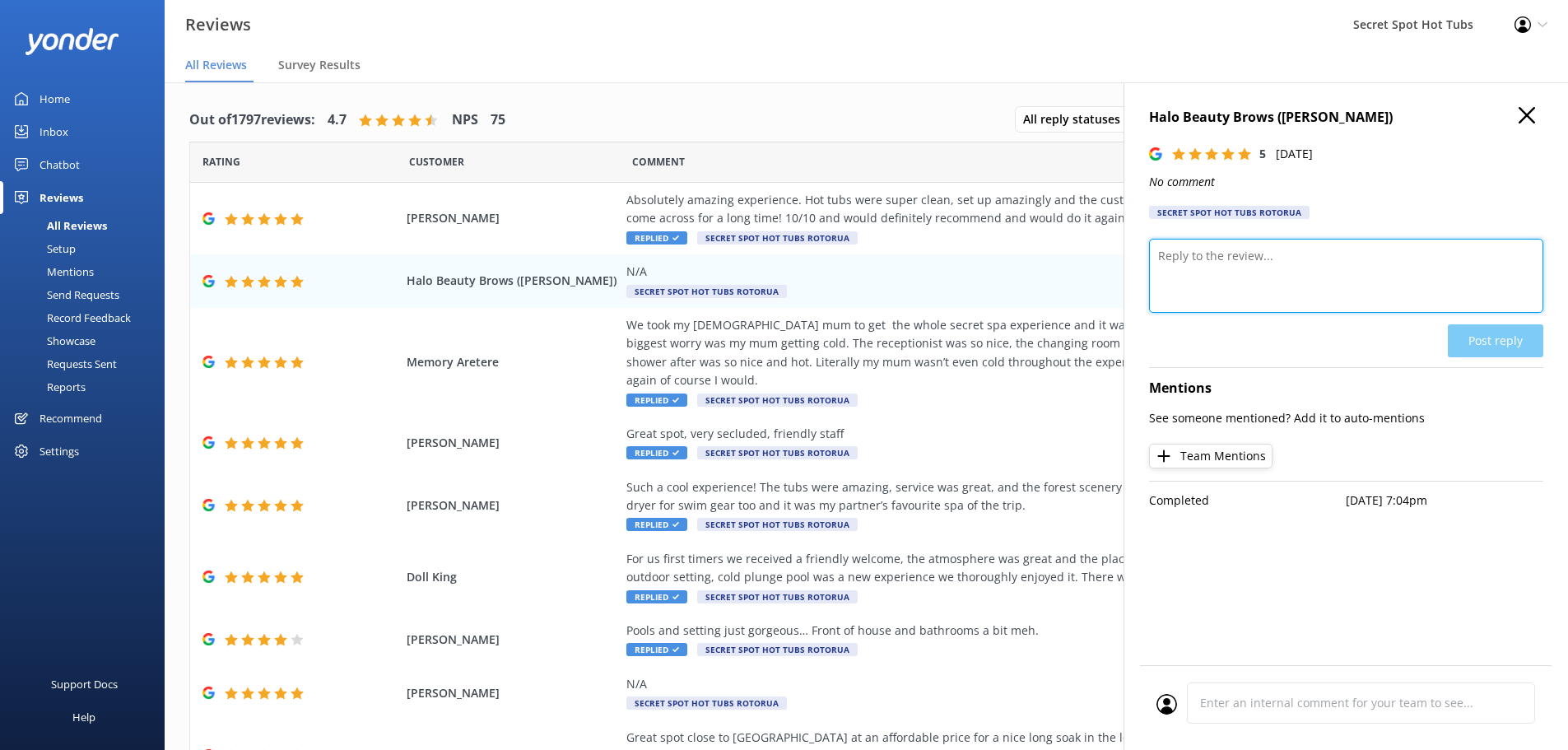
click at [1258, 255] on textarea at bounding box center [1347, 276] width 395 height 74
paste textarea "Thank you so much for your wonderful 5-star rating! We’re so glad you enjoyed y…"
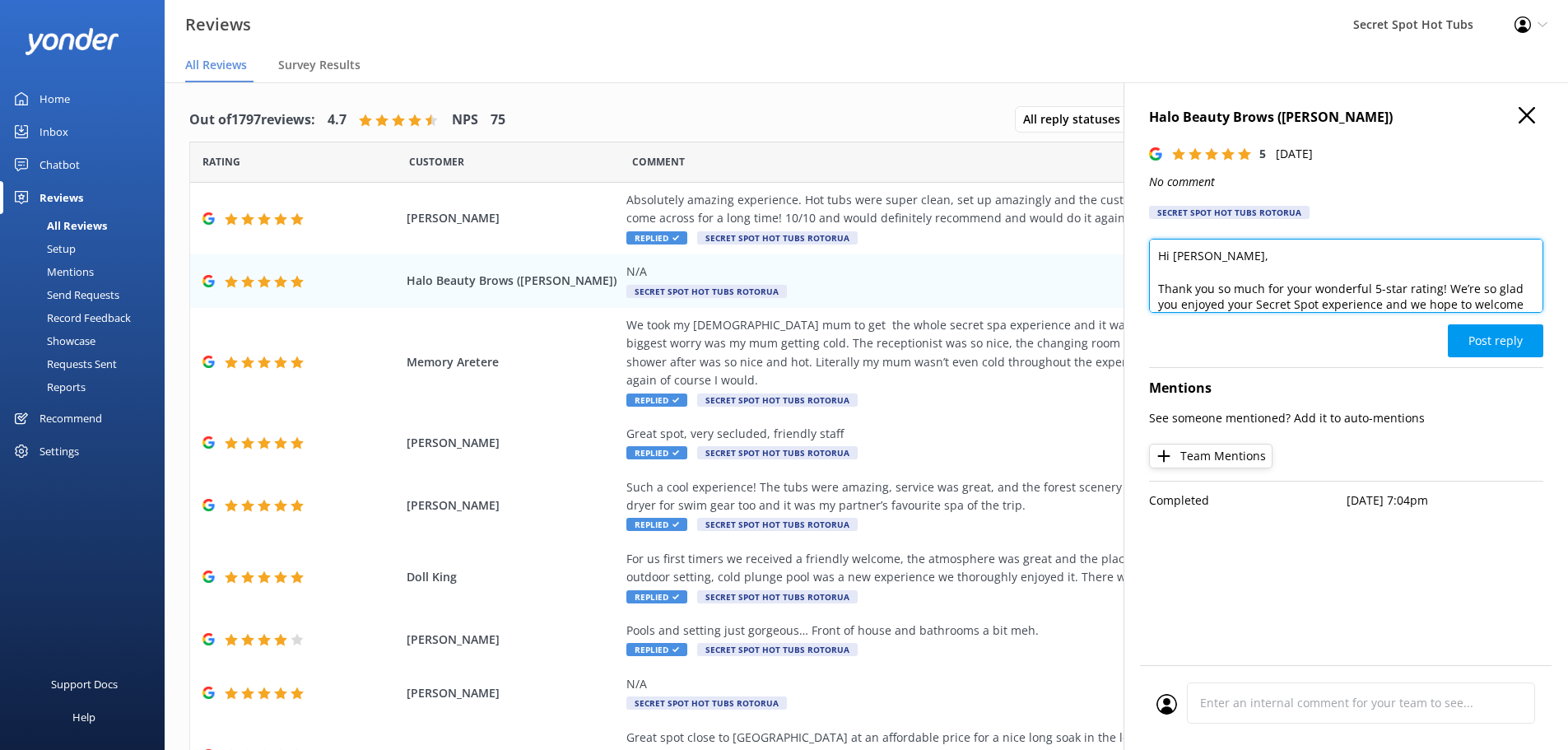
scroll to position [89, 0]
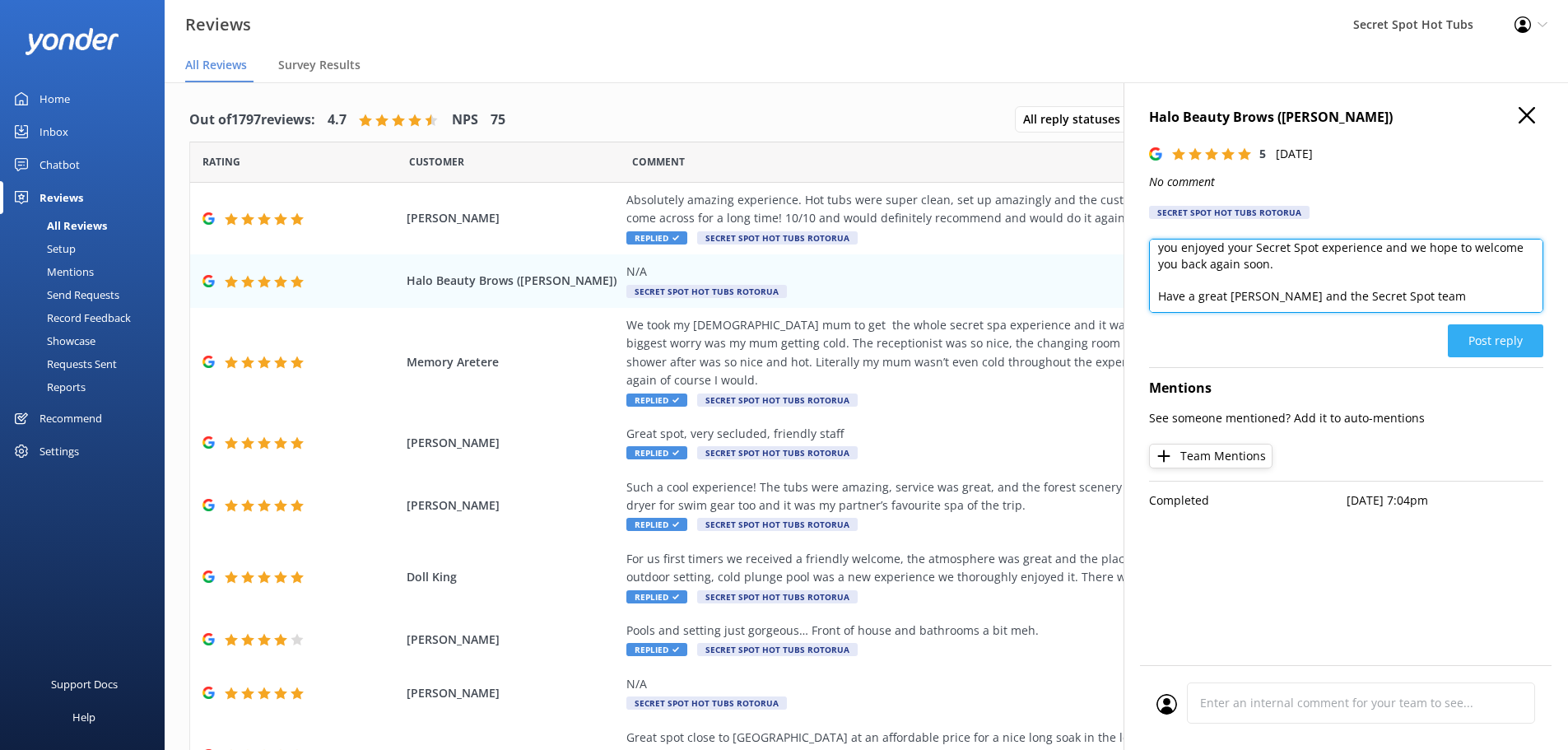
type textarea "Hi [PERSON_NAME], Thank you so much for your wonderful 5-star rating! We’re so …"
click at [1477, 336] on button "Post reply" at bounding box center [1496, 341] width 96 height 33
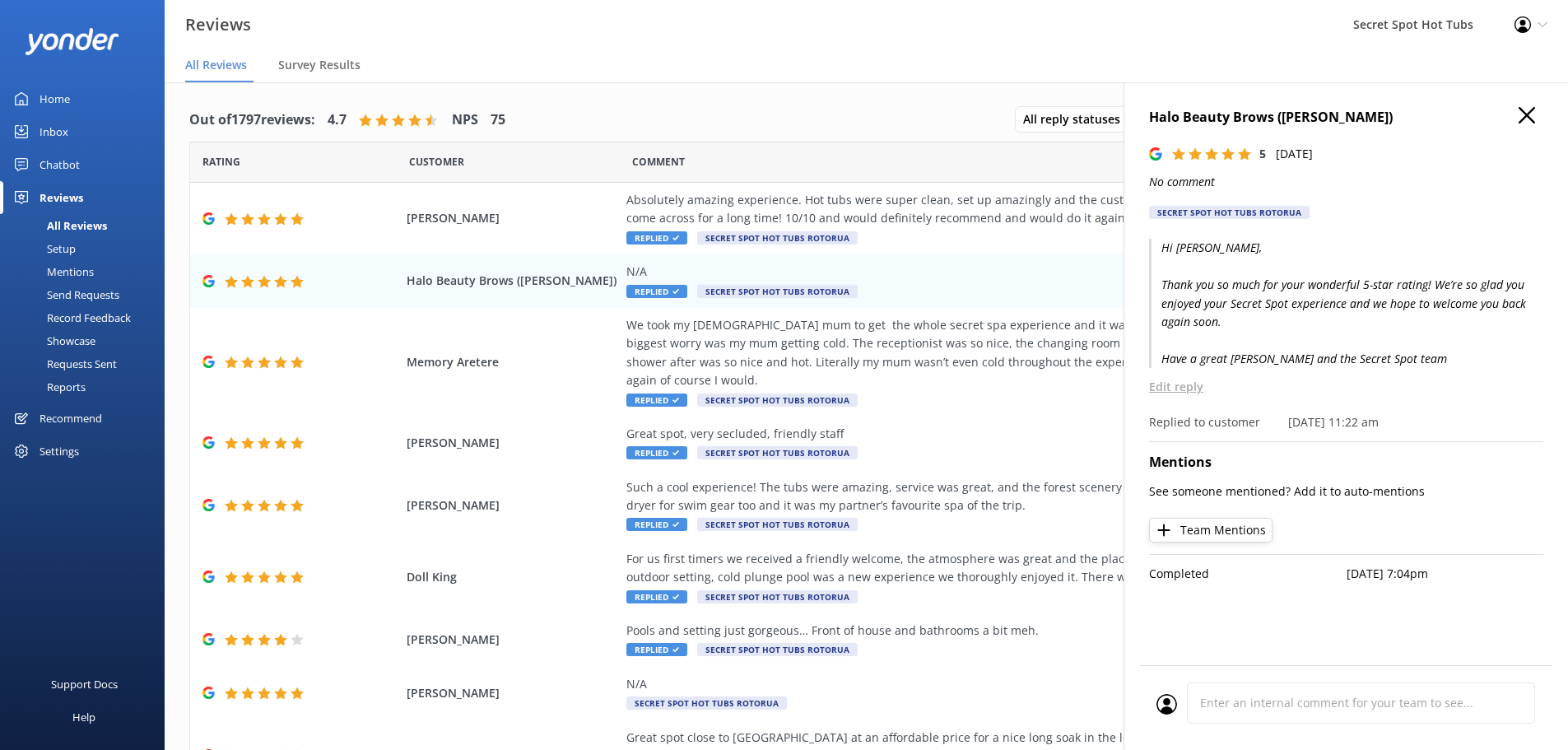
click at [1523, 114] on icon "button" at bounding box center [1526, 114] width 16 height 16
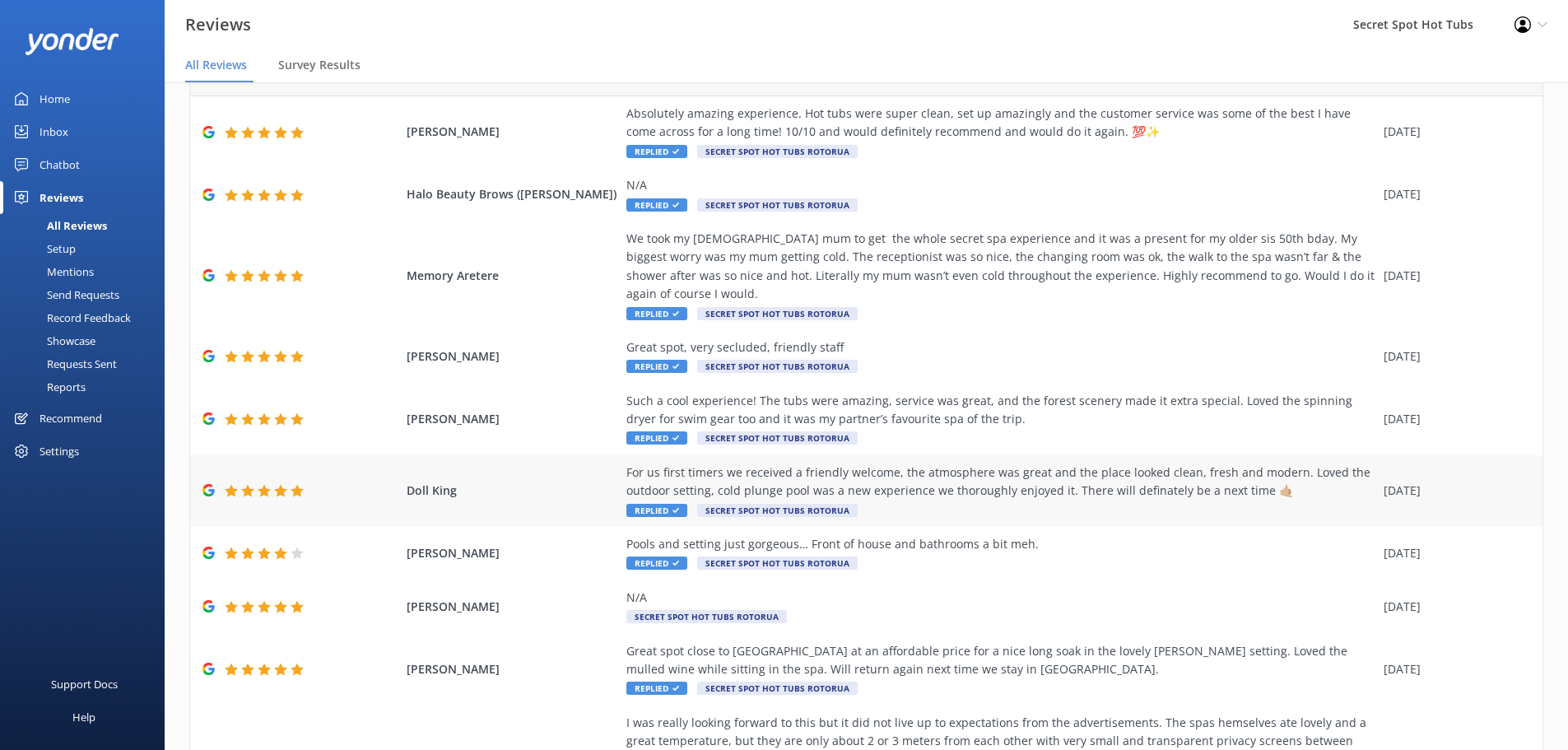
scroll to position [165, 0]
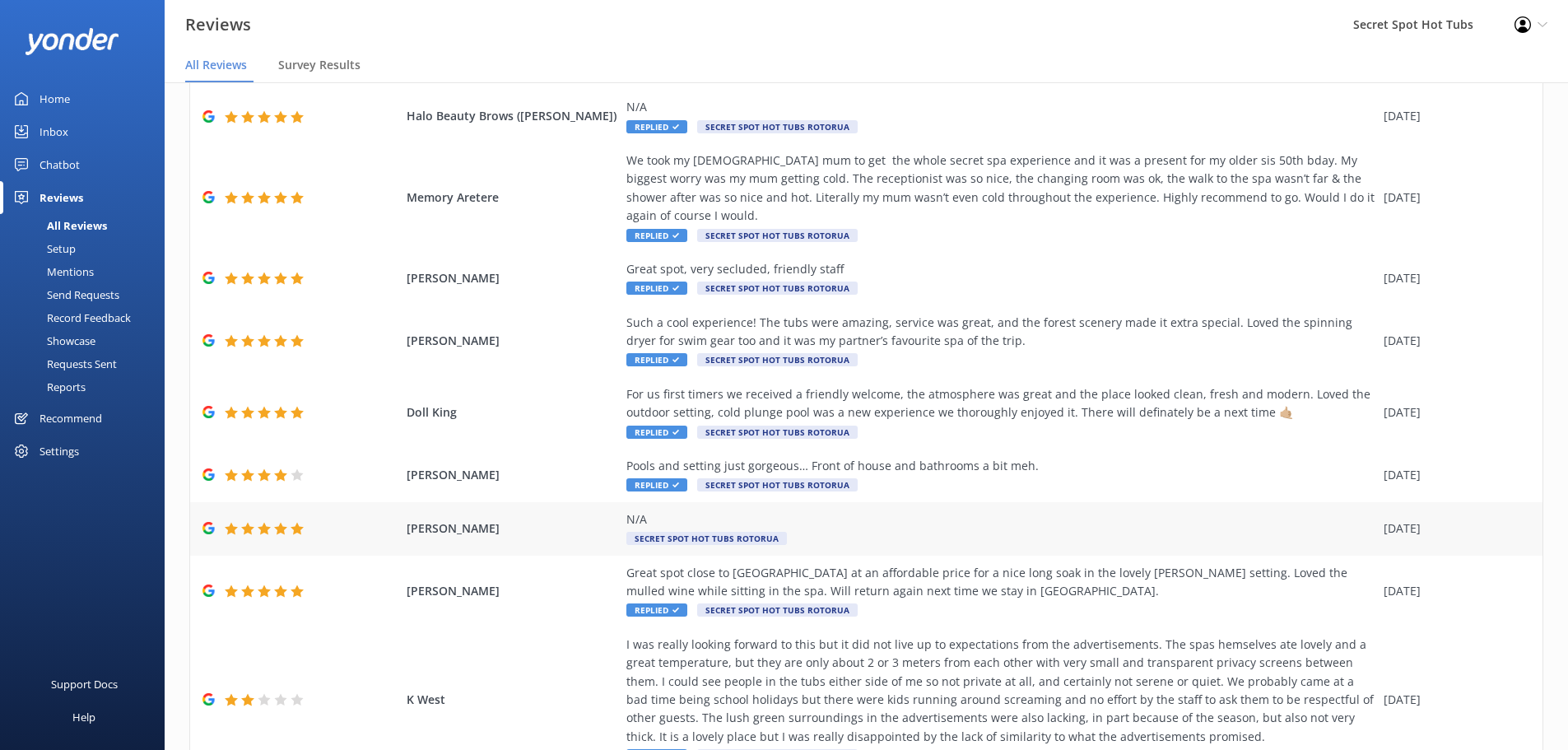
click at [708, 511] on div "N/A" at bounding box center [1001, 519] width 749 height 18
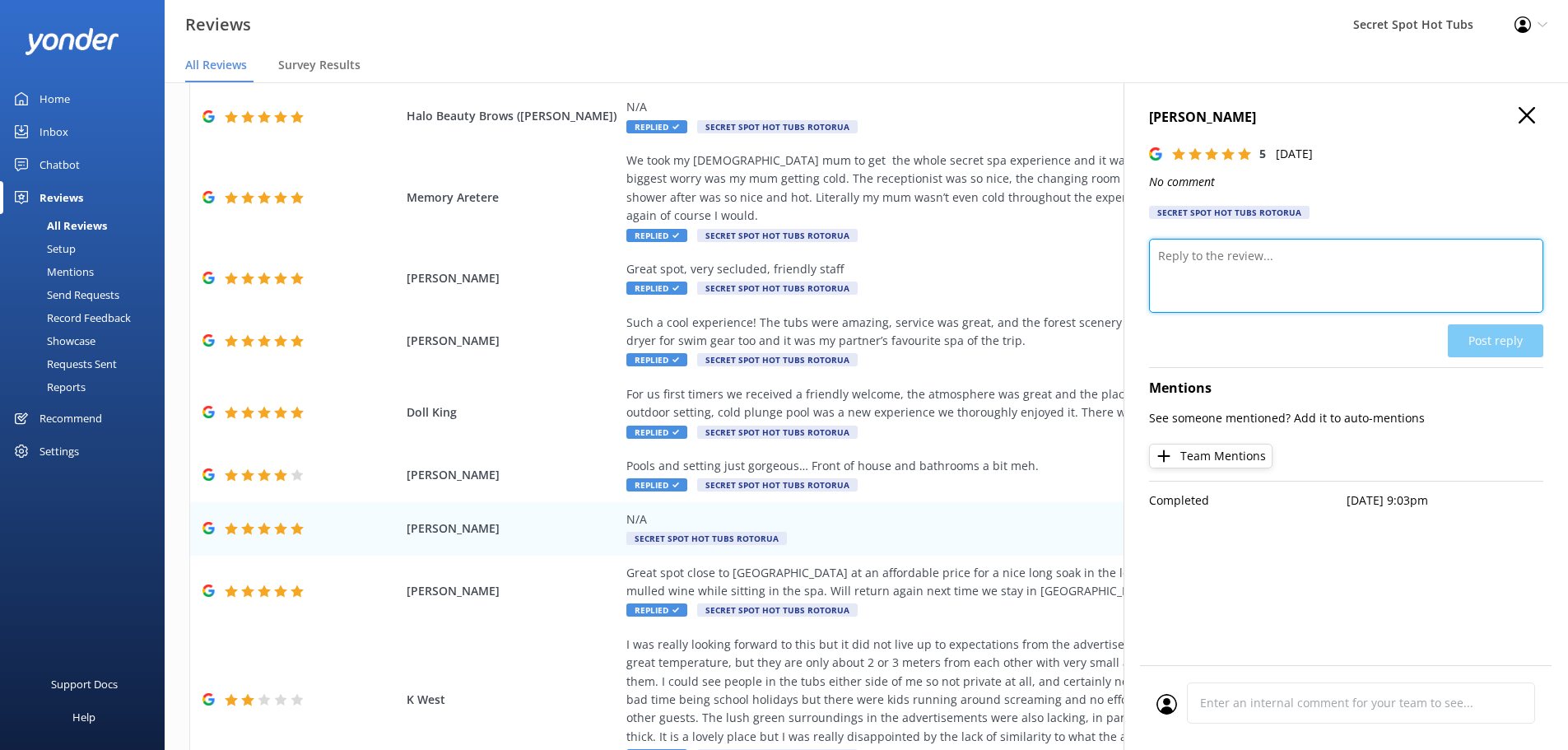
click at [1270, 244] on textarea at bounding box center [1347, 276] width 395 height 74
paste textarea "Thank you so much for your wonderful 5-star rating! We’re so glad you enjoyed y…"
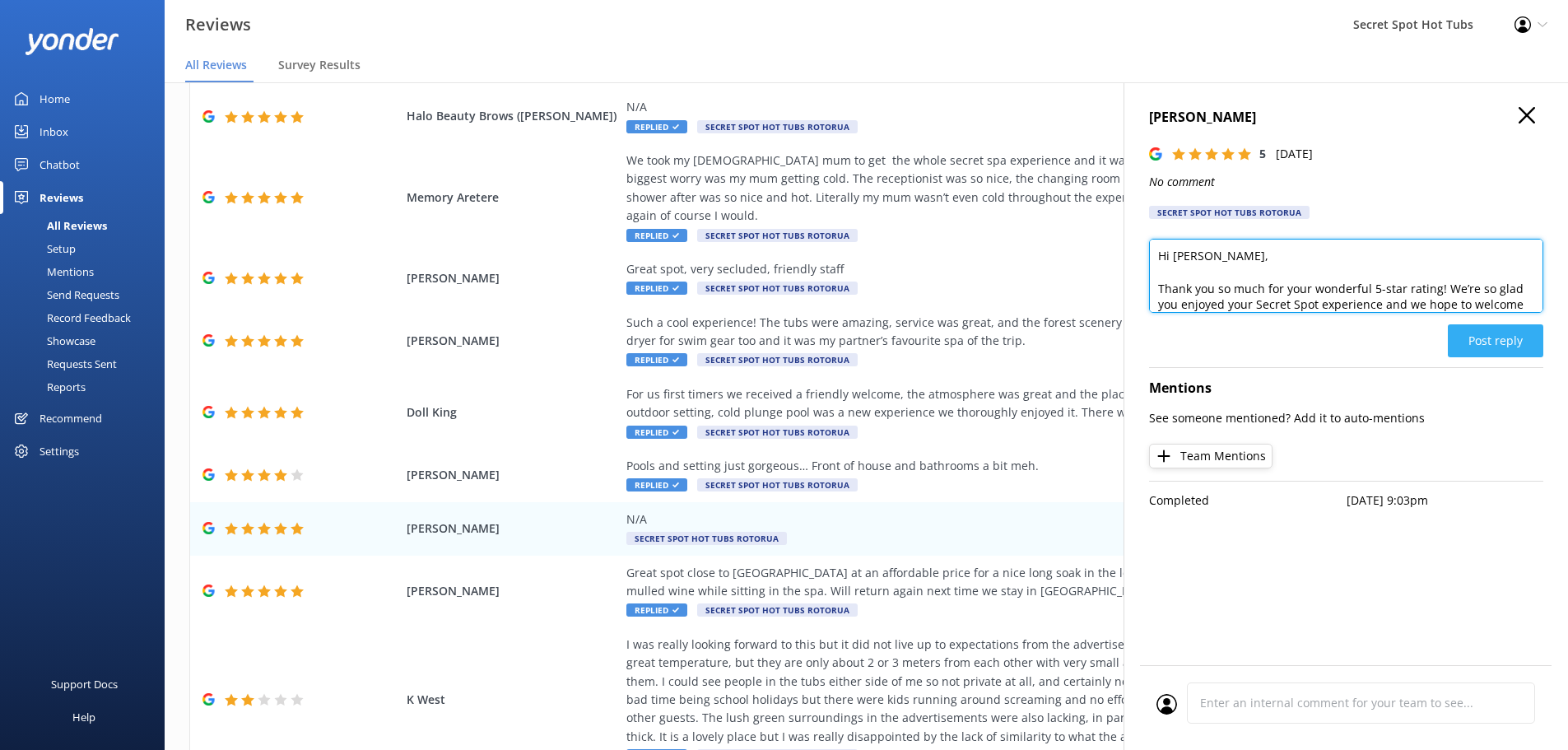
type textarea "Hi [PERSON_NAME], Thank you so much for your wonderful 5-star rating! We’re so …"
click at [1507, 337] on button "Post reply" at bounding box center [1496, 341] width 96 height 33
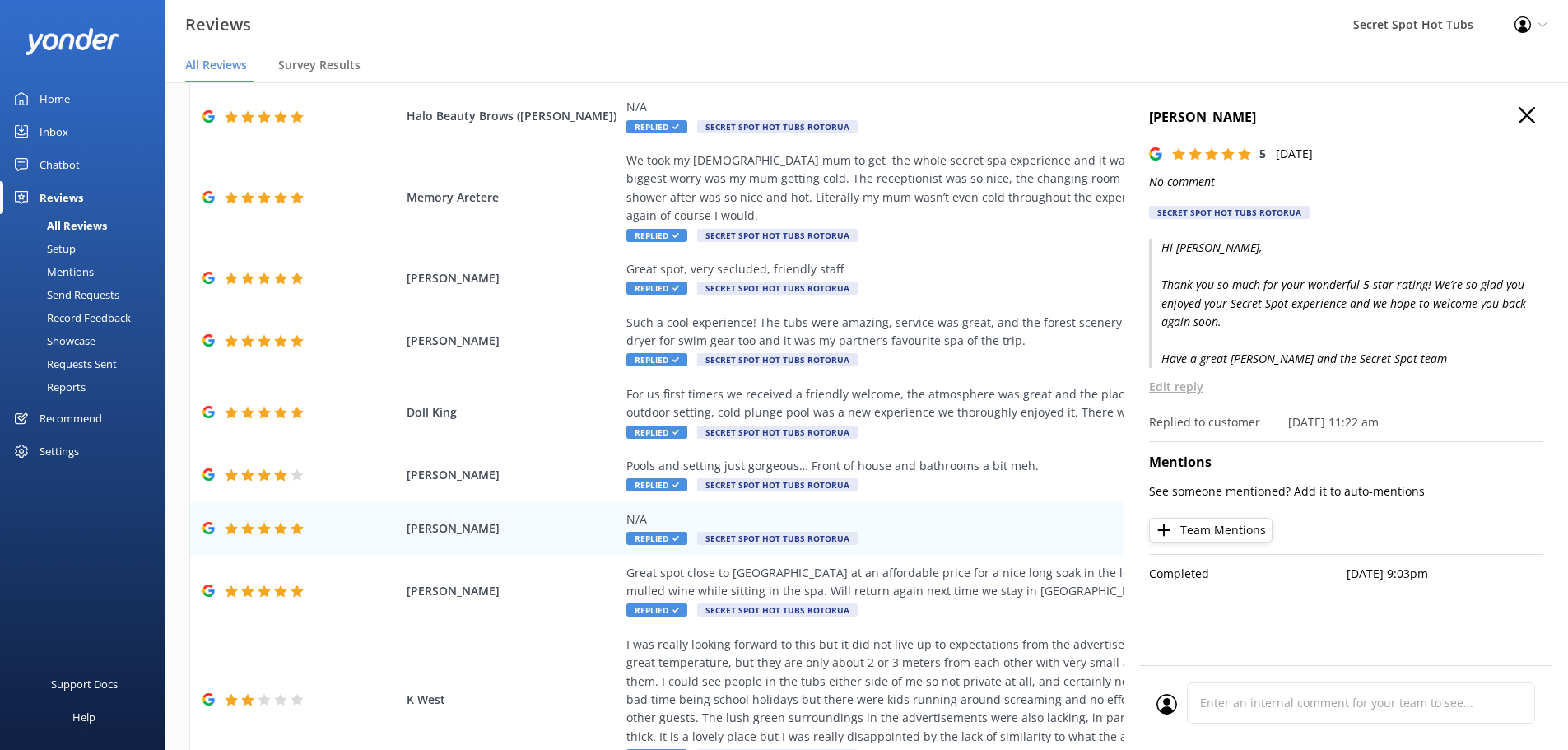
click at [1530, 118] on use "button" at bounding box center [1526, 114] width 16 height 16
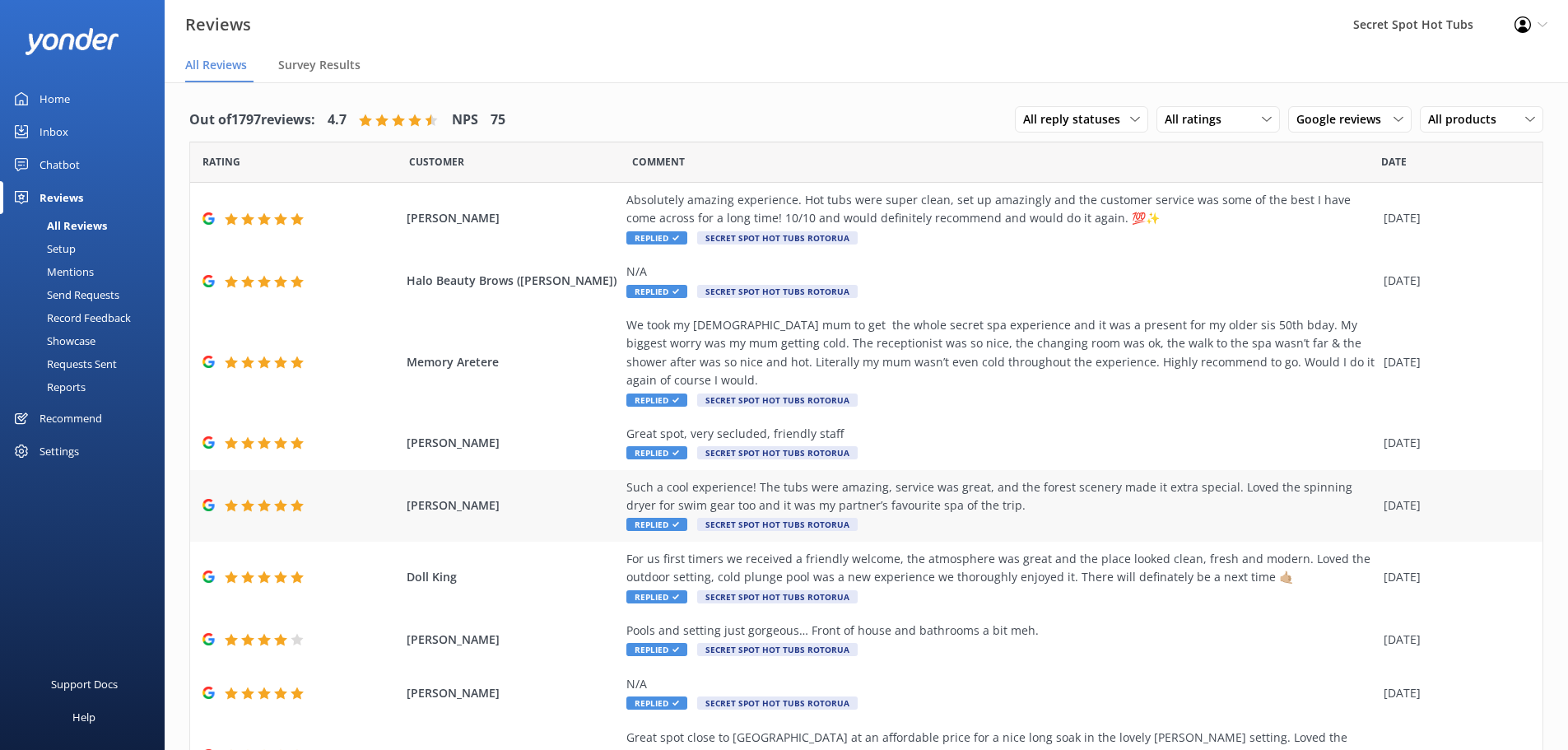
scroll to position [223, 0]
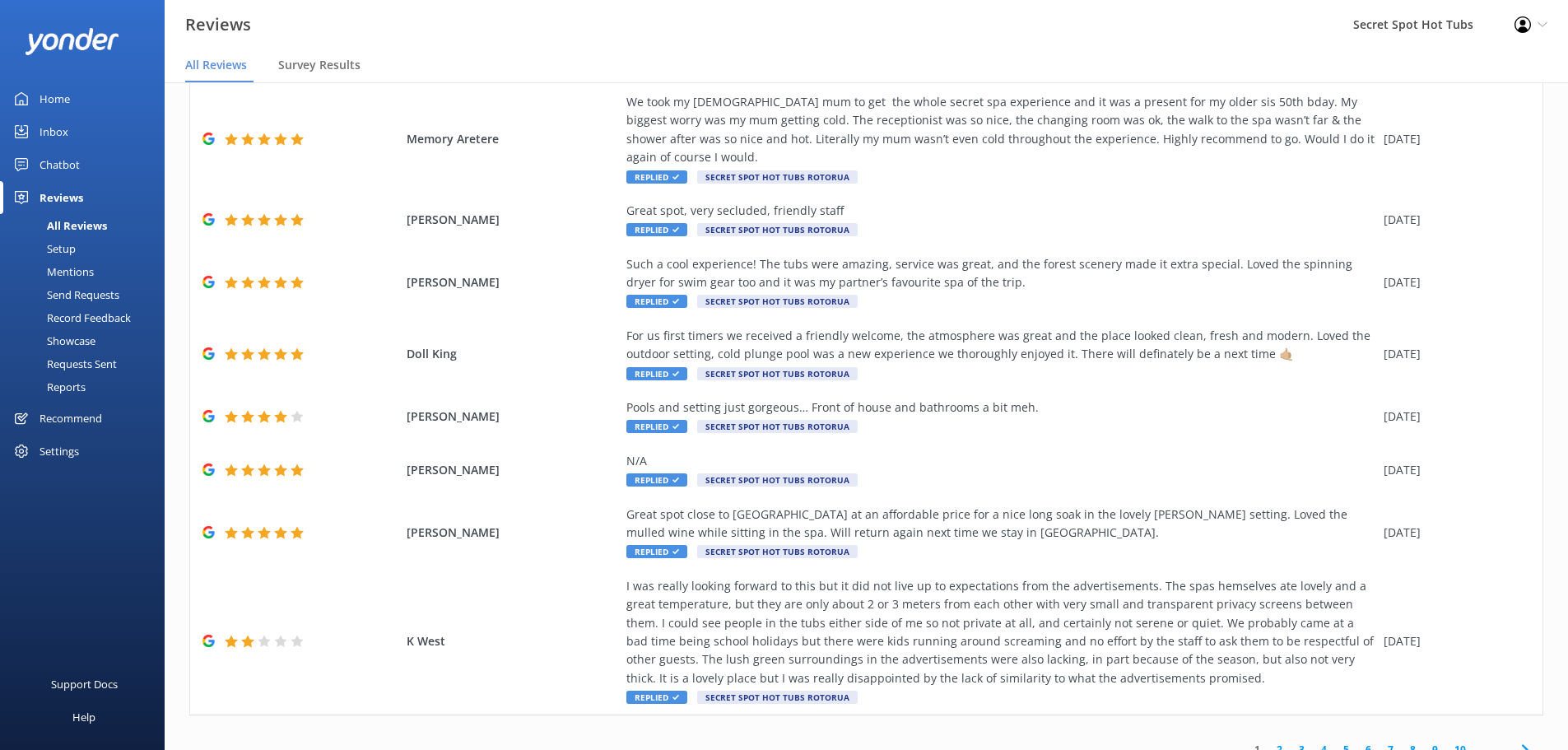
click at [1270, 741] on link "2" at bounding box center [1279, 749] width 22 height 15
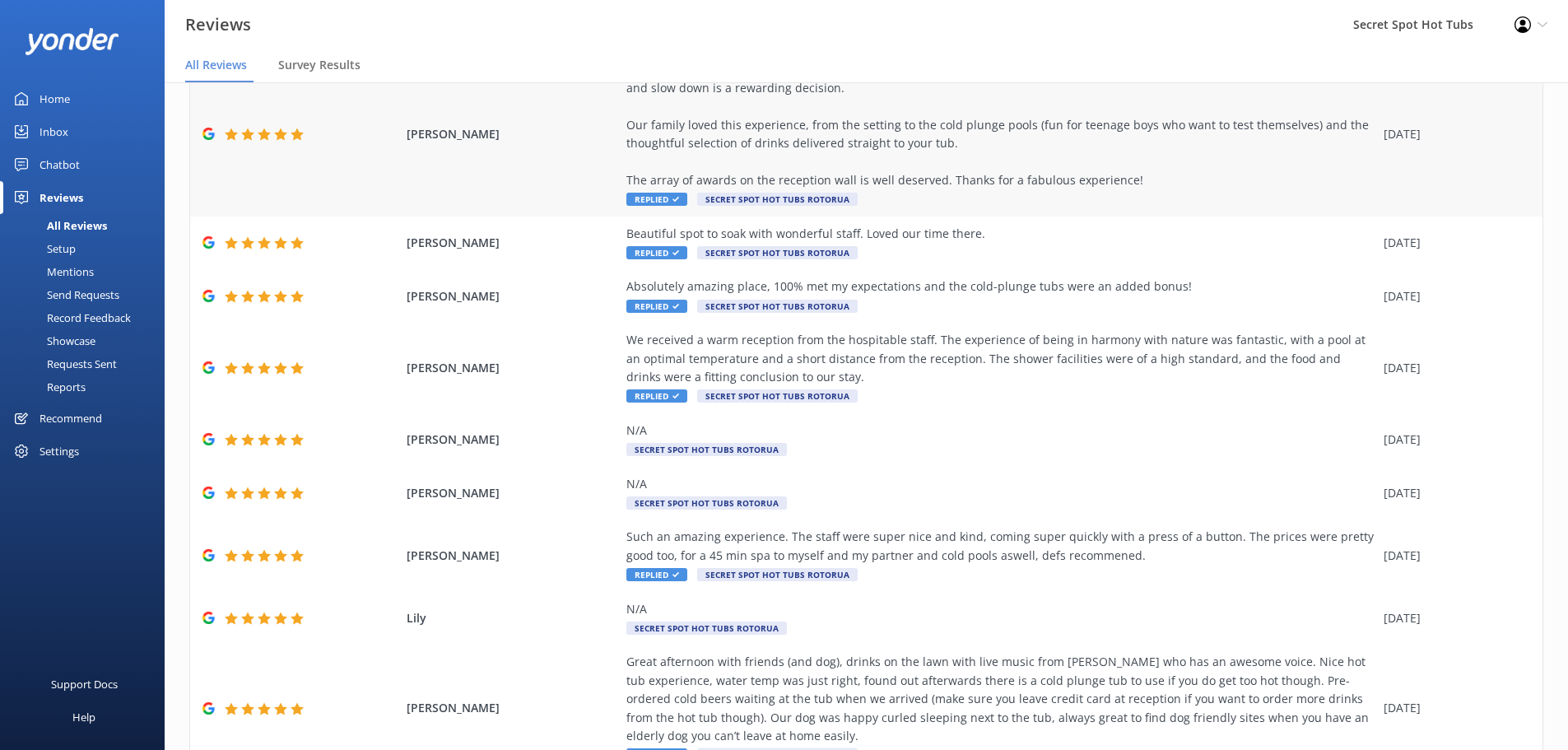
scroll to position [247, 0]
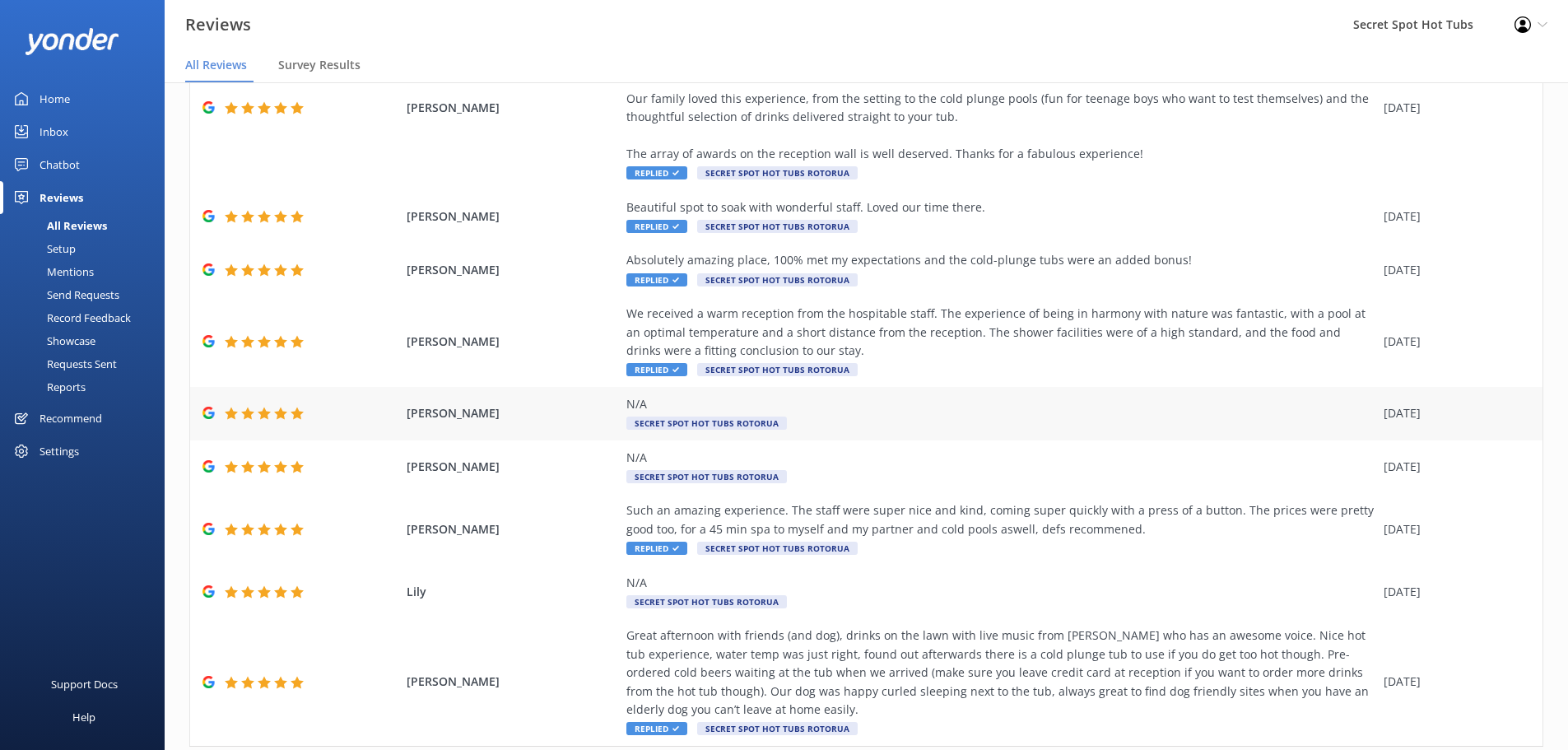
click at [771, 411] on div "N/A" at bounding box center [1001, 404] width 749 height 18
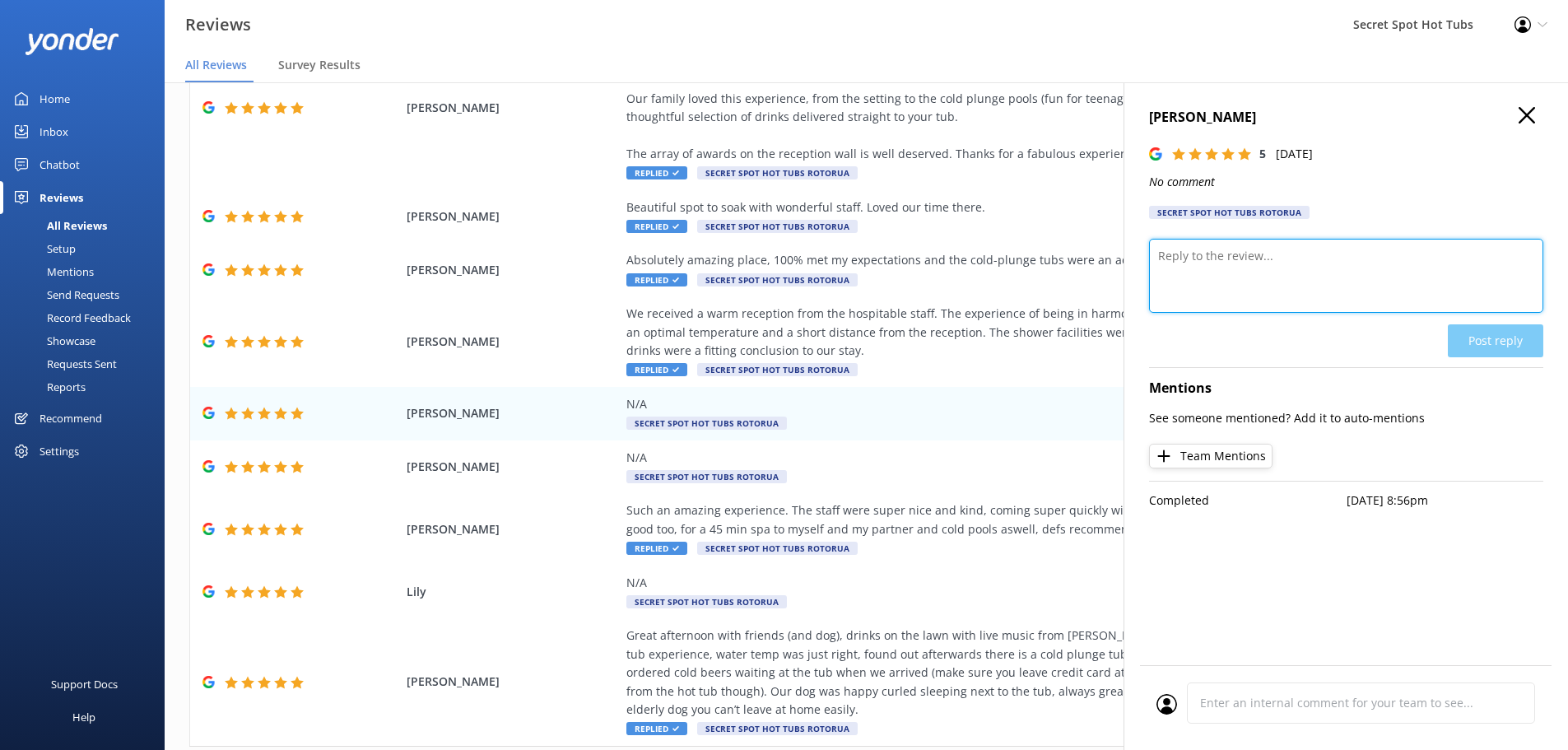
click at [1234, 266] on textarea at bounding box center [1347, 276] width 395 height 74
paste textarea "Thank you so much for your wonderful 5-star rating! We’re so glad you enjoyed y…"
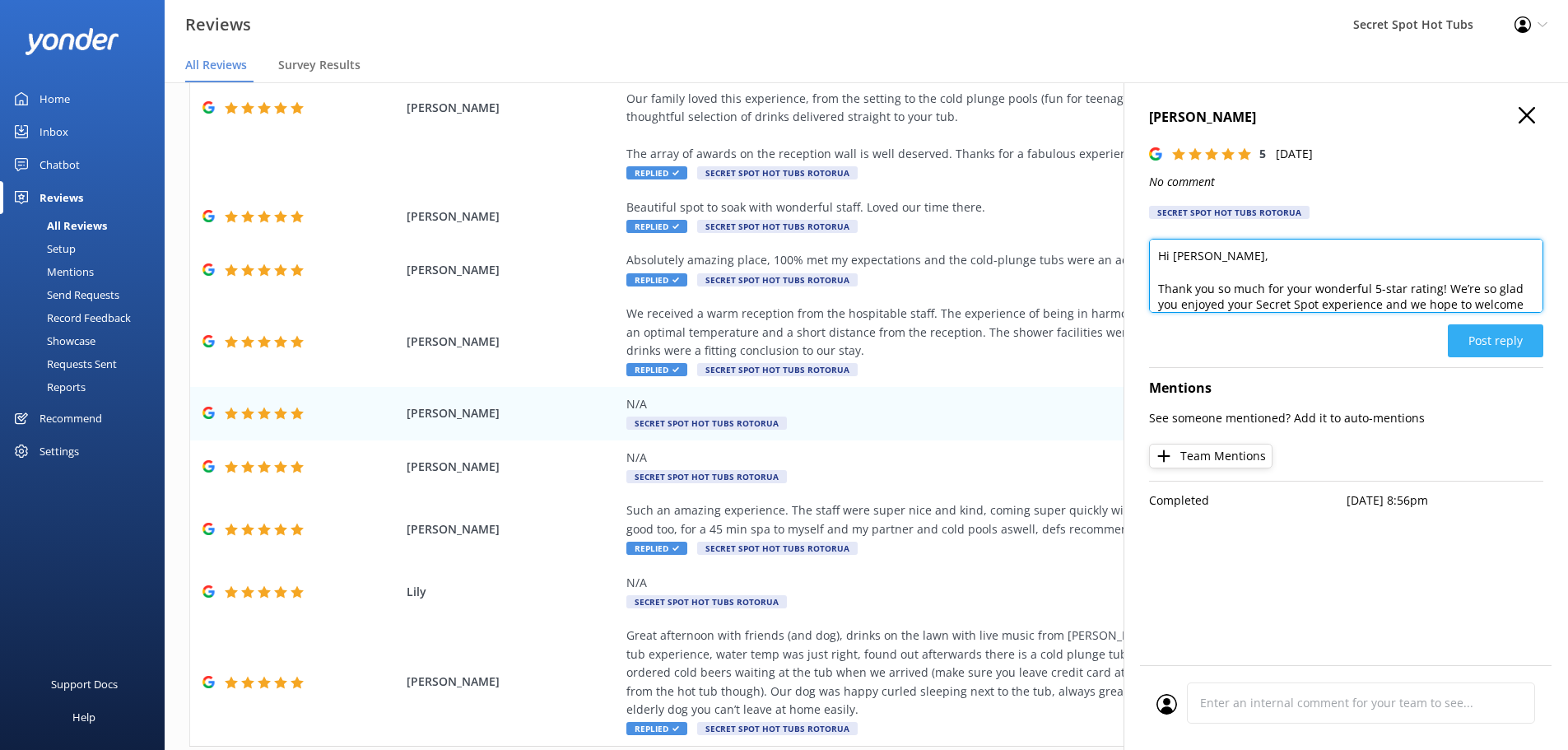
type textarea "Hi [PERSON_NAME], Thank you so much for your wonderful 5-star rating! We’re so …"
click at [1499, 342] on button "Post reply" at bounding box center [1496, 341] width 96 height 33
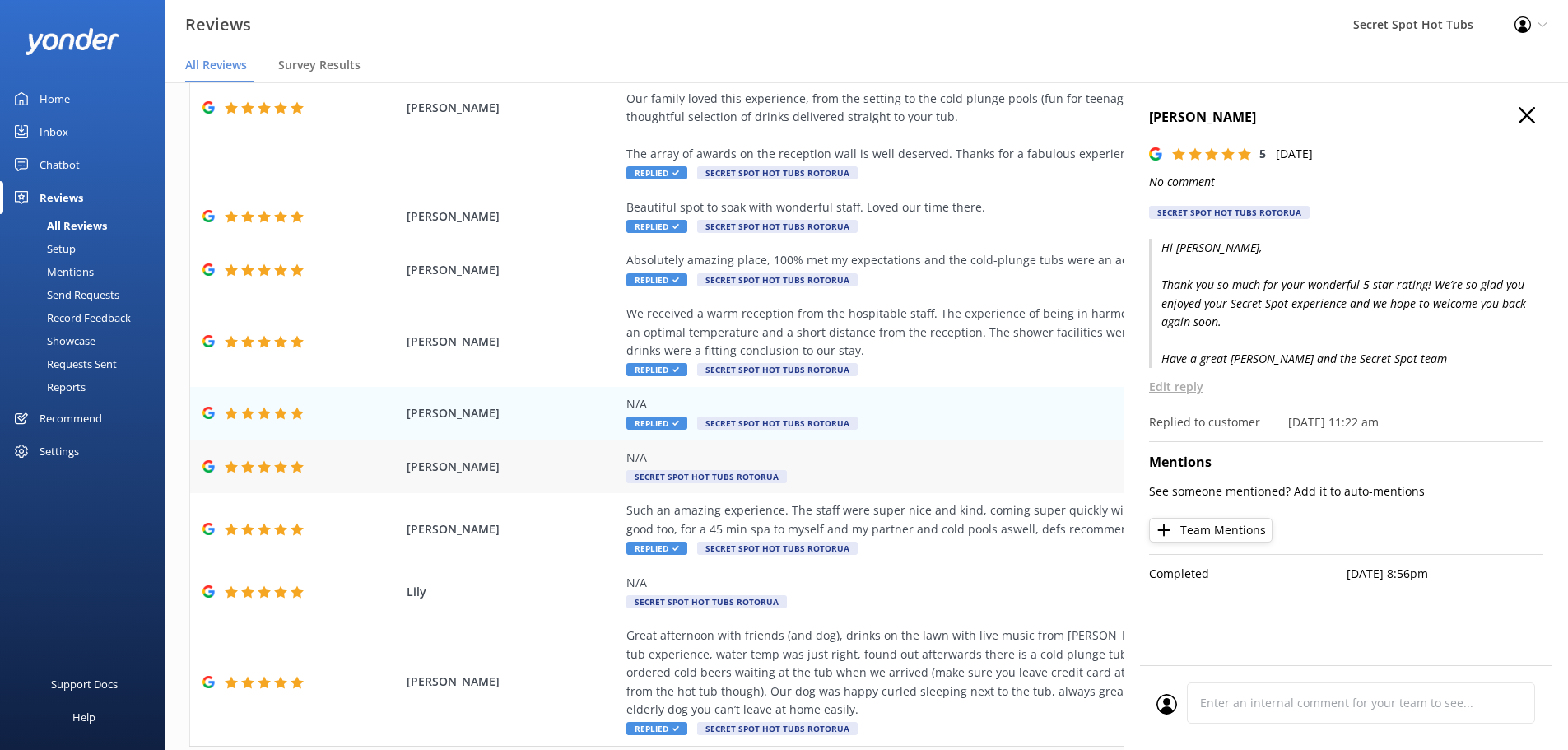
click at [592, 465] on span "[PERSON_NAME]" at bounding box center [512, 466] width 213 height 18
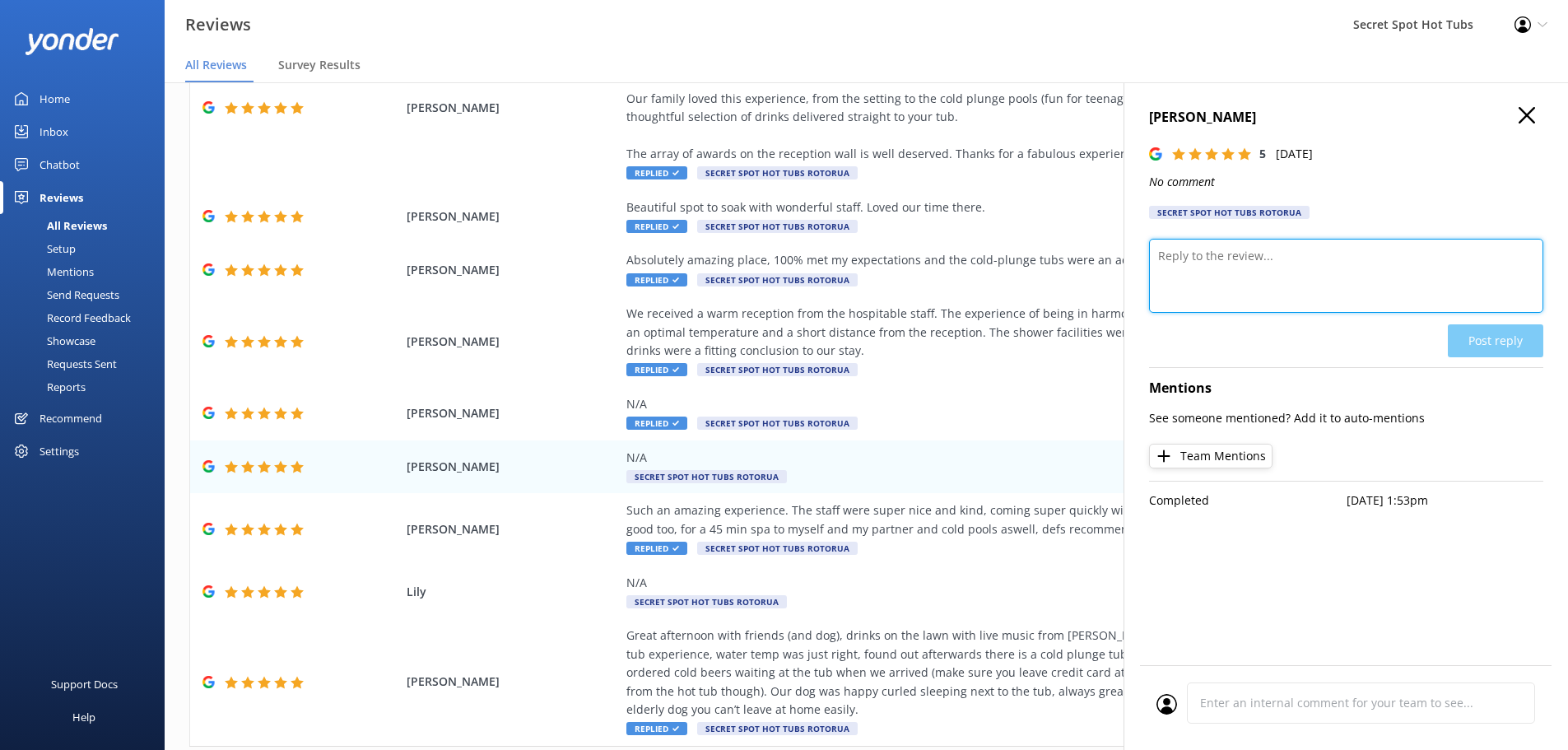
click at [1204, 255] on textarea at bounding box center [1347, 276] width 395 height 74
paste textarea "Thank you so much for your wonderful 5-star rating! We’re so glad you enjoyed y…"
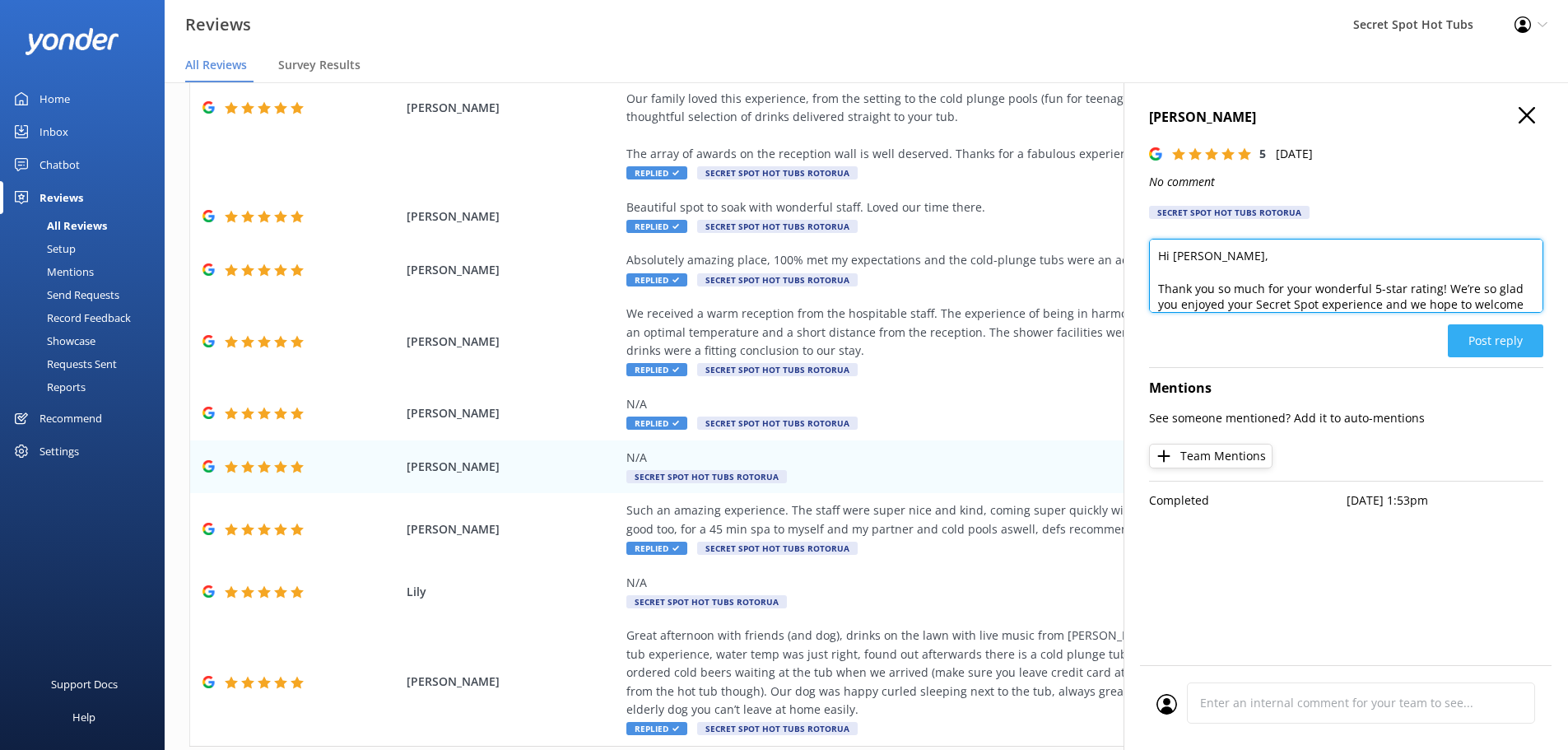
type textarea "Hi [PERSON_NAME], Thank you so much for your wonderful 5-star rating! We’re so …"
click at [1497, 338] on button "Post reply" at bounding box center [1496, 341] width 96 height 33
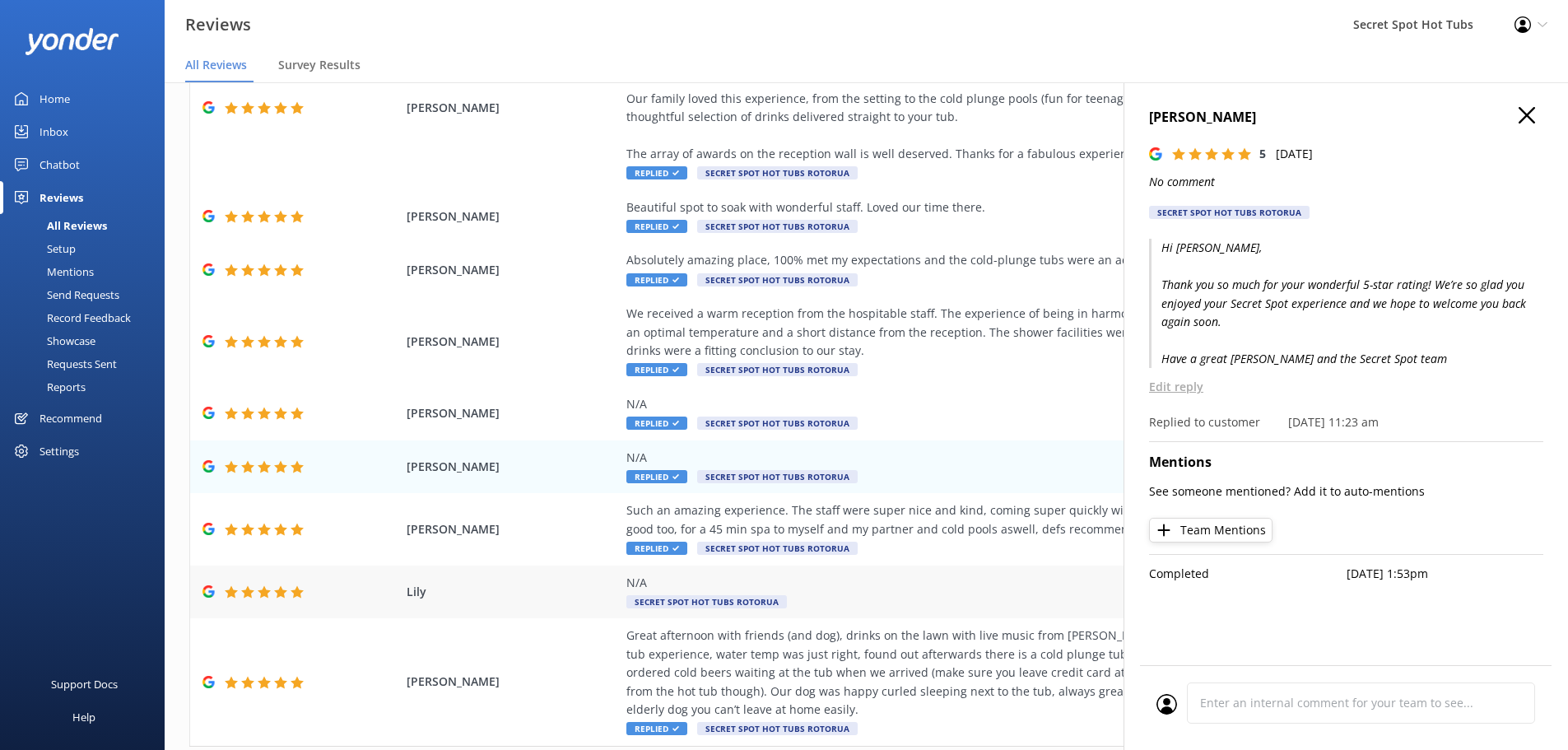
click at [728, 579] on div "N/A" at bounding box center [1001, 583] width 749 height 18
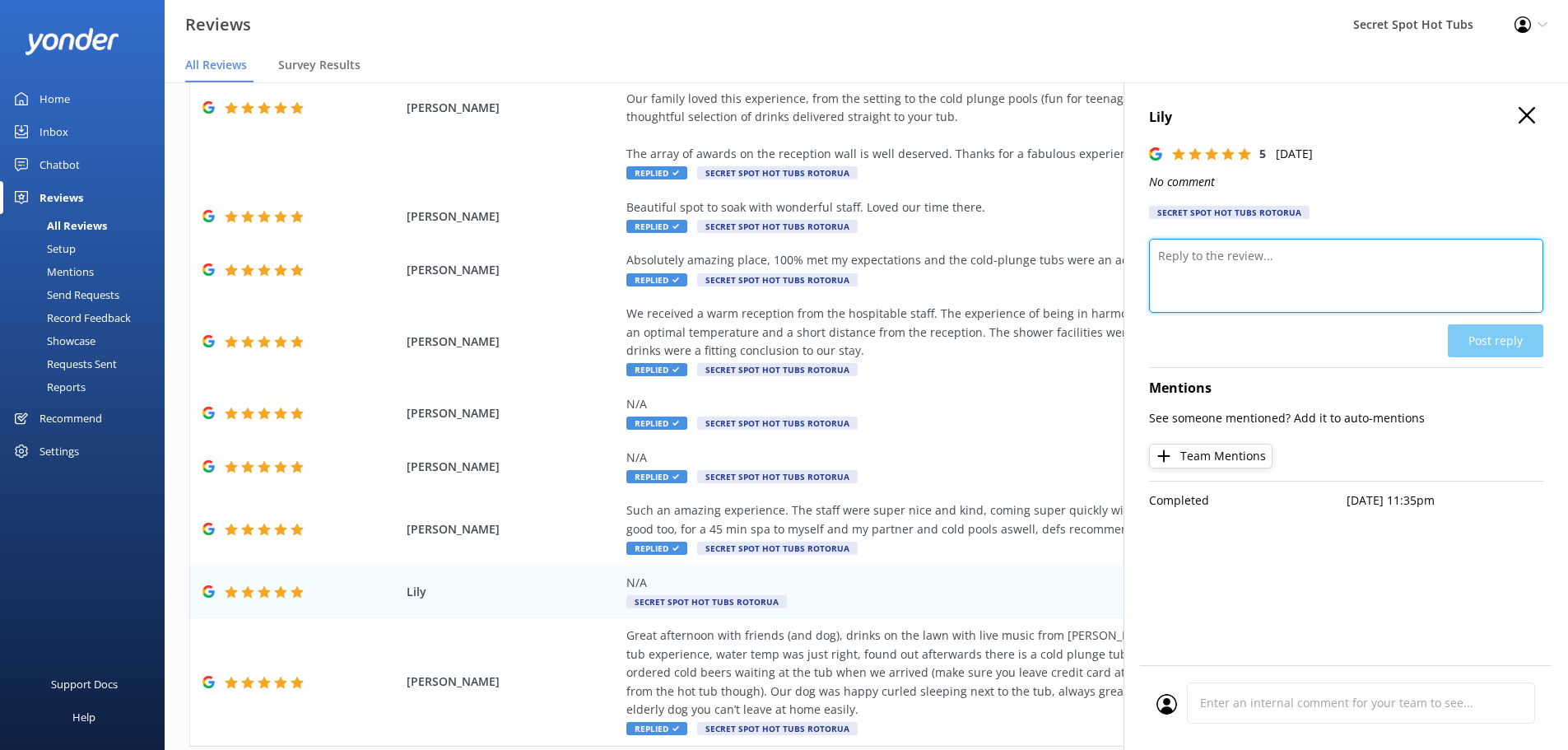
click at [1212, 273] on textarea at bounding box center [1347, 276] width 395 height 74
paste textarea "Thank you so much for your wonderful 5-star rating! We’re so glad you enjoyed y…"
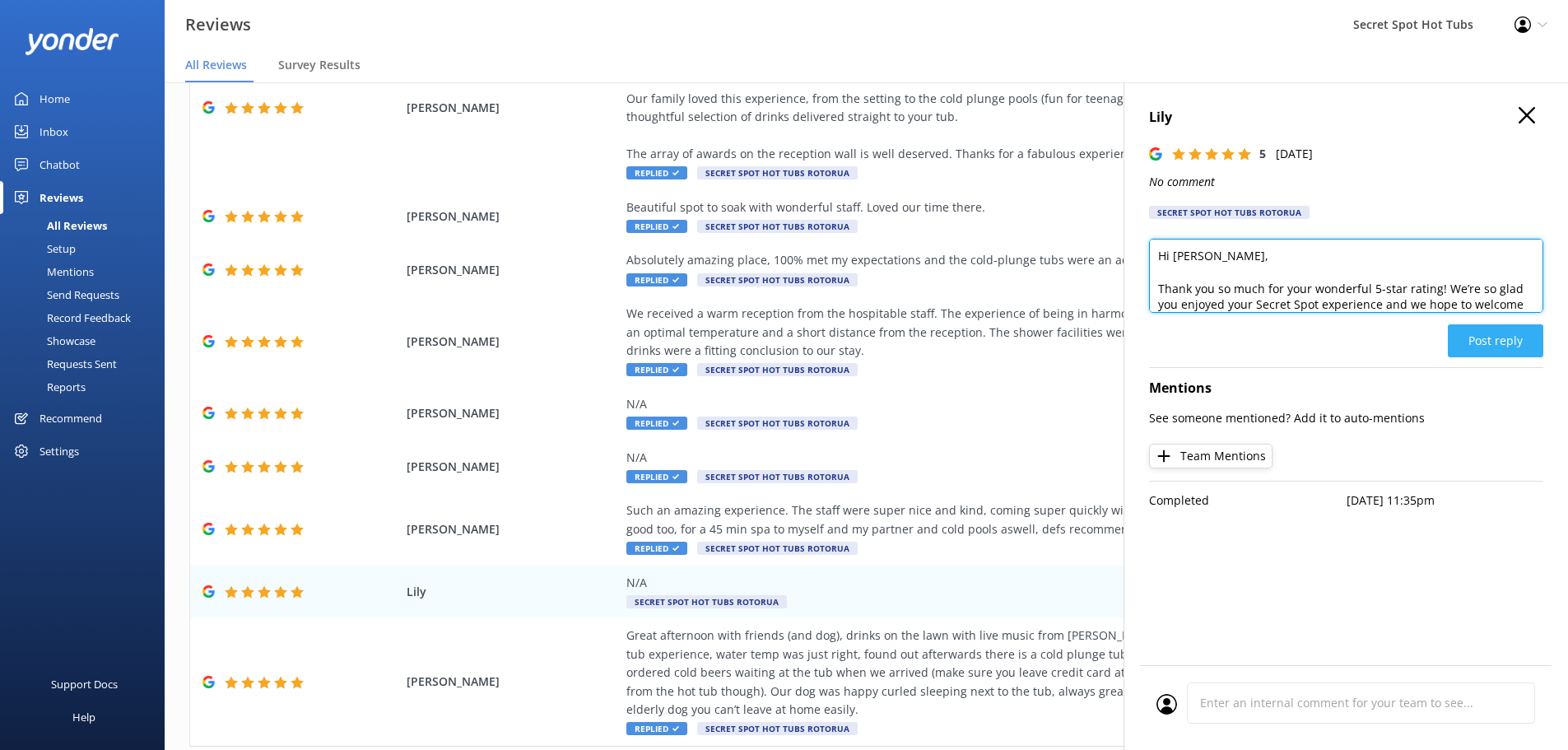
type textarea "Hi [PERSON_NAME], Thank you so much for your wonderful 5-star rating! We’re so …"
click at [1489, 339] on button "Post reply" at bounding box center [1496, 341] width 96 height 33
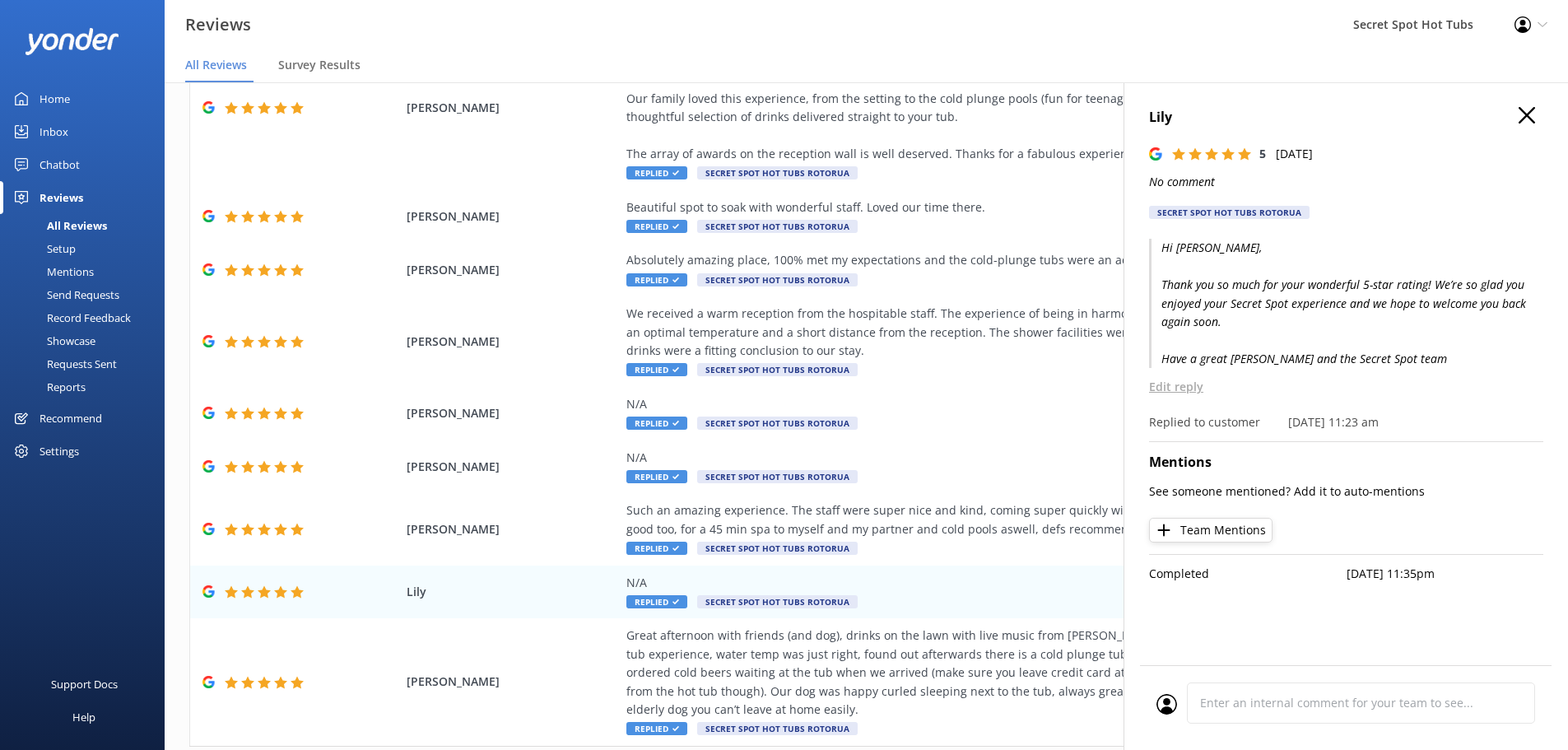
click at [1528, 121] on icon "button" at bounding box center [1526, 114] width 16 height 16
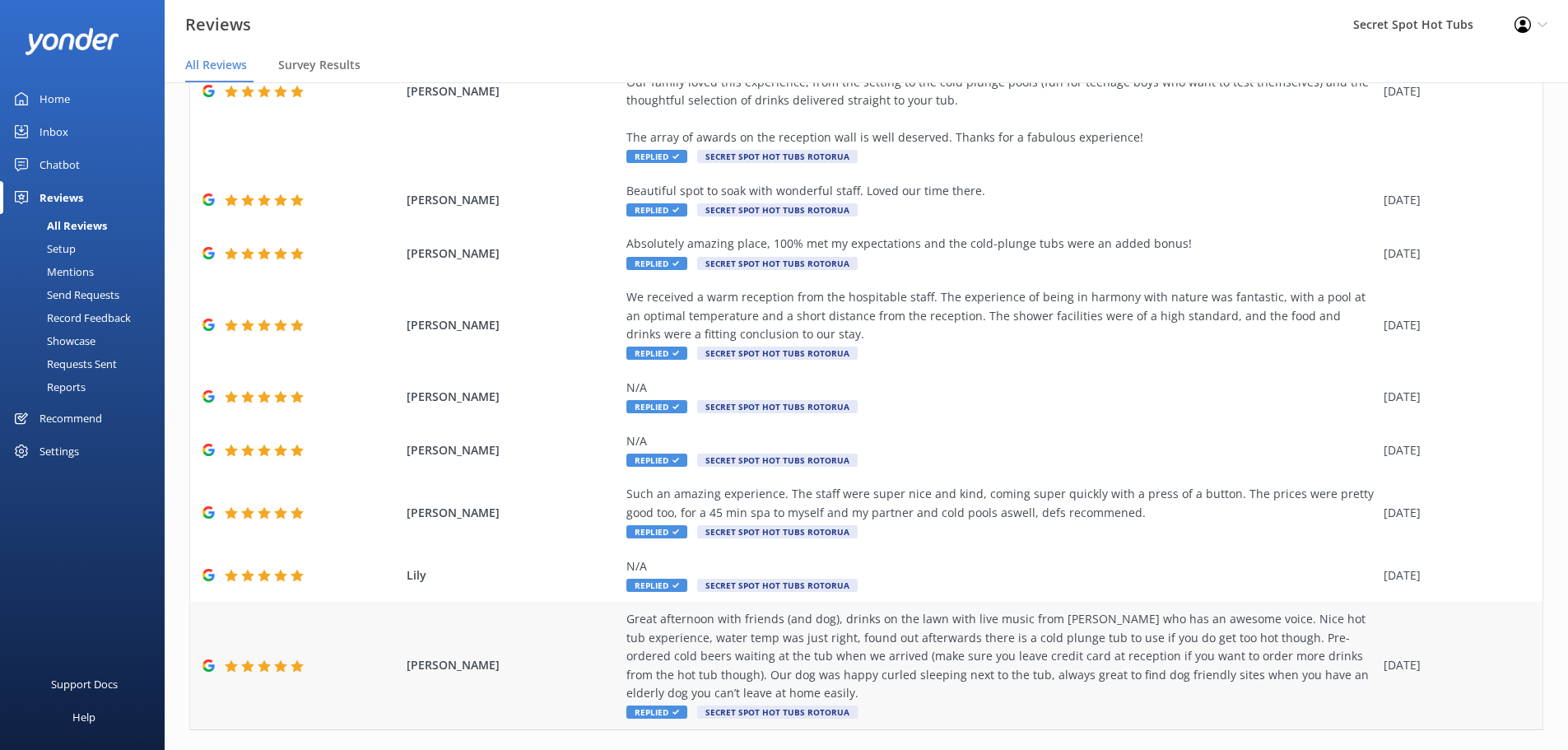
scroll to position [297, 0]
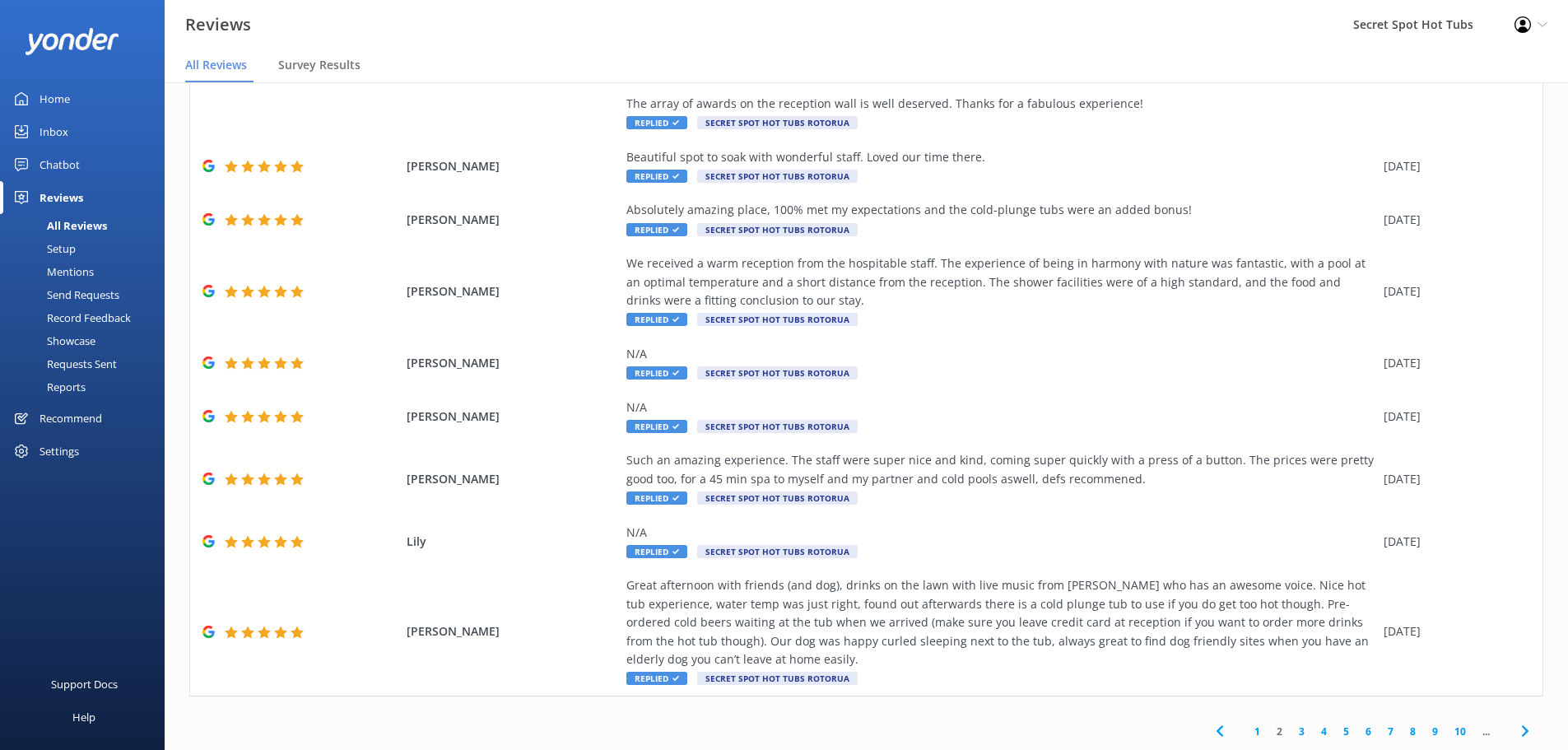
click at [1291, 729] on link "3" at bounding box center [1302, 731] width 22 height 15
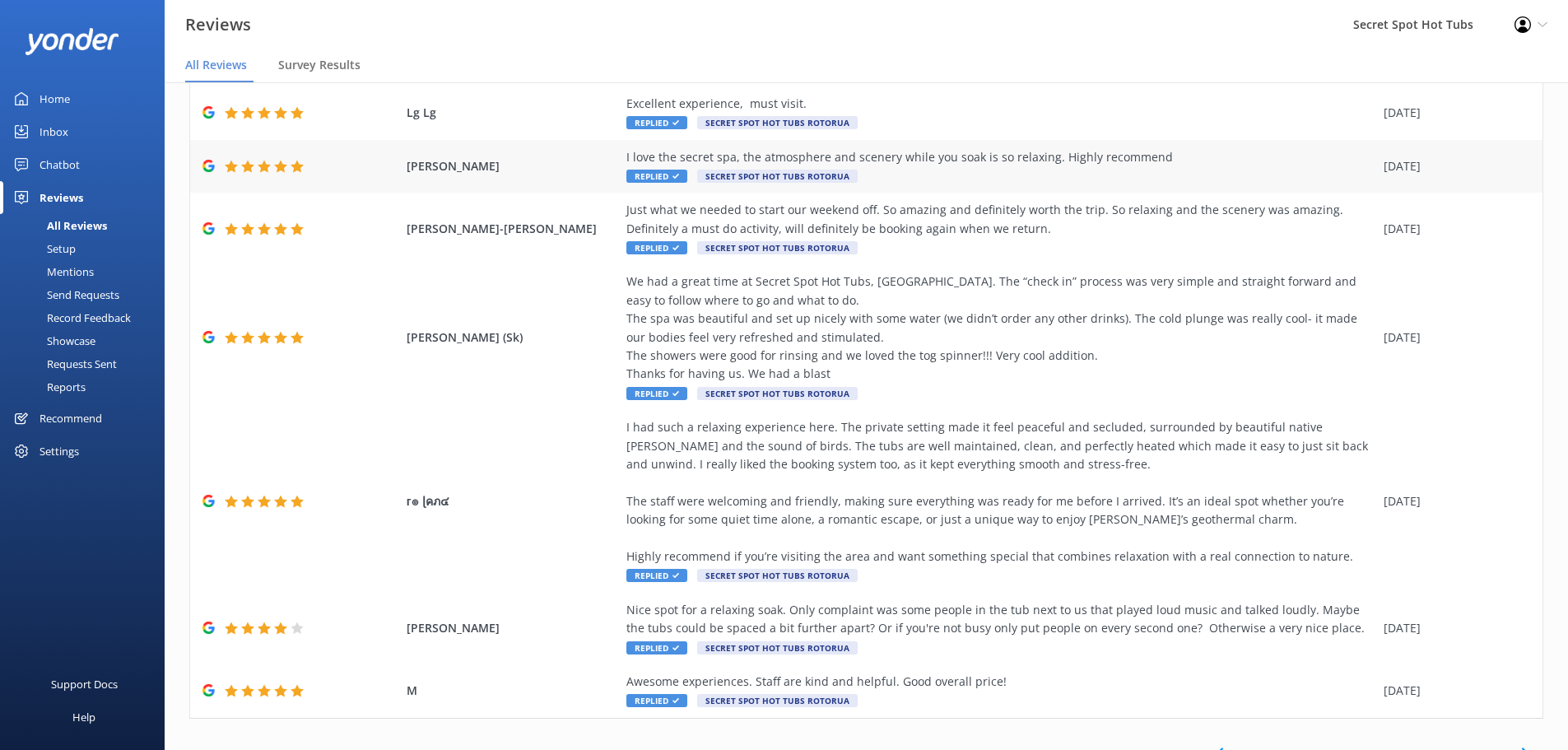
scroll to position [297, 0]
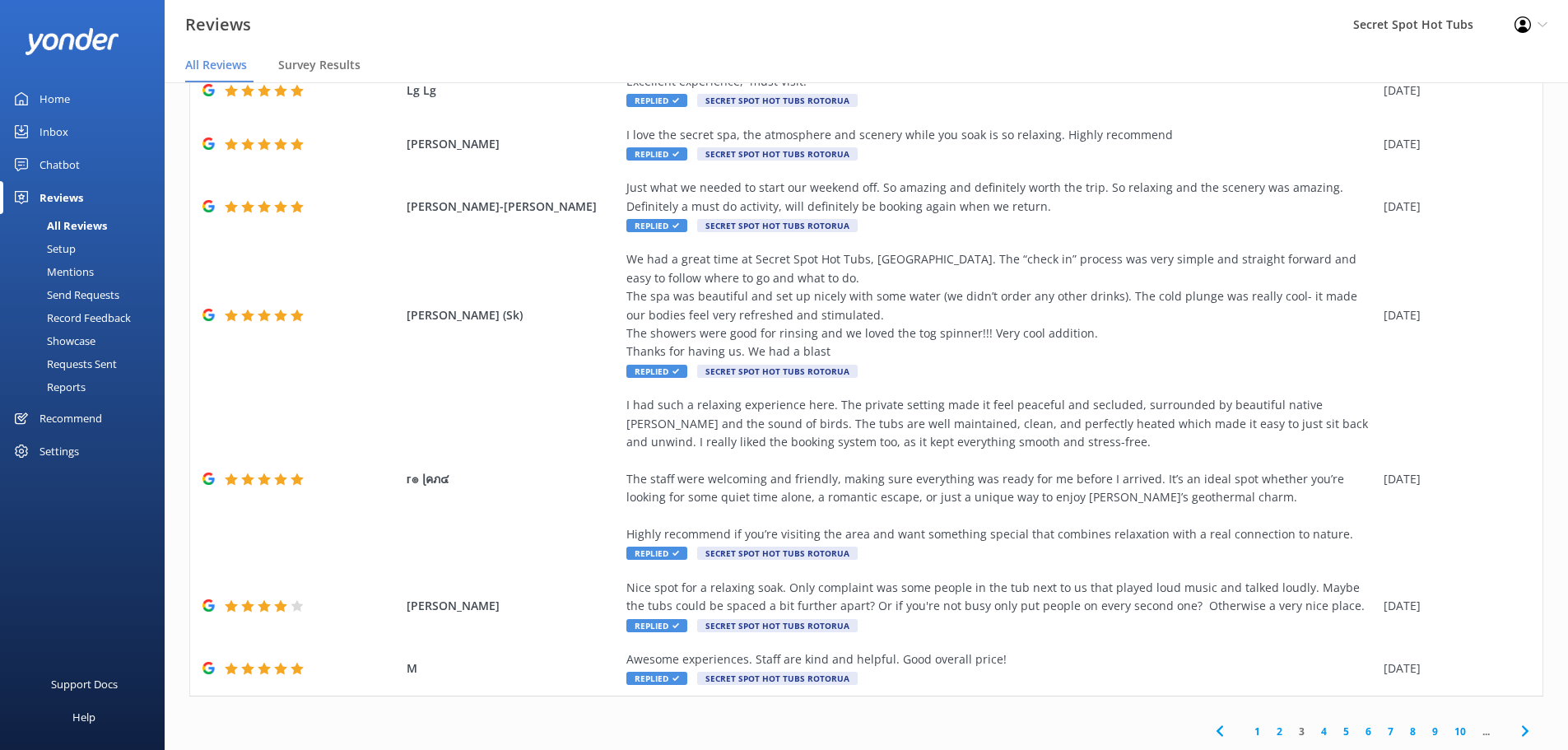
click at [1313, 732] on link "4" at bounding box center [1324, 731] width 22 height 15
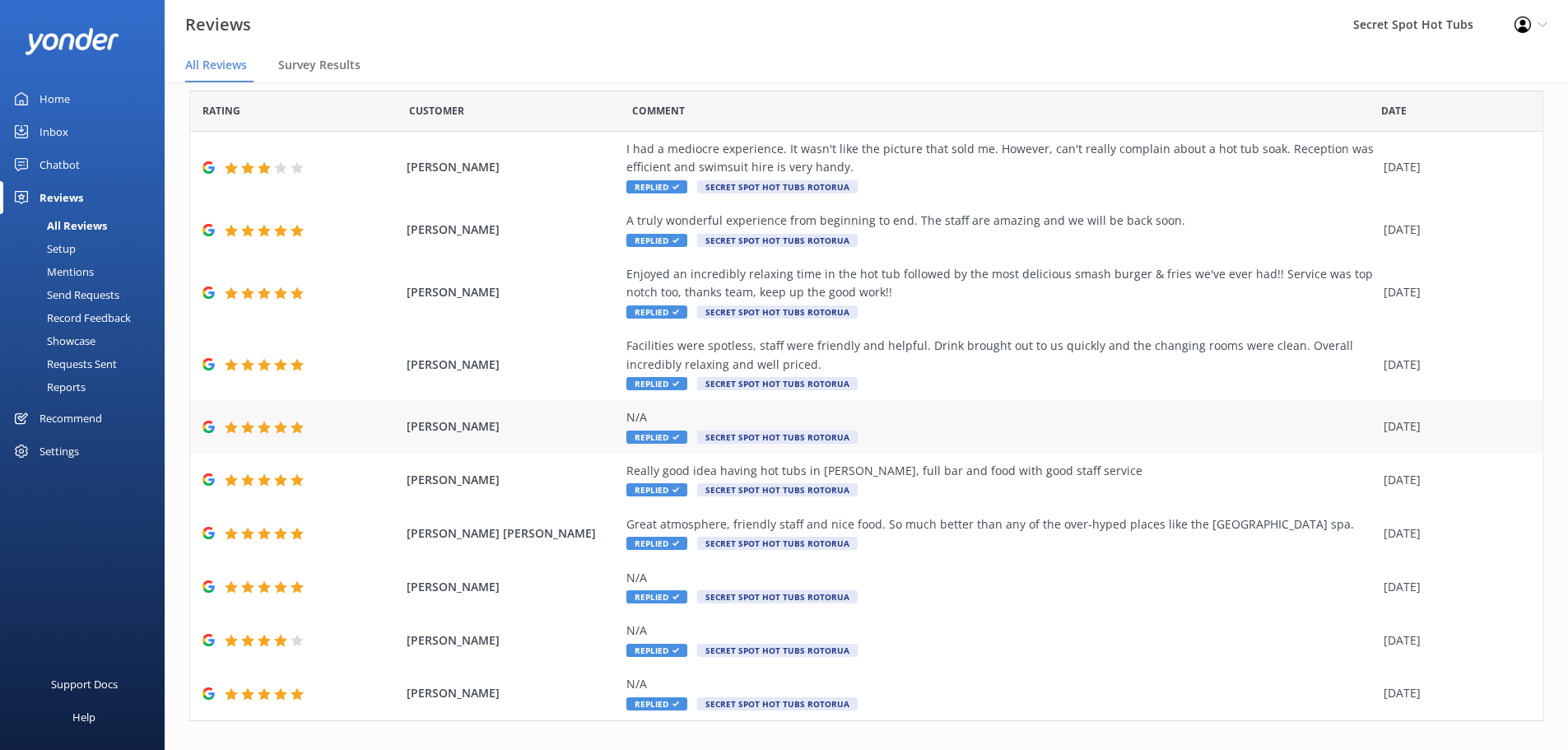
scroll to position [76, 0]
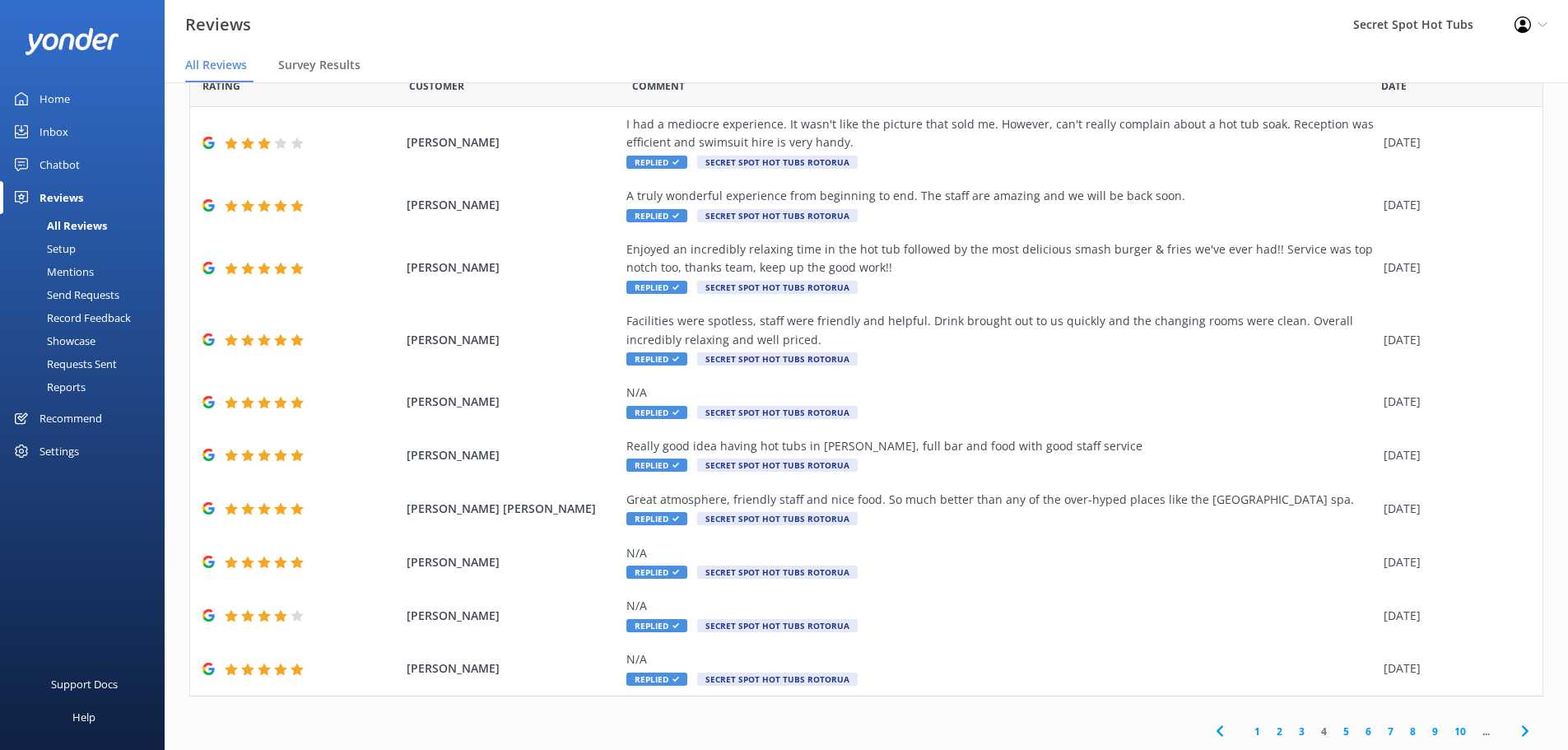
click at [1246, 731] on link "1" at bounding box center [1257, 731] width 22 height 15
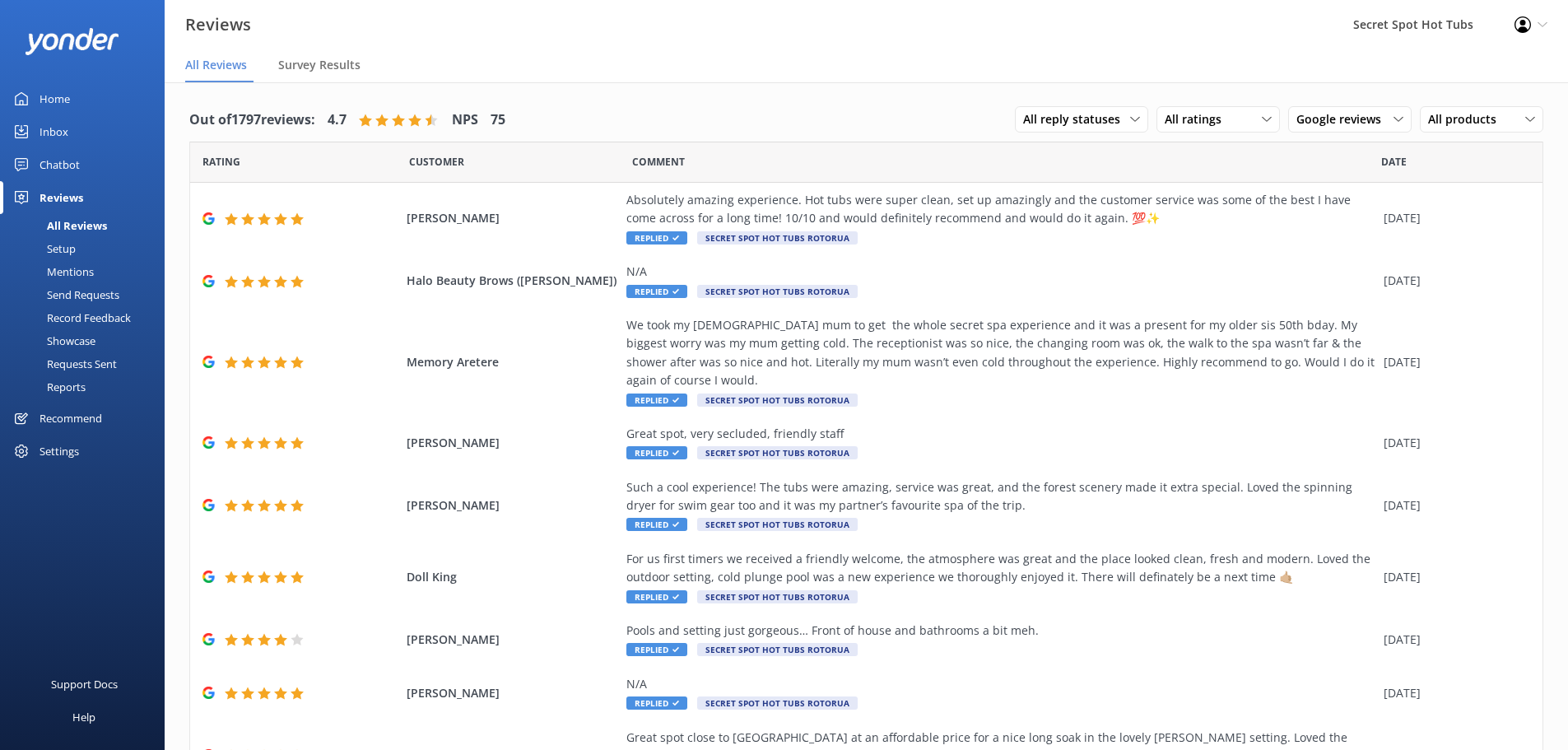
click at [69, 157] on div "Chatbot" at bounding box center [59, 165] width 40 height 33
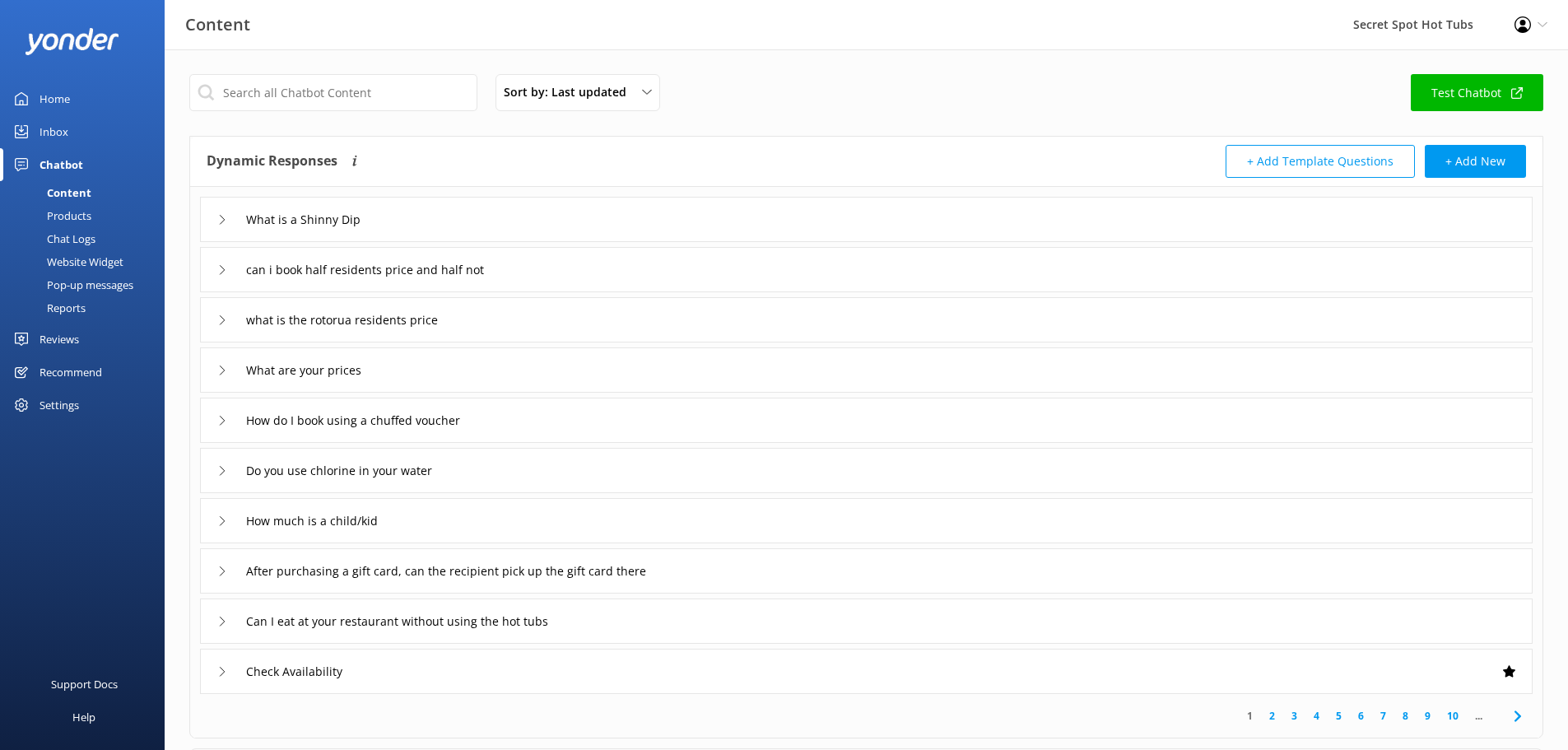
click at [72, 131] on link "Inbox" at bounding box center [82, 132] width 165 height 33
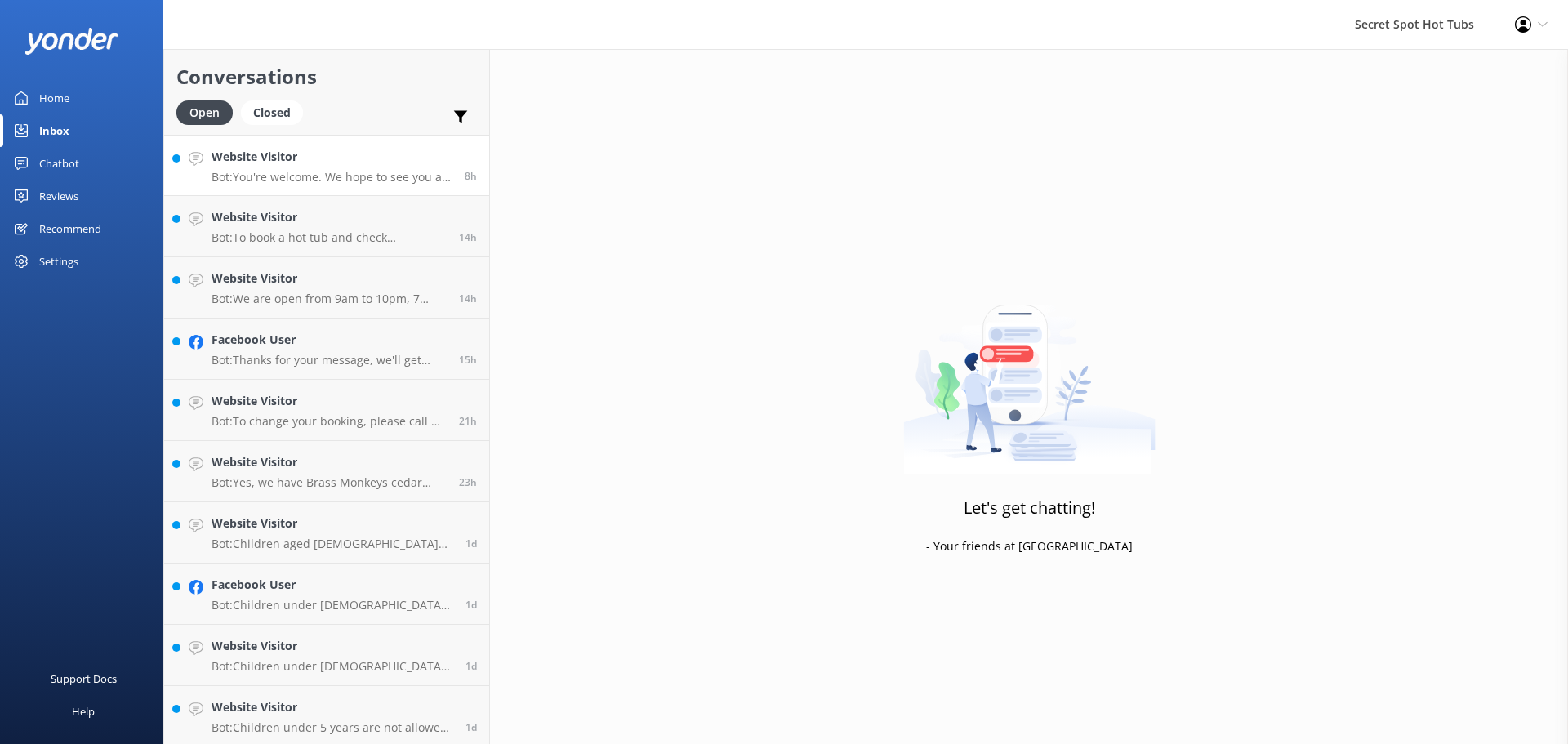
click at [365, 164] on h4 "Website Visitor" at bounding box center [332, 156] width 241 height 18
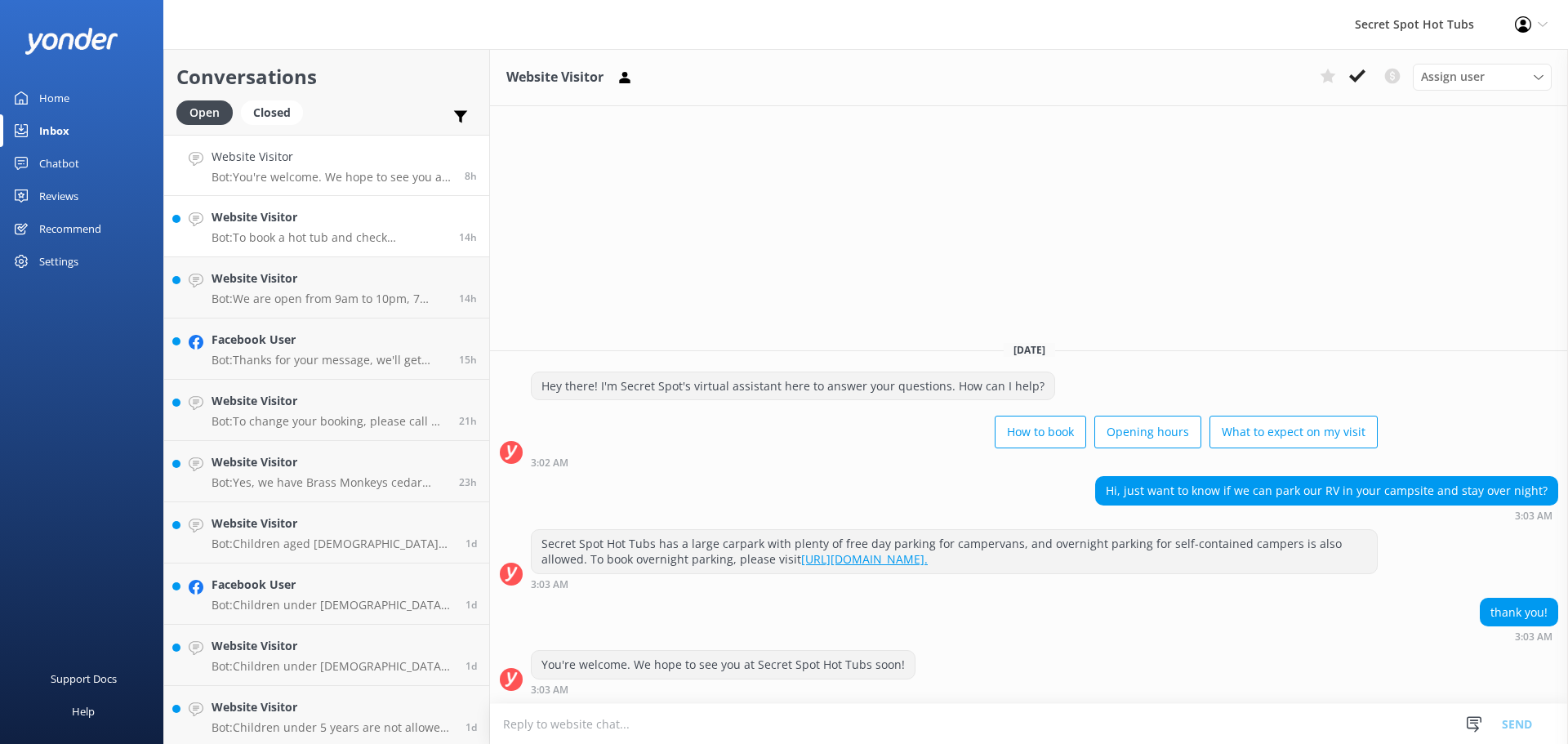
click at [365, 201] on link "Website Visitor Bot: To book a hot tub and check availability, please visit our…" at bounding box center [327, 226] width 325 height 61
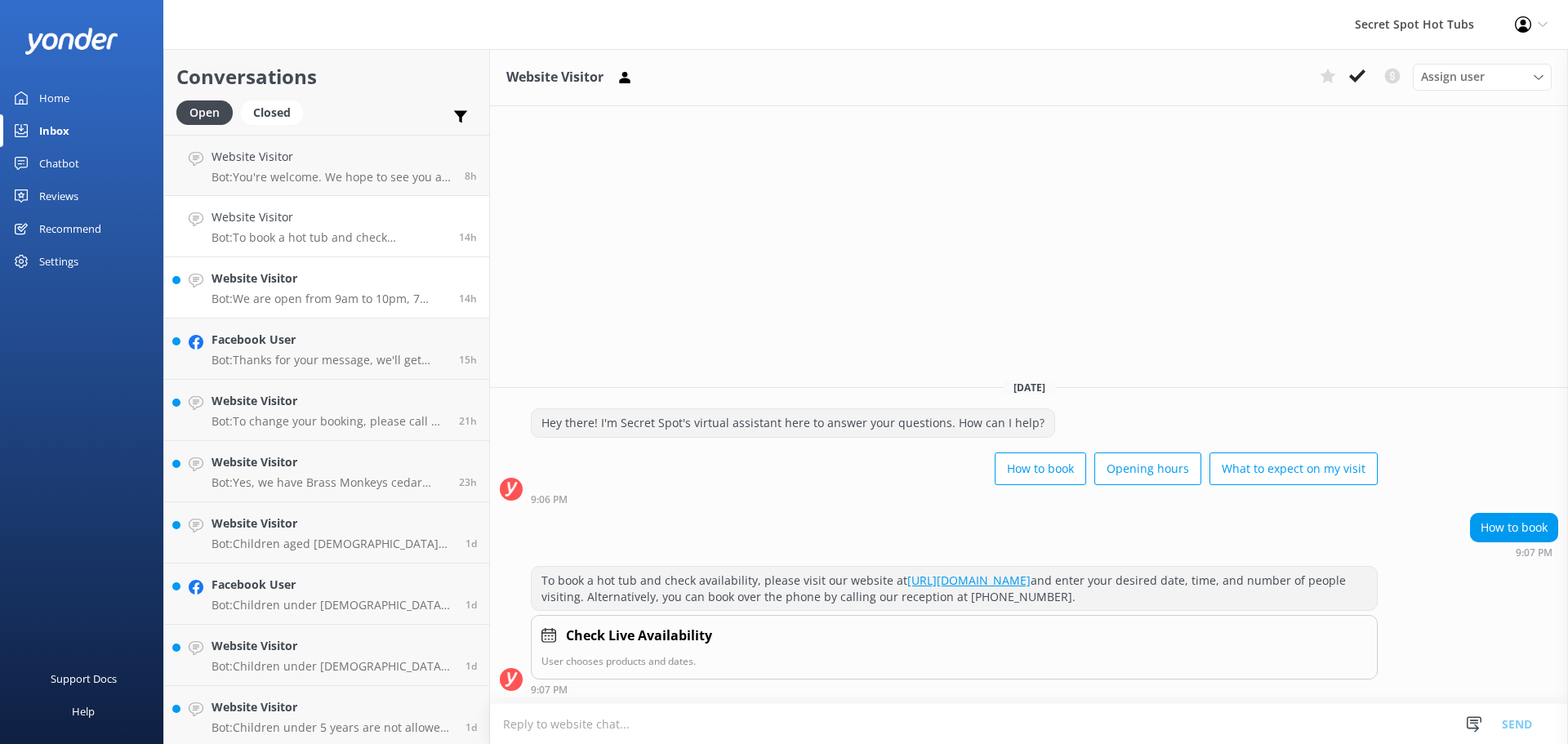
click at [365, 277] on h4 "Website Visitor" at bounding box center [330, 278] width 235 height 18
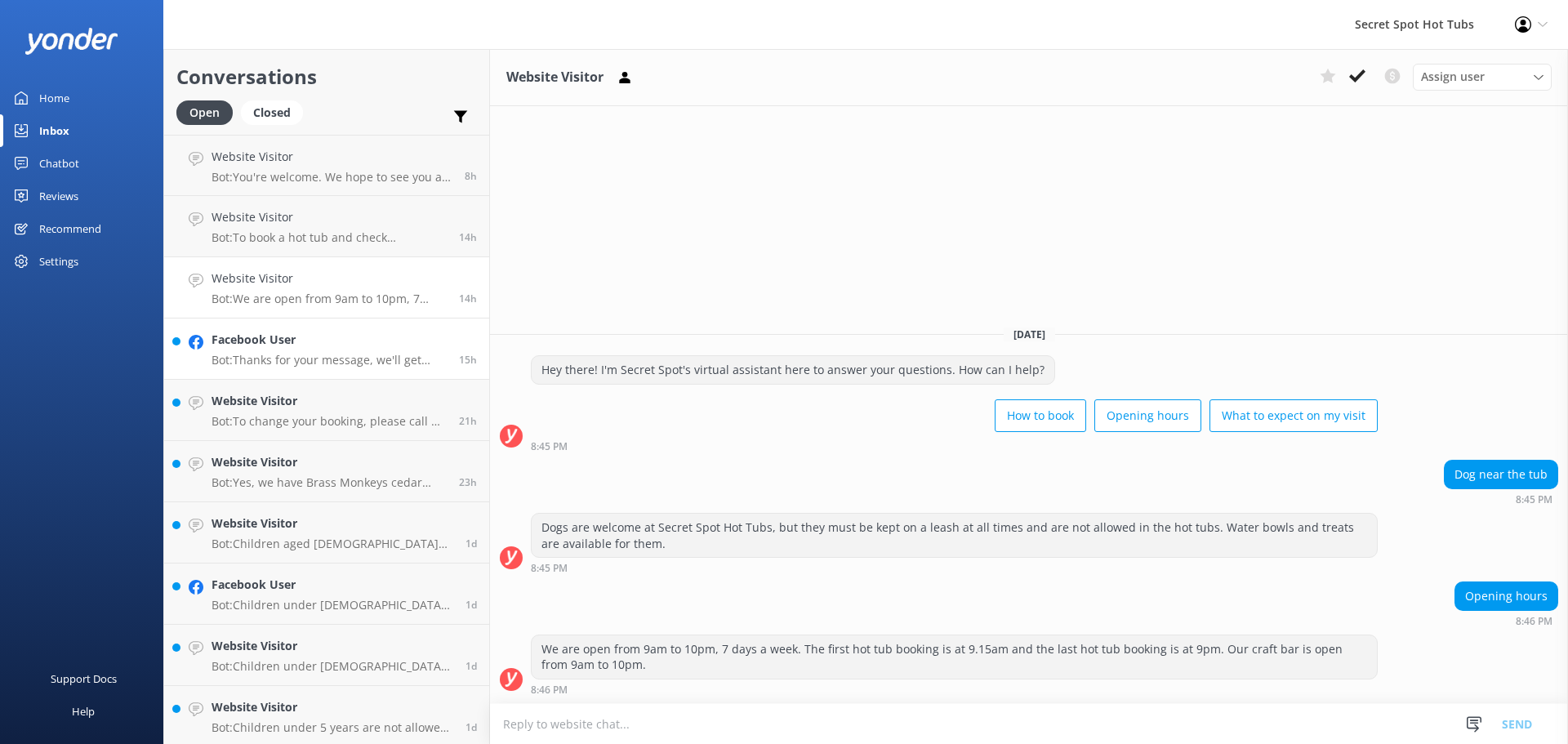
click at [347, 346] on h4 "Facebook User" at bounding box center [330, 339] width 235 height 18
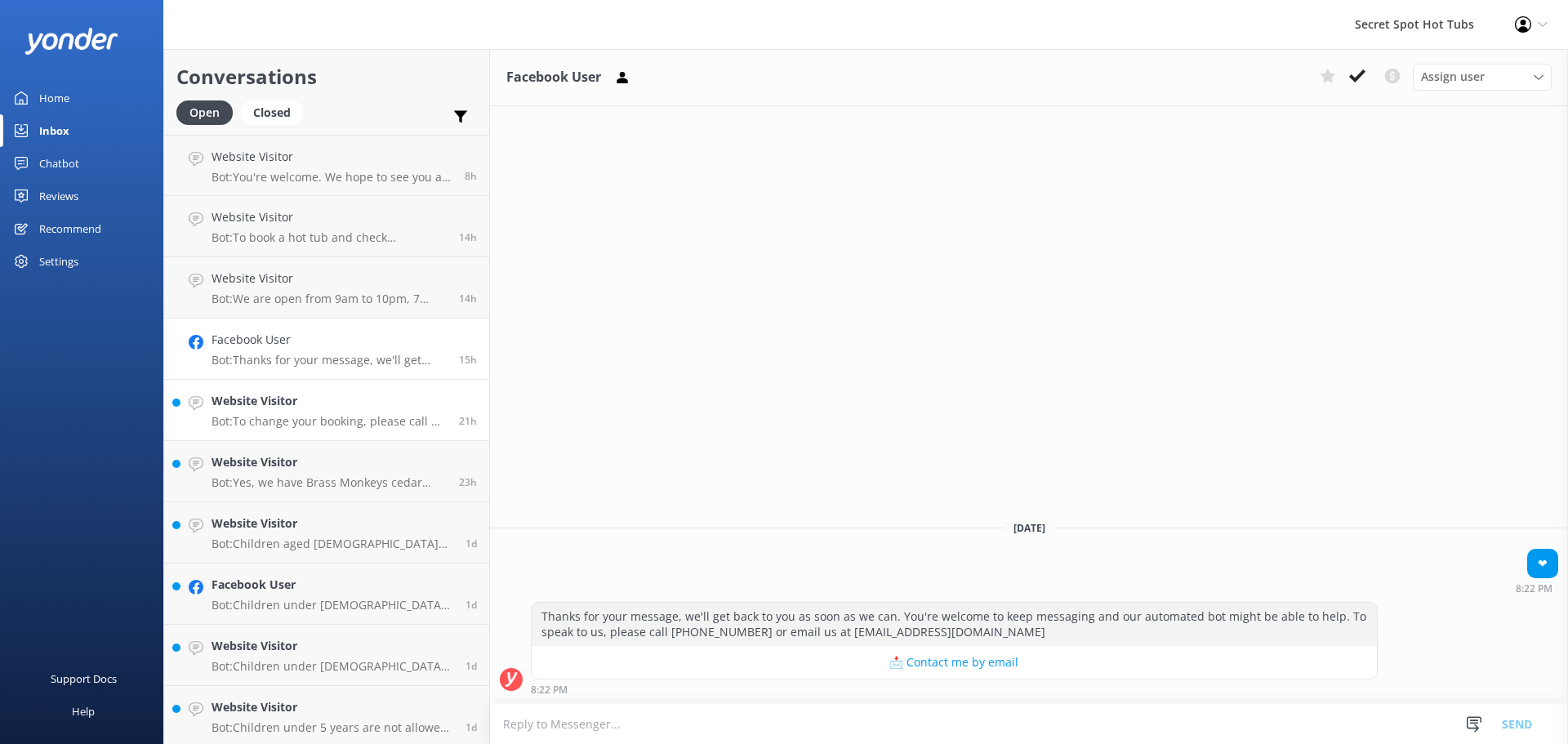
click at [352, 395] on h4 "Website Visitor" at bounding box center [330, 401] width 235 height 18
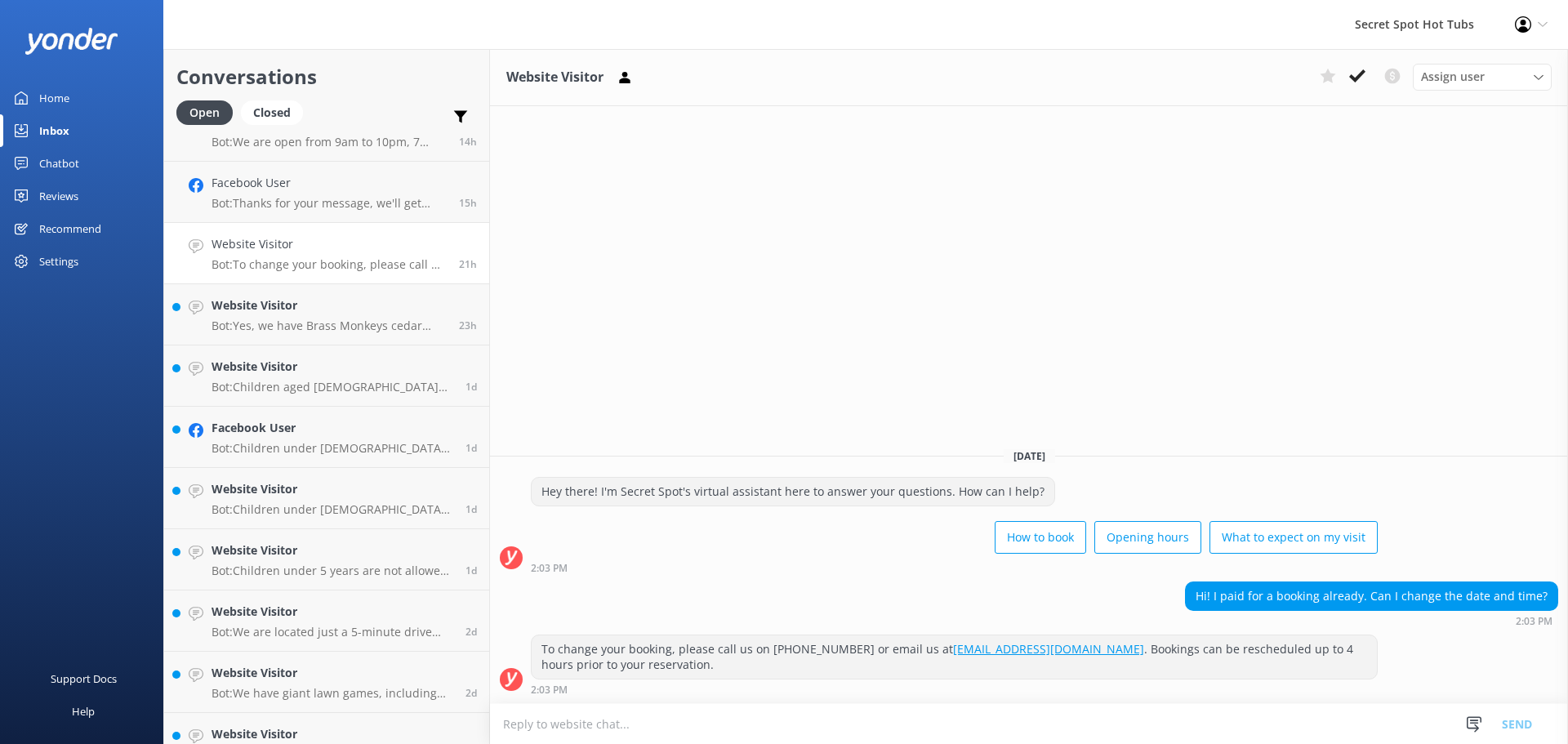
scroll to position [164, 0]
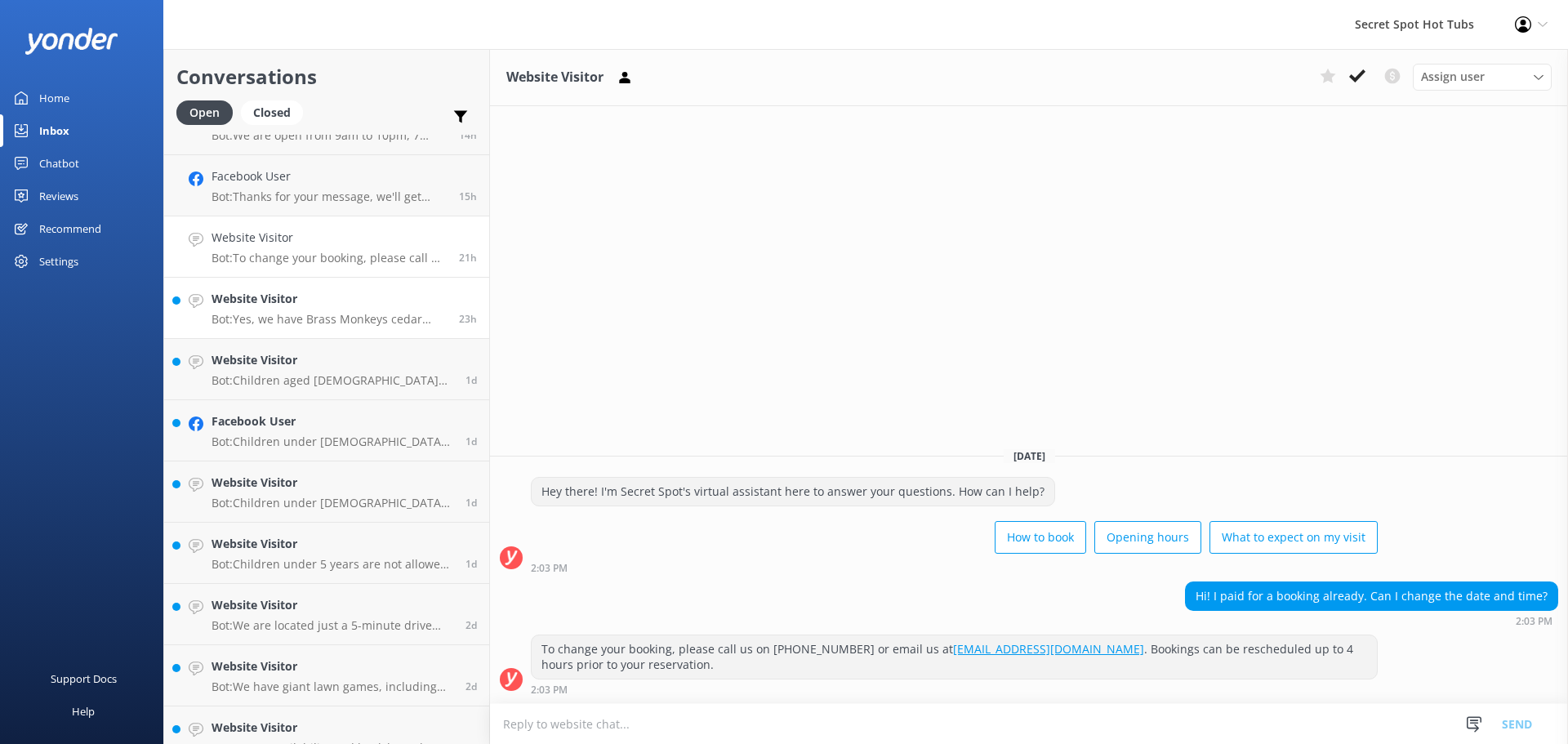
click at [371, 304] on h4 "Website Visitor" at bounding box center [330, 298] width 235 height 18
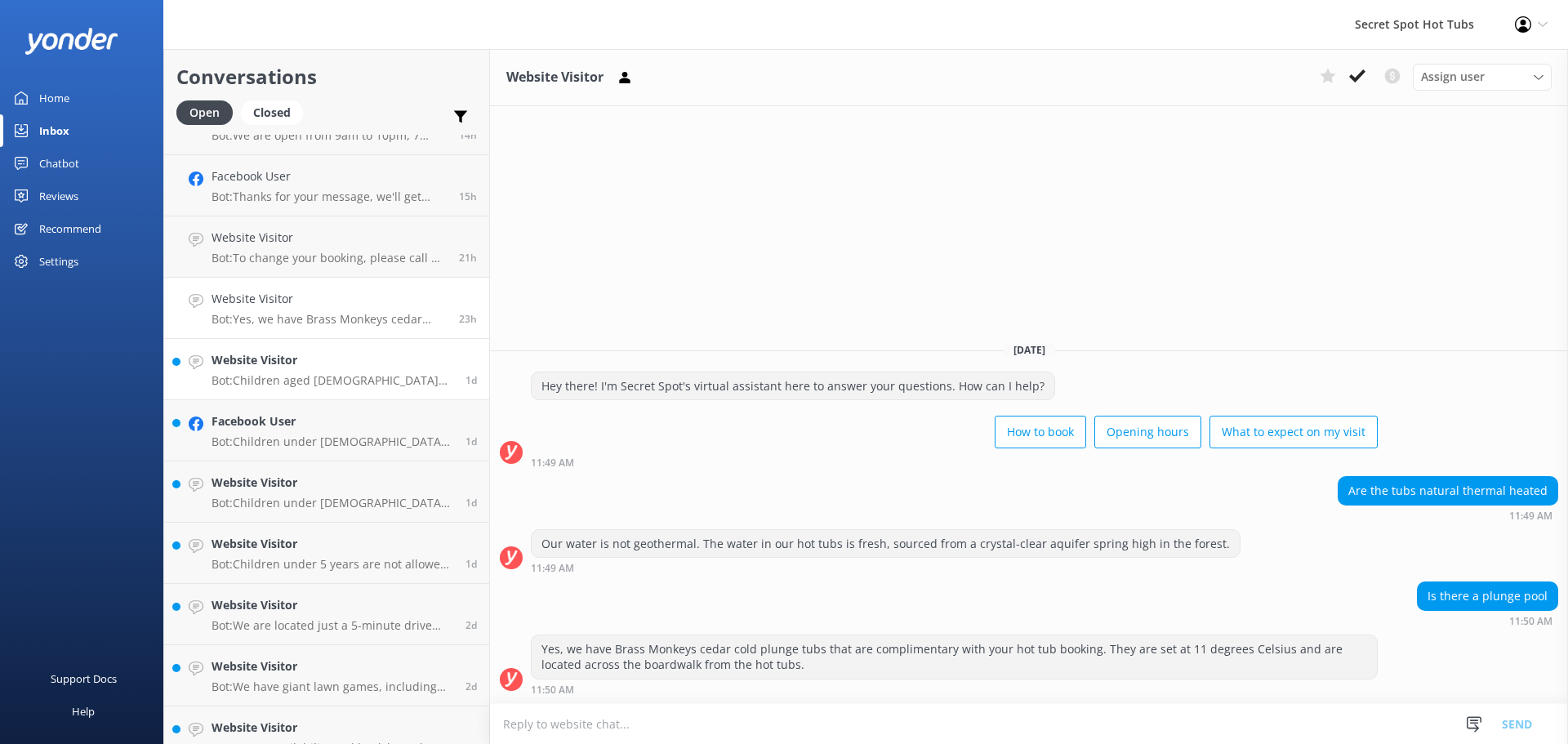
click at [372, 352] on h4 "Website Visitor" at bounding box center [332, 359] width 241 height 18
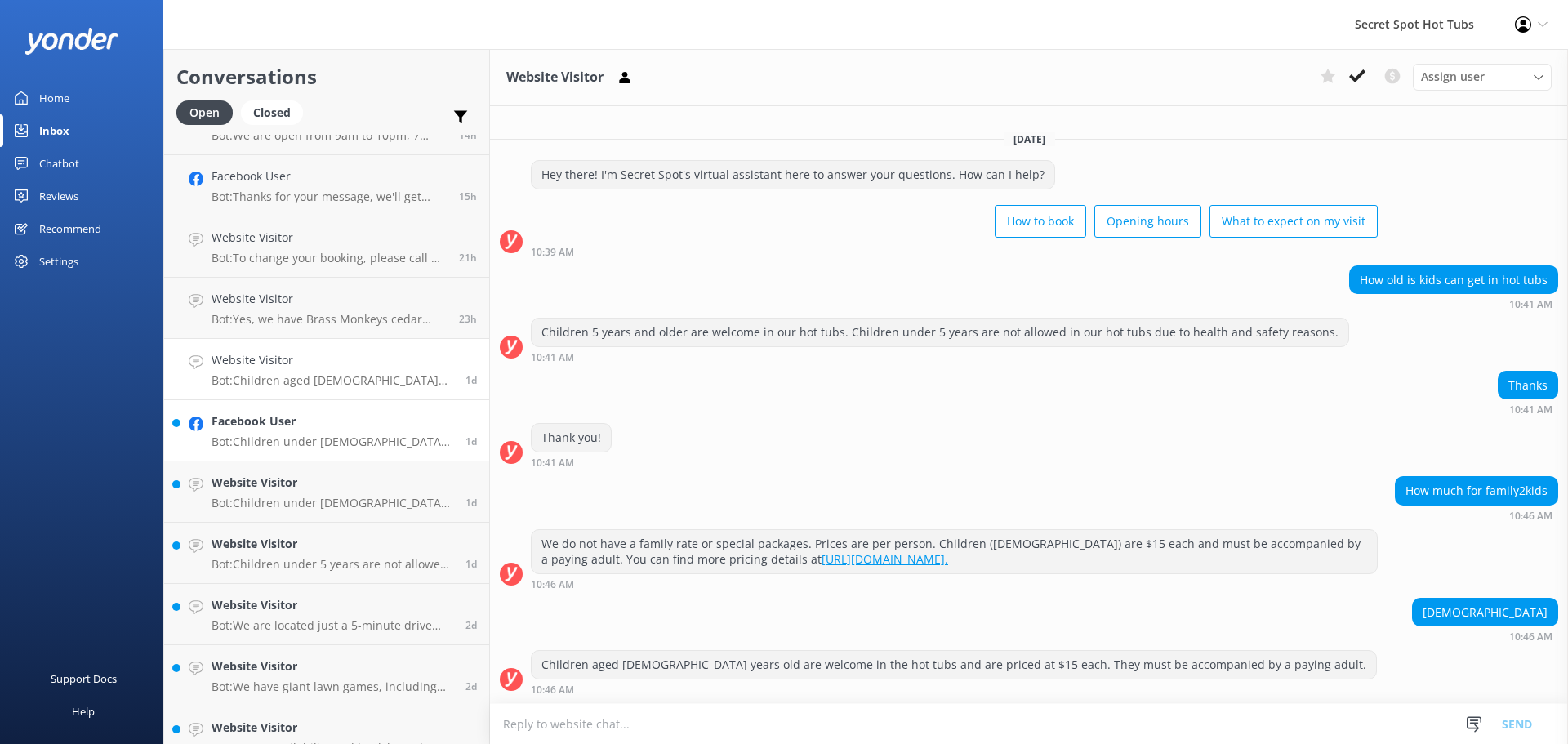
click at [358, 419] on h4 "Facebook User" at bounding box center [332, 421] width 241 height 18
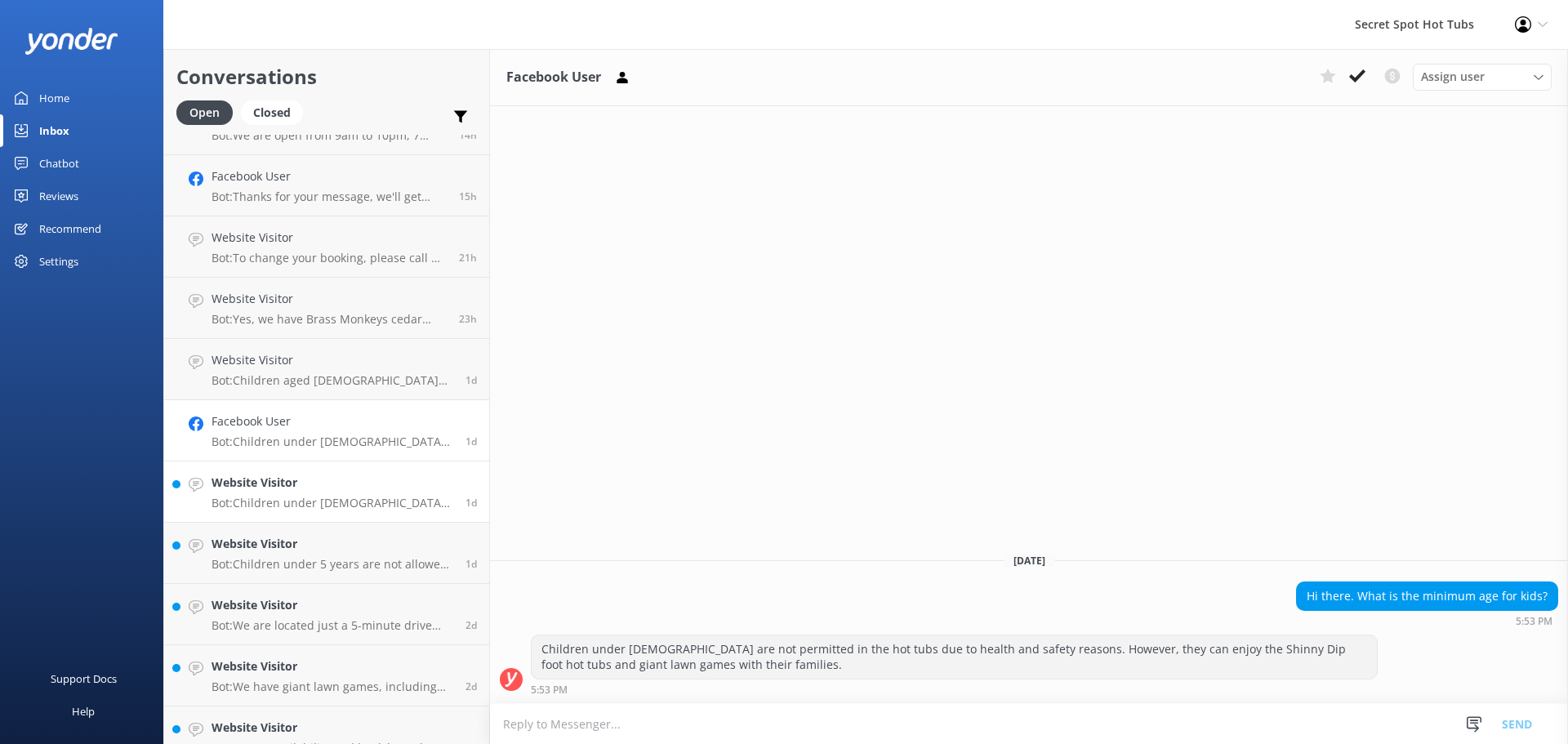
click at [359, 484] on h4 "Website Visitor" at bounding box center [332, 482] width 241 height 18
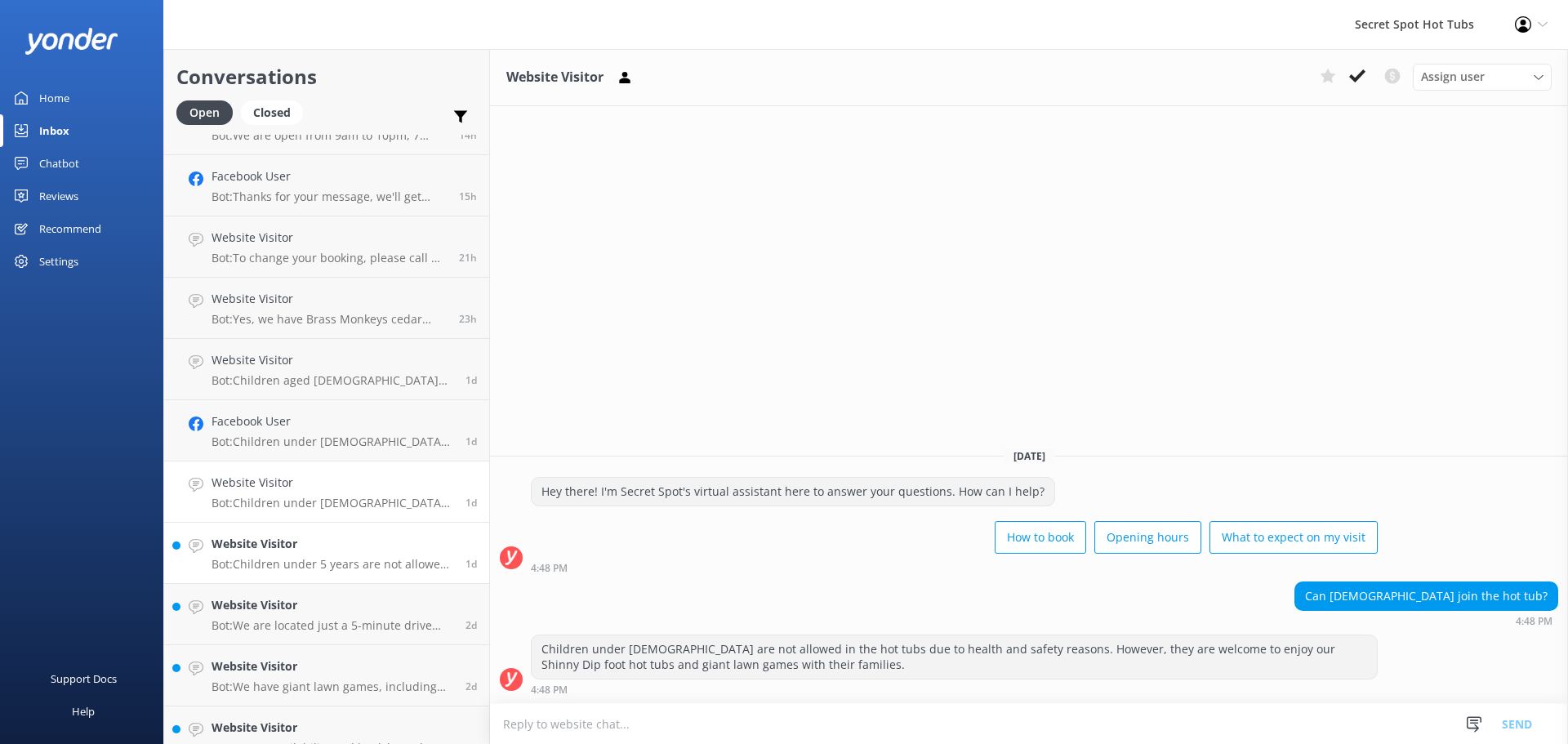
click at [324, 569] on p "Bot: Children under 5 years are not allowed in the hot tubs due to health and s…" at bounding box center [332, 564] width 241 height 14
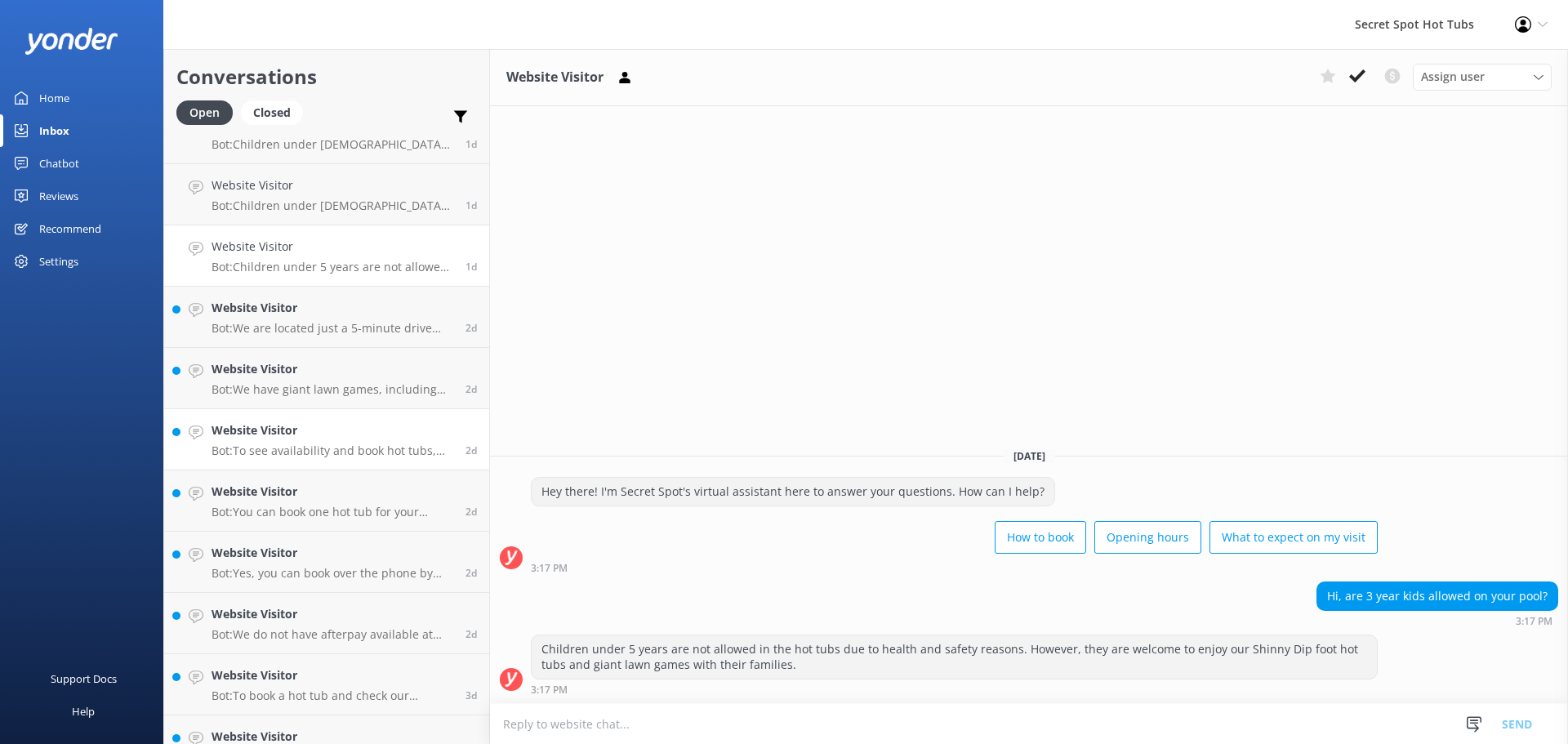
scroll to position [490, 0]
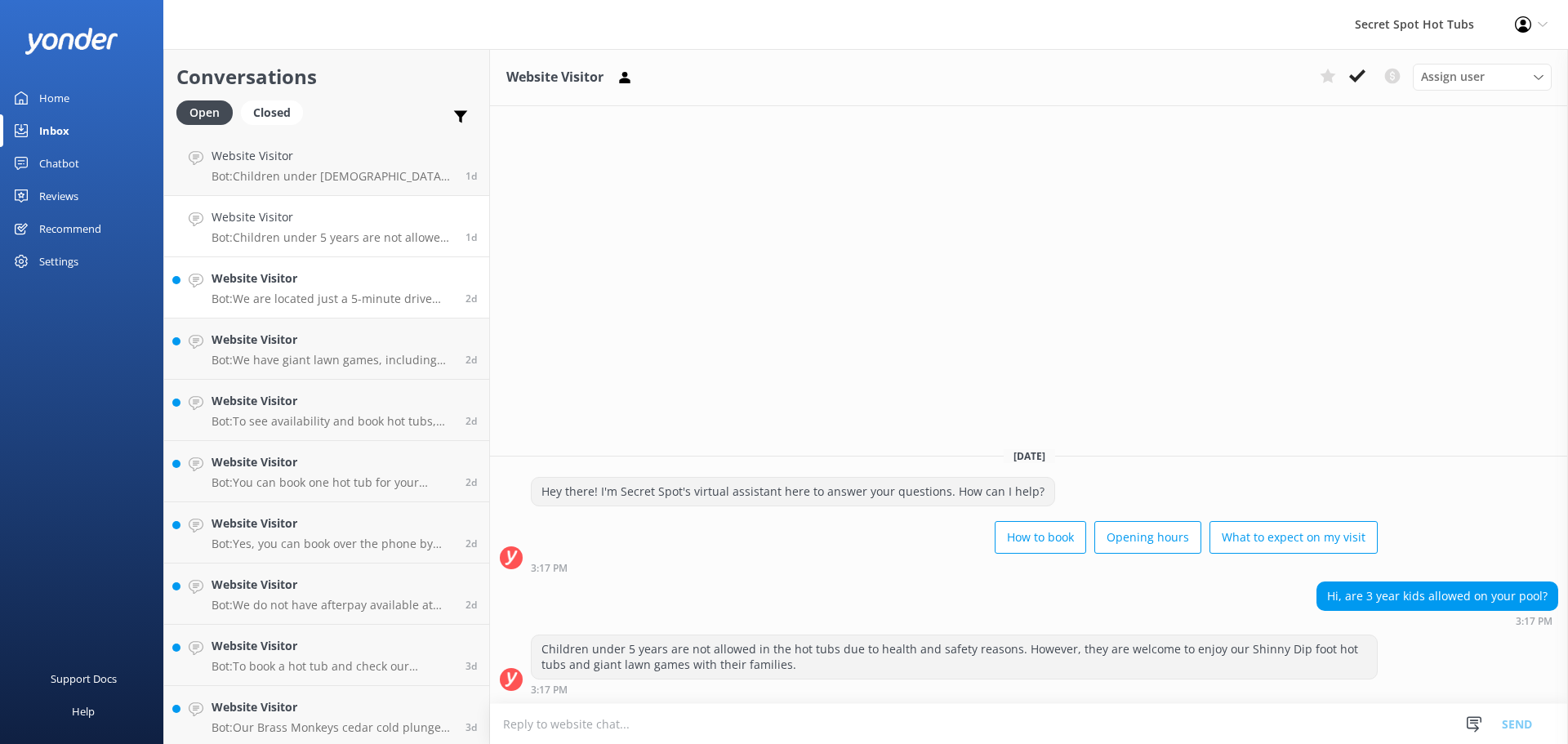
click at [380, 285] on h4 "Website Visitor" at bounding box center [332, 278] width 241 height 18
click at [345, 341] on h4 "Website Visitor" at bounding box center [332, 339] width 241 height 18
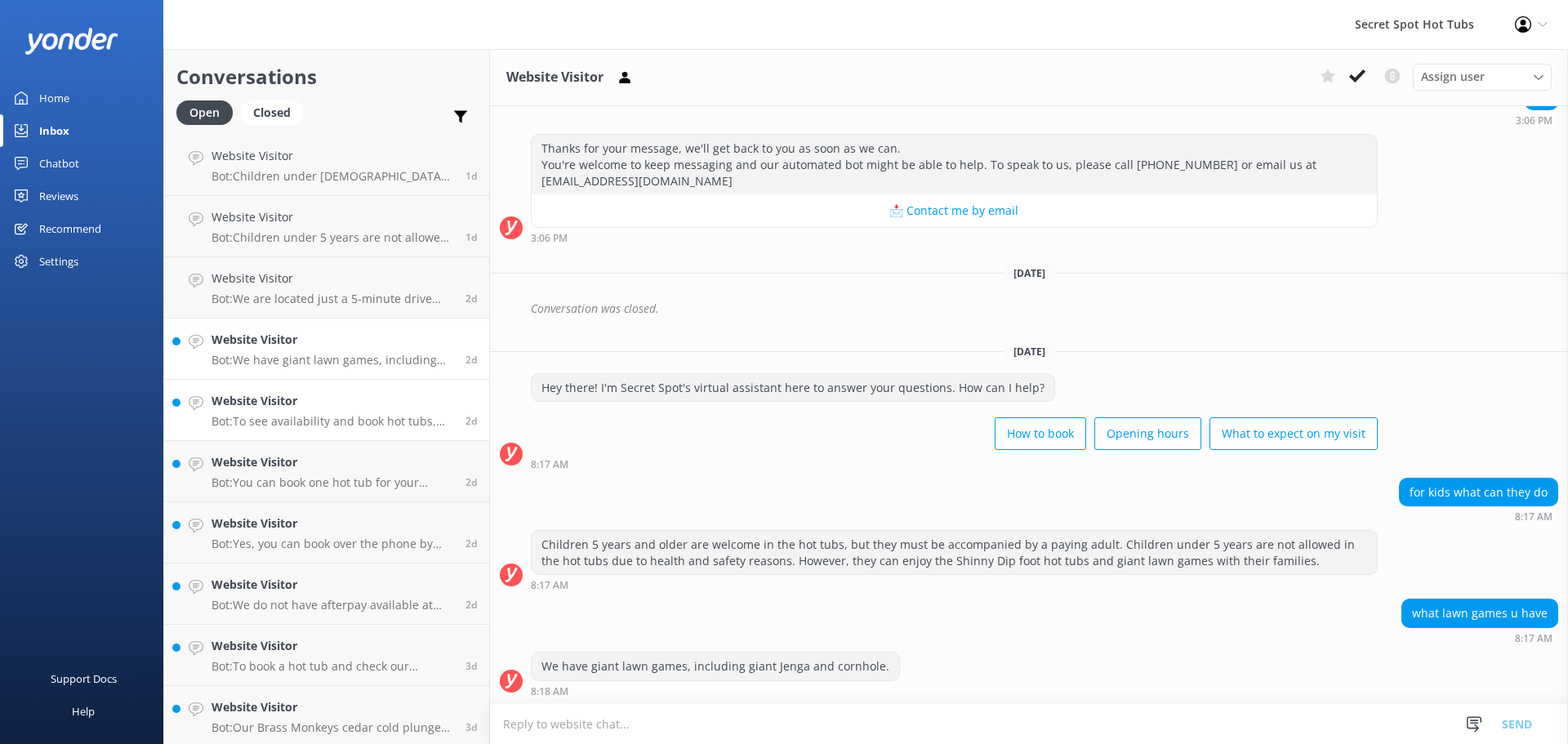
scroll to position [280, 0]
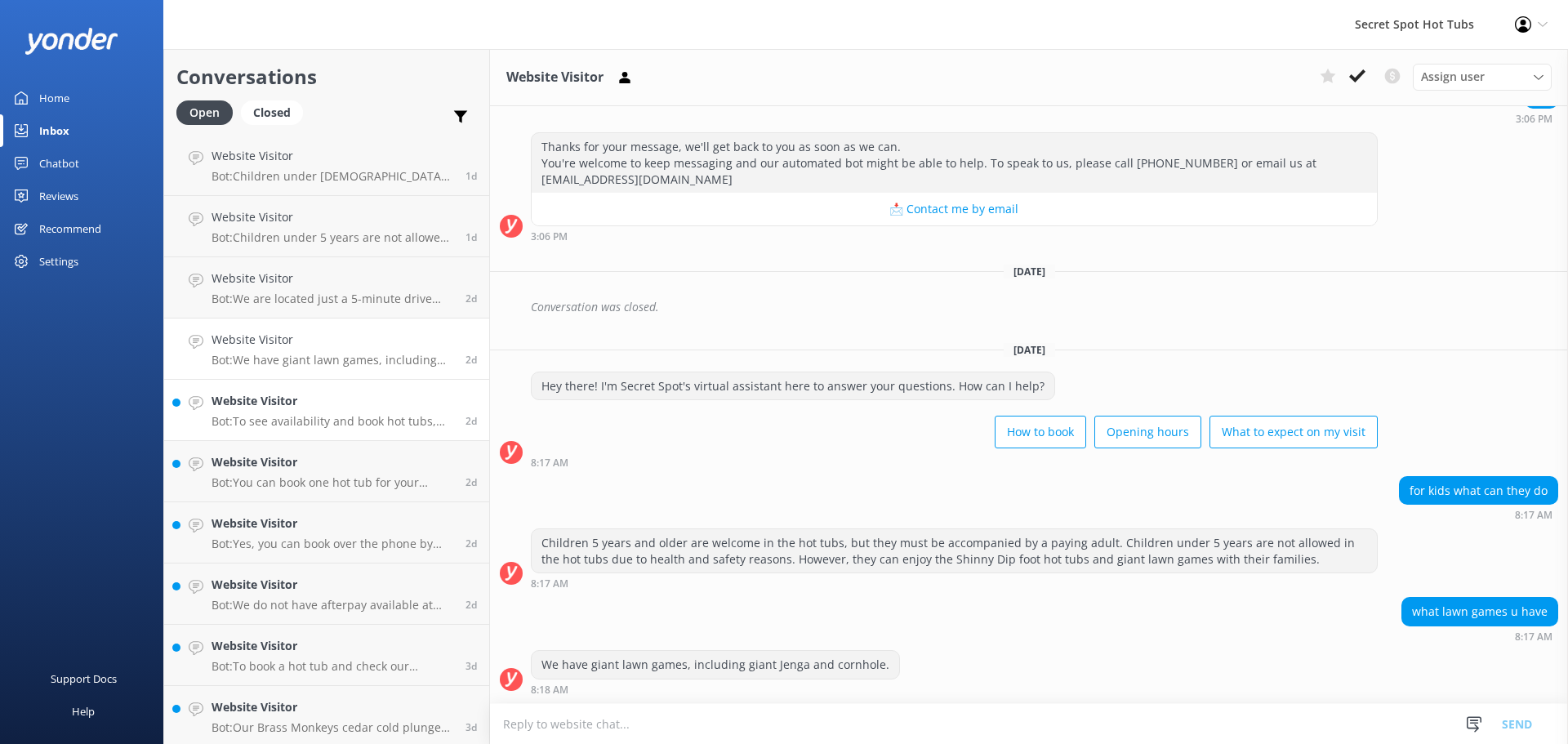
click at [324, 413] on div "Website Visitor Bot: To see availability and book hot tubs, please book online …" at bounding box center [332, 410] width 241 height 36
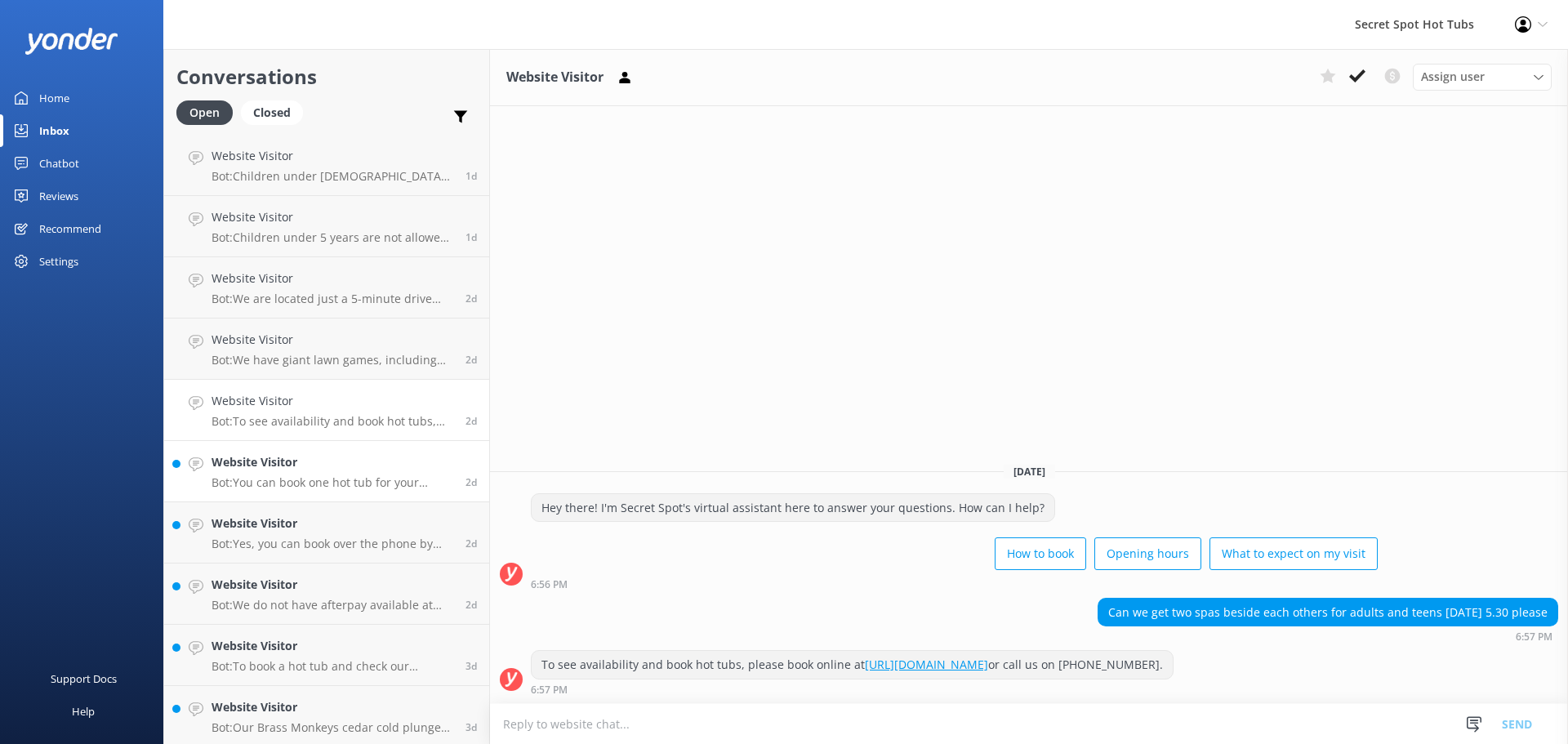
click at [324, 463] on h4 "Website Visitor" at bounding box center [332, 462] width 241 height 18
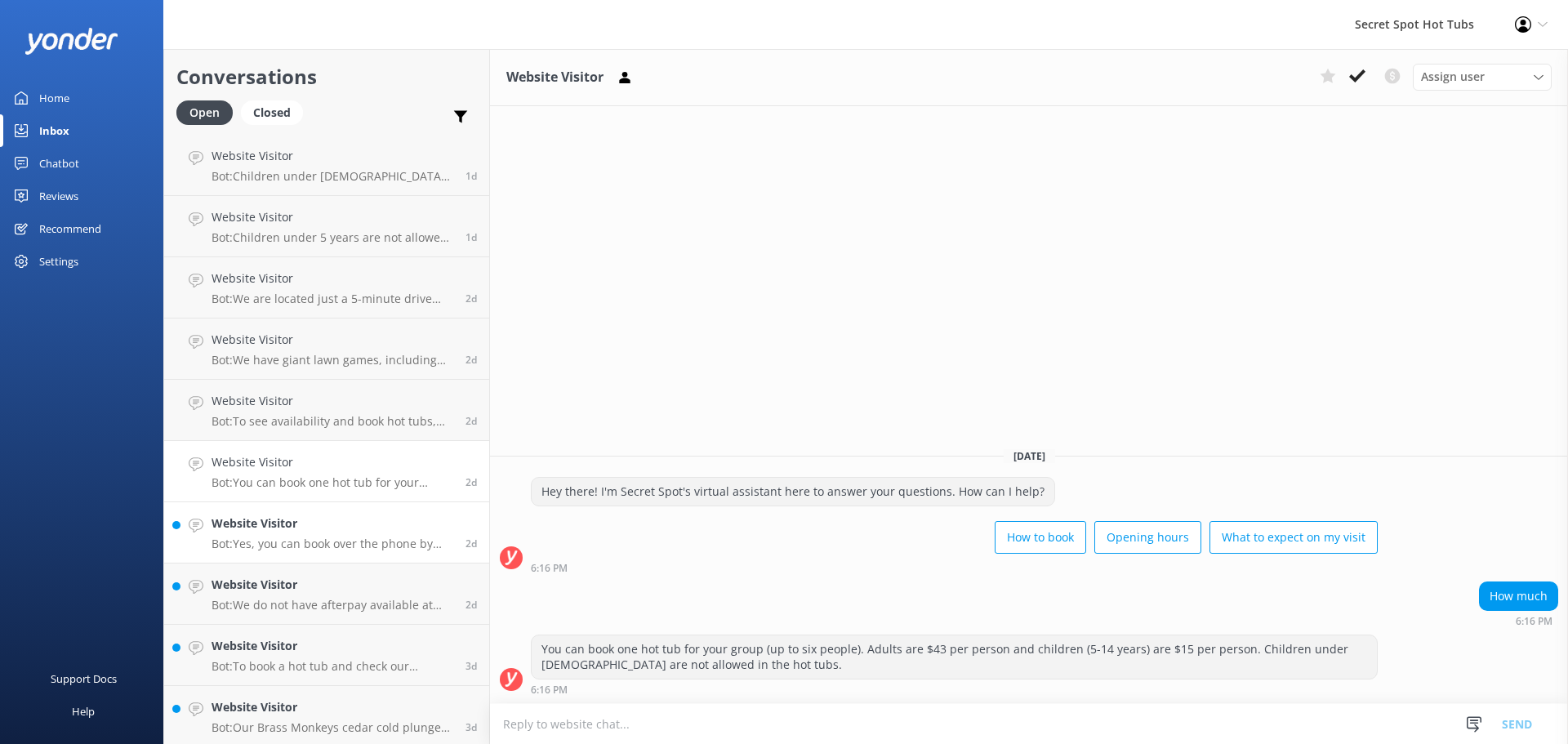
click at [318, 530] on h4 "Website Visitor" at bounding box center [332, 523] width 241 height 18
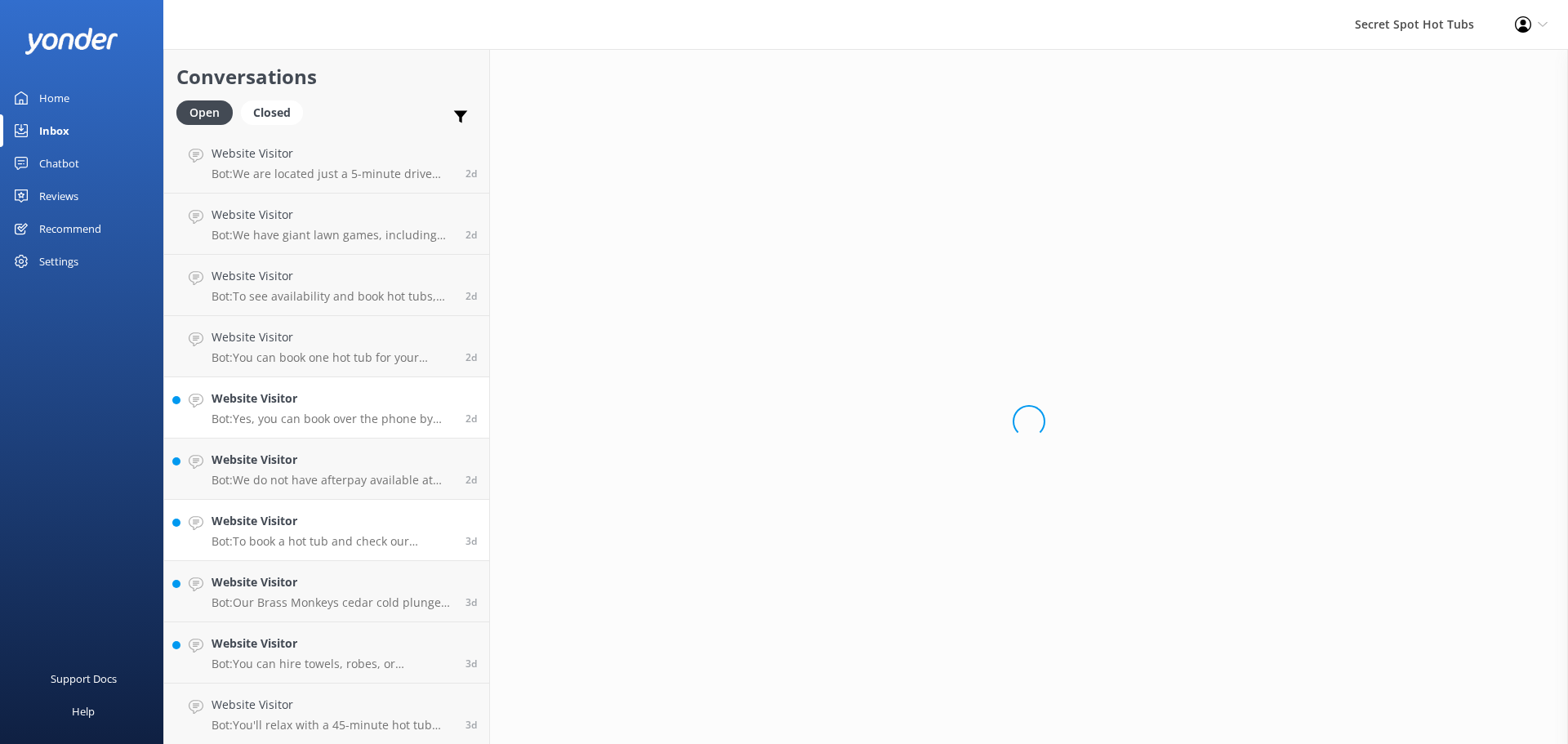
scroll to position [616, 0]
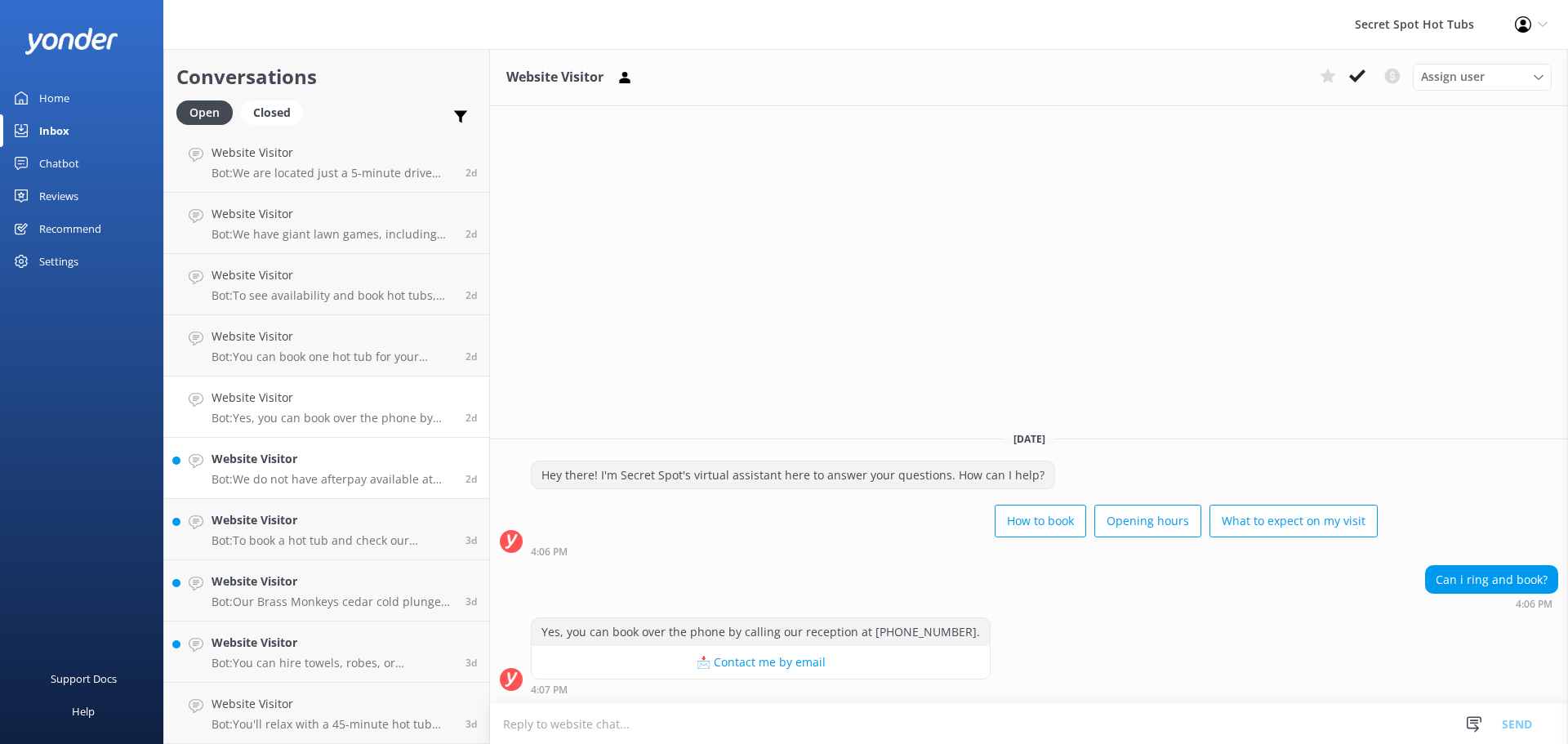
click at [330, 468] on h4 "Website Visitor" at bounding box center [332, 458] width 241 height 18
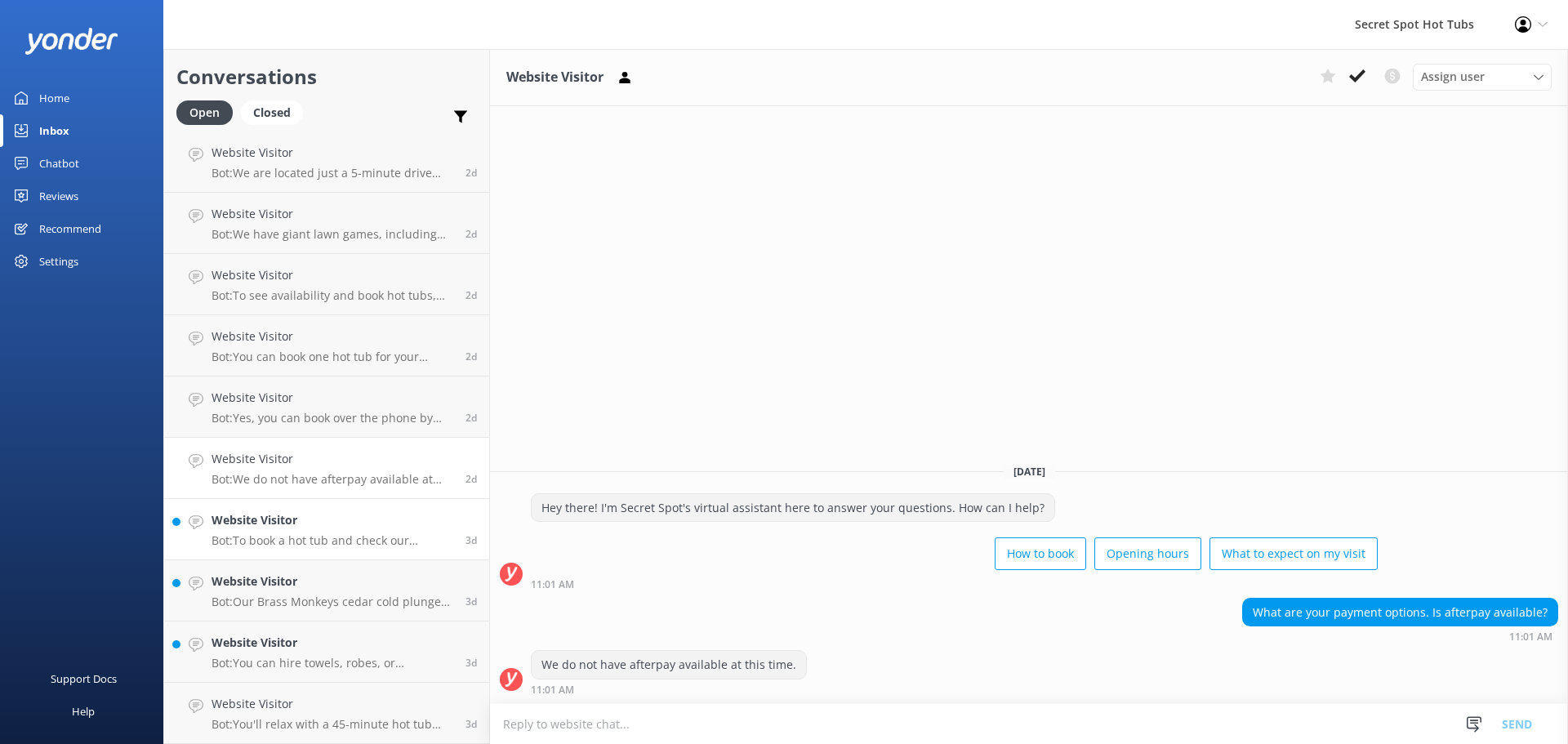
click at [332, 530] on h4 "Website Visitor" at bounding box center [332, 519] width 241 height 18
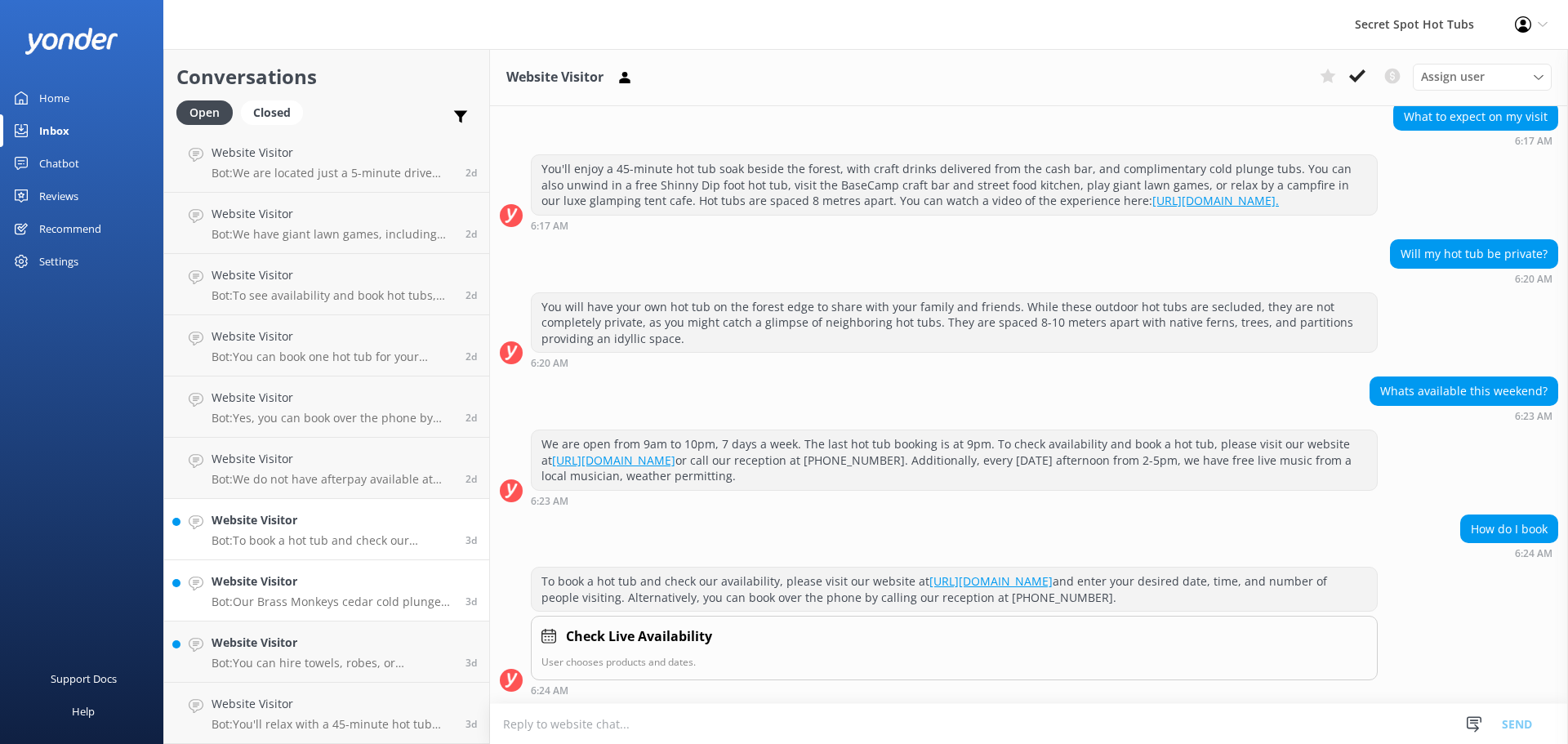
scroll to position [153, 0]
click at [280, 602] on p "Bot: Our Brass Monkeys cedar cold plunge tubs are available as a complimentary …" at bounding box center [332, 602] width 241 height 14
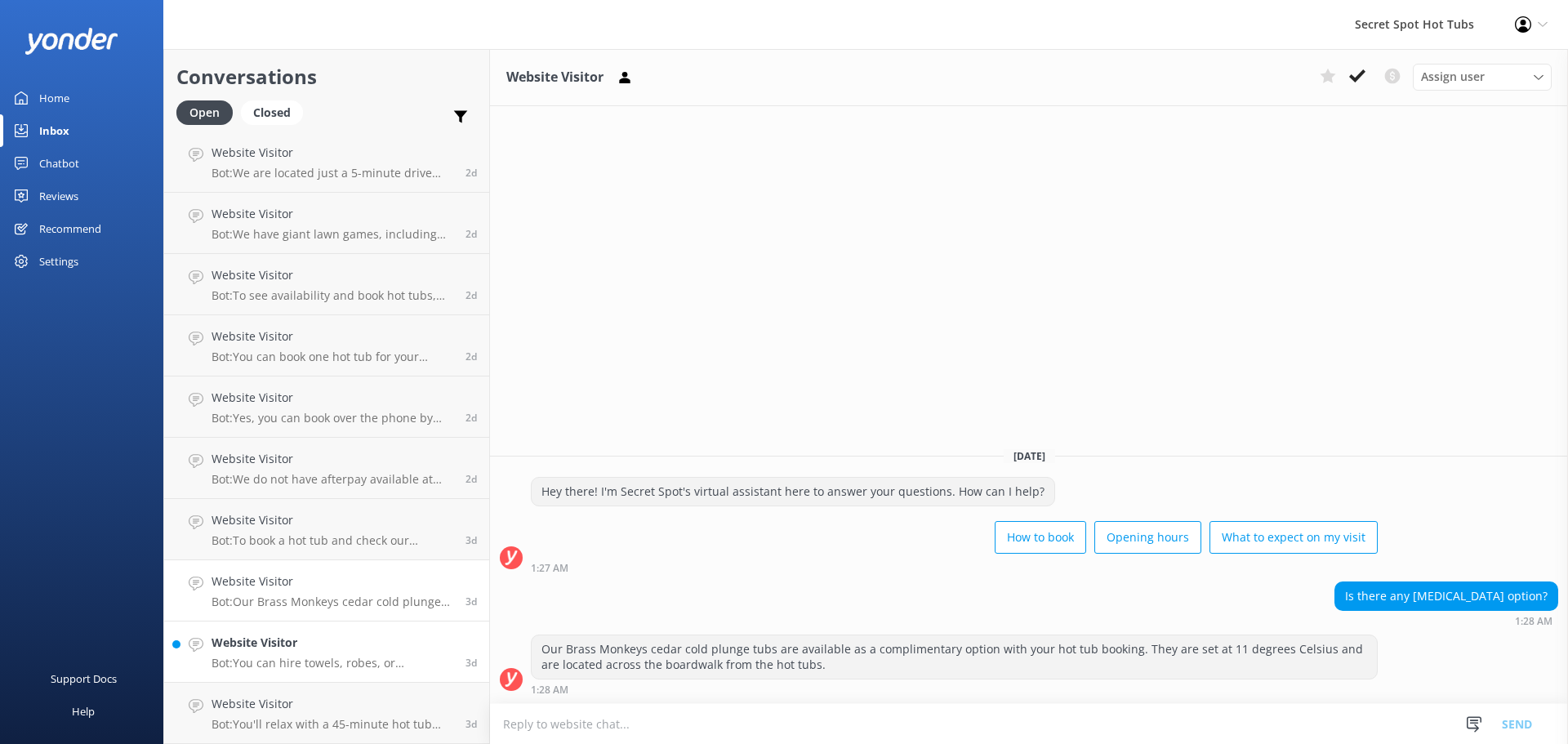
click at [379, 632] on link "Website Visitor Bot: You can hire towels, robes, or swimwear for $5 per item, o…" at bounding box center [327, 652] width 325 height 61
